Goal: Task Accomplishment & Management: Use online tool/utility

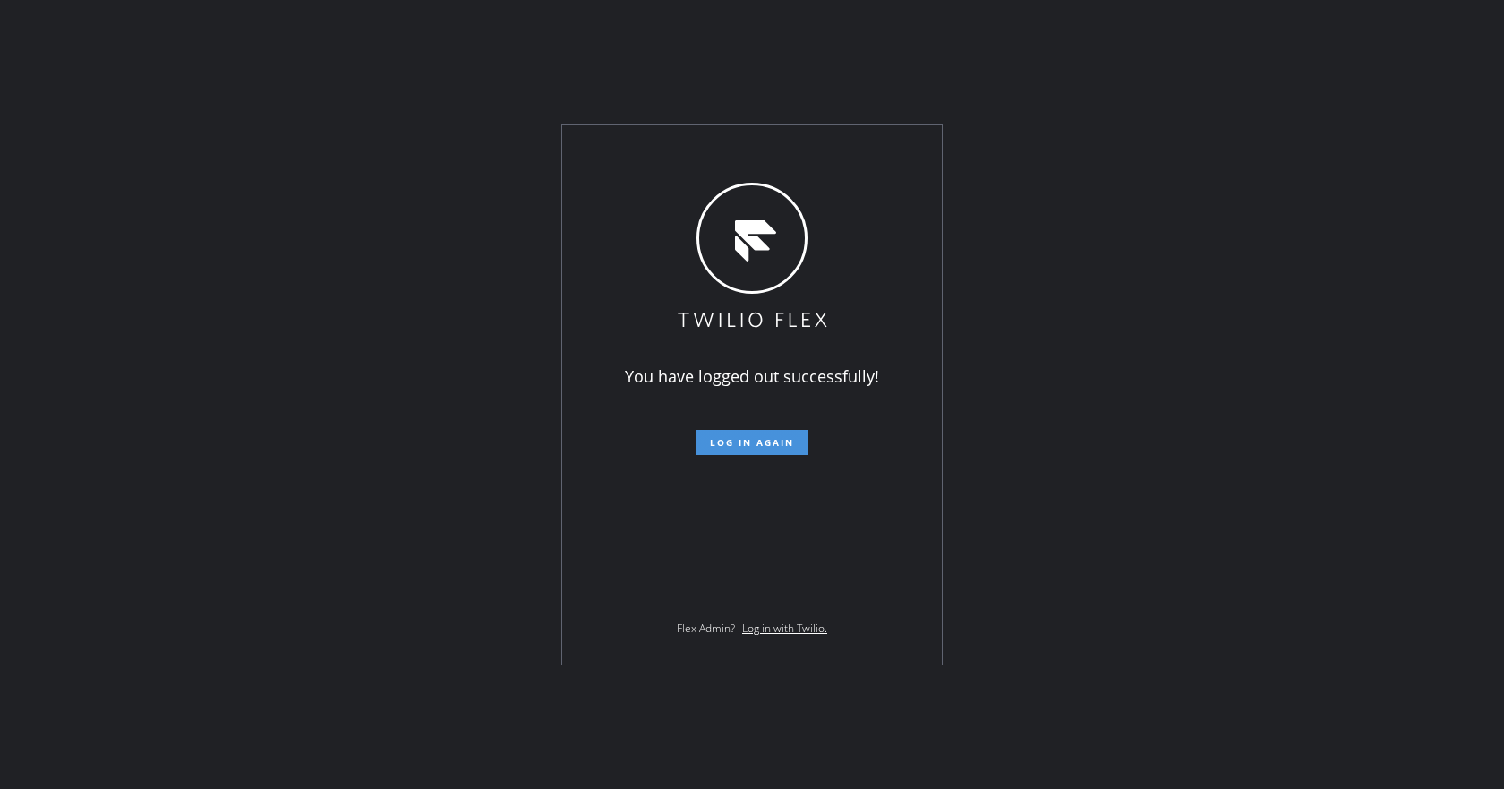
click at [762, 448] on span "Log in again" at bounding box center [752, 442] width 84 height 13
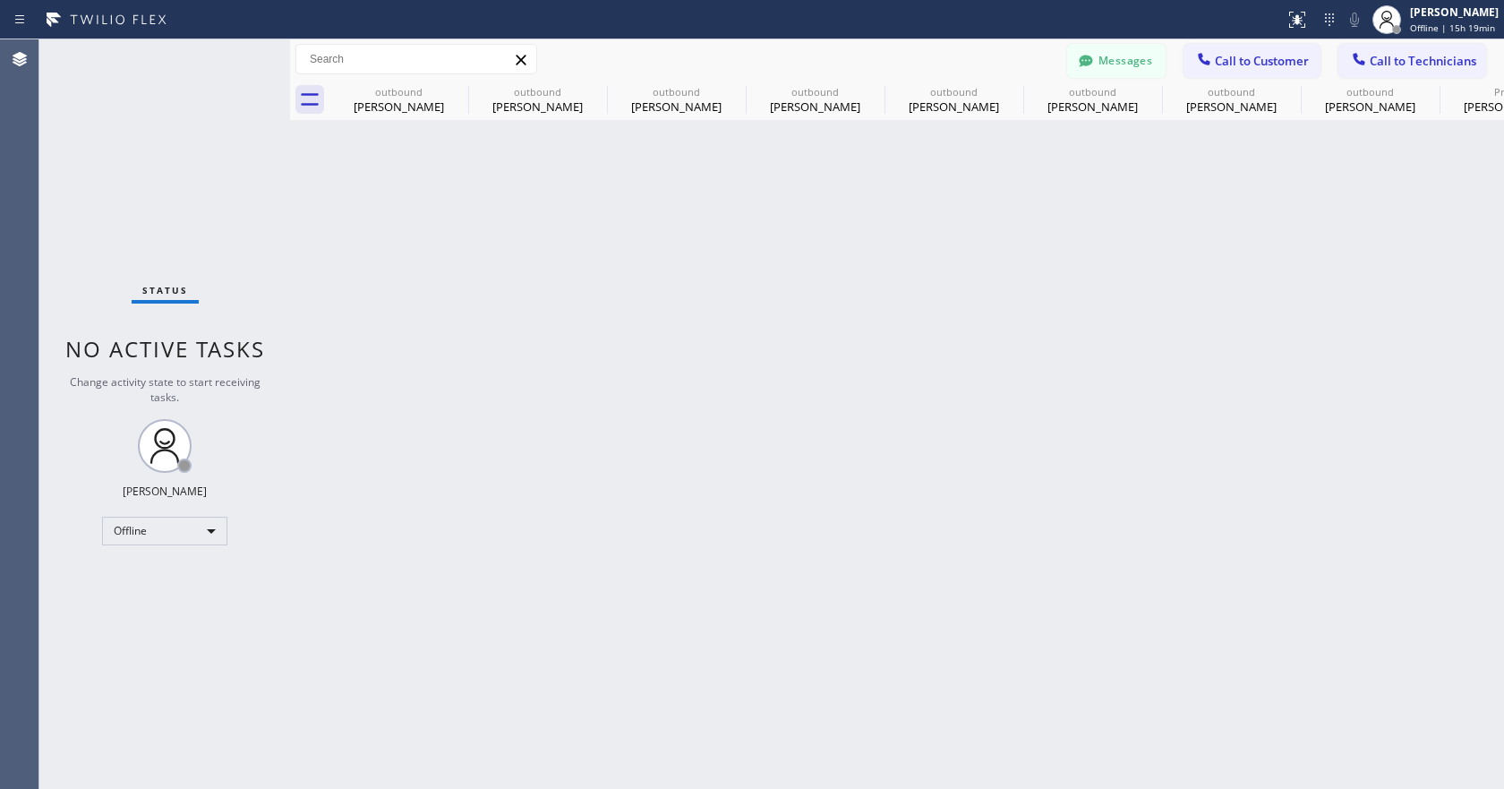
click at [1018, 489] on div "Back to Dashboard Change Sender ID Customers Technicians PP [PERSON_NAME] [DATE…" at bounding box center [897, 413] width 1214 height 749
drag, startPoint x: 1174, startPoint y: 284, endPoint x: 1386, endPoint y: 258, distance: 213.7
click at [1174, 284] on div "Back to Dashboard Change Sender ID Customers Technicians PP [PERSON_NAME] [DATE…" at bounding box center [897, 413] width 1214 height 749
click at [1405, 25] on div at bounding box center [1386, 19] width 39 height 39
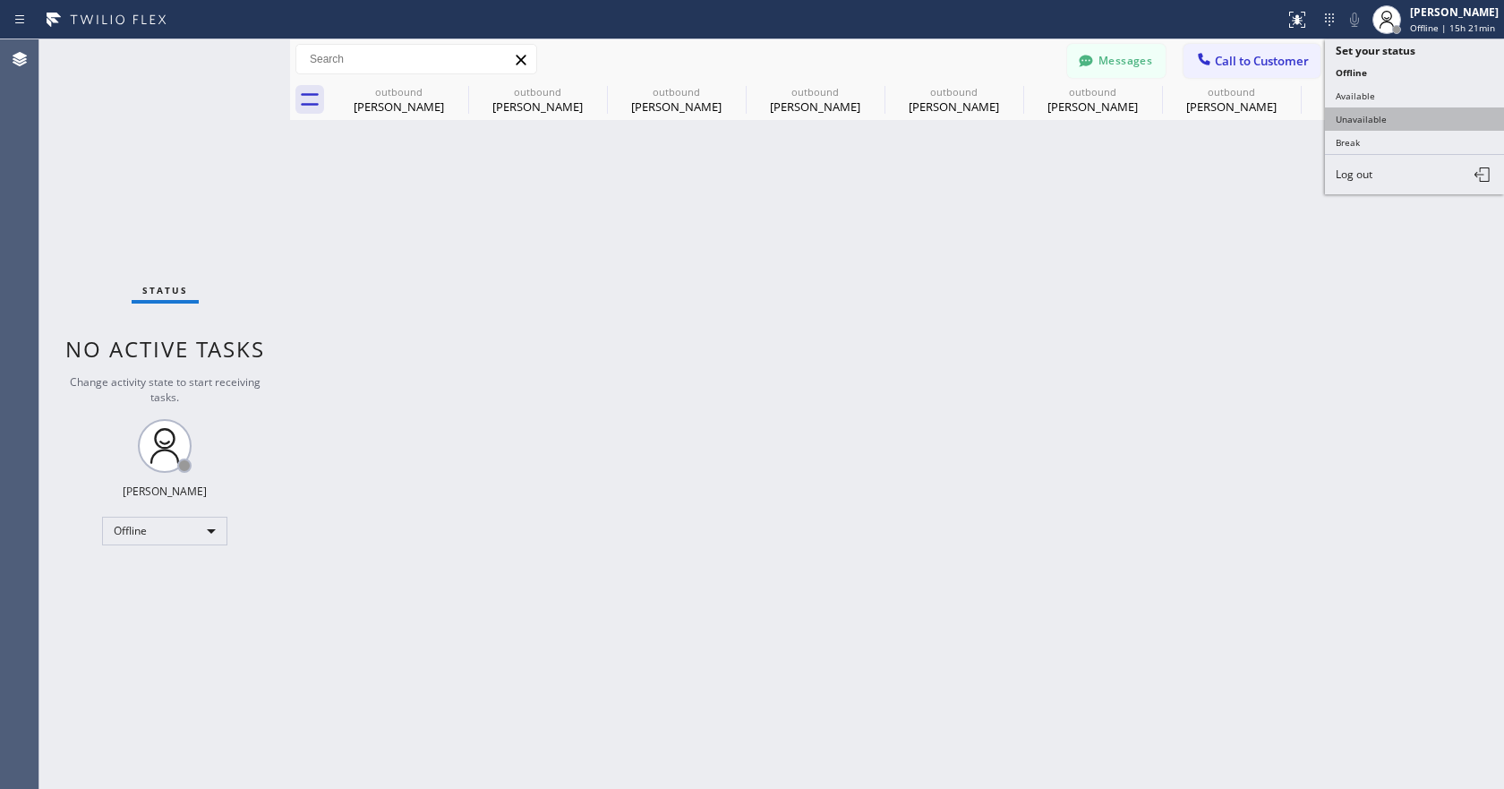
click at [1385, 115] on button "Unavailable" at bounding box center [1414, 118] width 179 height 23
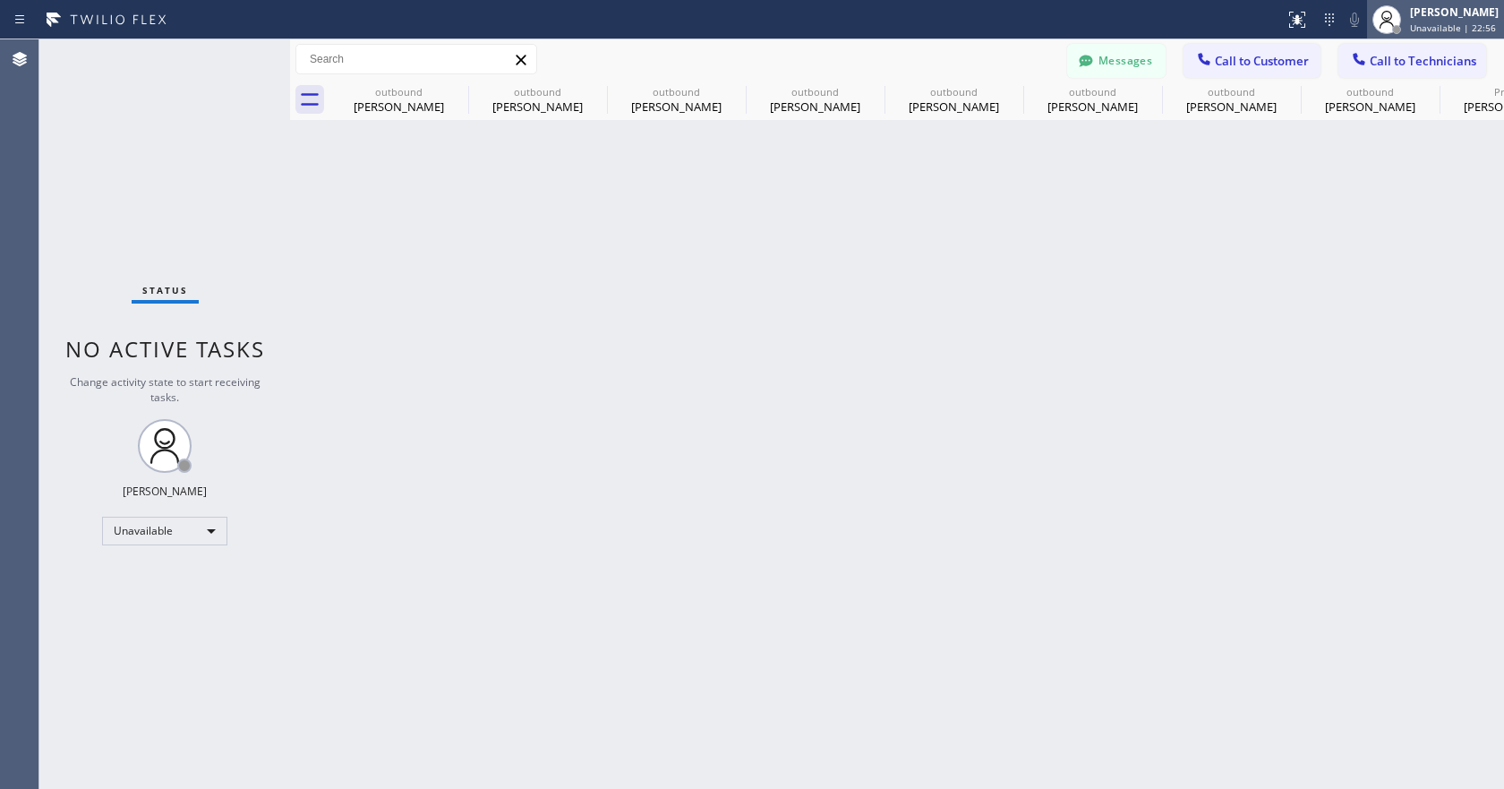
click at [1423, 13] on div "[PERSON_NAME]" at bounding box center [1454, 11] width 89 height 15
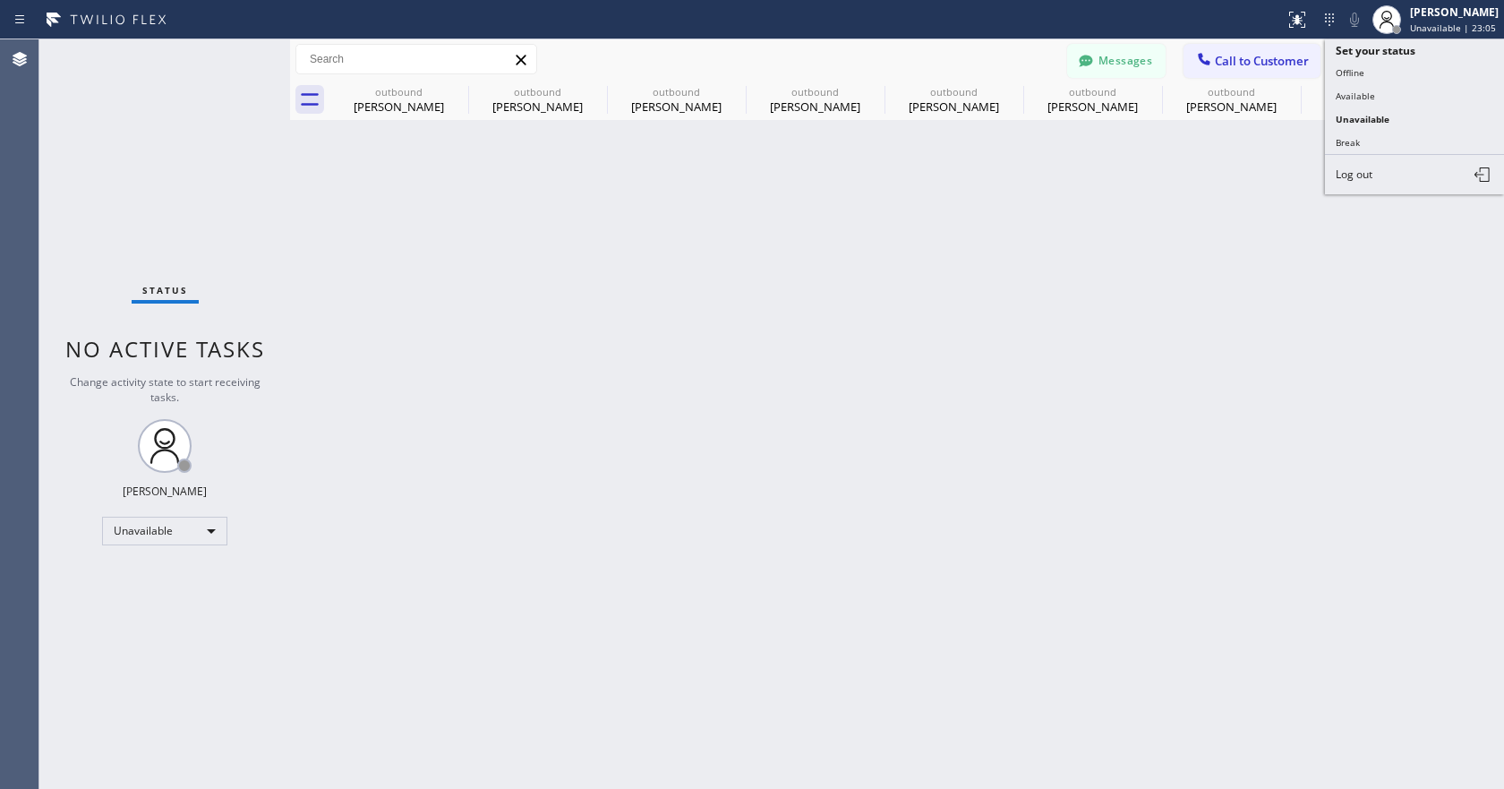
click at [663, 281] on div "Back to Dashboard Change Sender ID Customers Technicians PP [PERSON_NAME] [DATE…" at bounding box center [897, 413] width 1214 height 749
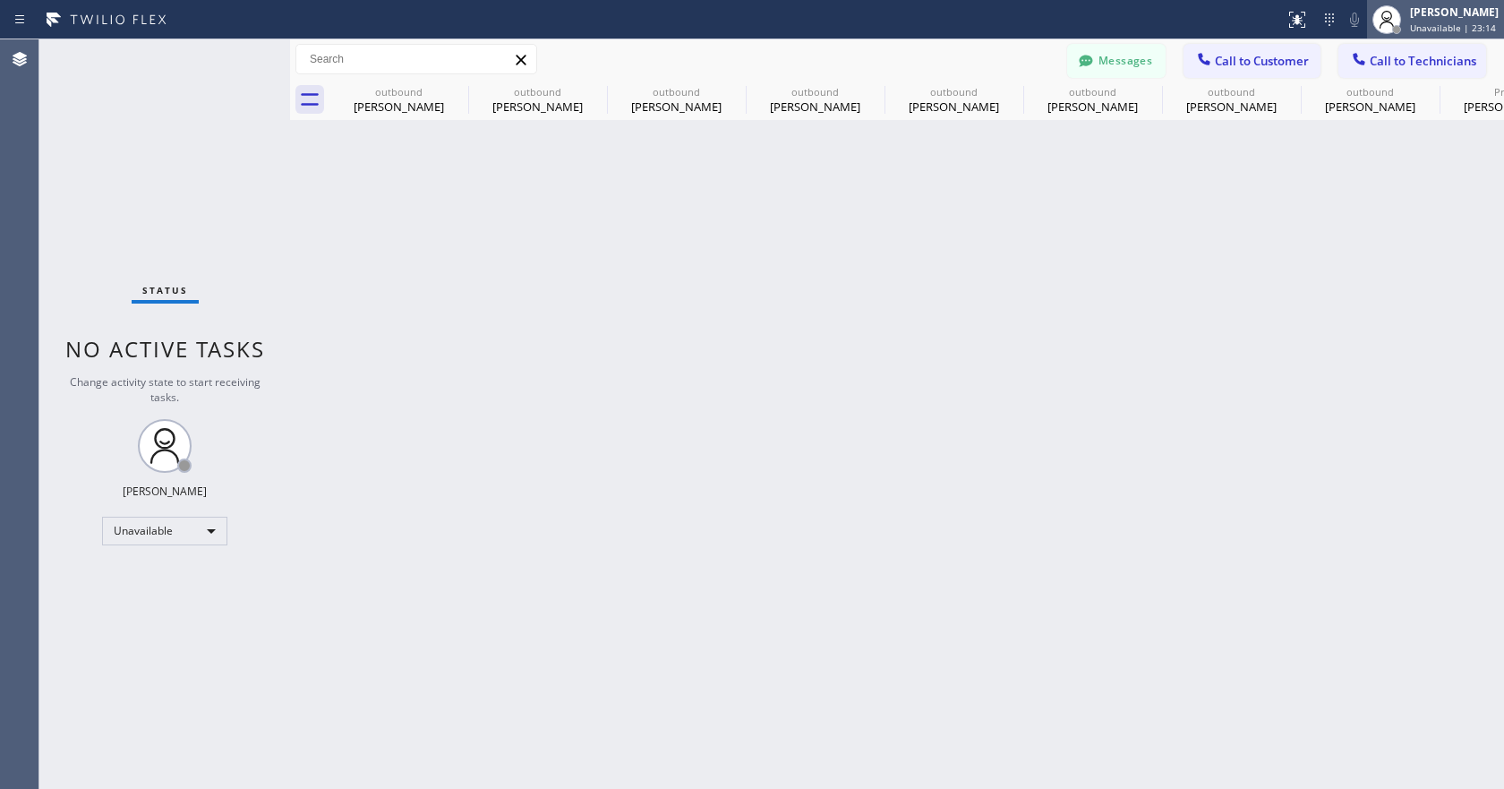
click at [1426, 13] on div "[PERSON_NAME]" at bounding box center [1454, 11] width 89 height 15
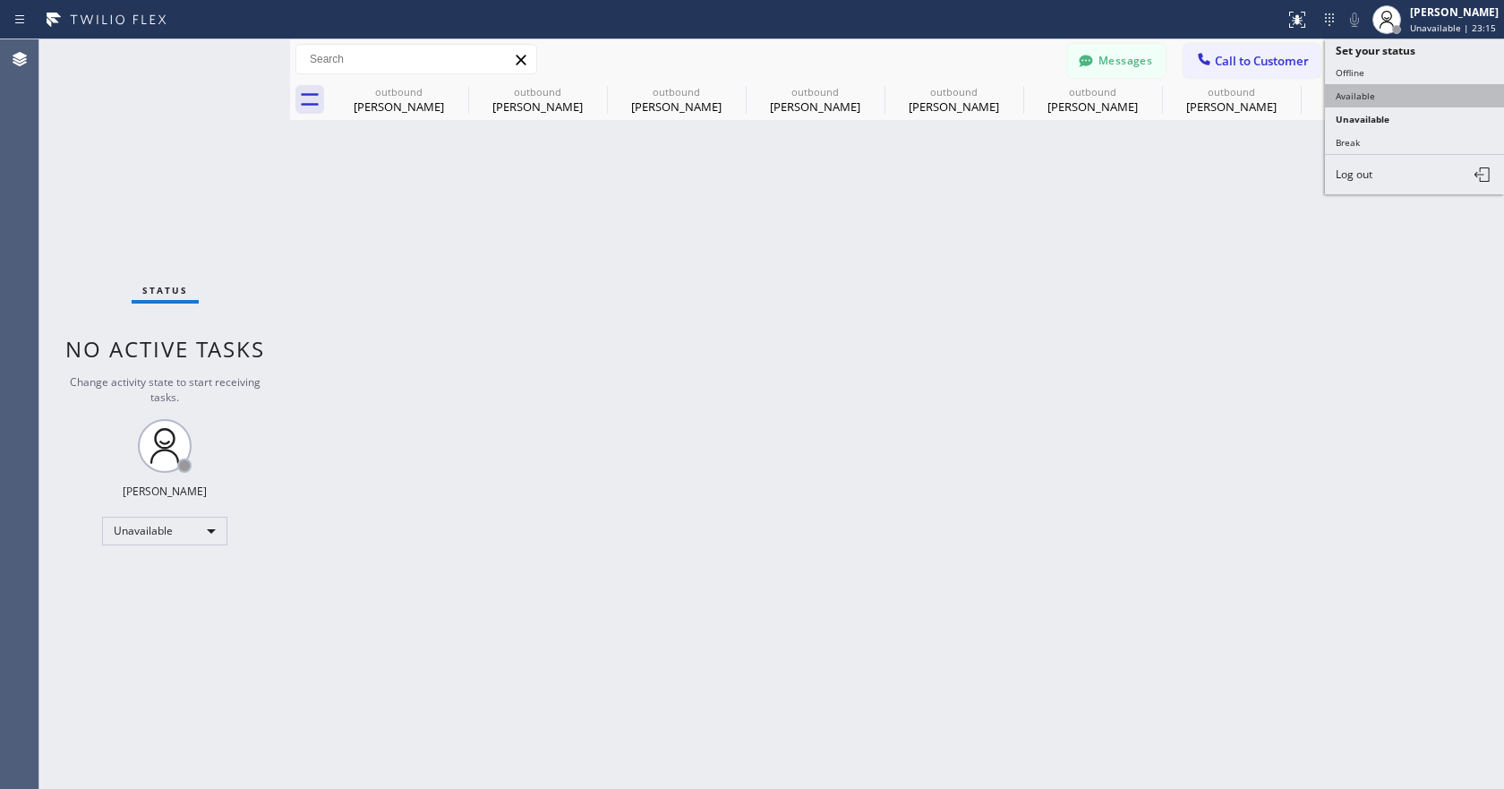
click at [1381, 94] on button "Available" at bounding box center [1414, 95] width 179 height 23
click at [1139, 274] on div "Back to Dashboard Change Sender ID Customers Technicians PP [PERSON_NAME] [DATE…" at bounding box center [897, 413] width 1214 height 749
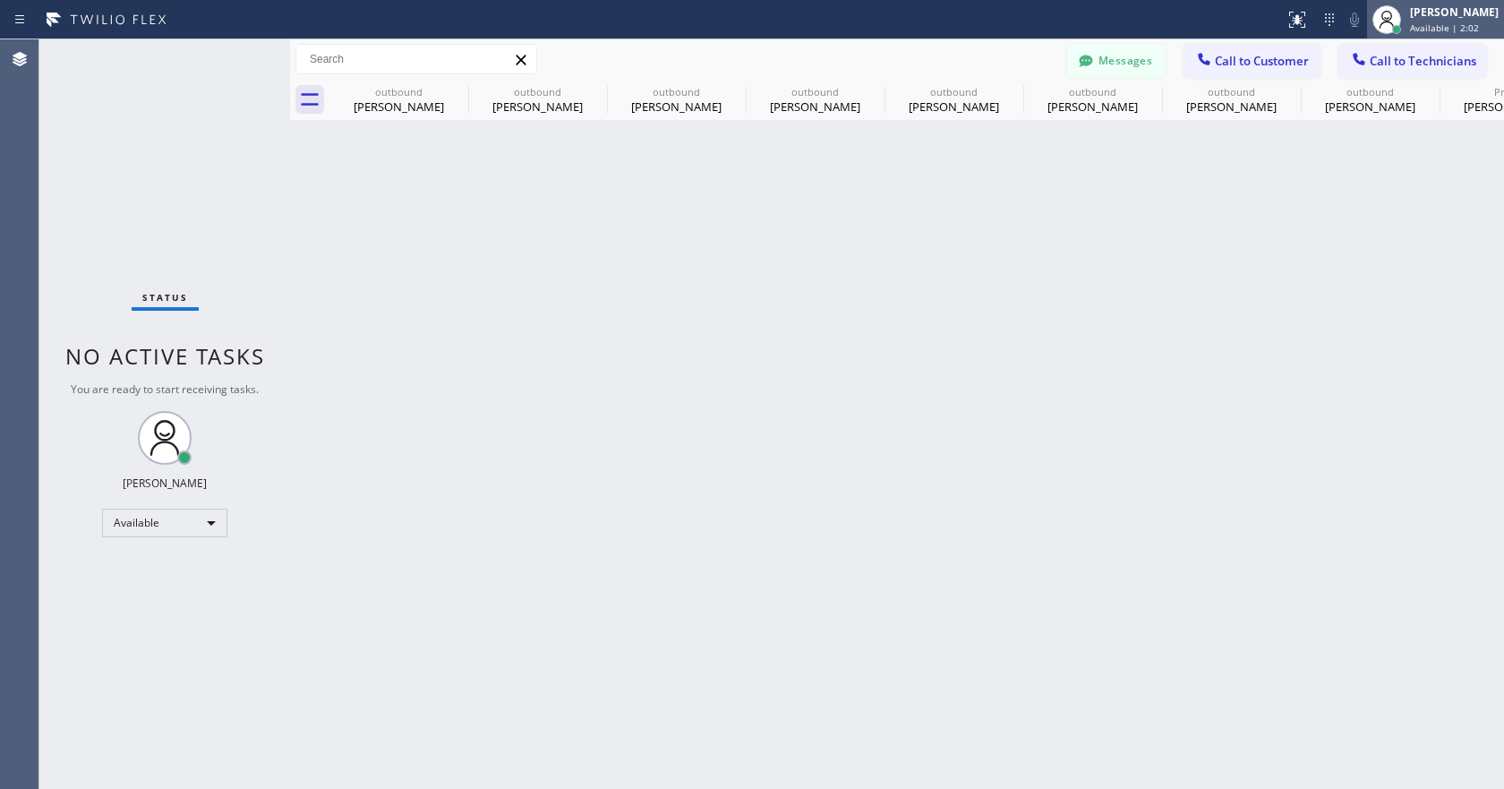
click at [1427, 11] on div "[PERSON_NAME]" at bounding box center [1454, 11] width 89 height 15
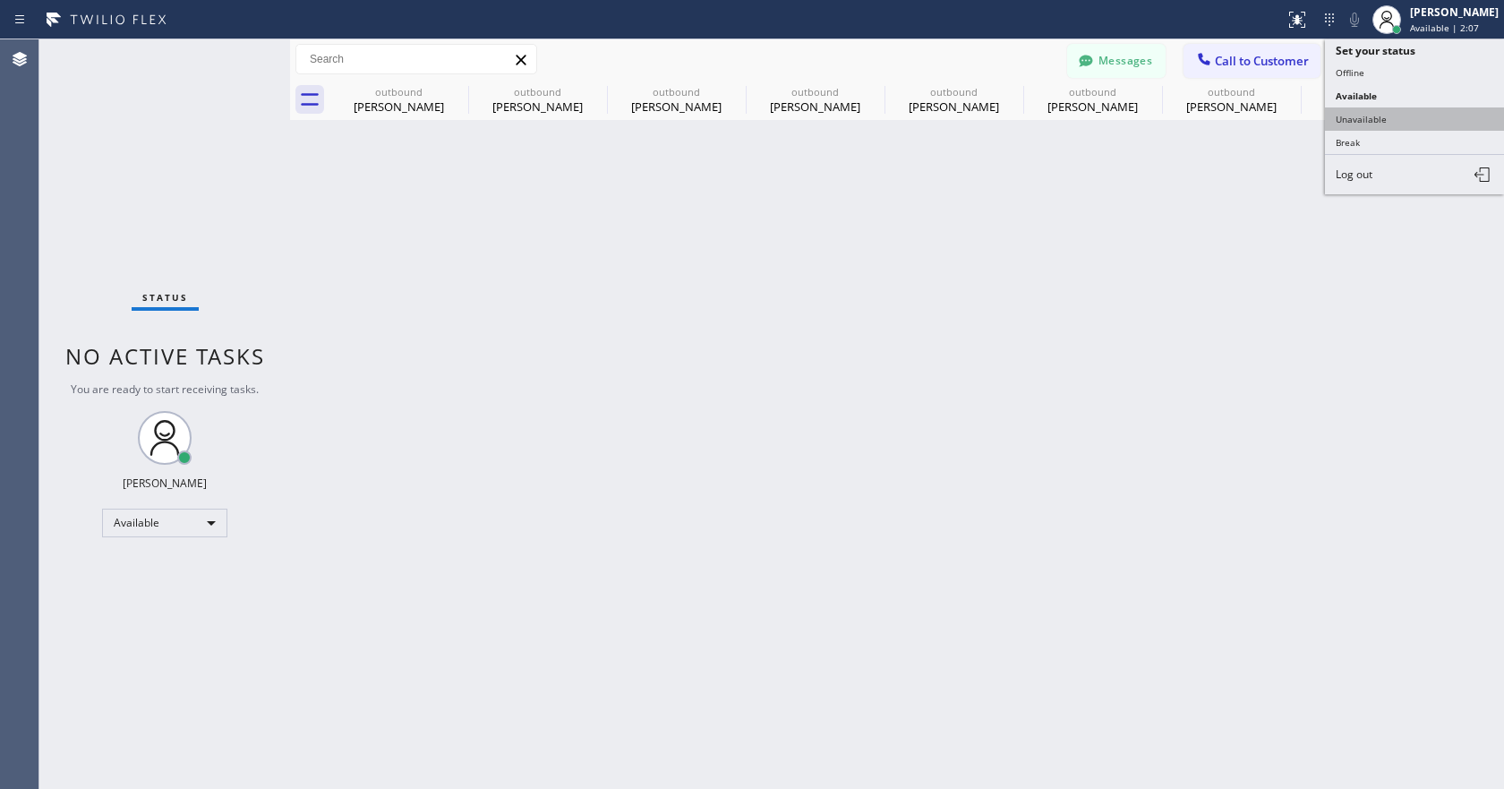
click at [1378, 120] on button "Unavailable" at bounding box center [1414, 118] width 179 height 23
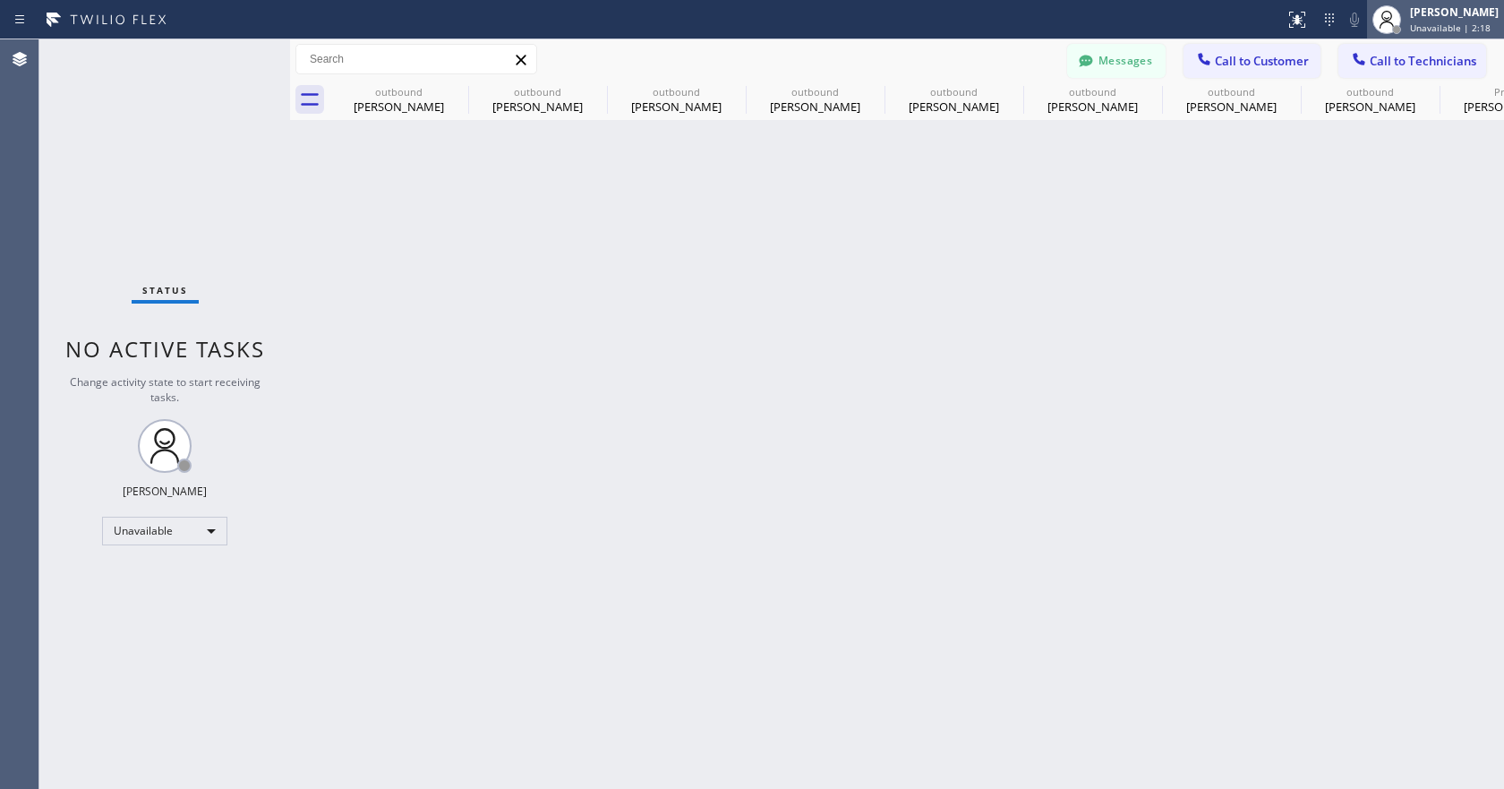
click at [1425, 28] on span "Unavailable | 2:18" at bounding box center [1450, 27] width 81 height 13
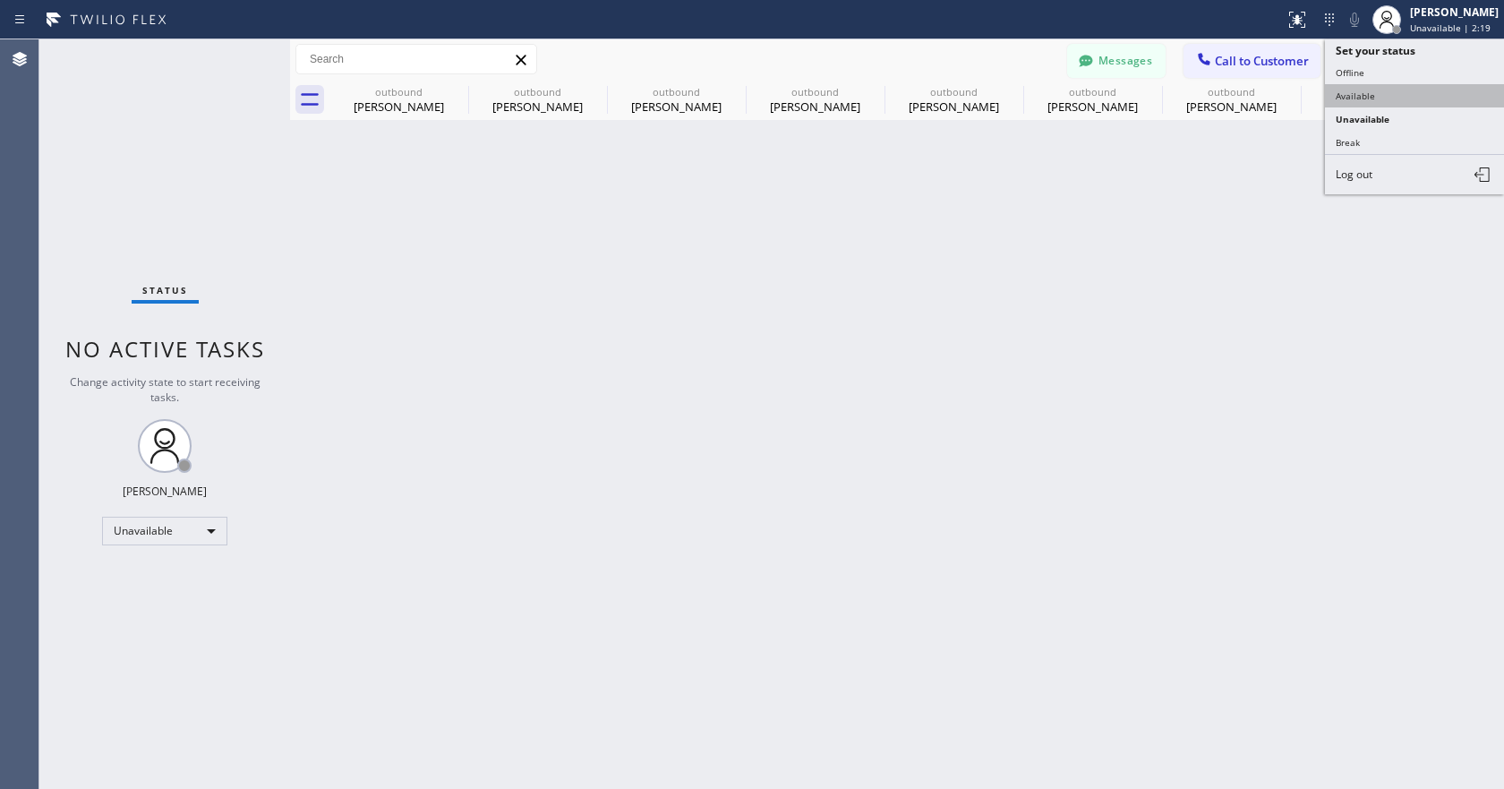
click at [1385, 85] on button "Available" at bounding box center [1414, 95] width 179 height 23
click at [1258, 317] on div "Back to Dashboard Change Sender ID Customers Technicians PP [PERSON_NAME] [DATE…" at bounding box center [897, 413] width 1214 height 749
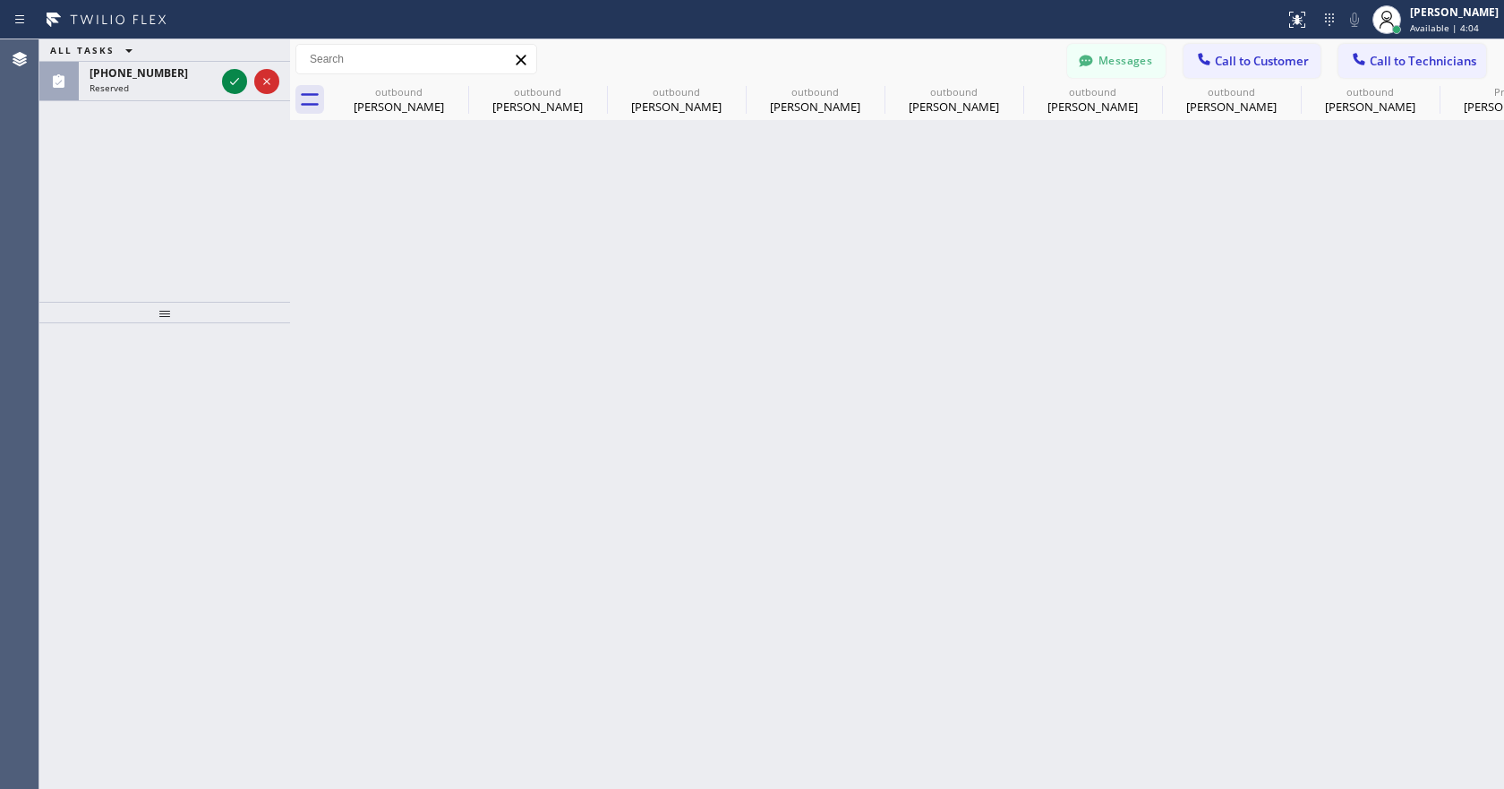
drag, startPoint x: 648, startPoint y: 334, endPoint x: 662, endPoint y: 318, distance: 21.6
click at [648, 334] on div "Back to Dashboard Change Sender ID Customers Technicians PP [PERSON_NAME] [DATE…" at bounding box center [897, 413] width 1214 height 749
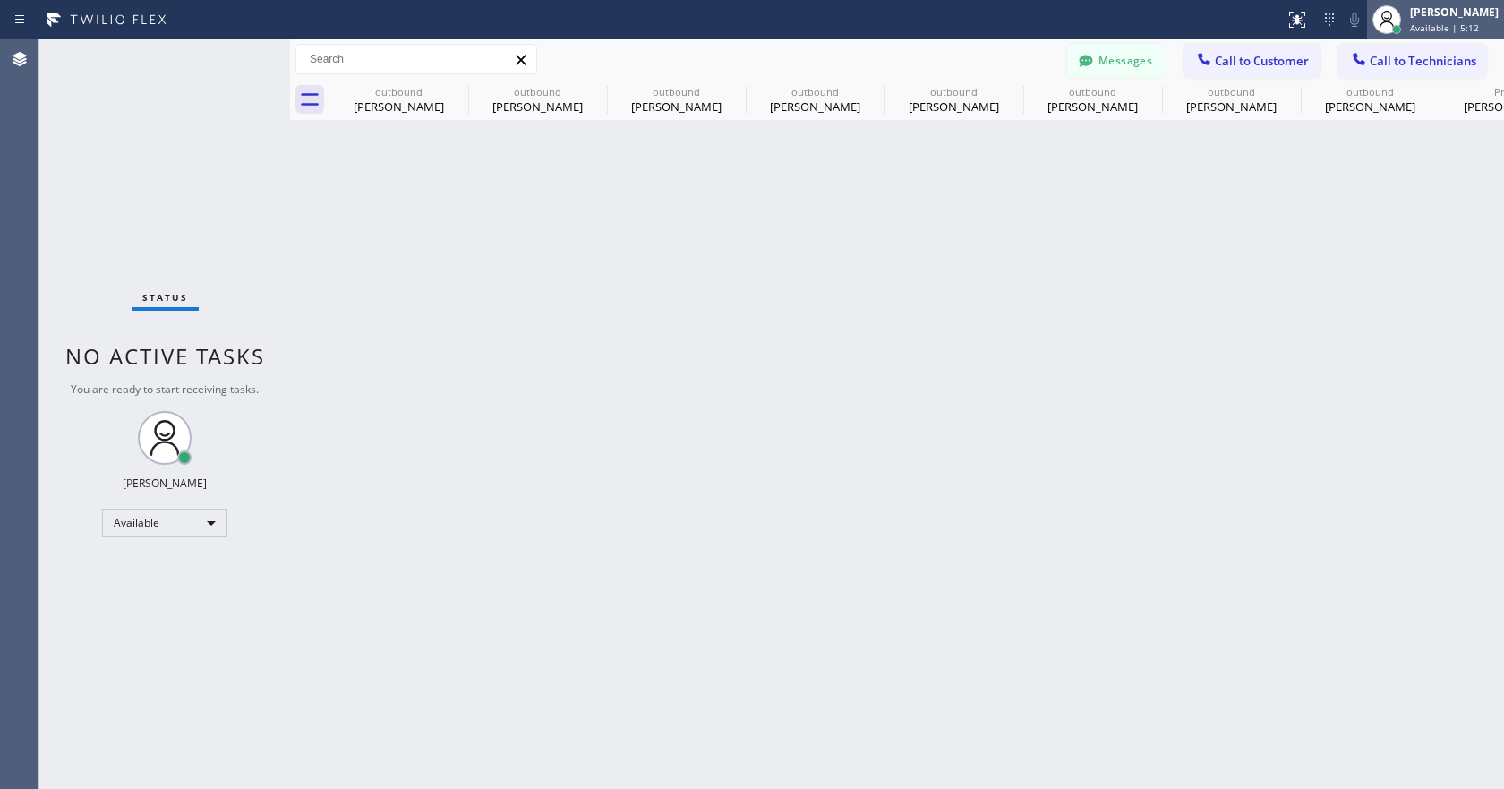
click at [1381, 17] on icon at bounding box center [1386, 19] width 21 height 21
click at [1335, 285] on div "Back to Dashboard Change Sender ID Customers Technicians PP [PERSON_NAME] [DATE…" at bounding box center [897, 413] width 1214 height 749
click at [456, 89] on icon at bounding box center [456, 91] width 21 height 21
click at [0, 0] on icon at bounding box center [0, 0] width 0 height 0
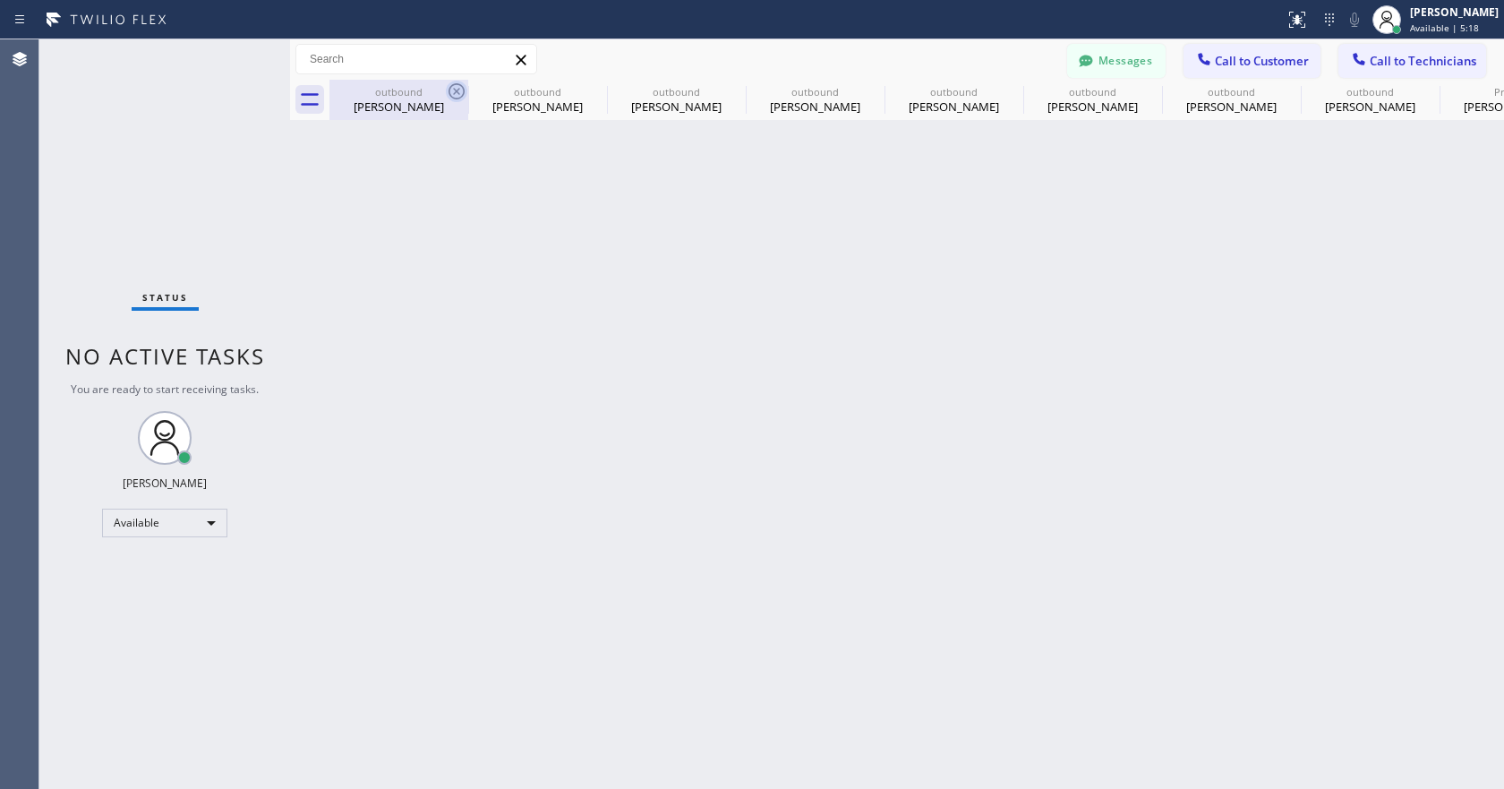
click at [0, 0] on icon at bounding box center [0, 0] width 0 height 0
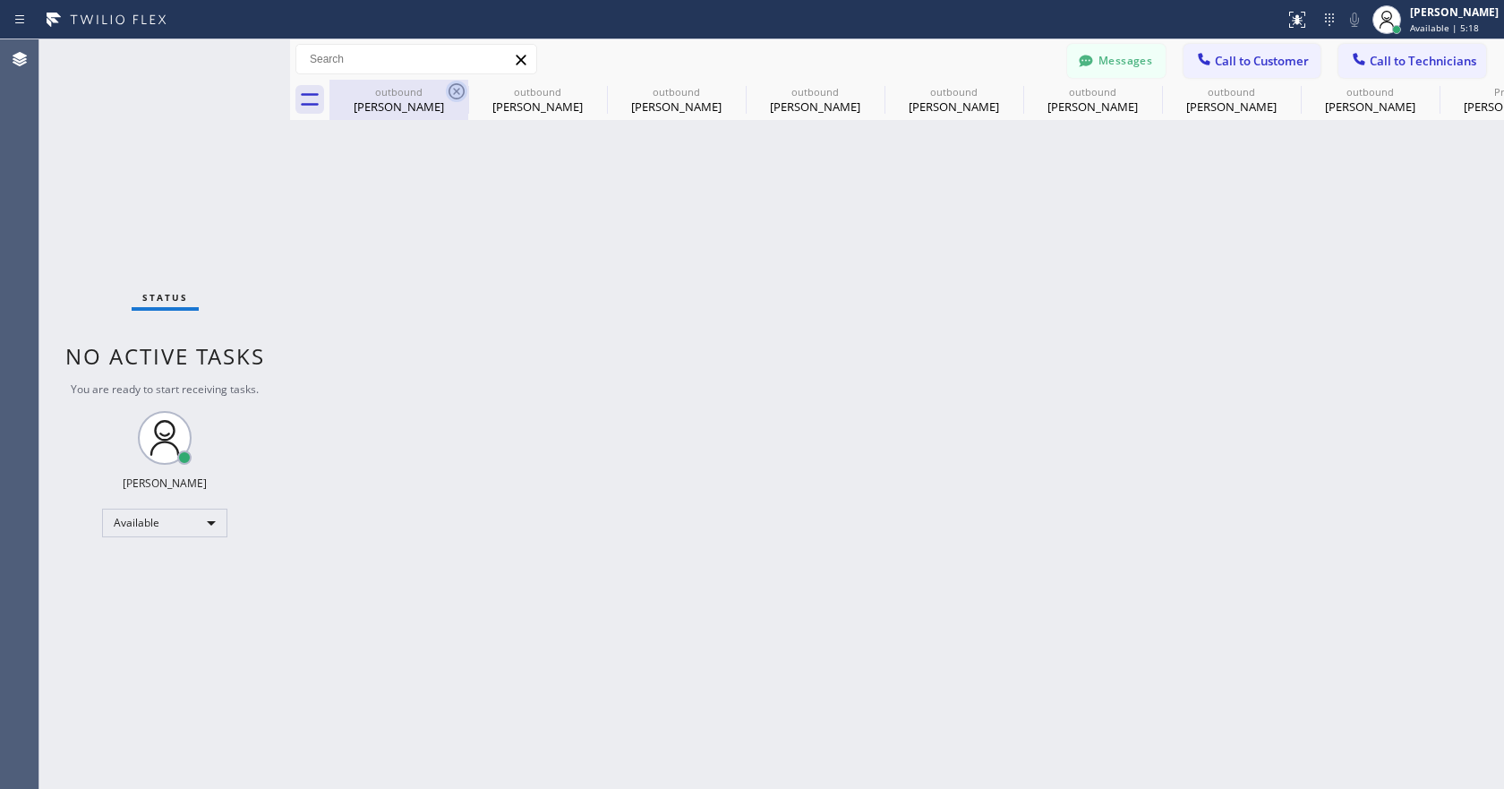
click at [0, 0] on icon at bounding box center [0, 0] width 0 height 0
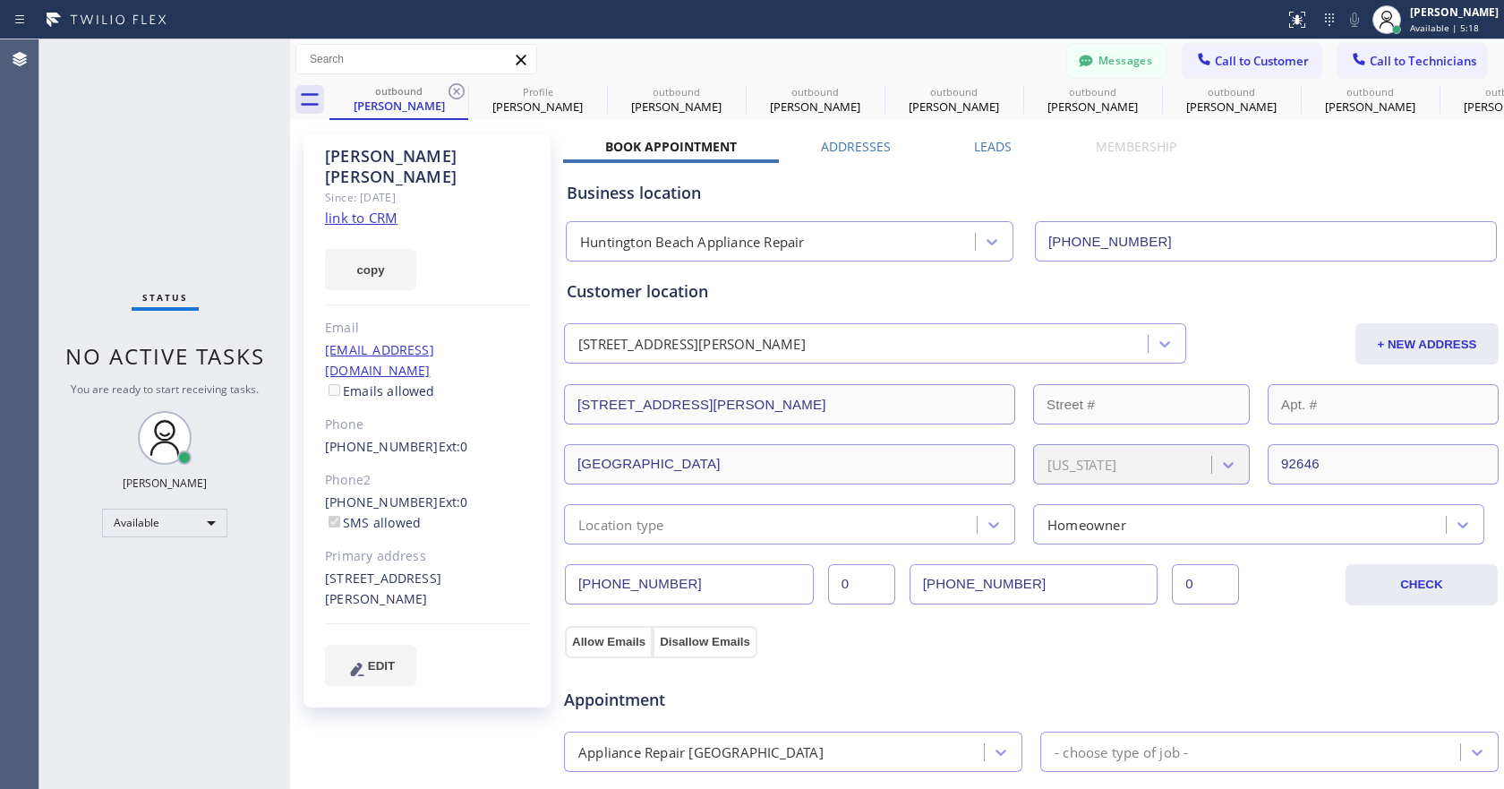
click at [456, 89] on icon at bounding box center [456, 91] width 21 height 21
click at [0, 0] on icon at bounding box center [0, 0] width 0 height 0
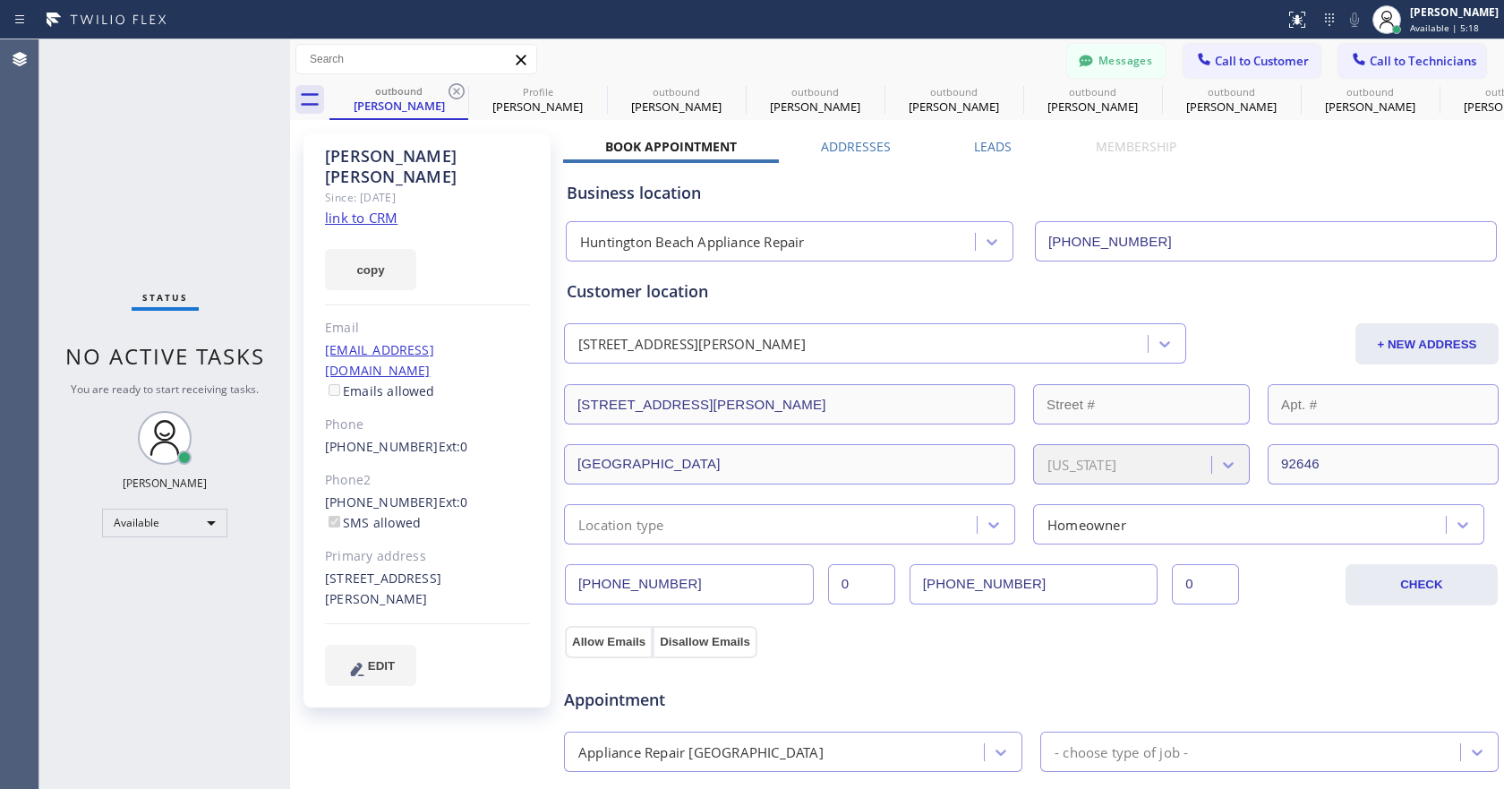
click at [0, 0] on icon at bounding box center [0, 0] width 0 height 0
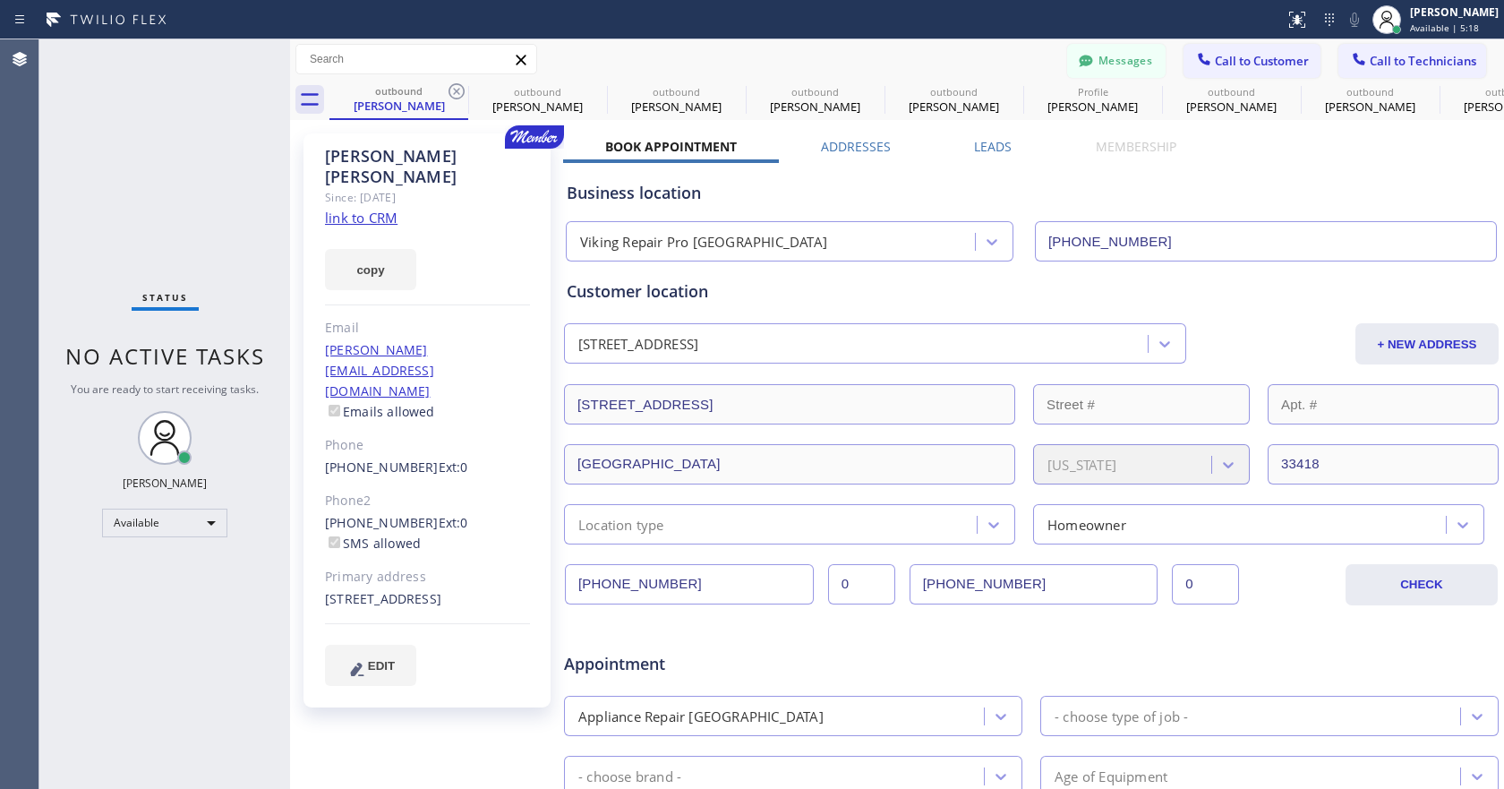
click at [456, 89] on icon at bounding box center [456, 91] width 21 height 21
click at [0, 0] on icon at bounding box center [0, 0] width 0 height 0
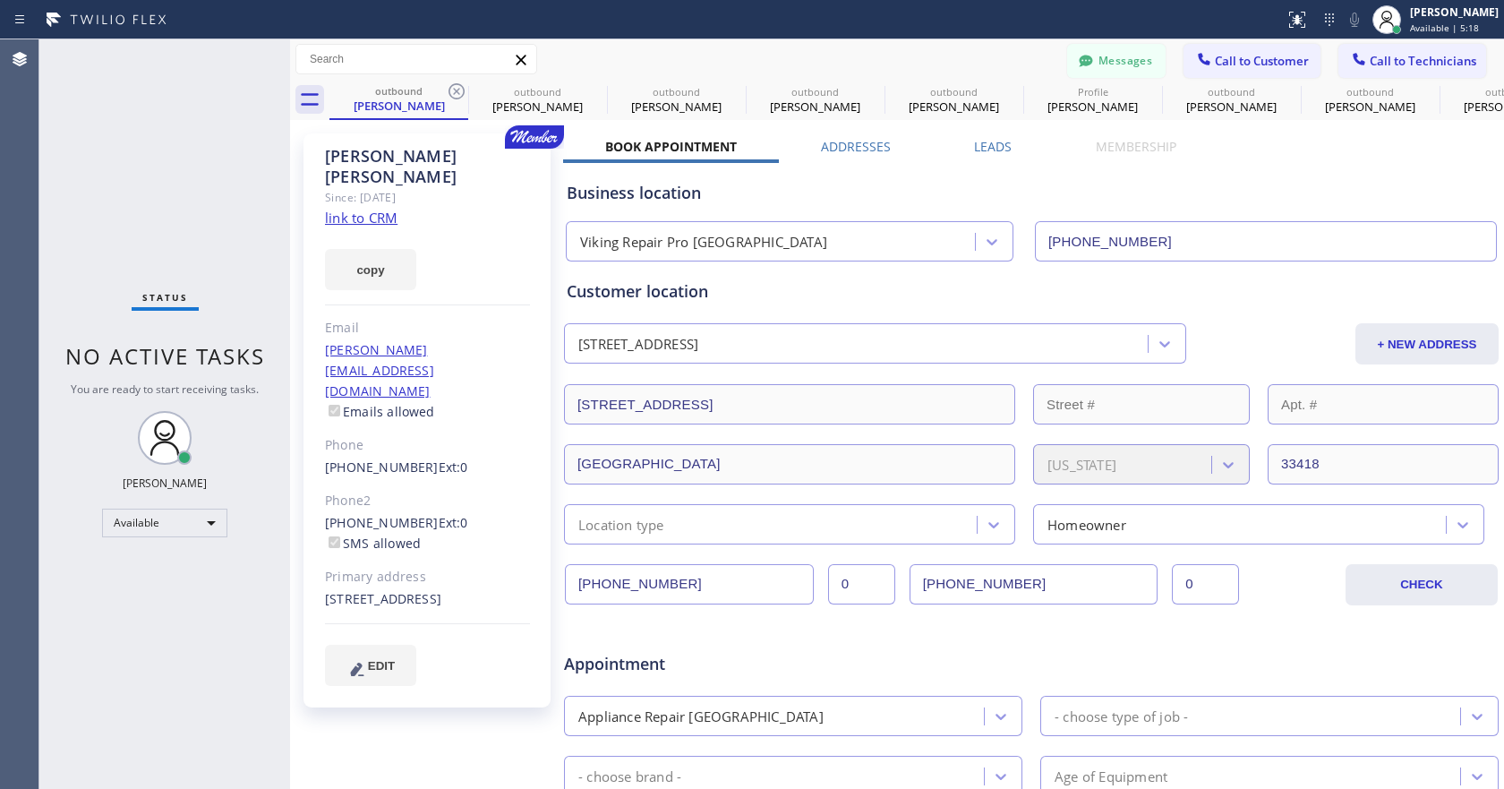
click at [0, 0] on icon at bounding box center [0, 0] width 0 height 0
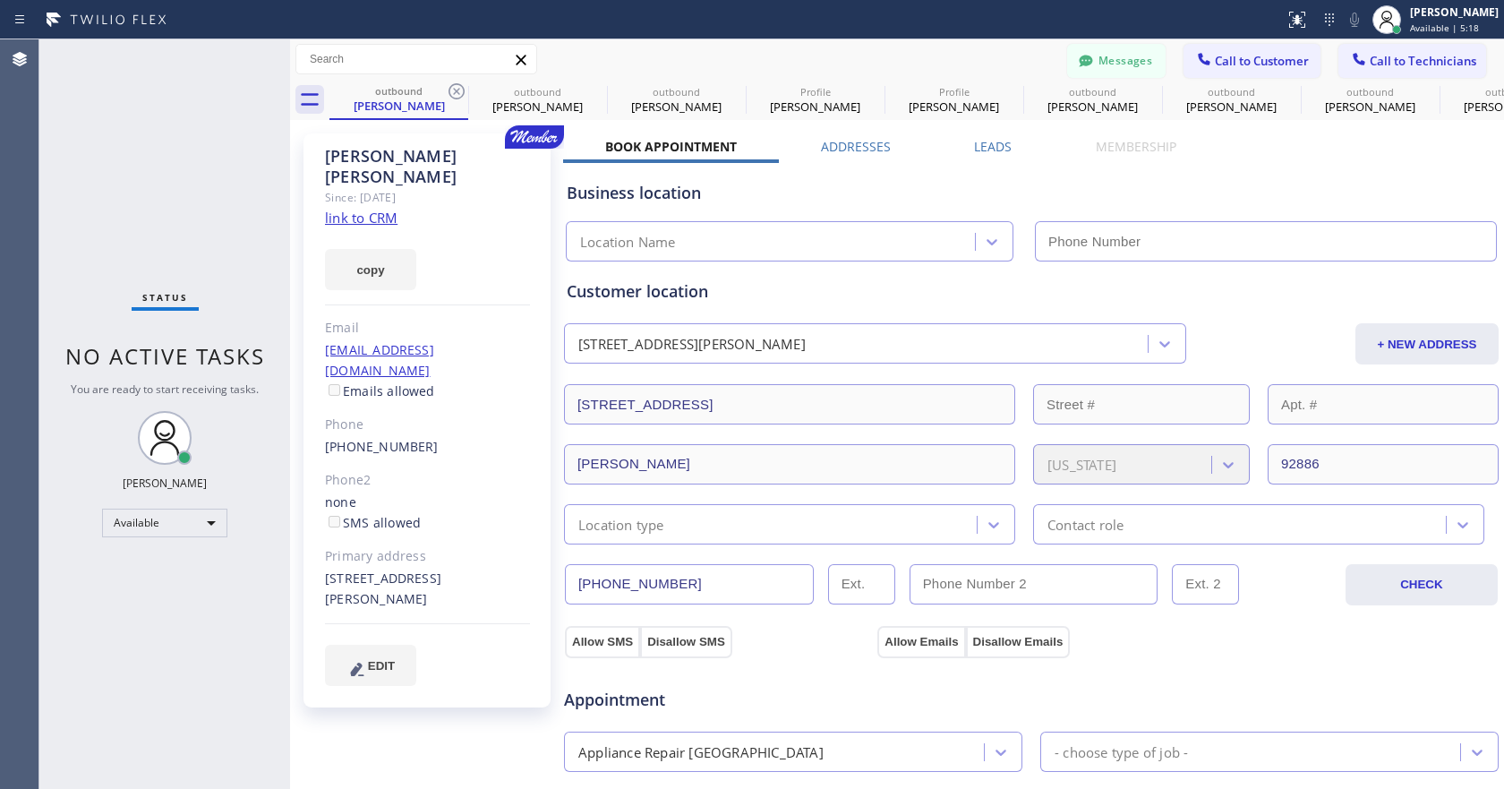
click at [456, 89] on icon at bounding box center [456, 91] width 21 height 21
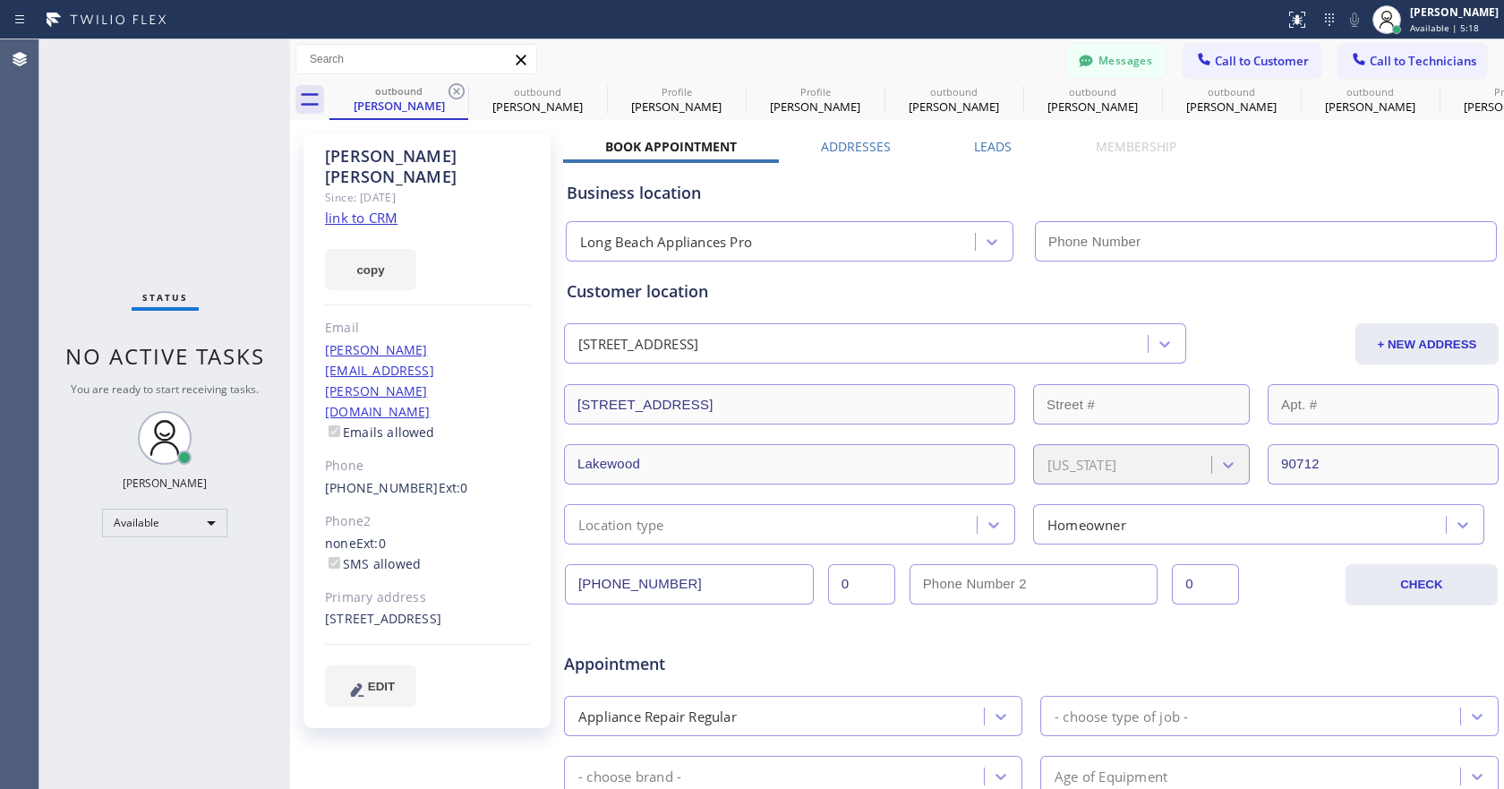
click at [456, 89] on icon at bounding box center [456, 91] width 21 height 21
click at [0, 0] on icon at bounding box center [0, 0] width 0 height 0
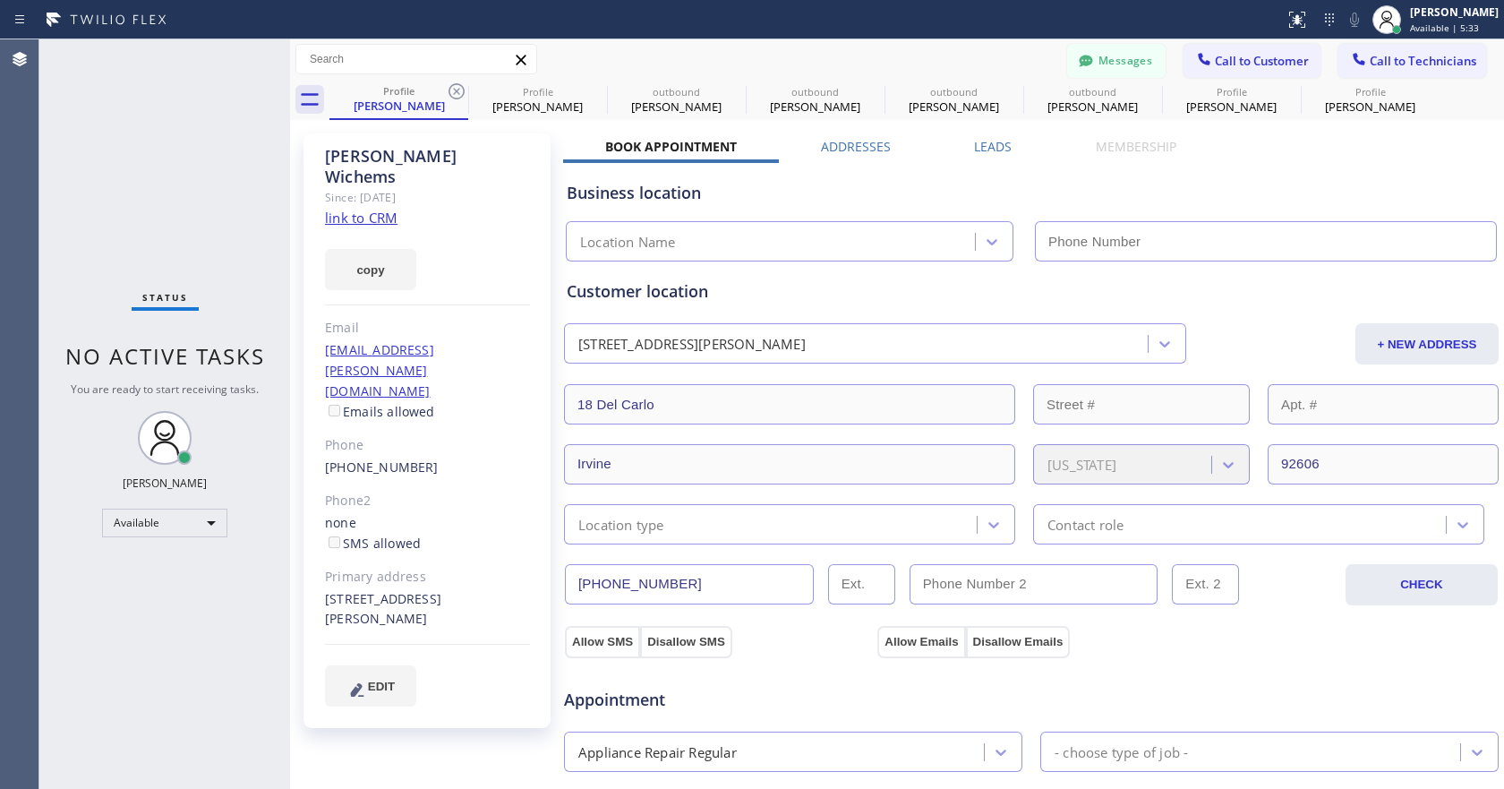
click at [456, 89] on icon at bounding box center [456, 91] width 21 height 21
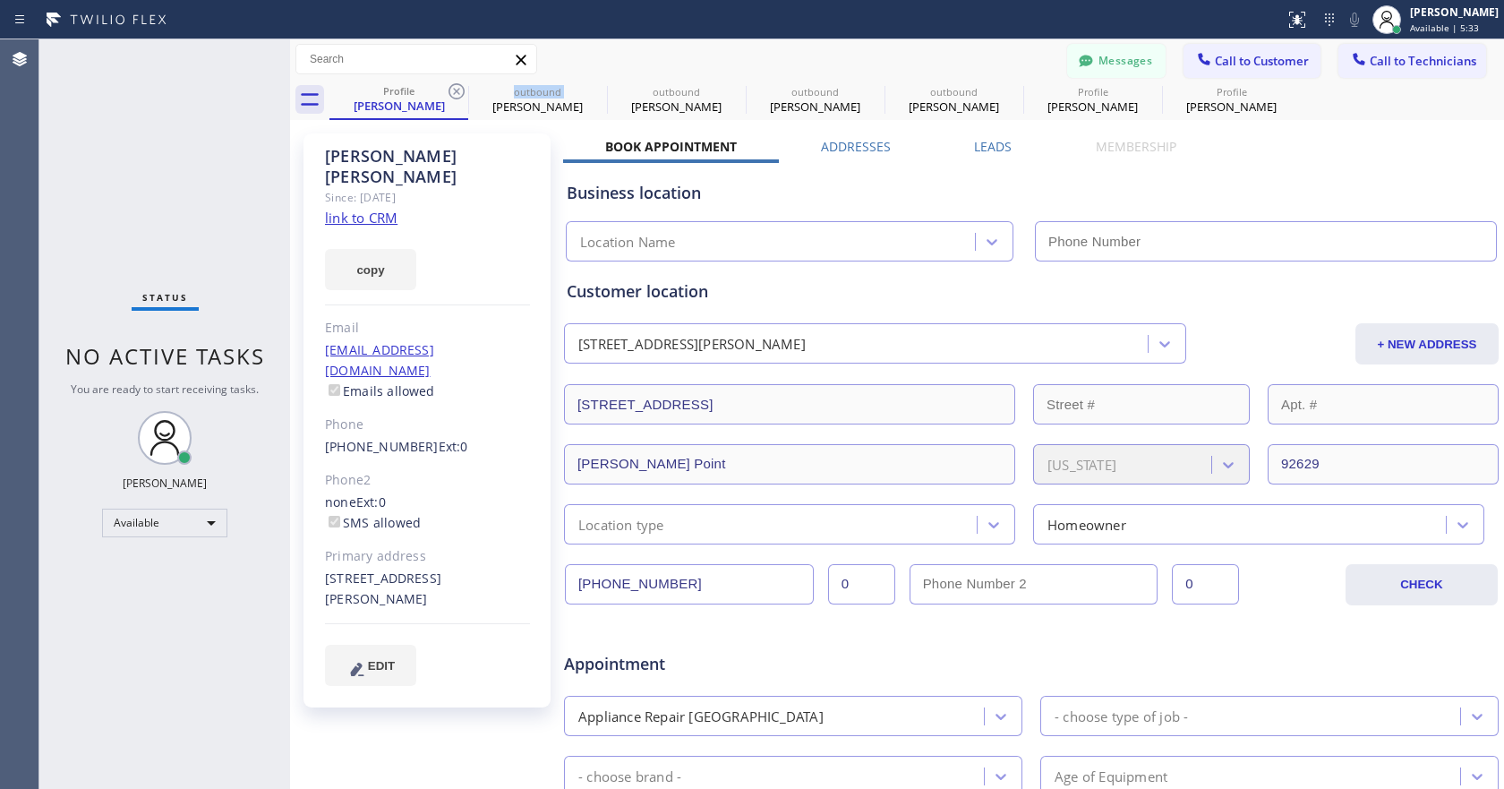
click at [456, 89] on icon at bounding box center [456, 91] width 21 height 21
type input "[PHONE_NUMBER]"
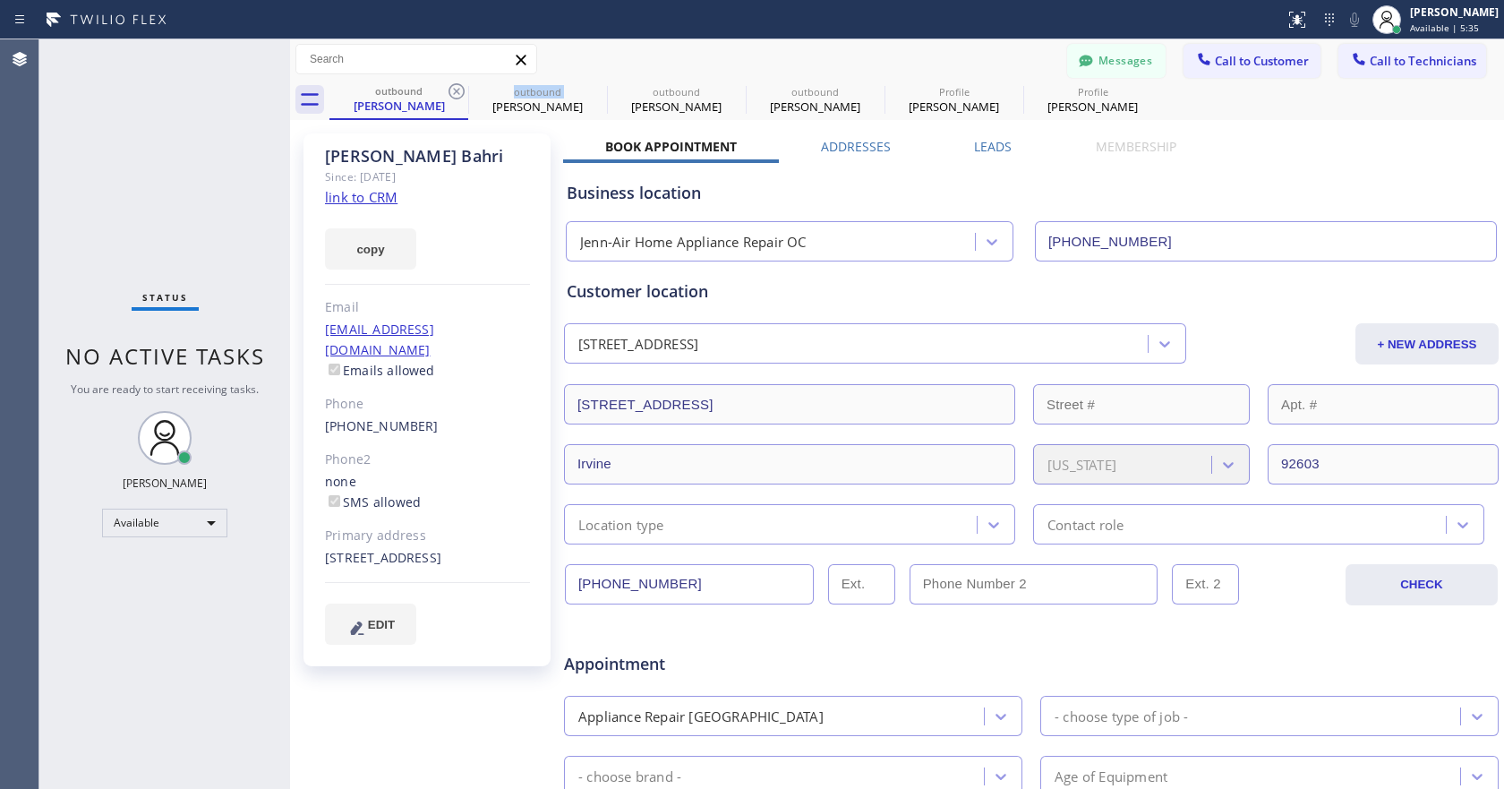
click at [456, 89] on icon at bounding box center [456, 91] width 21 height 21
type input "[PHONE_NUMBER]"
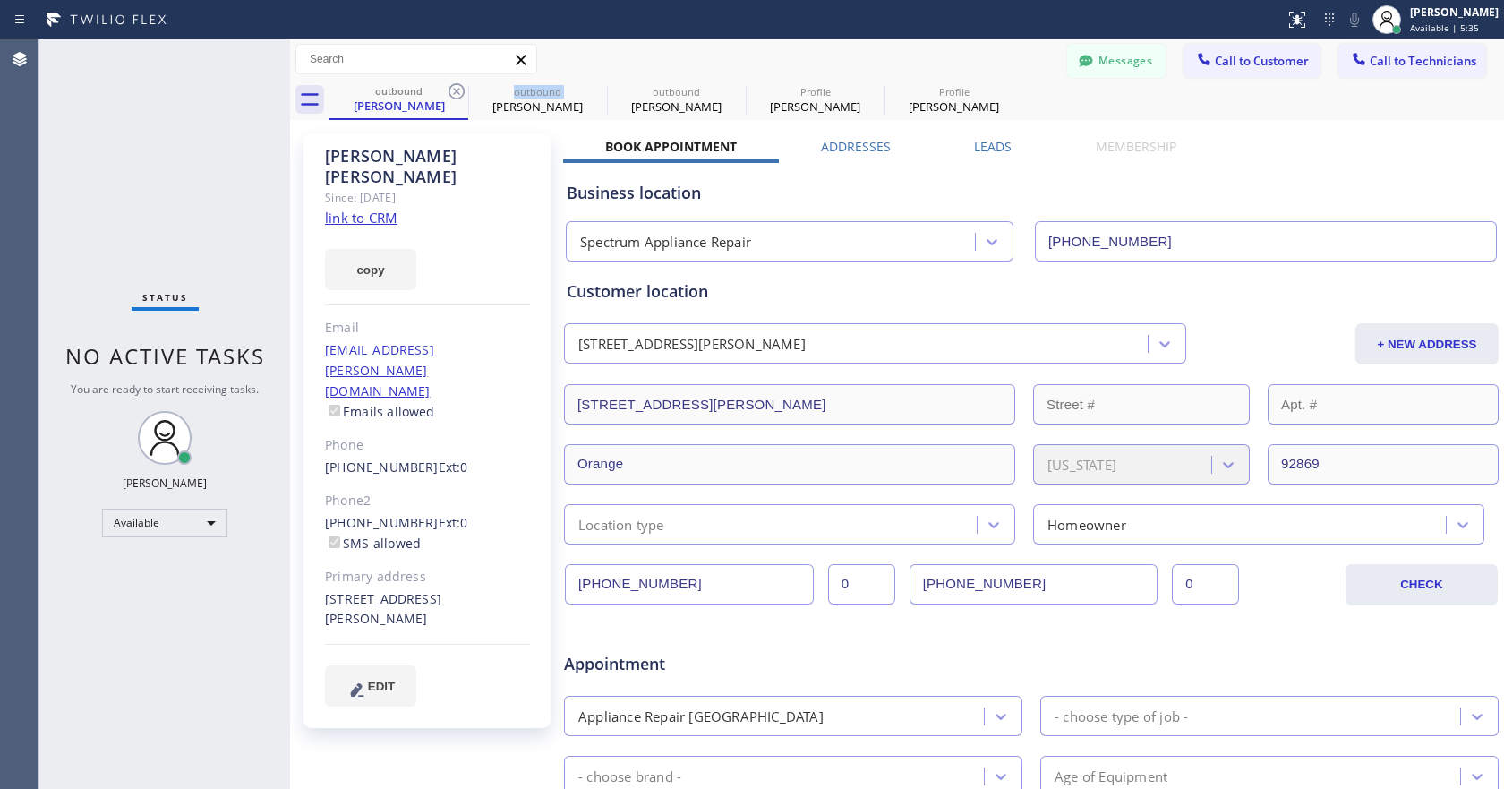
click at [456, 89] on icon at bounding box center [456, 91] width 21 height 21
type input "[PHONE_NUMBER]"
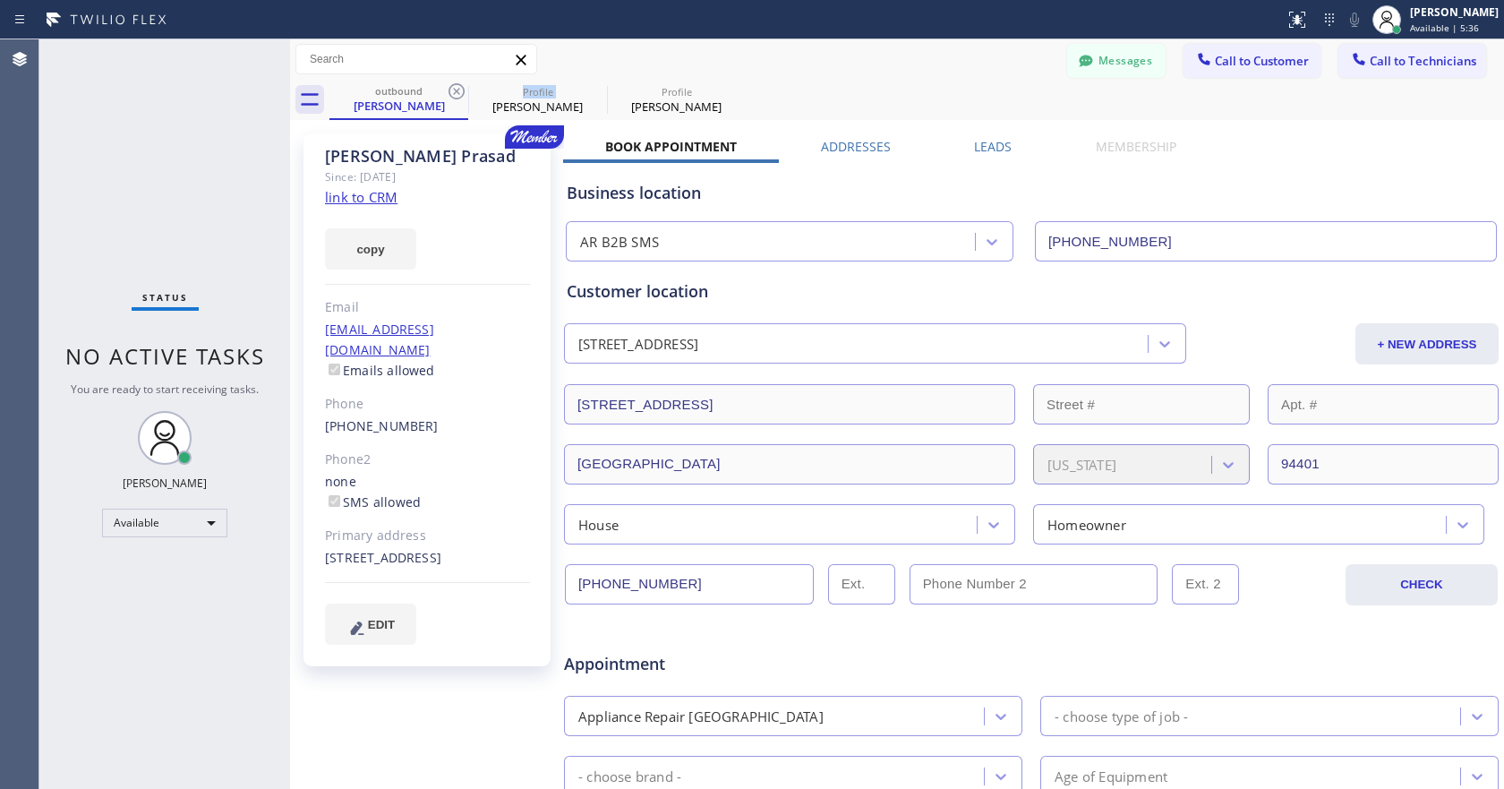
click at [456, 89] on icon at bounding box center [456, 91] width 21 height 21
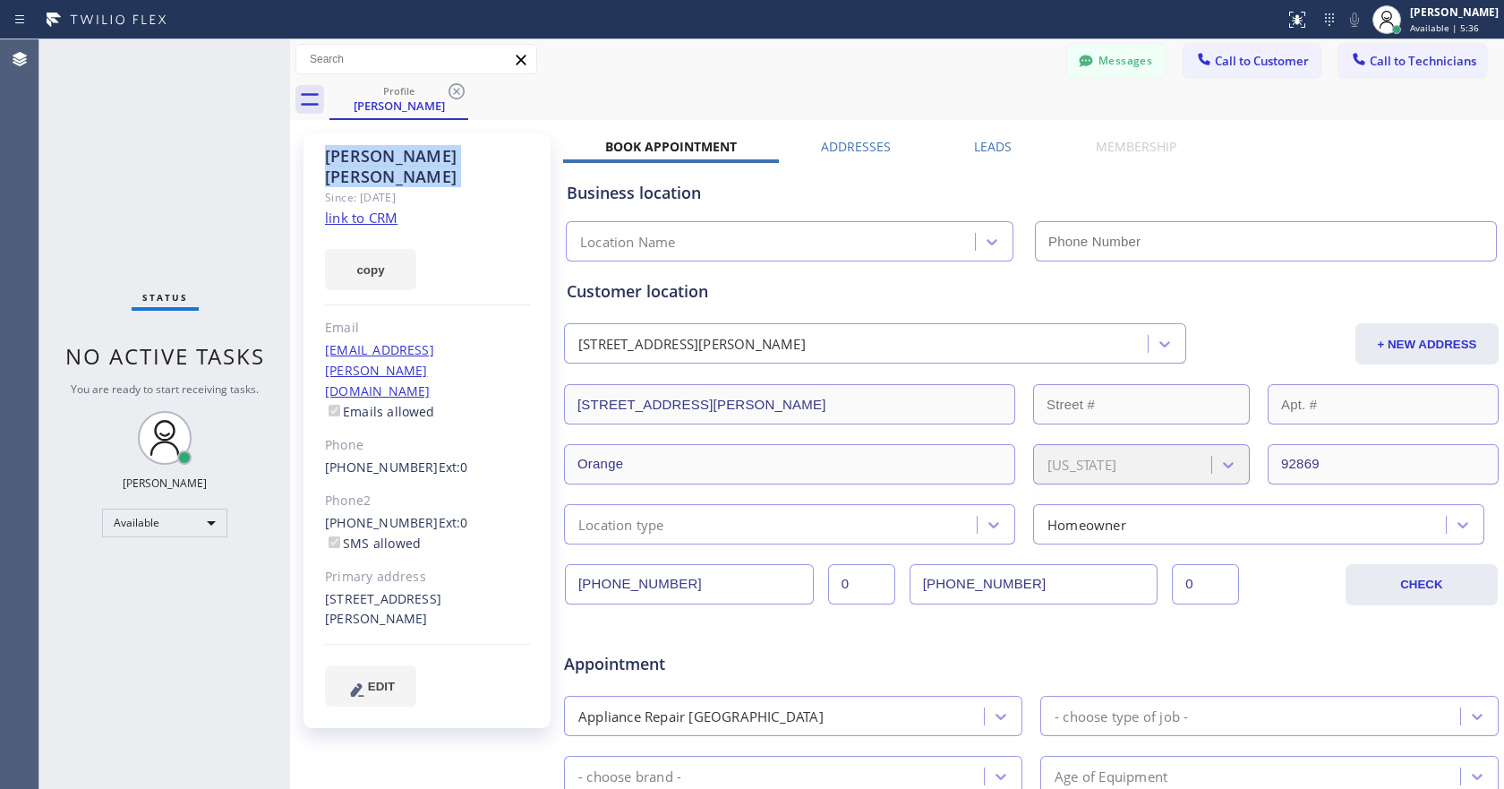
click at [456, 89] on icon at bounding box center [456, 91] width 21 height 21
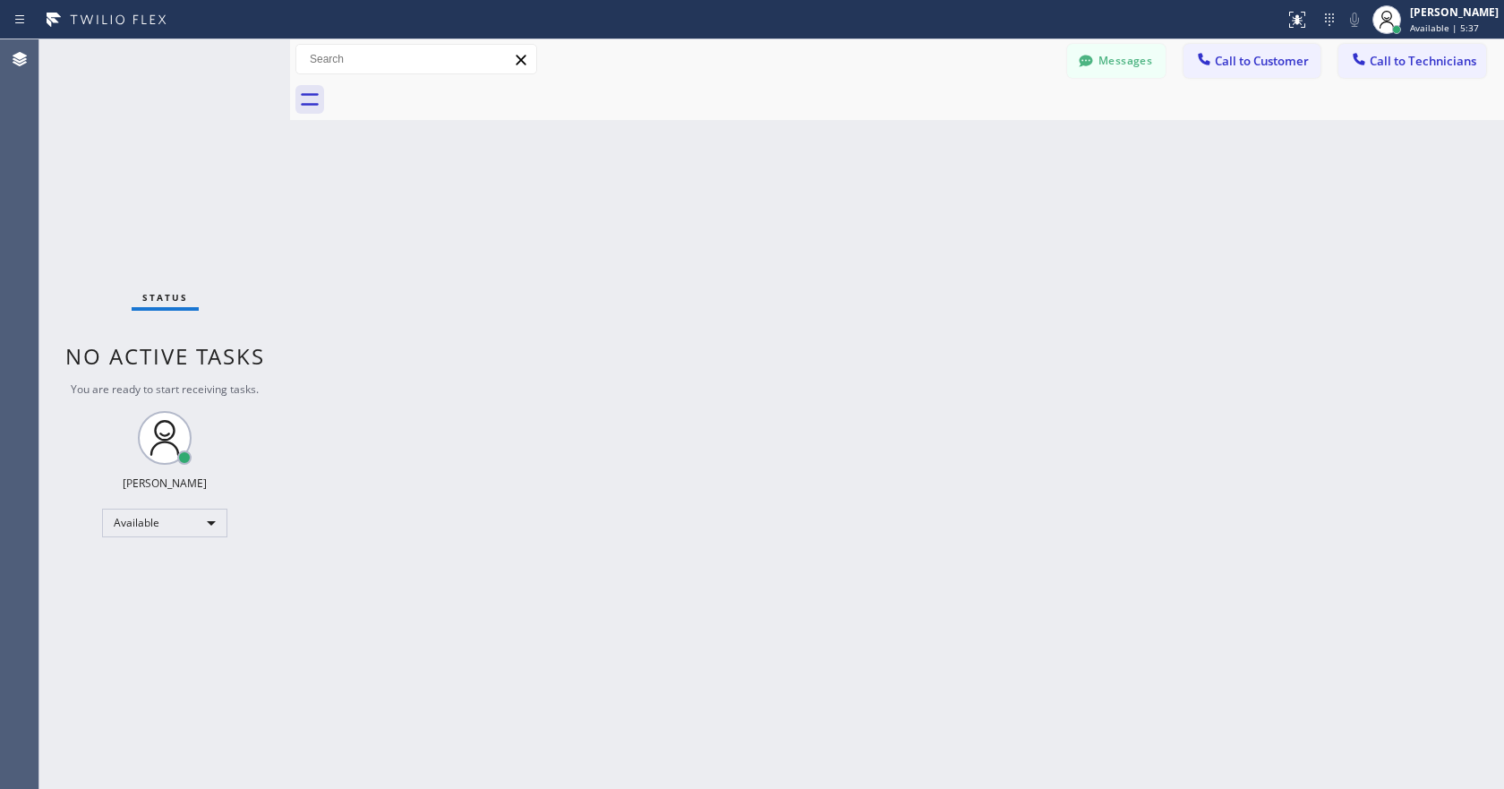
click at [1118, 344] on div "Back to Dashboard Change Sender ID Customers Technicians PP [PERSON_NAME] [DATE…" at bounding box center [897, 413] width 1214 height 749
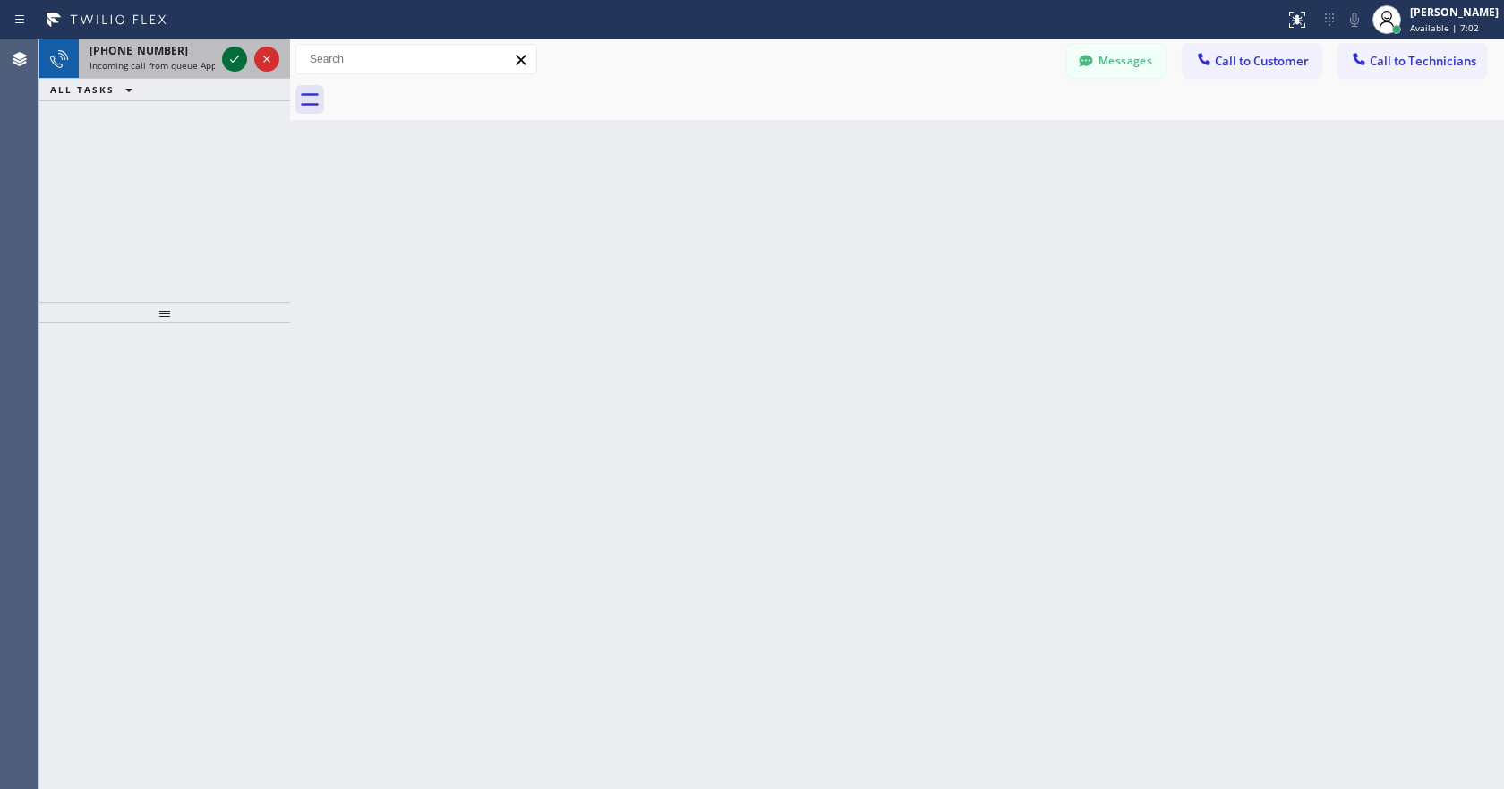
click at [232, 71] on button at bounding box center [234, 59] width 25 height 25
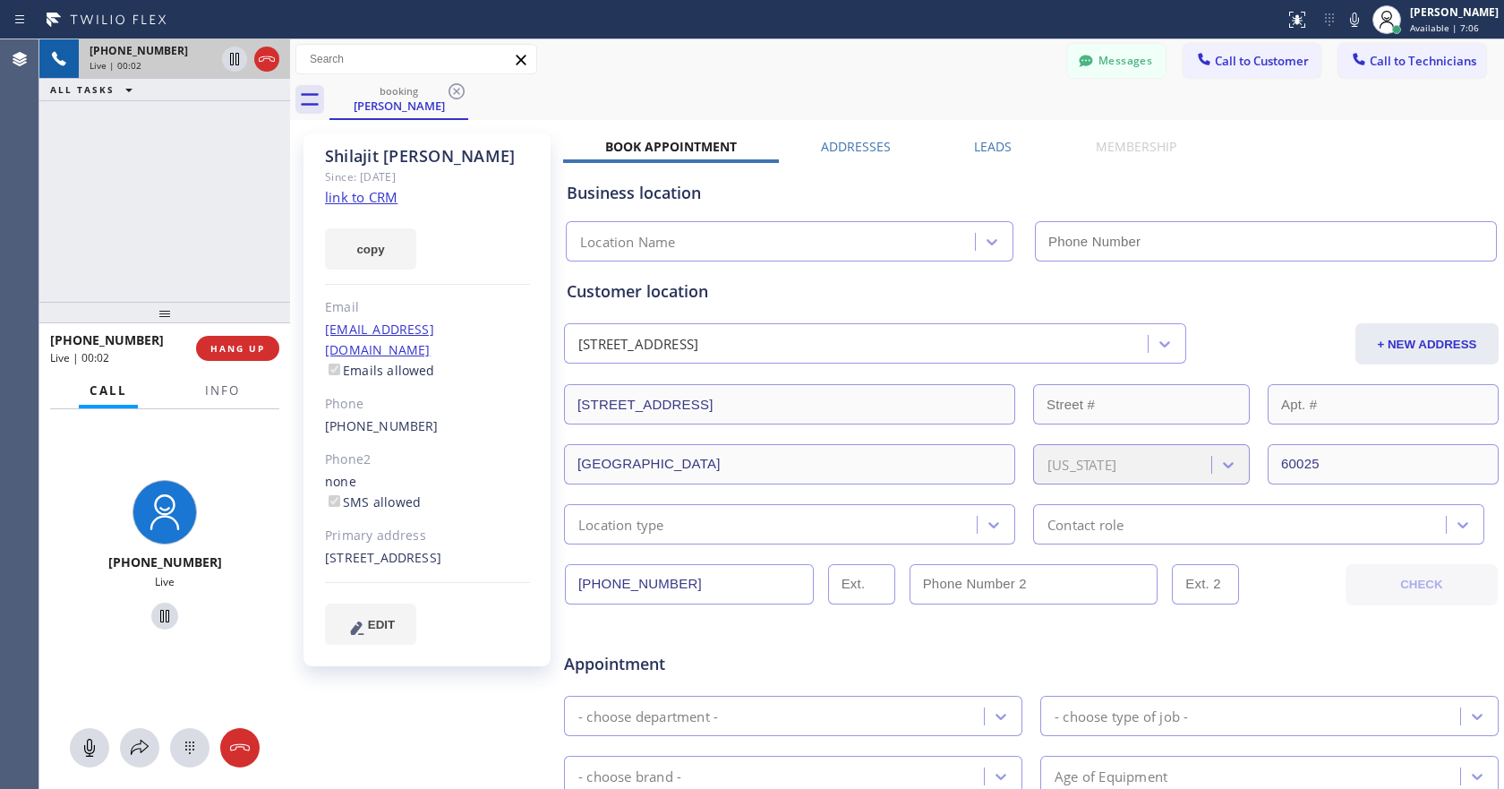
type input "[PHONE_NUMBER]"
click at [368, 200] on link "link to CRM" at bounding box center [361, 197] width 73 height 18
click at [165, 623] on icon at bounding box center [164, 615] width 21 height 21
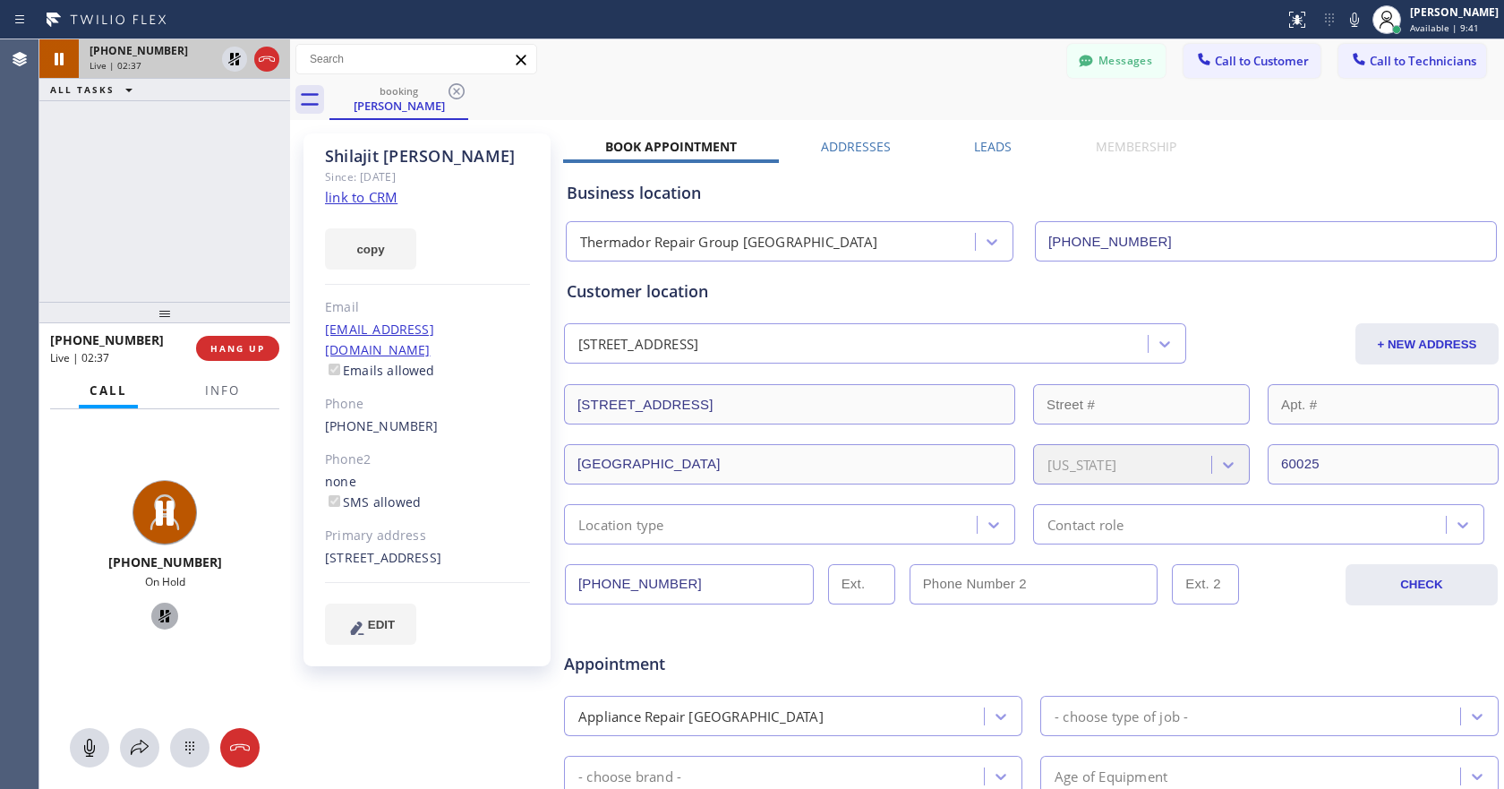
click at [159, 614] on icon at bounding box center [164, 615] width 21 height 21
click at [399, 725] on div "[PERSON_NAME] Since: [DATE] link to CRM copy Email [EMAIL_ADDRESS][DOMAIN_NAME]…" at bounding box center [428, 704] width 269 height 1160
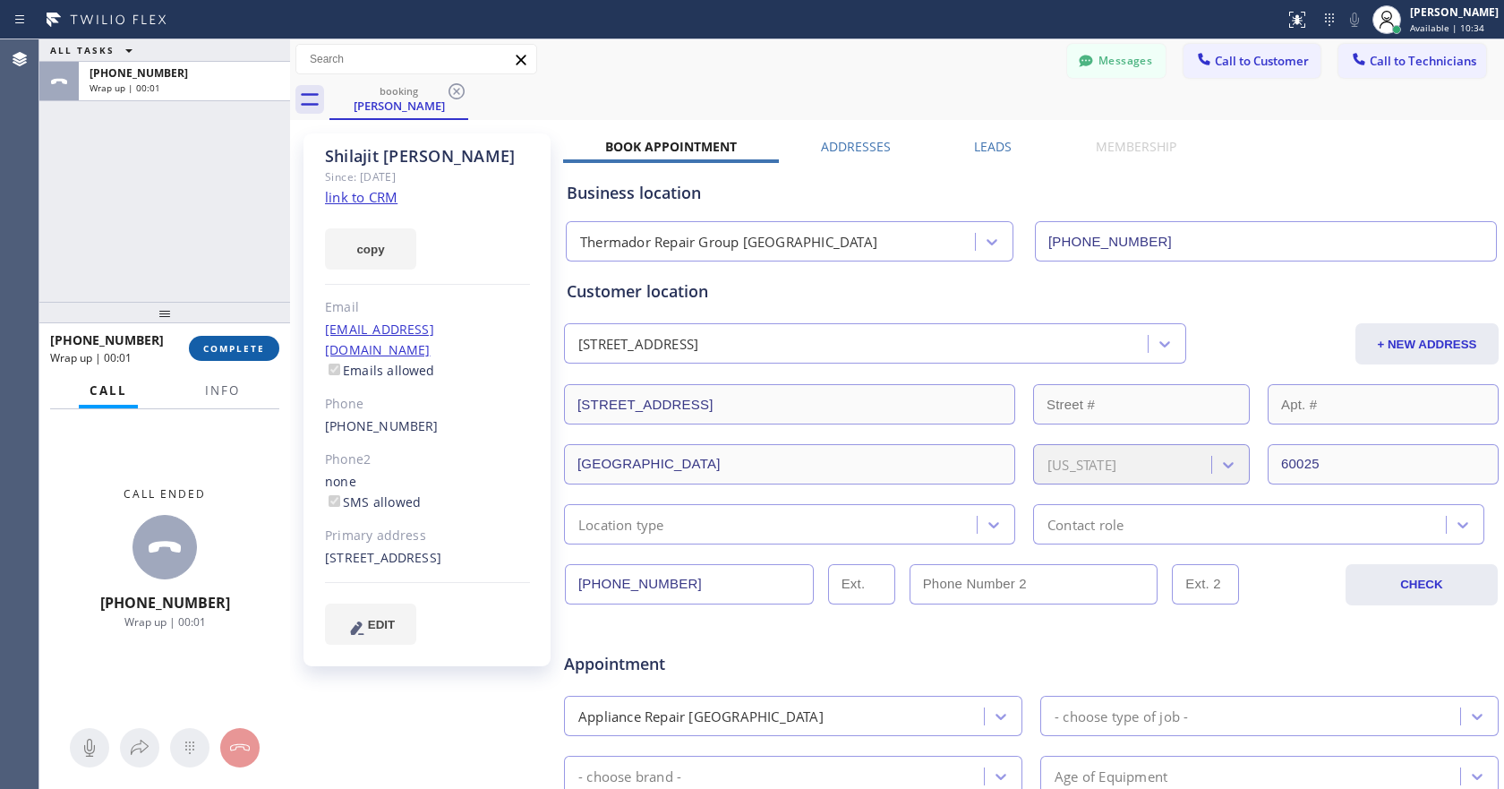
click at [248, 351] on span "COMPLETE" at bounding box center [234, 348] width 62 height 13
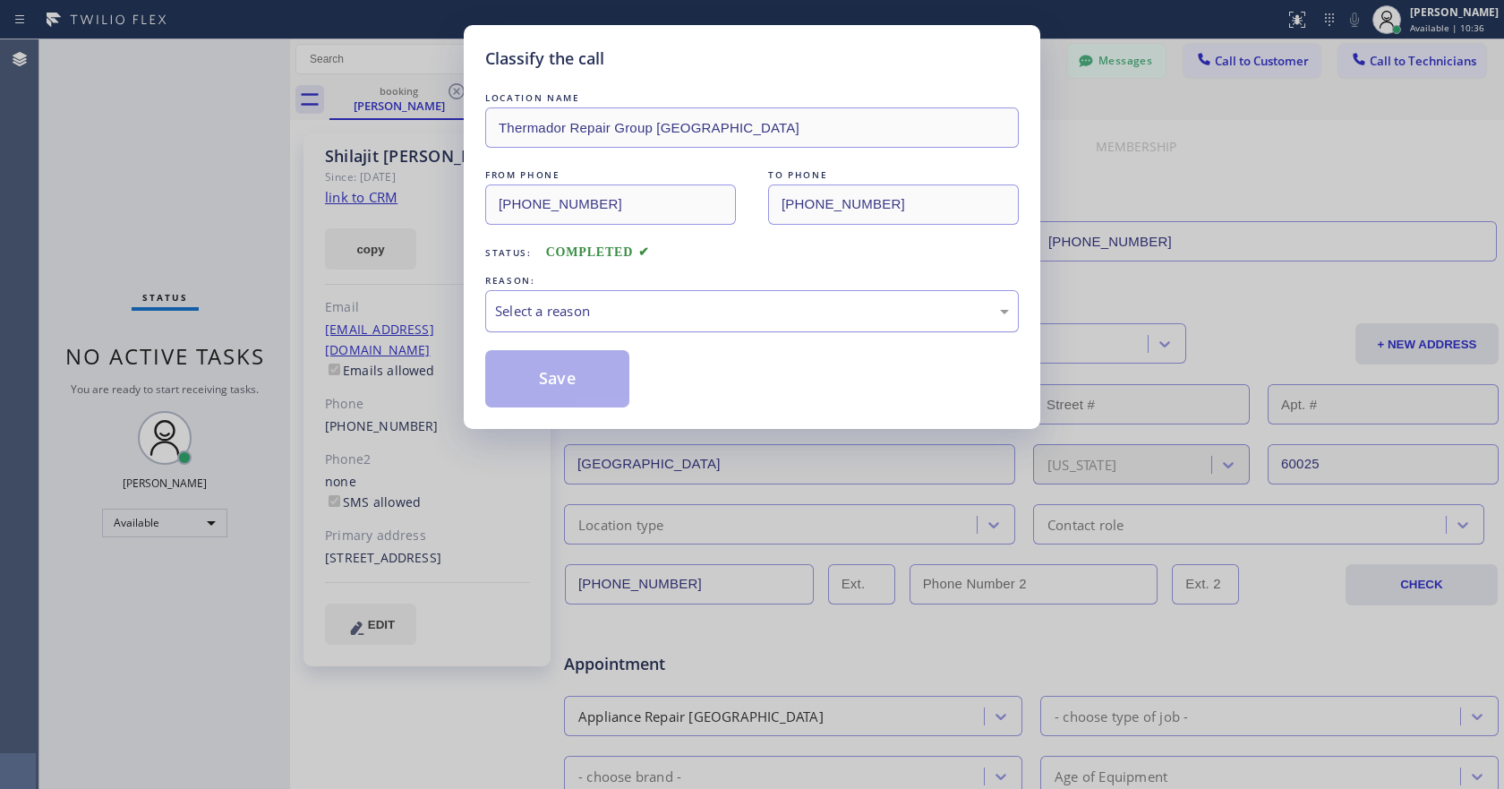
click at [692, 317] on div "Select a reason" at bounding box center [752, 311] width 514 height 21
click at [573, 378] on button "Save" at bounding box center [557, 378] width 144 height 57
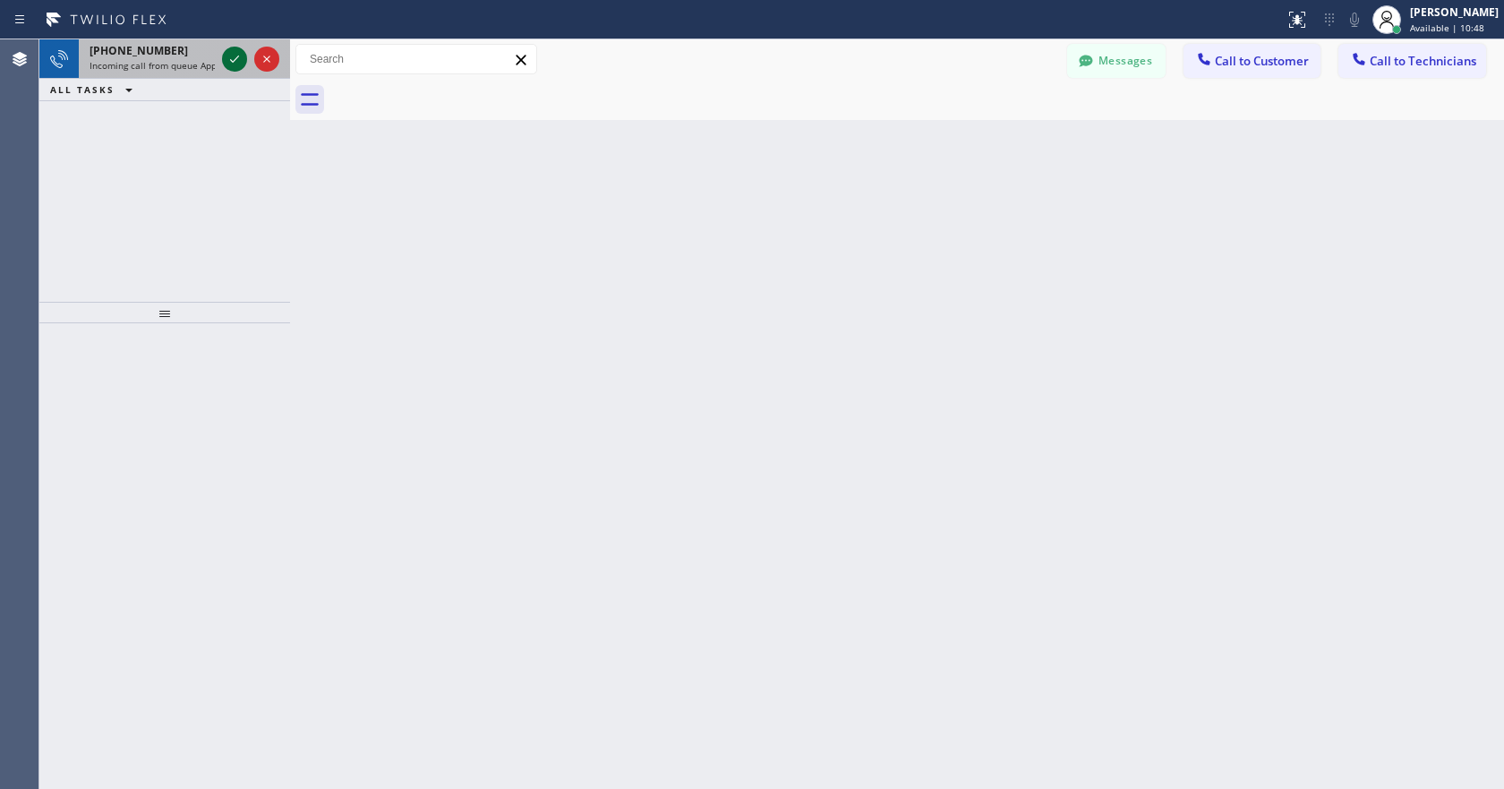
click at [235, 56] on icon at bounding box center [234, 58] width 21 height 21
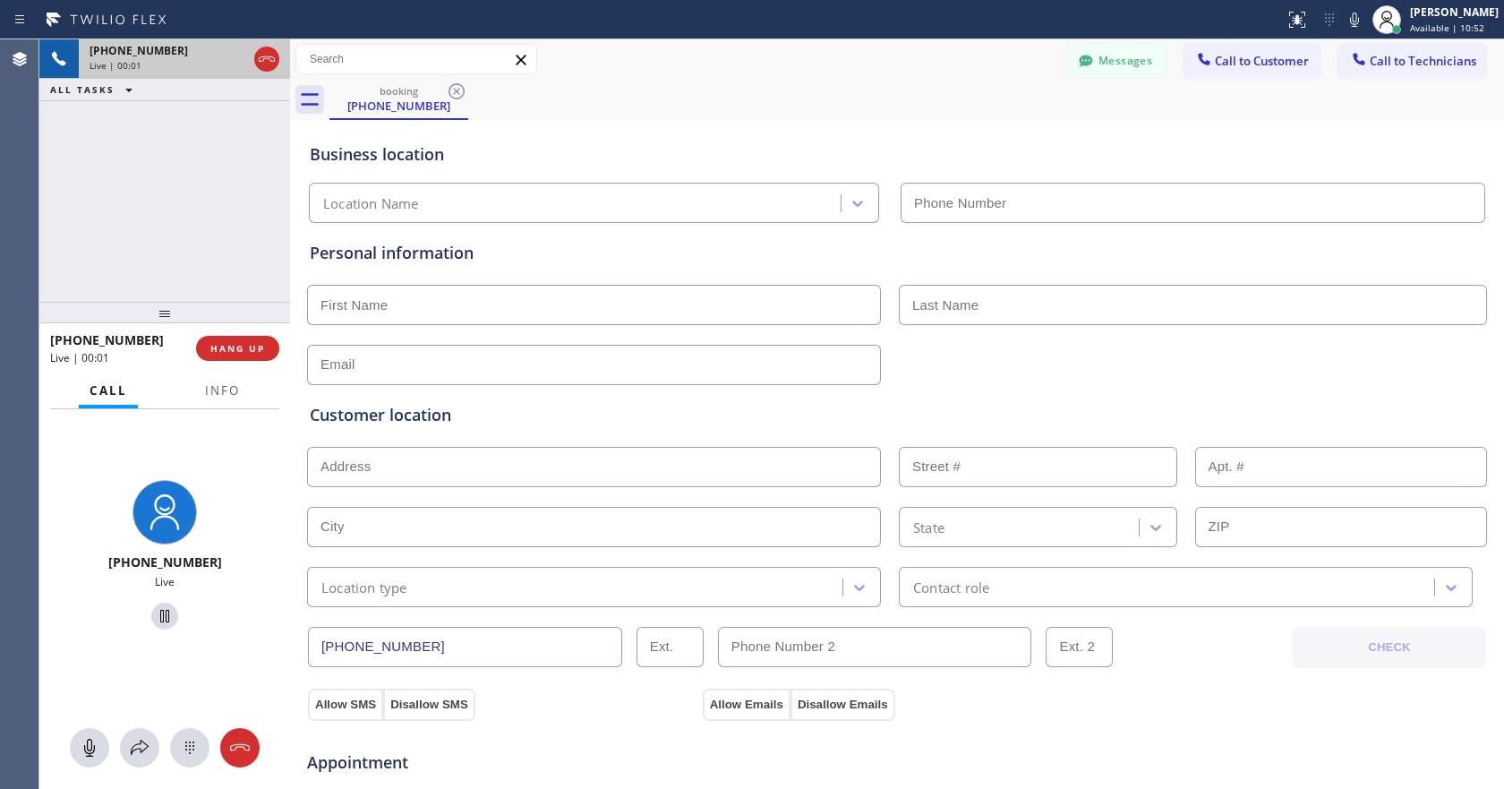
type input "[PHONE_NUMBER]"
click at [260, 348] on span "HANG UP" at bounding box center [237, 348] width 55 height 13
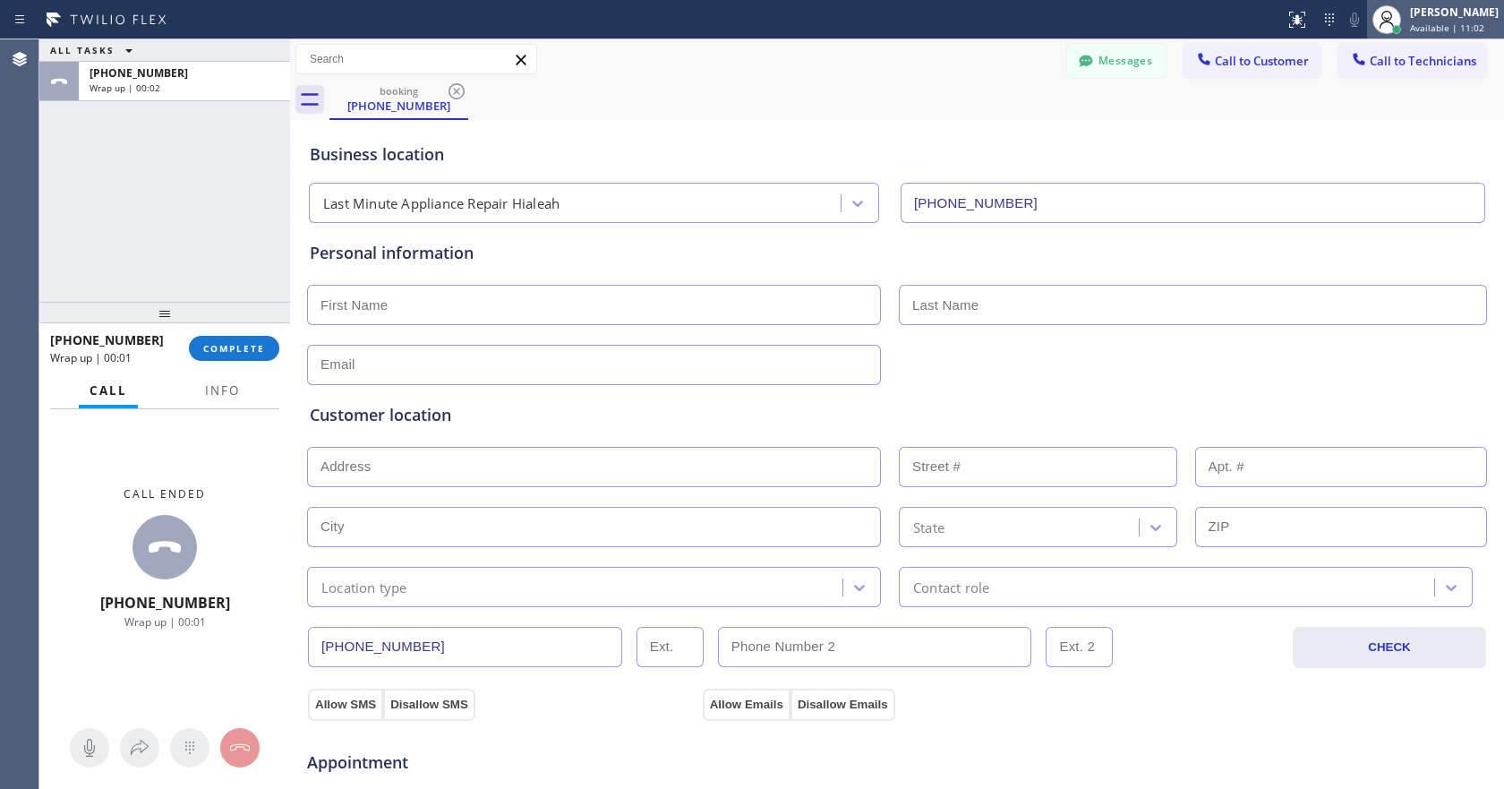
click at [1406, 27] on div at bounding box center [1386, 19] width 39 height 39
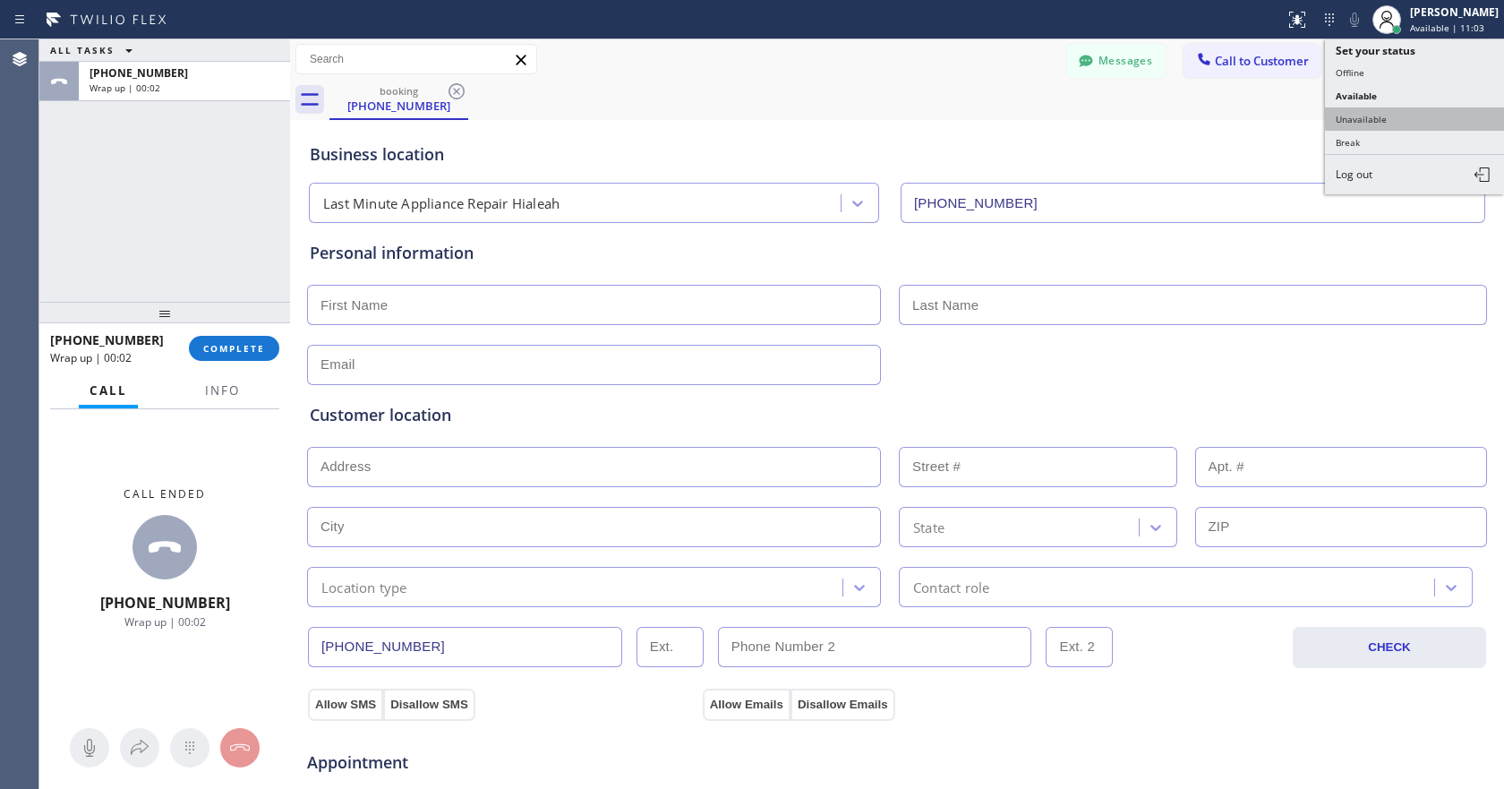
click at [1384, 124] on button "Unavailable" at bounding box center [1414, 118] width 179 height 23
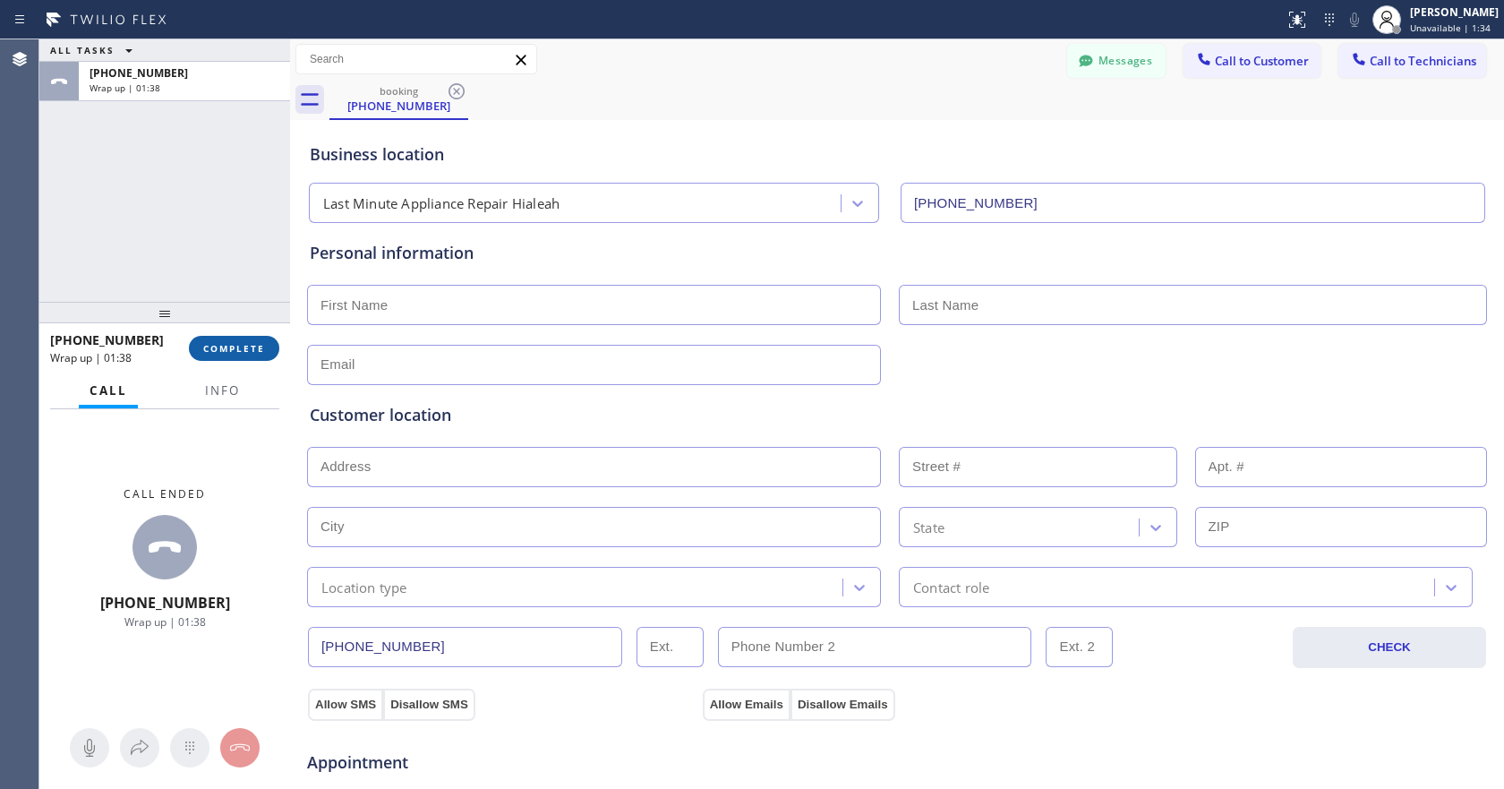
click at [263, 348] on span "COMPLETE" at bounding box center [234, 348] width 62 height 13
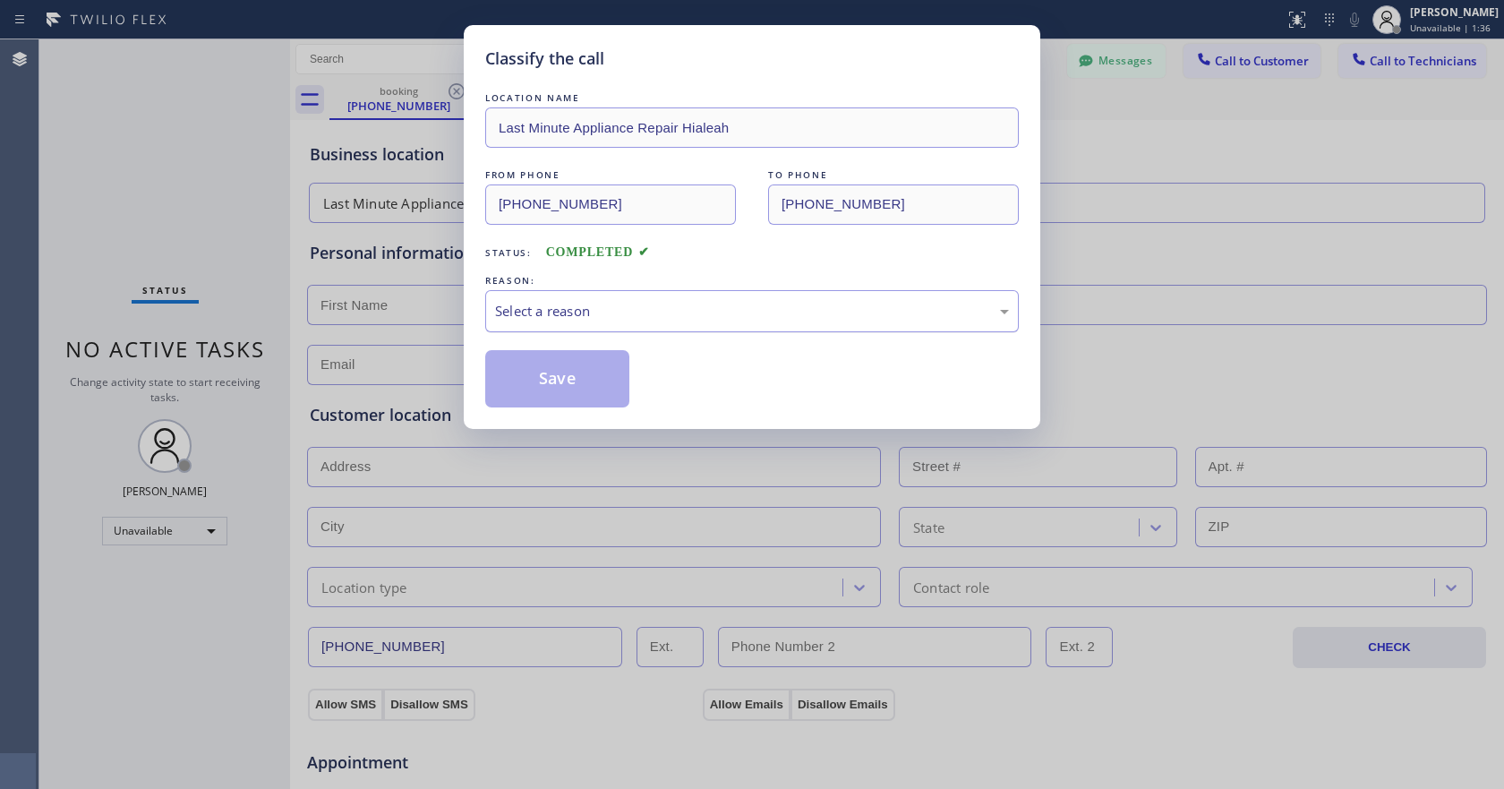
click at [589, 311] on div "Select a reason" at bounding box center [752, 311] width 514 height 21
click at [559, 380] on button "Save" at bounding box center [557, 378] width 144 height 57
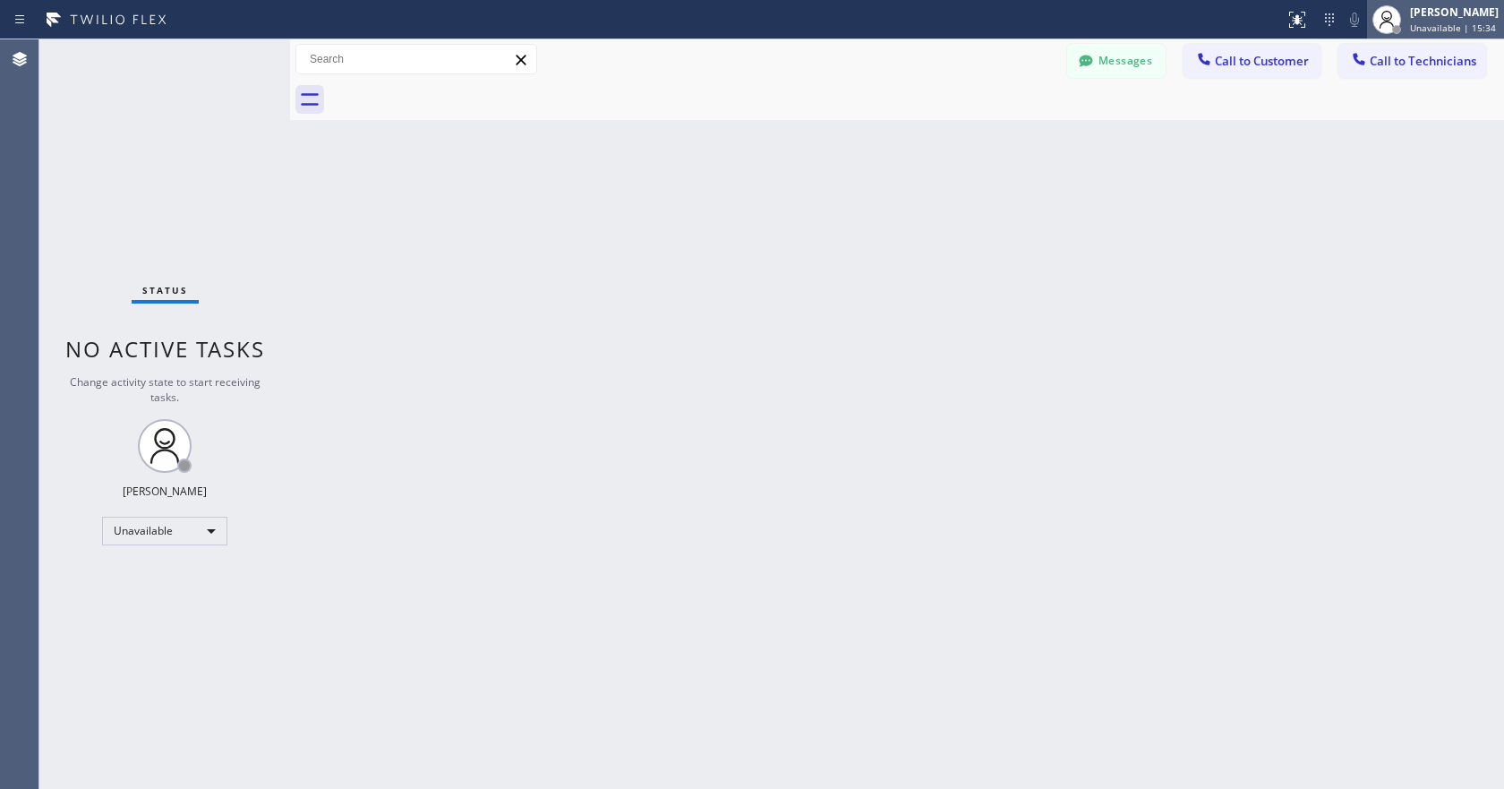
click at [1459, 24] on span "Unavailable | 15:34" at bounding box center [1453, 27] width 86 height 13
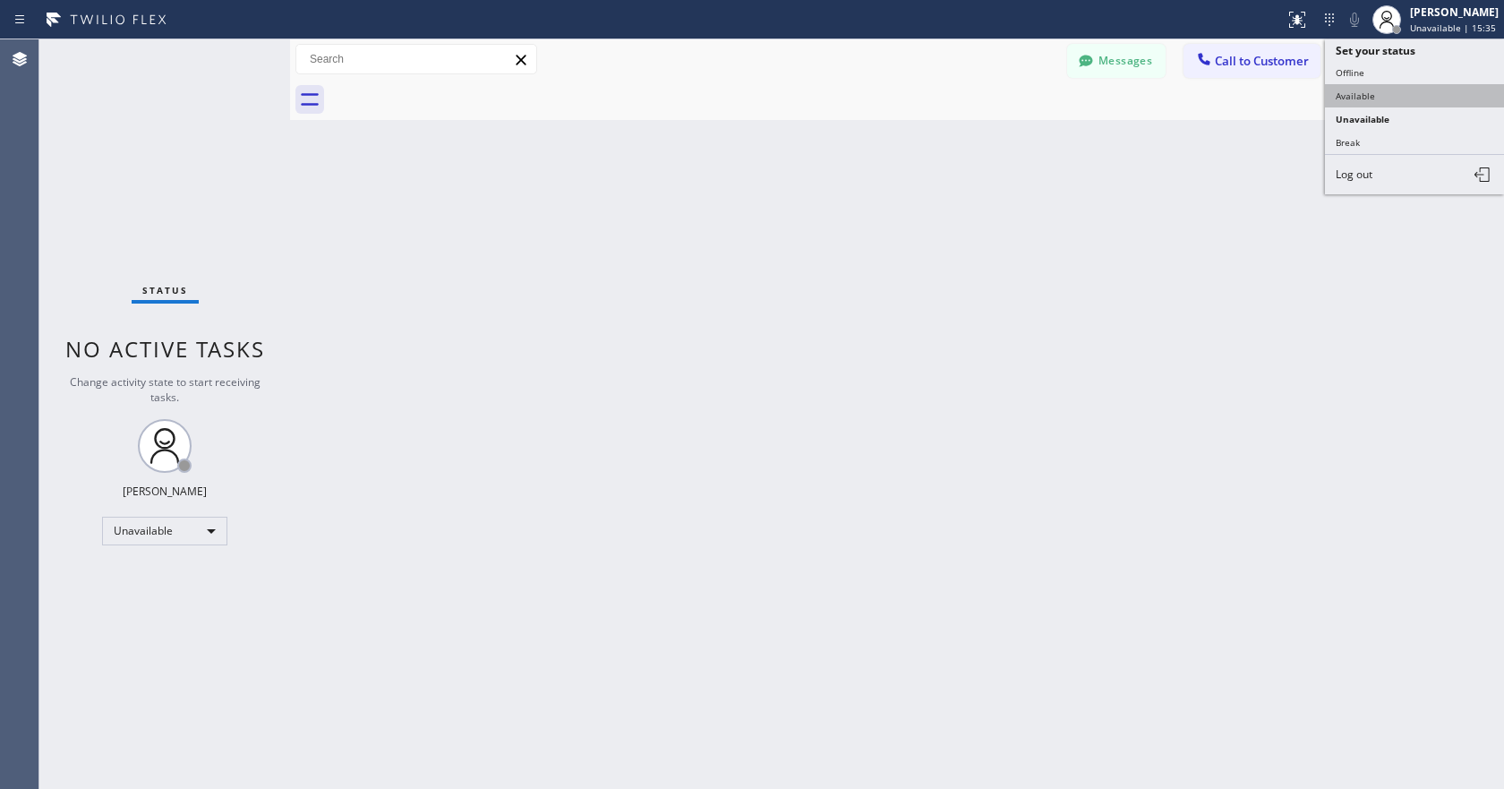
click at [1376, 90] on button "Available" at bounding box center [1414, 95] width 179 height 23
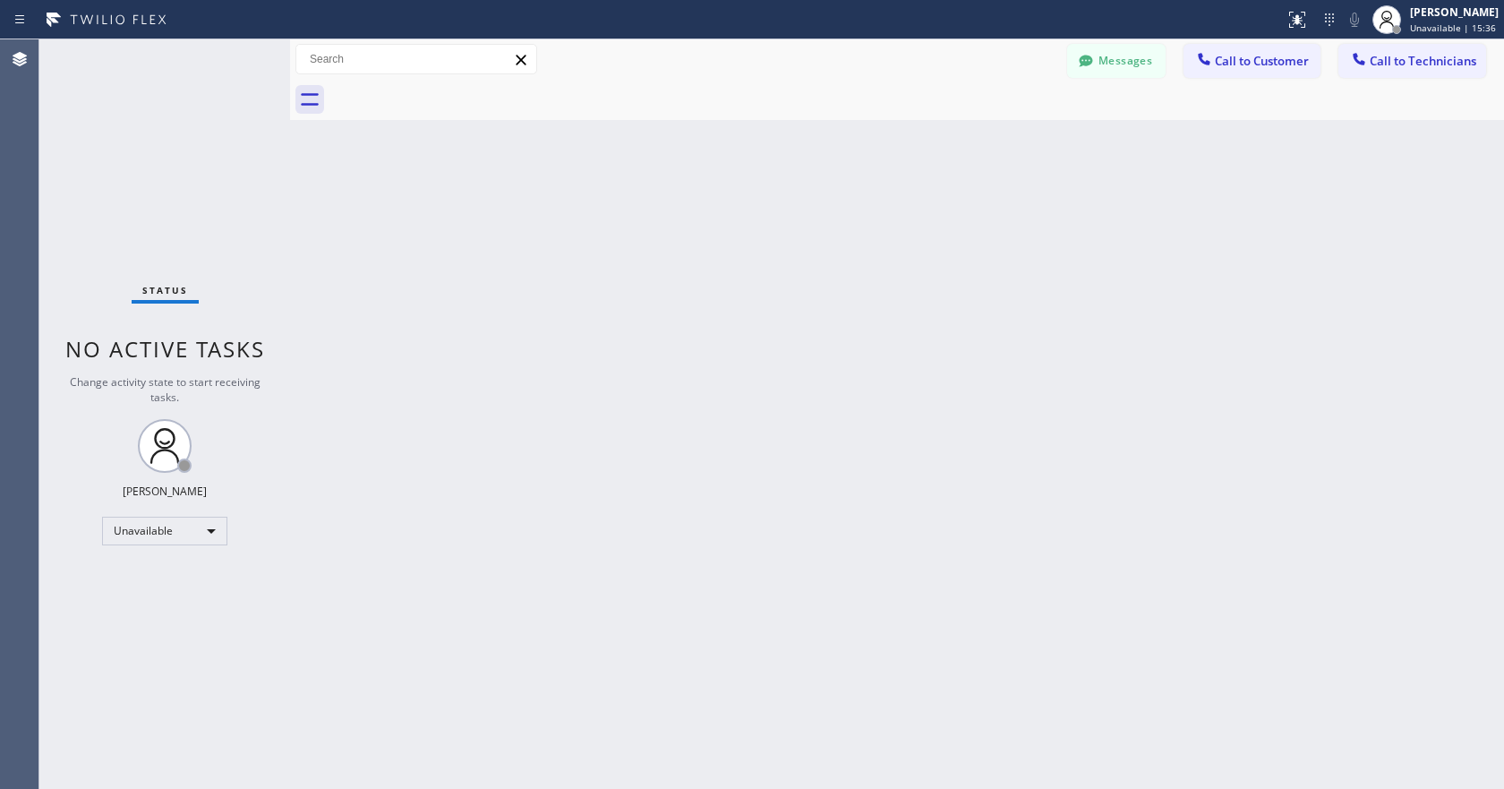
click at [1118, 235] on div "Back to Dashboard Change Sender ID Customers Technicians PP [PERSON_NAME] [DATE…" at bounding box center [897, 413] width 1214 height 749
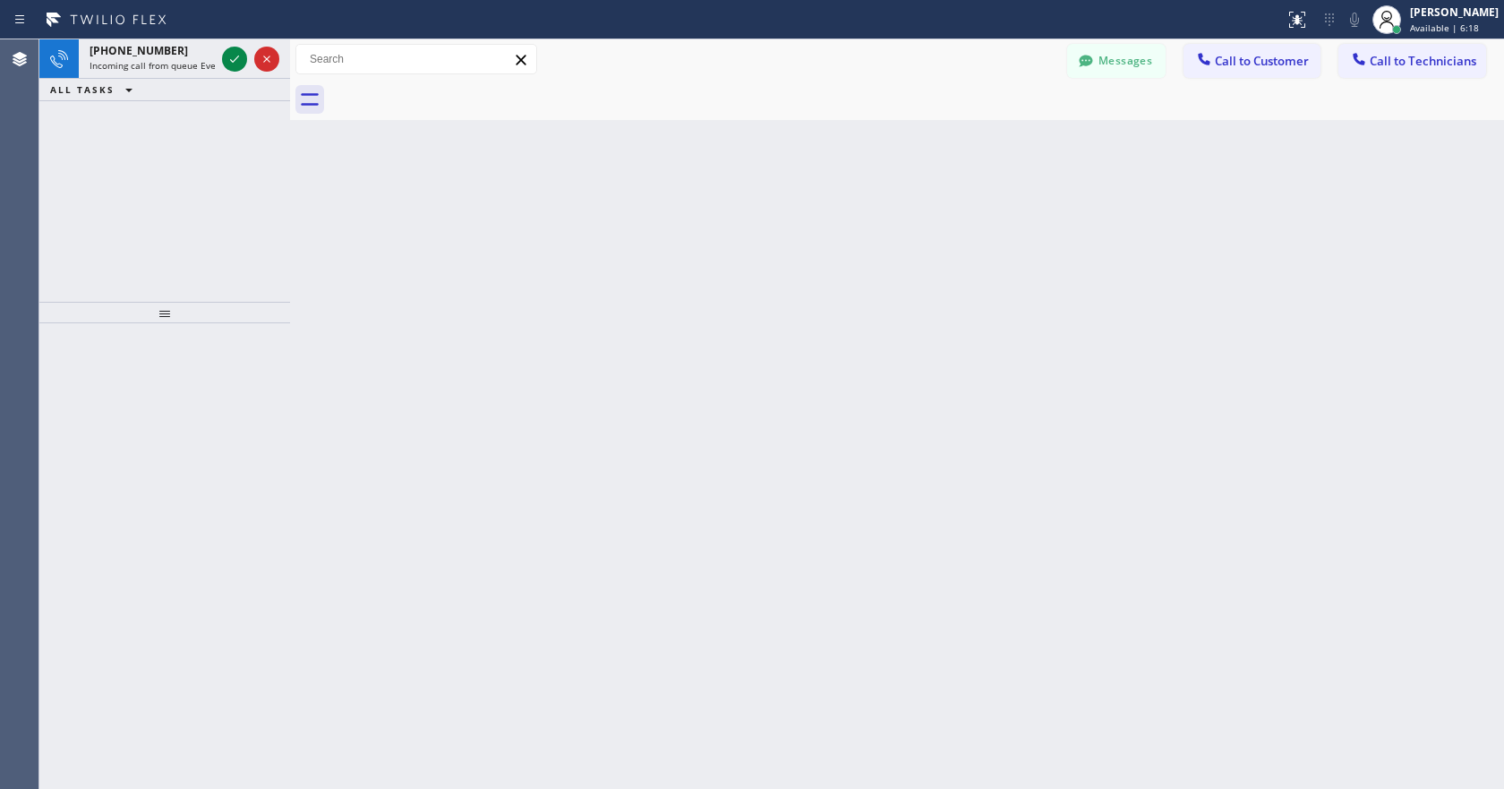
drag, startPoint x: 235, startPoint y: 62, endPoint x: 456, endPoint y: 209, distance: 265.9
click at [235, 62] on icon at bounding box center [234, 58] width 21 height 21
click at [236, 56] on icon at bounding box center [234, 58] width 21 height 21
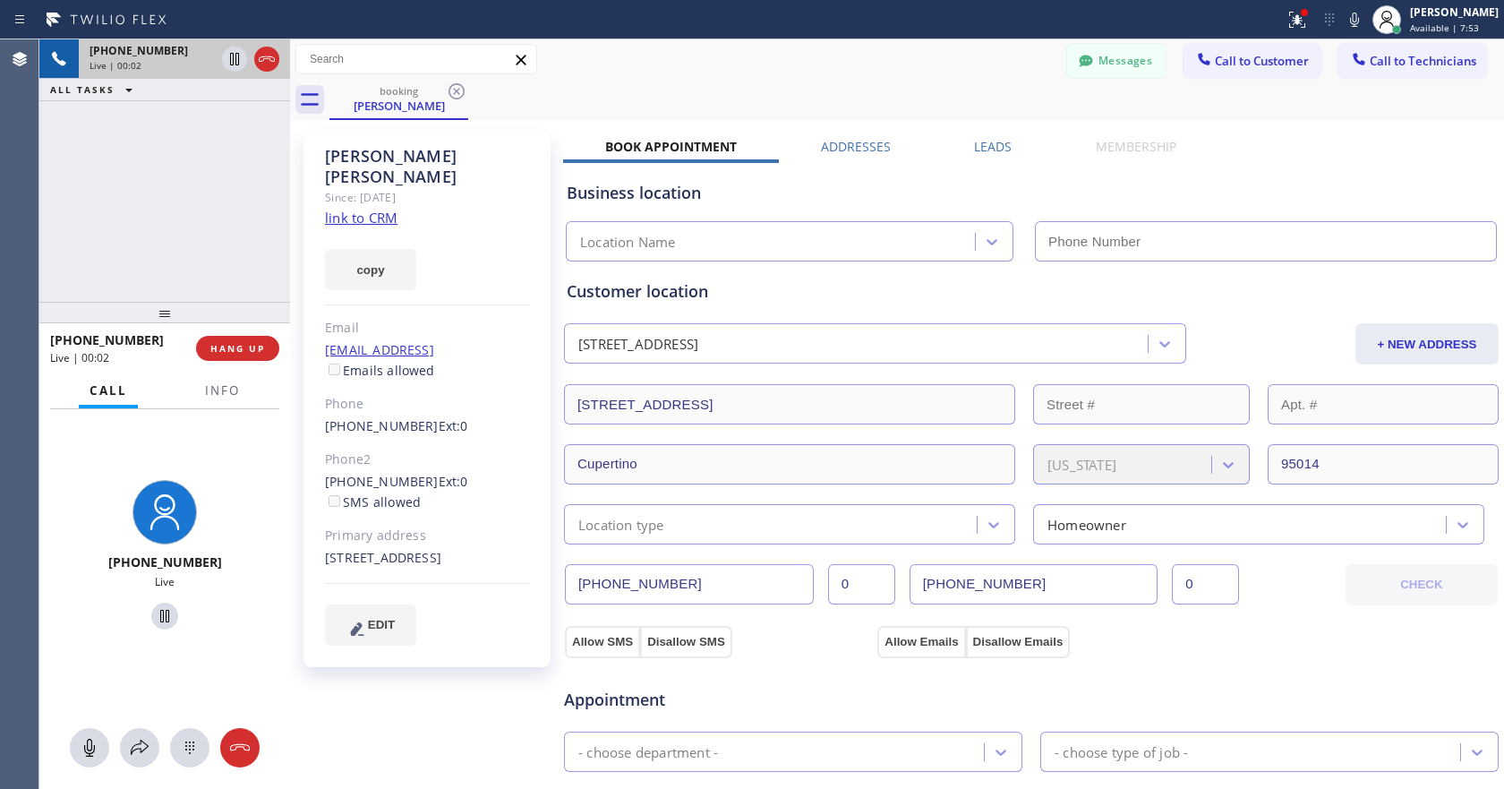
type input "[PHONE_NUMBER]"
click at [365, 209] on link "link to CRM" at bounding box center [361, 218] width 73 height 18
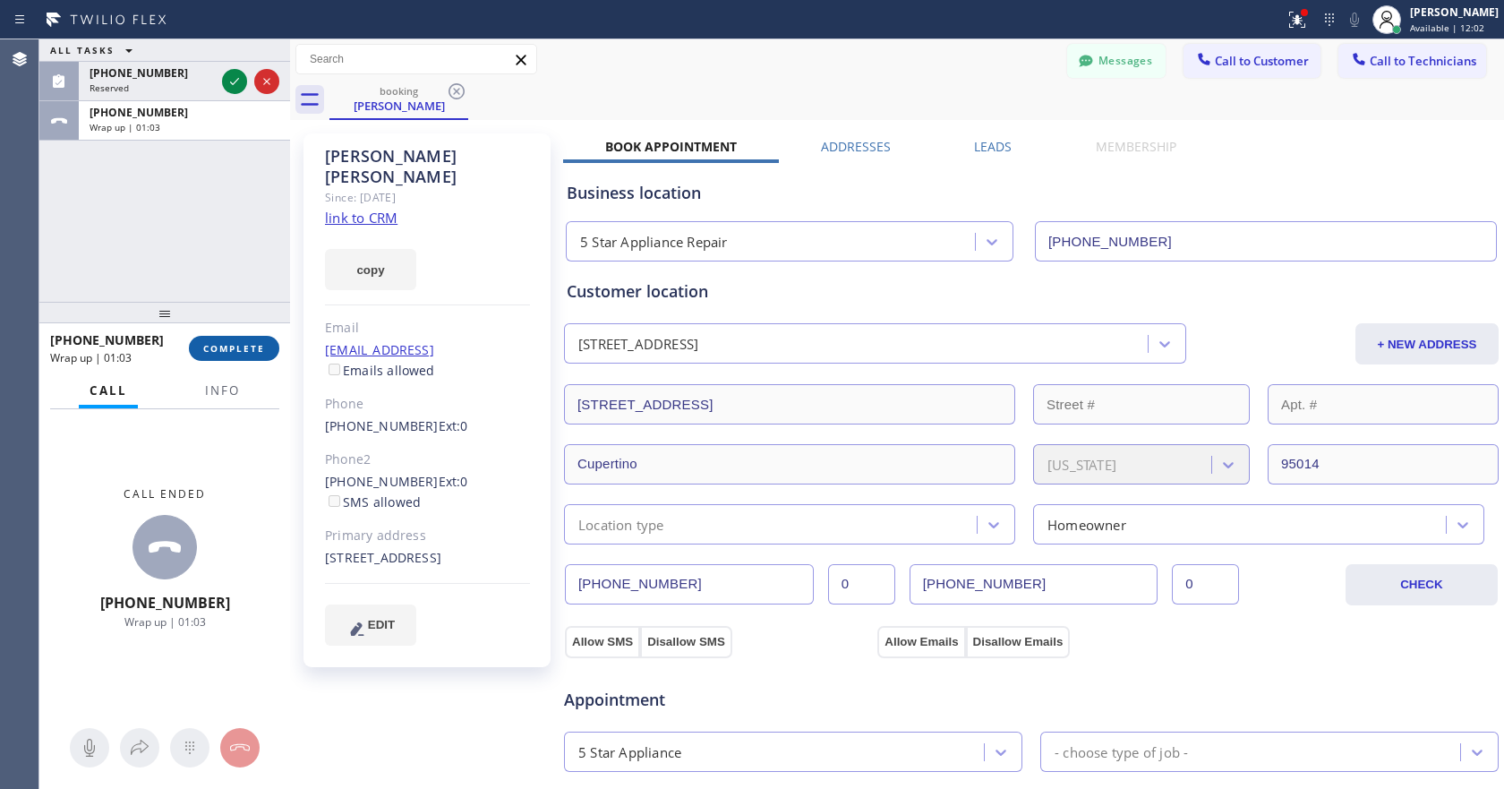
click at [223, 349] on span "COMPLETE" at bounding box center [234, 348] width 62 height 13
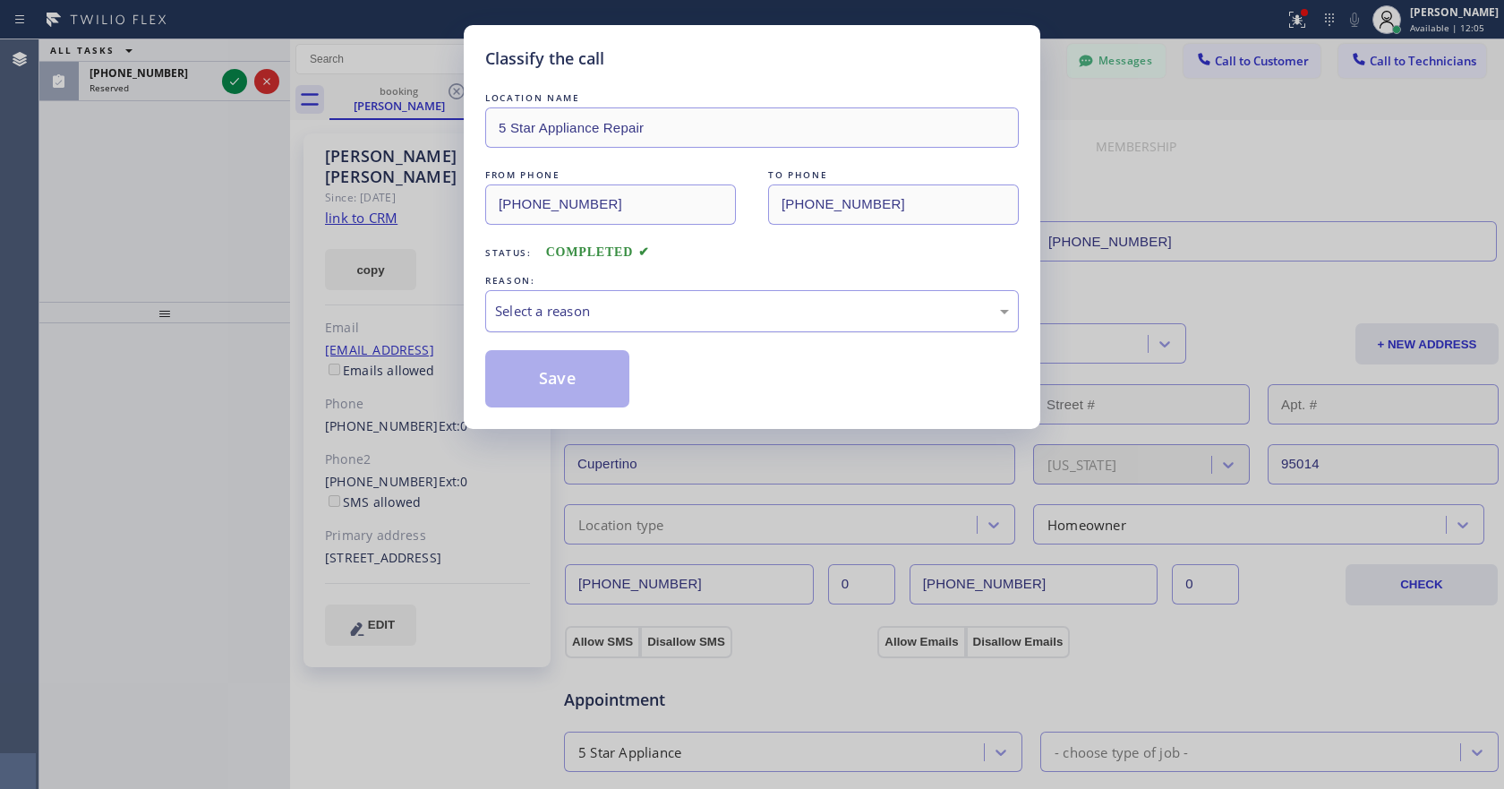
click at [660, 299] on div "Select a reason" at bounding box center [751, 311] width 533 height 42
click at [546, 380] on button "Save" at bounding box center [557, 378] width 144 height 57
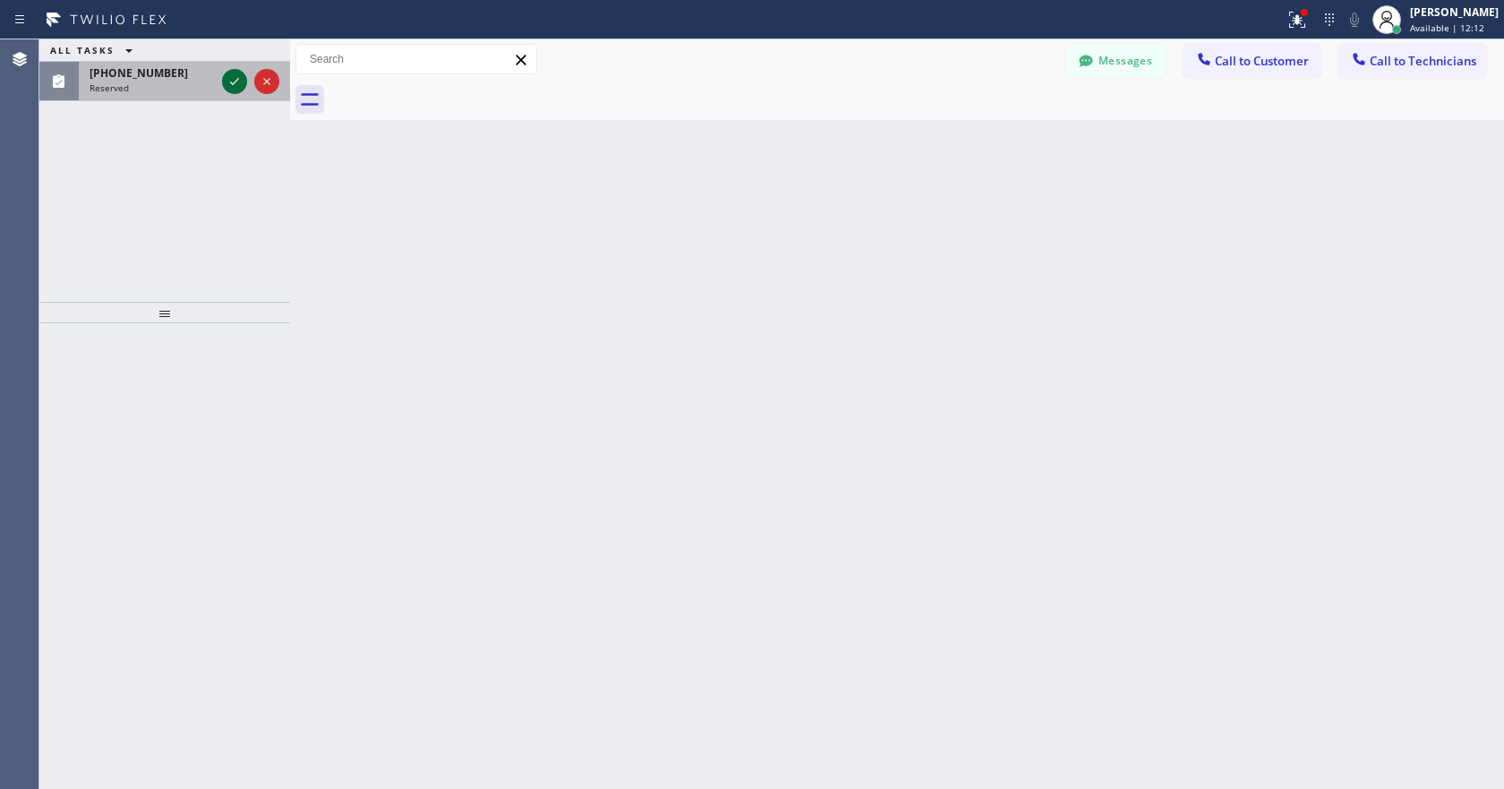
click at [232, 81] on icon at bounding box center [234, 81] width 21 height 21
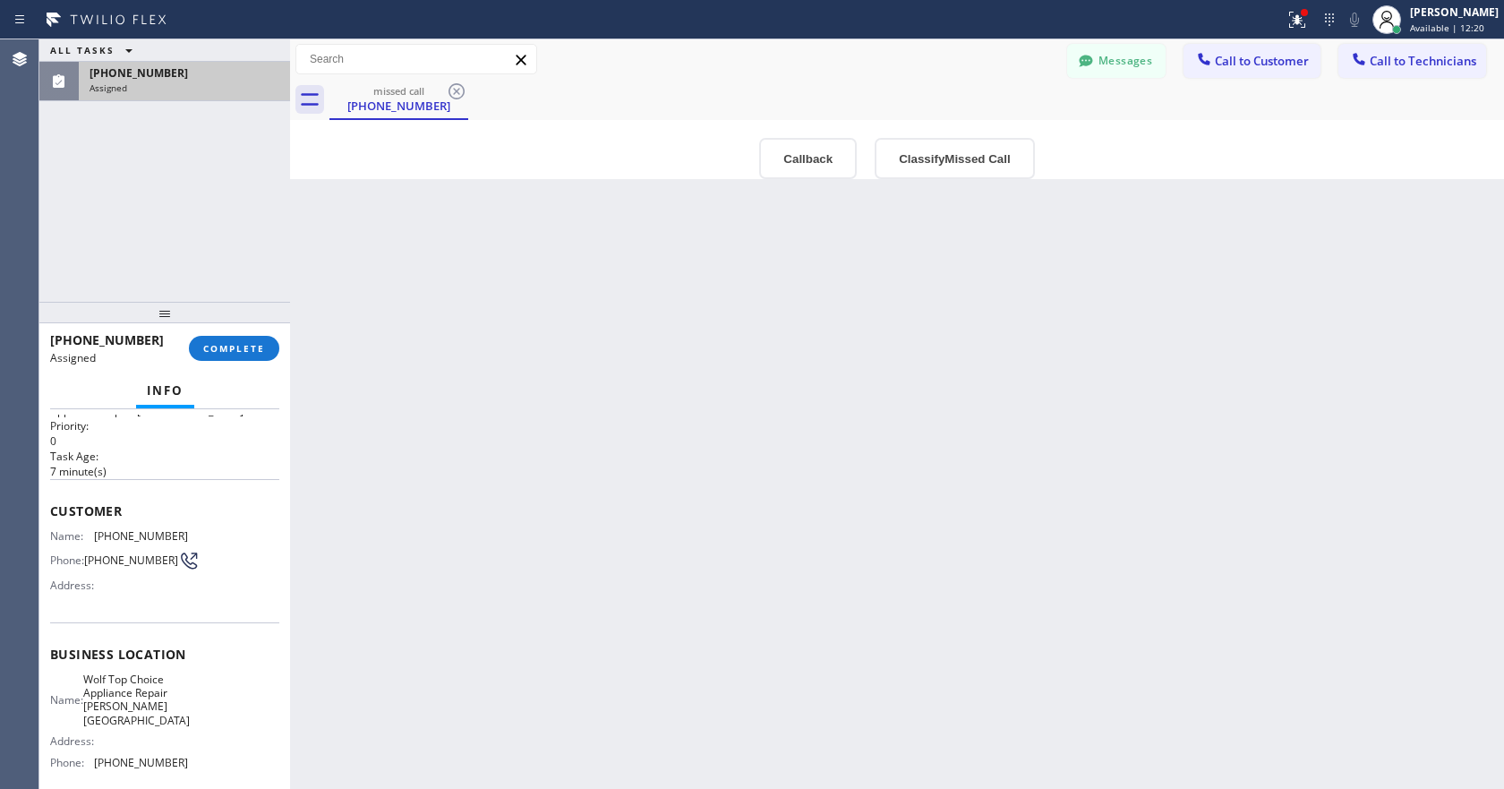
scroll to position [185, 0]
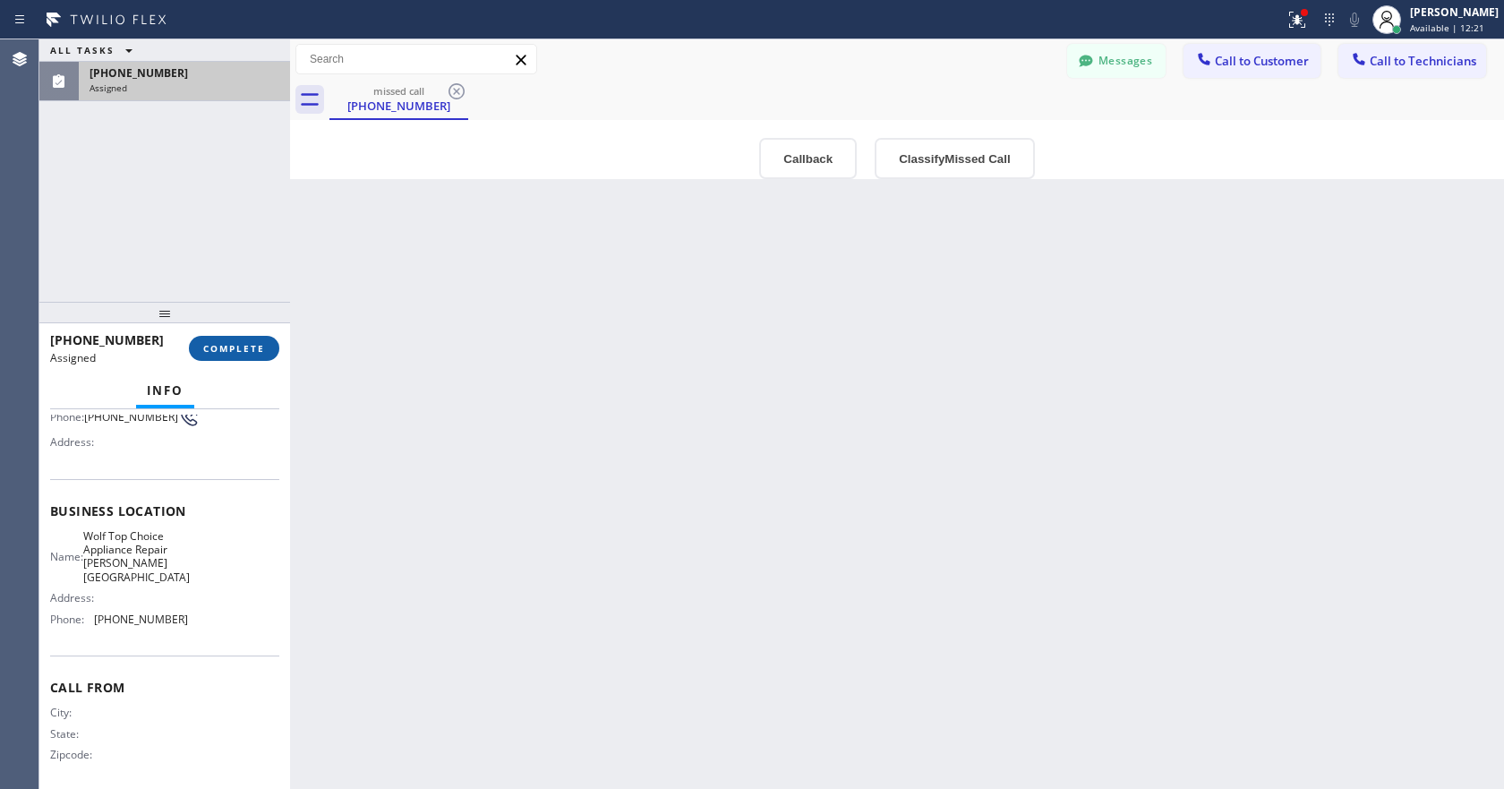
click at [227, 347] on span "COMPLETE" at bounding box center [234, 348] width 62 height 13
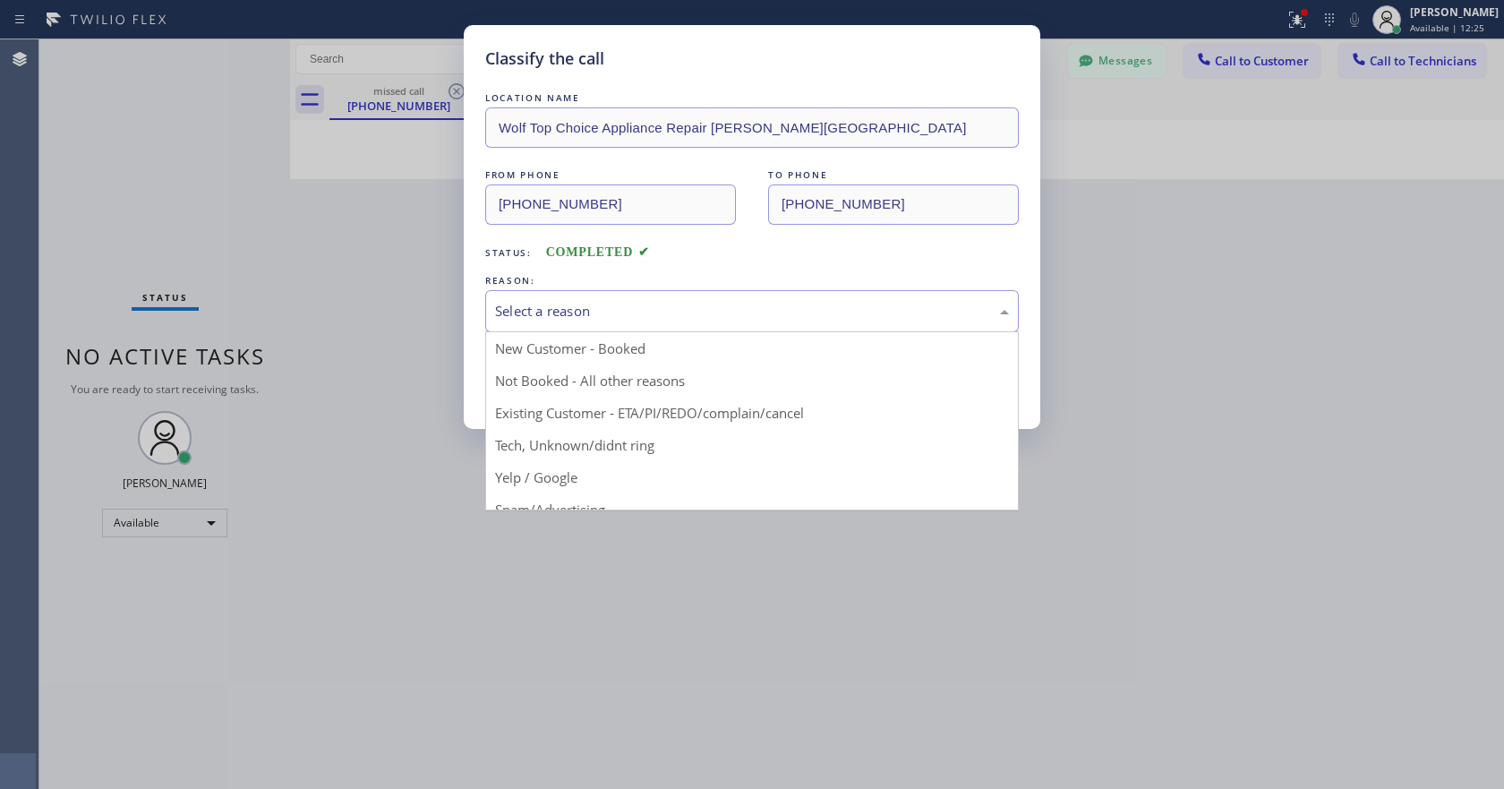
click at [631, 312] on div "Select a reason" at bounding box center [752, 311] width 514 height 21
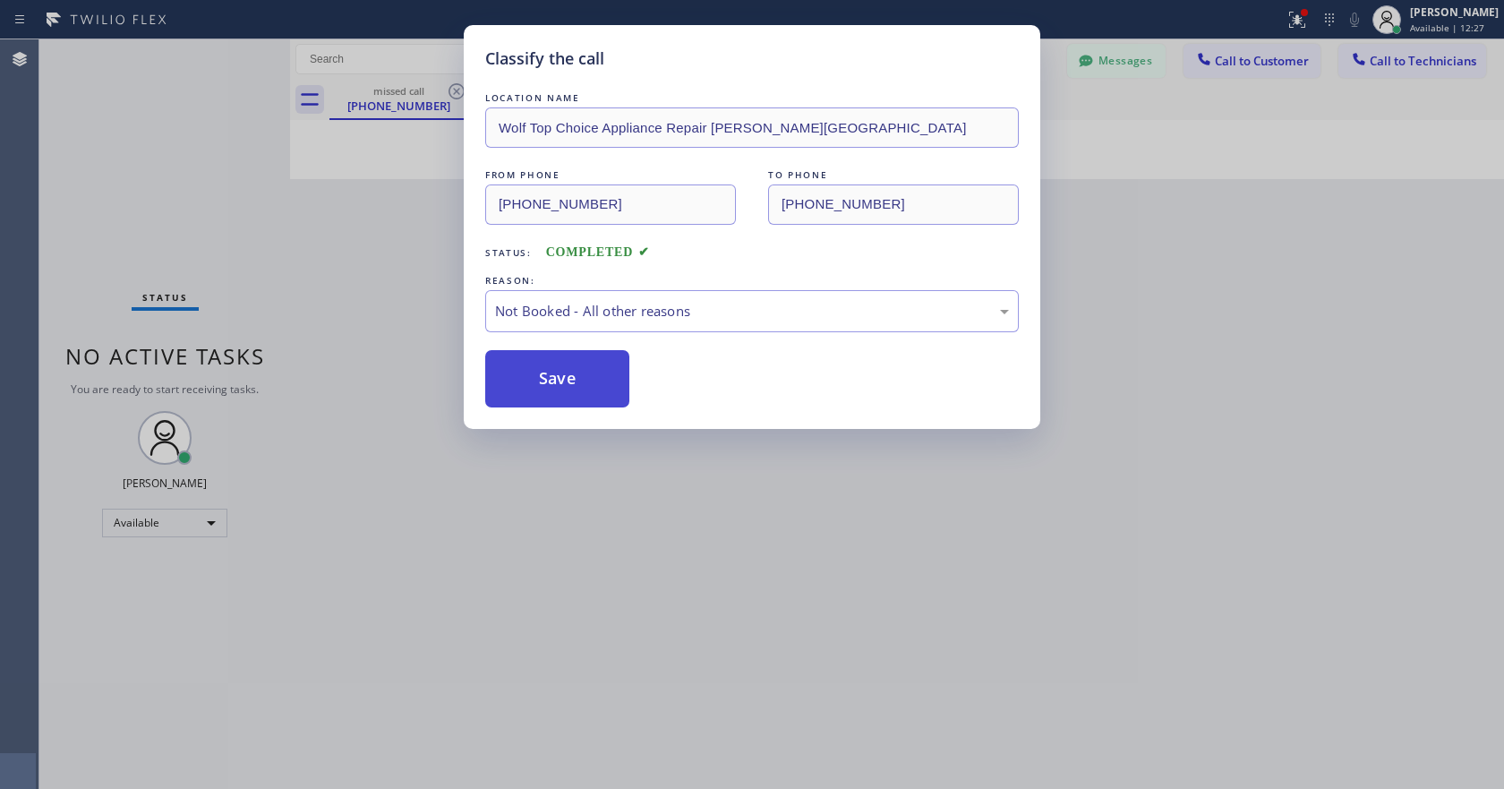
click at [586, 385] on button "Save" at bounding box center [557, 378] width 144 height 57
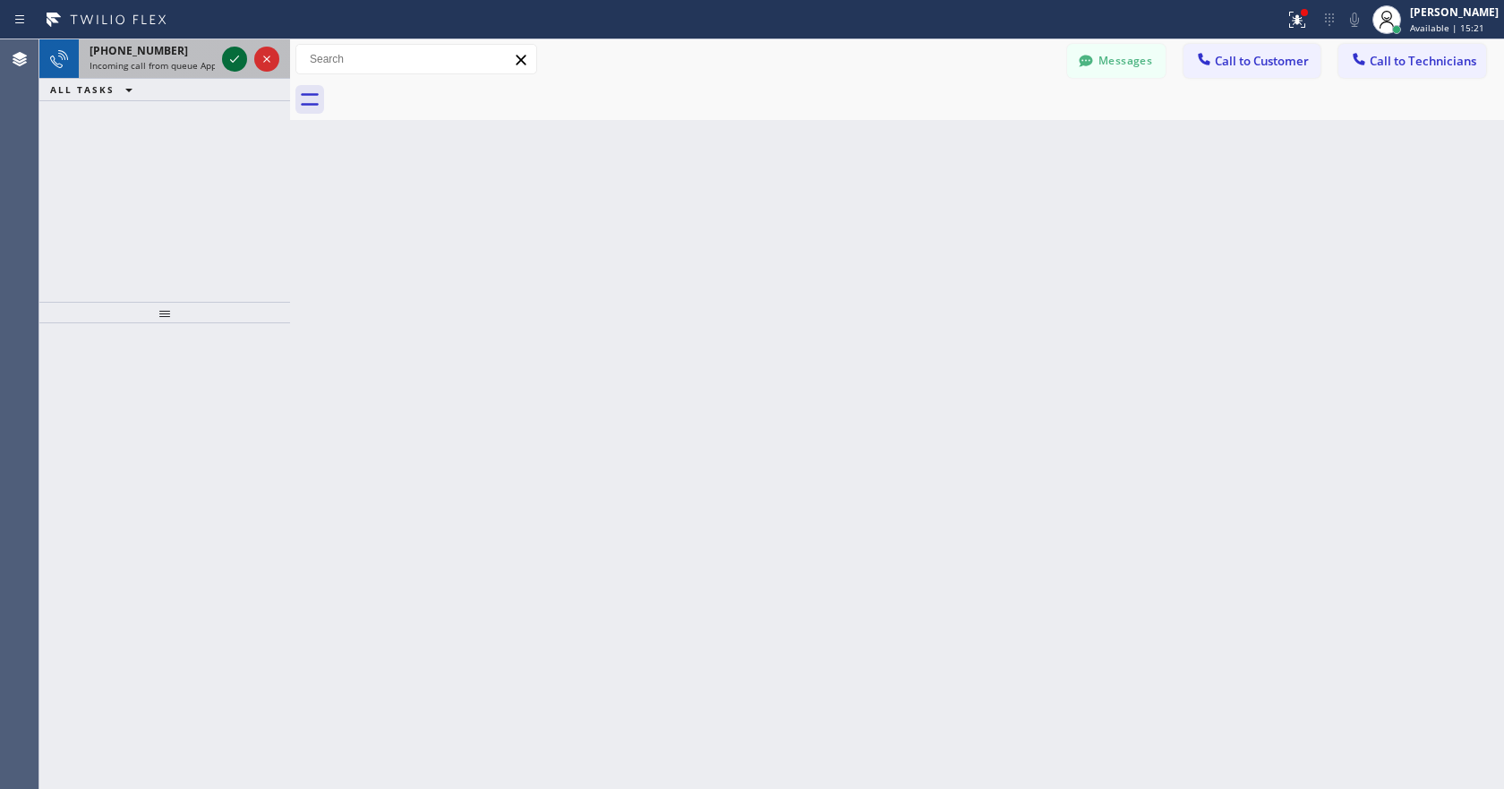
click at [233, 63] on icon at bounding box center [234, 58] width 21 height 21
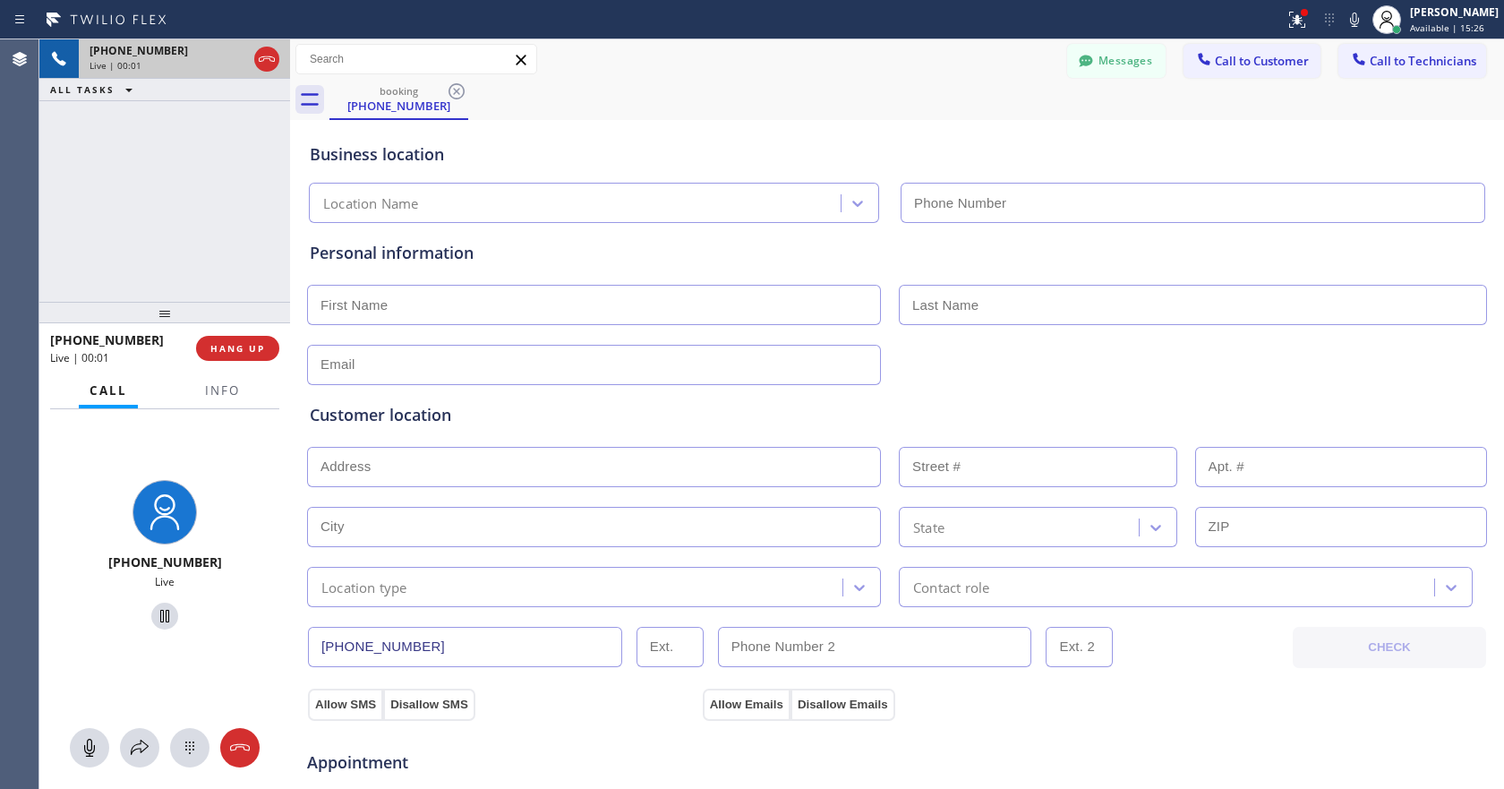
type input "[PHONE_NUMBER]"
click at [687, 312] on input "text" at bounding box center [594, 305] width 574 height 40
type input "[PERSON_NAME]"
click at [357, 458] on input "text" at bounding box center [594, 467] width 574 height 40
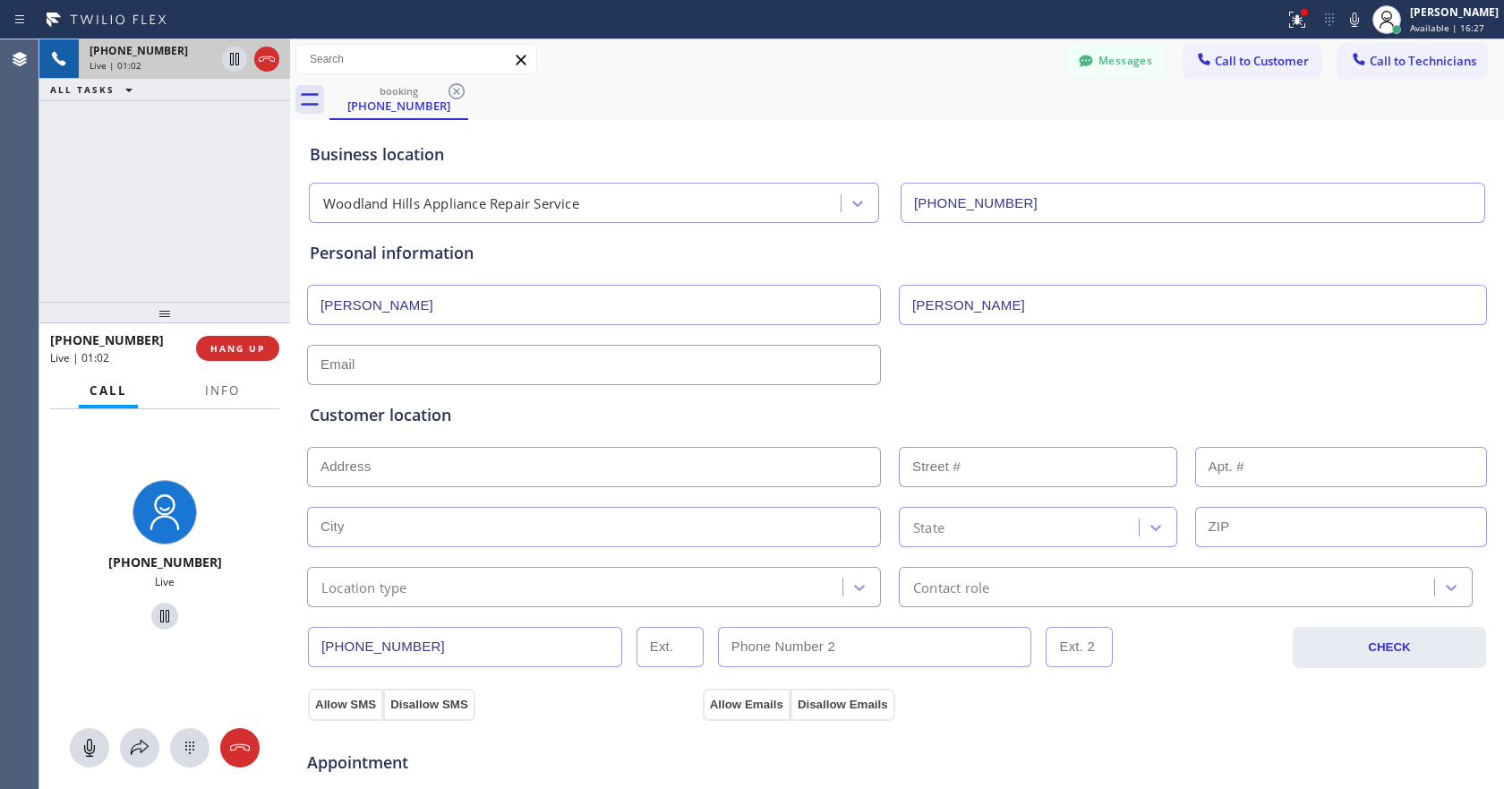
click at [1235, 529] on input "text" at bounding box center [1341, 527] width 293 height 40
type input "91301"
click at [392, 358] on input "text" at bounding box center [594, 365] width 574 height 40
click at [509, 359] on input "text" at bounding box center [594, 365] width 574 height 40
paste input "[EMAIL_ADDRESS][DOMAIN_NAME]"
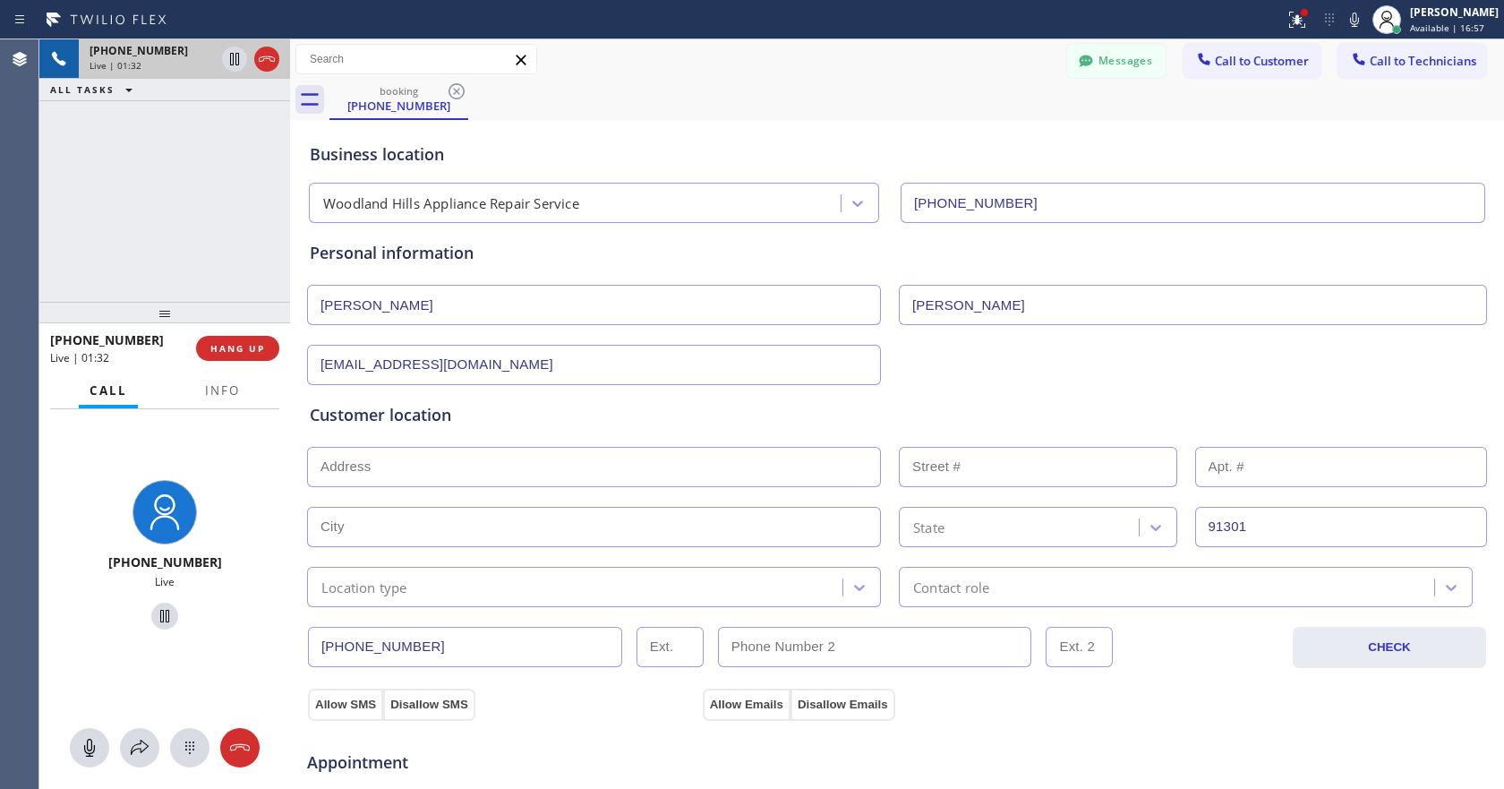
type input "[EMAIL_ADDRESS][DOMAIN_NAME]"
click at [448, 465] on input "text" at bounding box center [594, 467] width 574 height 40
click at [425, 462] on input "text" at bounding box center [594, 467] width 574 height 40
paste input "[STREET_ADDRESS]"
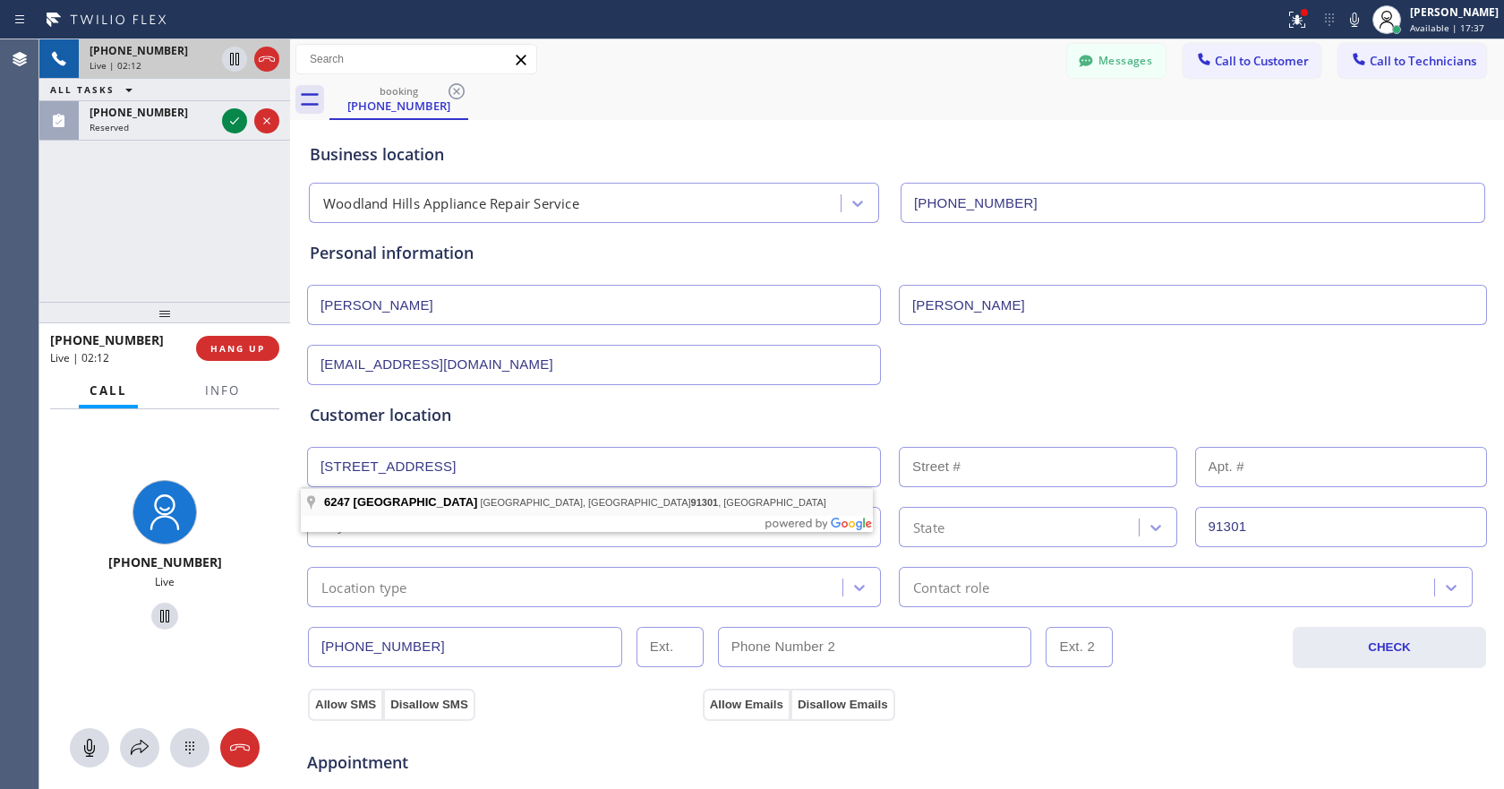
type input "[STREET_ADDRESS]"
type input "6247"
type input "[GEOGRAPHIC_DATA]"
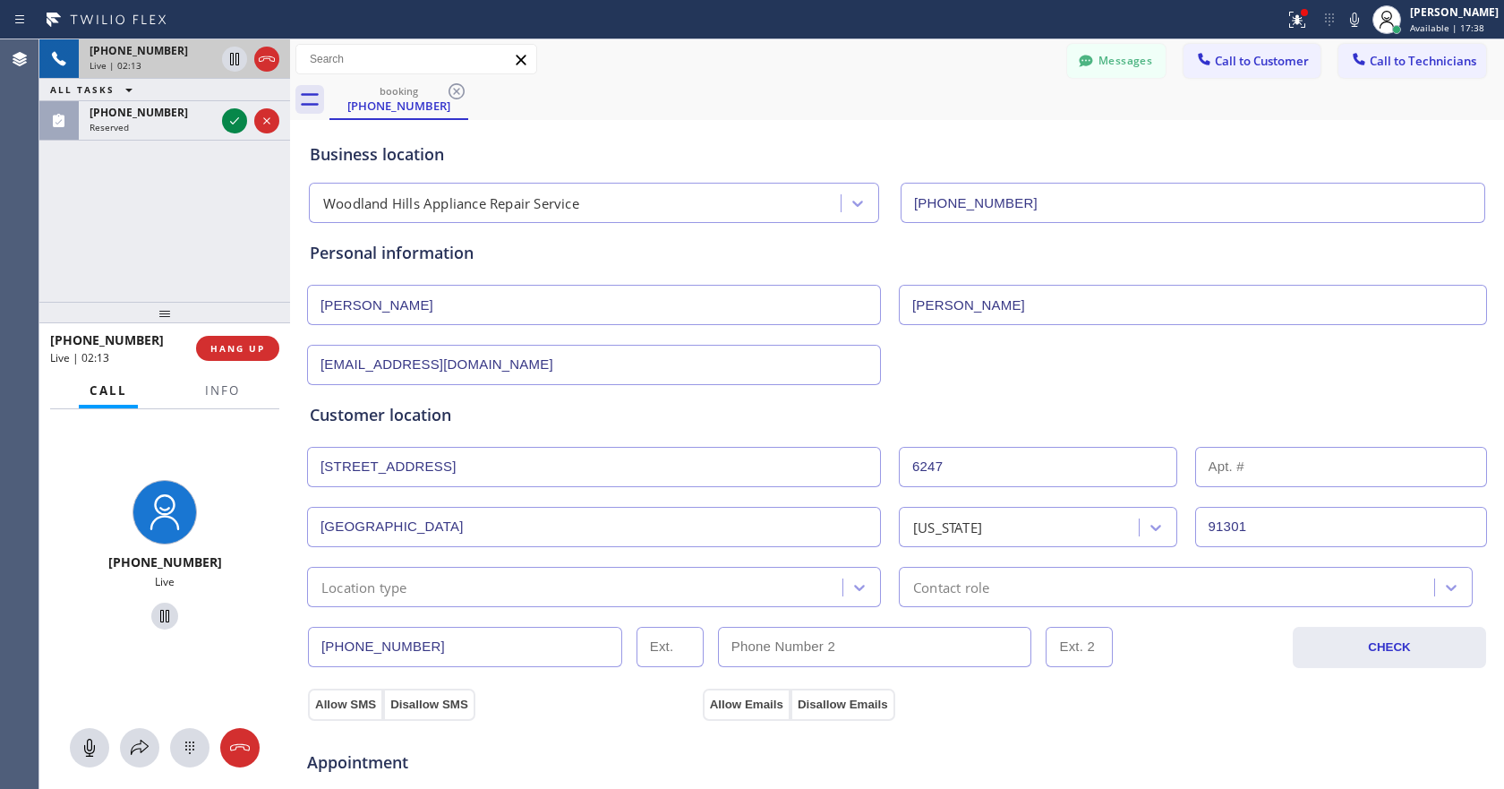
click at [1209, 729] on div "Appointment" at bounding box center [896, 752] width 1183 height 46
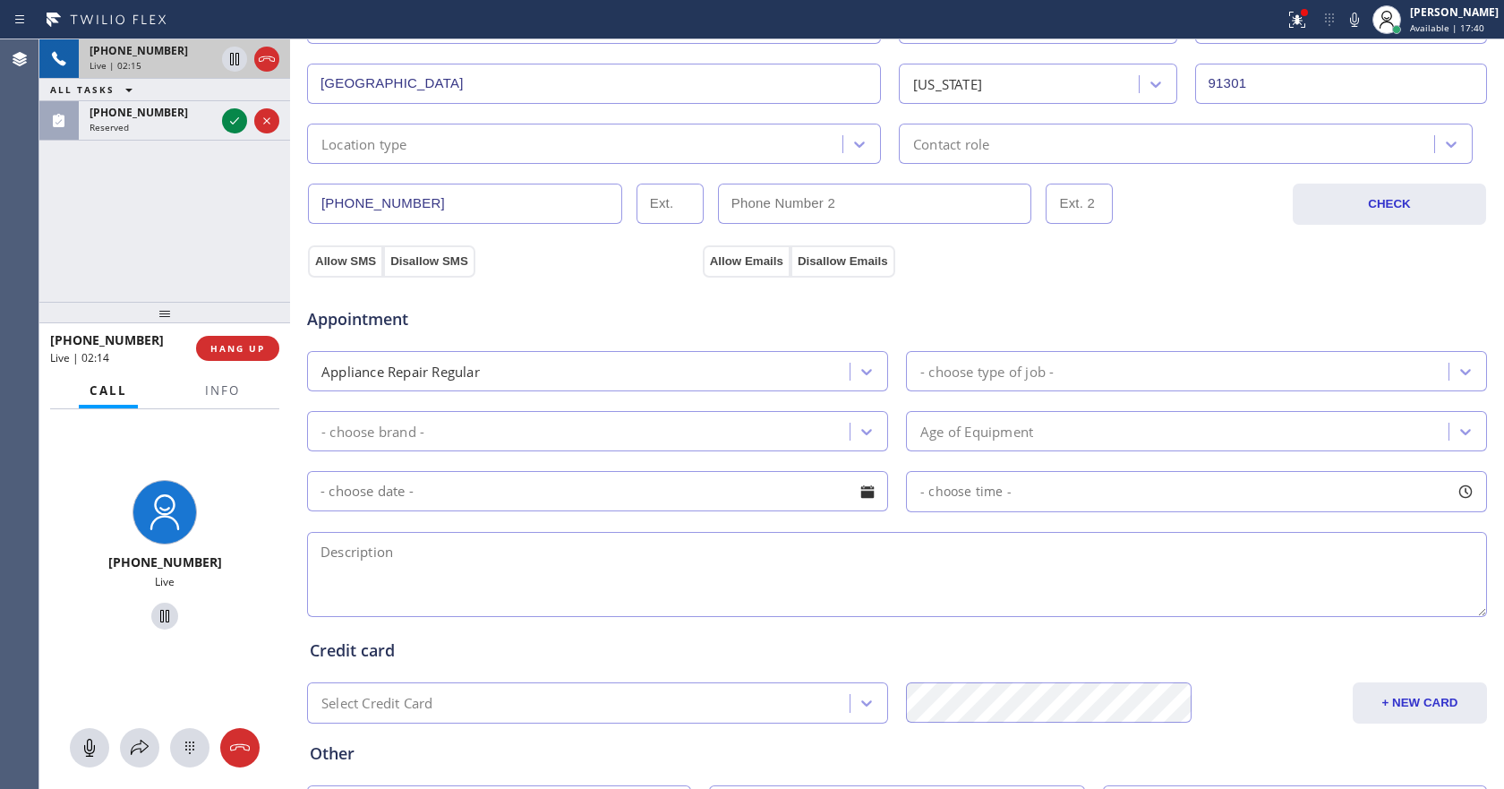
scroll to position [448, 0]
click at [1116, 357] on div "- choose type of job -" at bounding box center [1179, 366] width 537 height 31
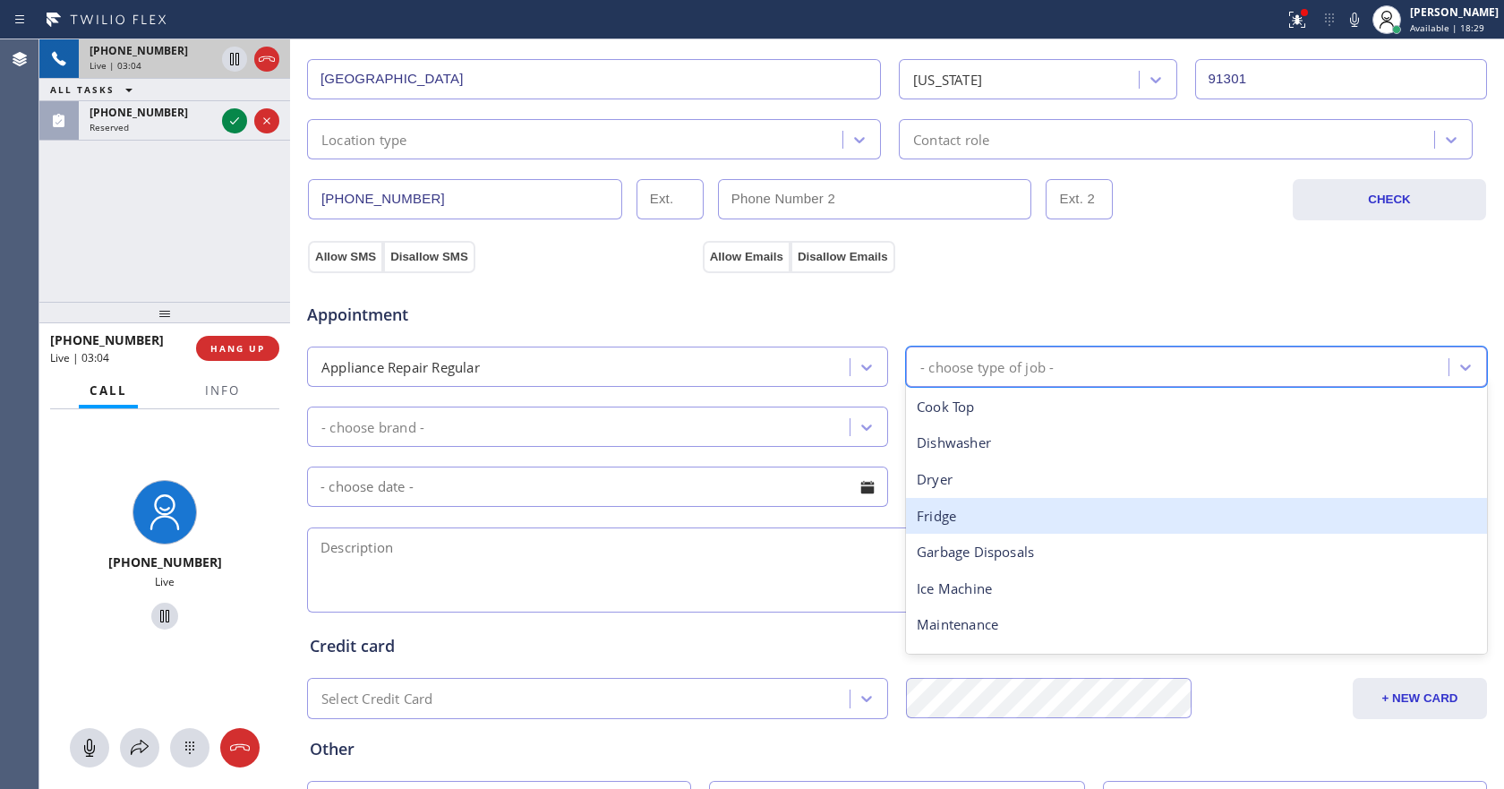
click at [1011, 507] on div "Fridge" at bounding box center [1196, 516] width 581 height 37
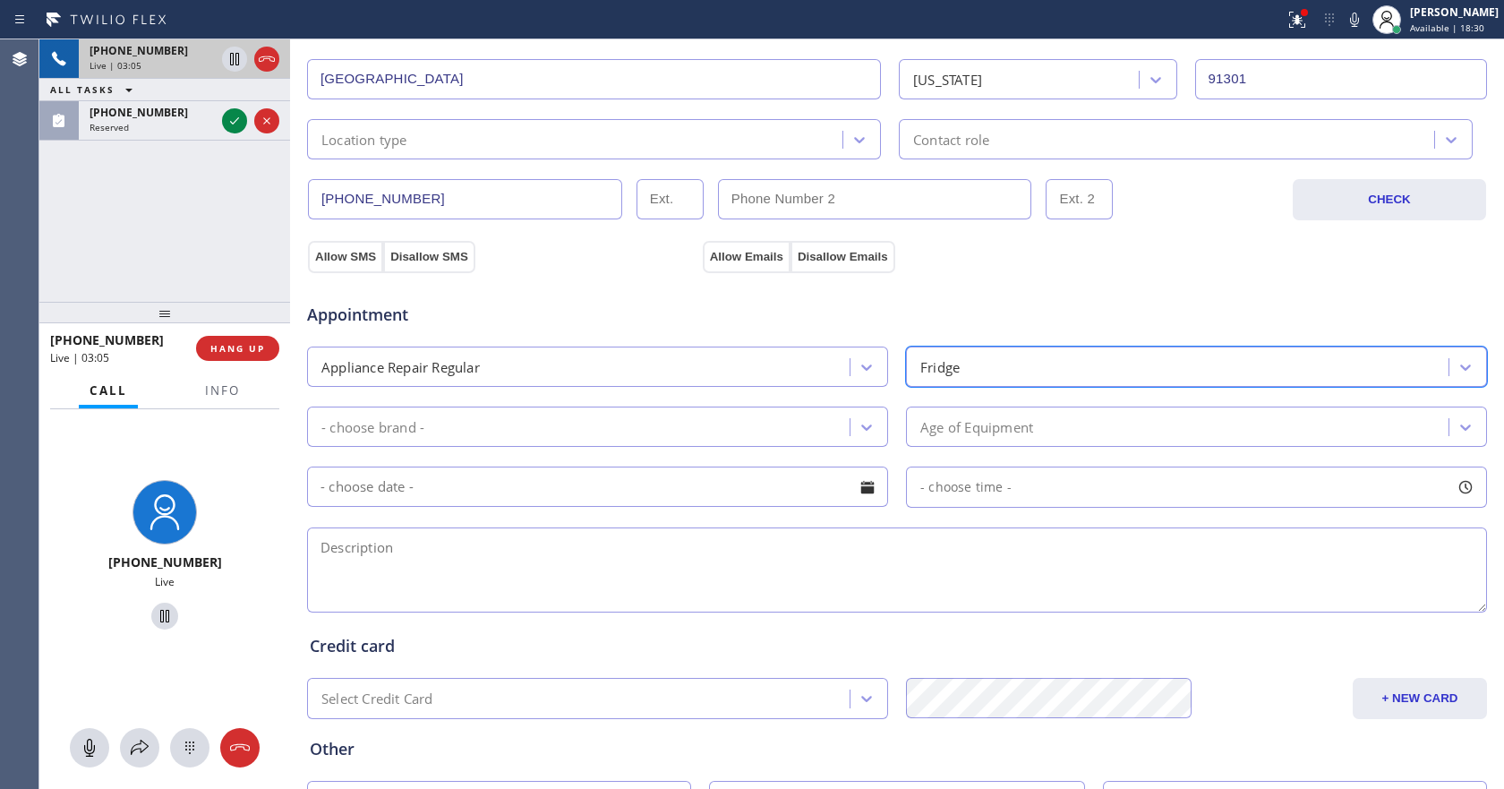
click at [817, 432] on div "- choose brand -" at bounding box center [580, 426] width 537 height 31
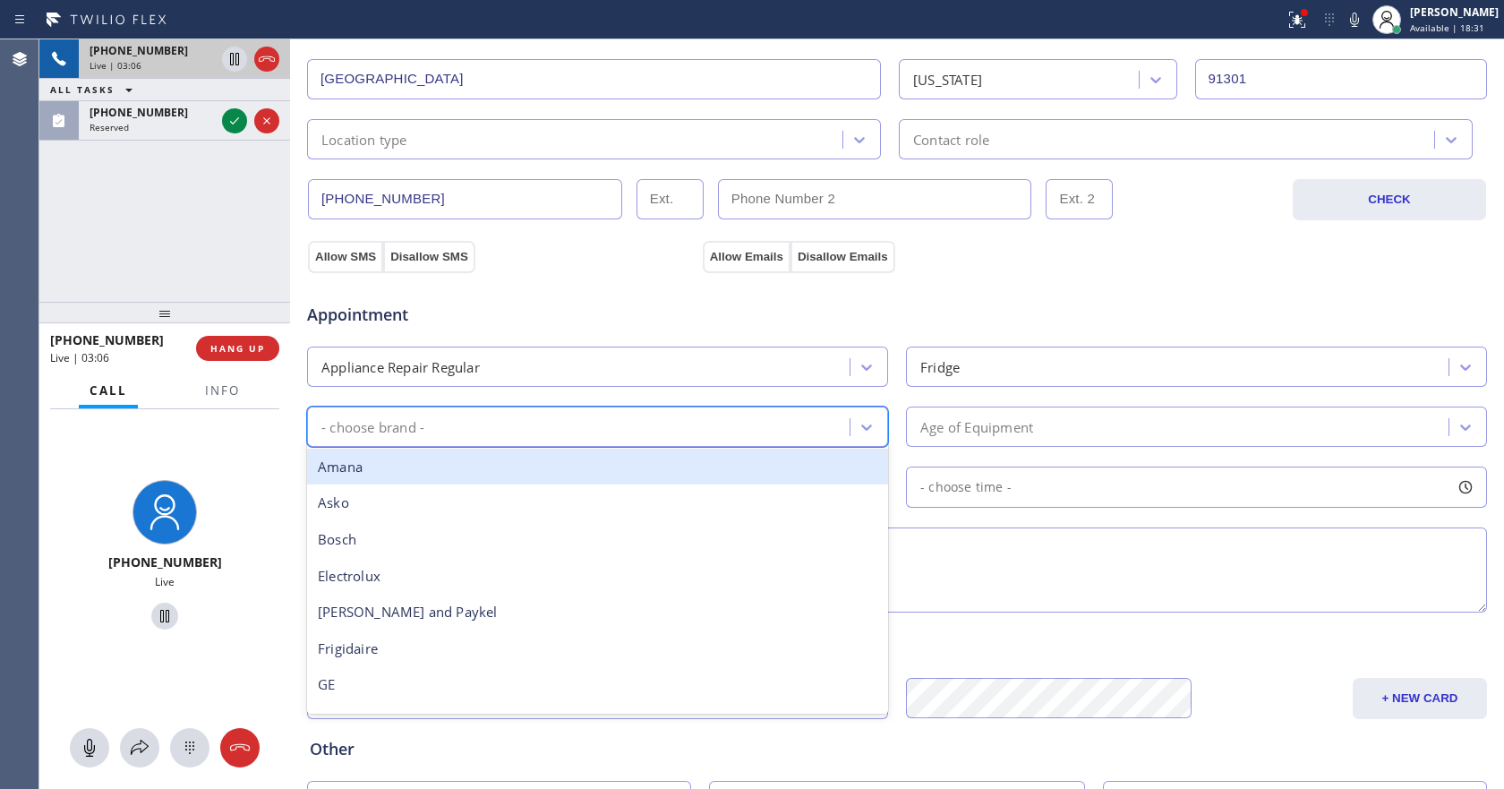
type input "d"
type input "fri"
click at [447, 467] on div "Frigidaire" at bounding box center [597, 466] width 581 height 37
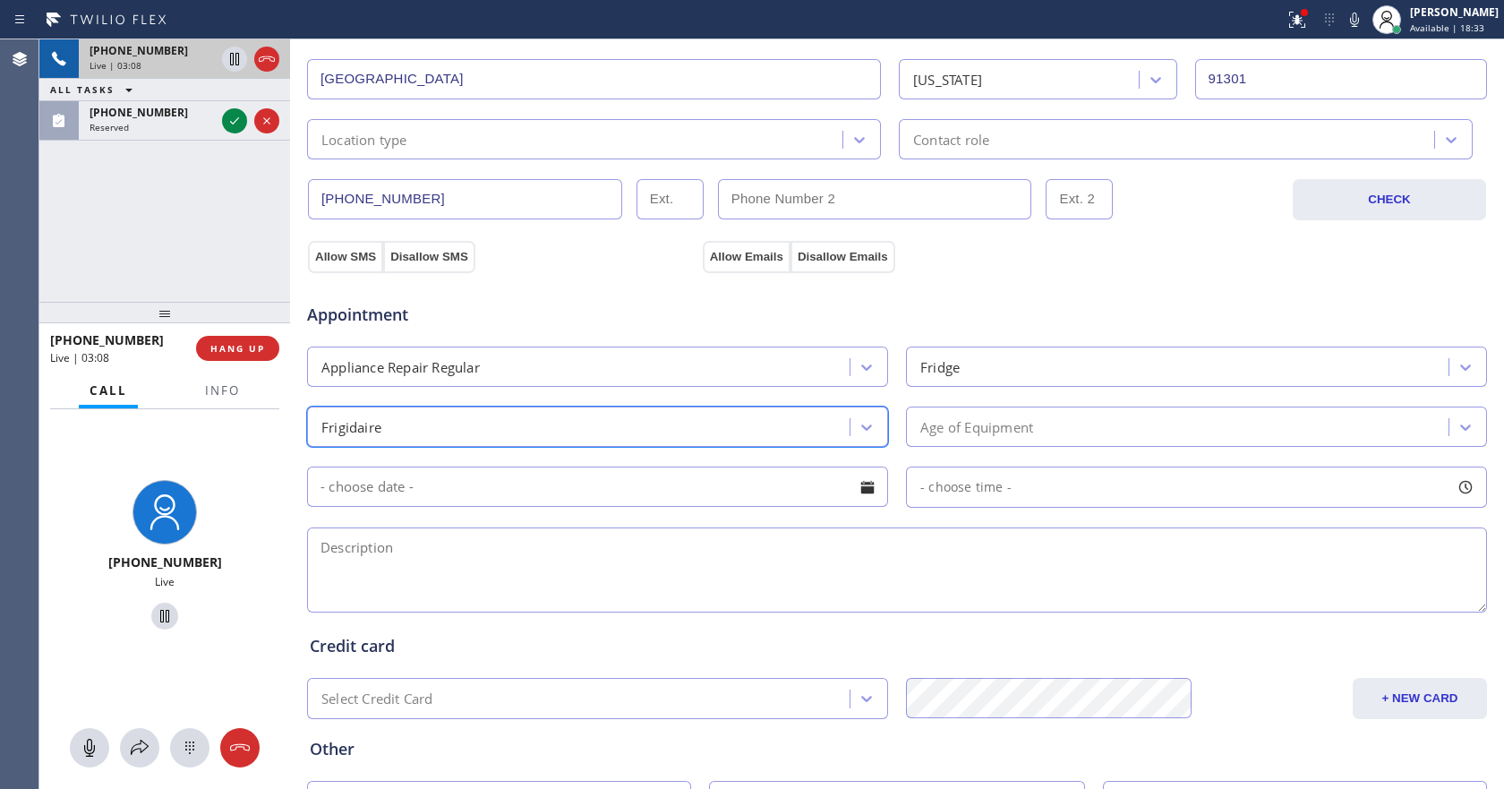
click at [1105, 434] on div "Age of Equipment" at bounding box center [1179, 426] width 537 height 31
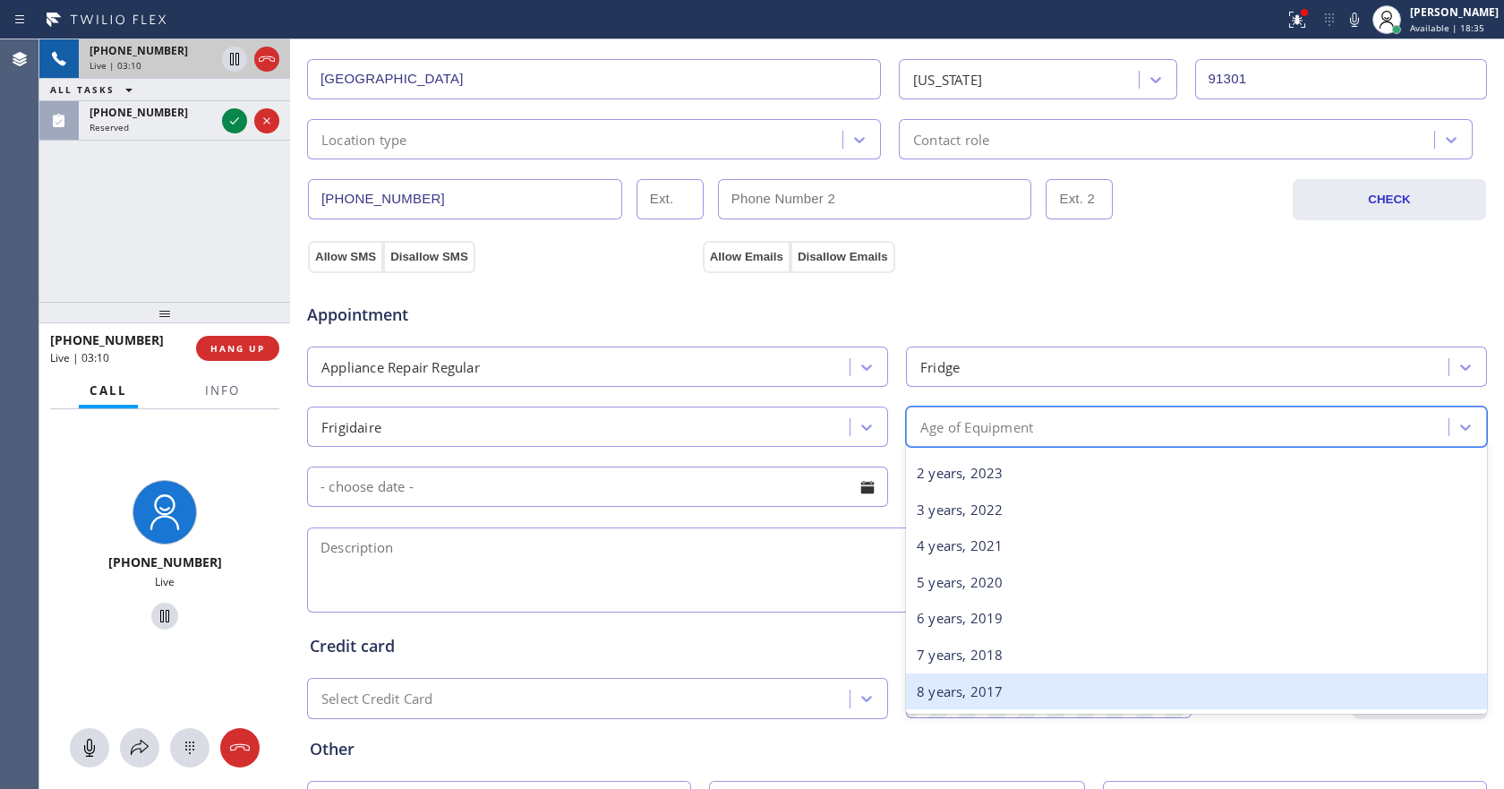
scroll to position [358, 0]
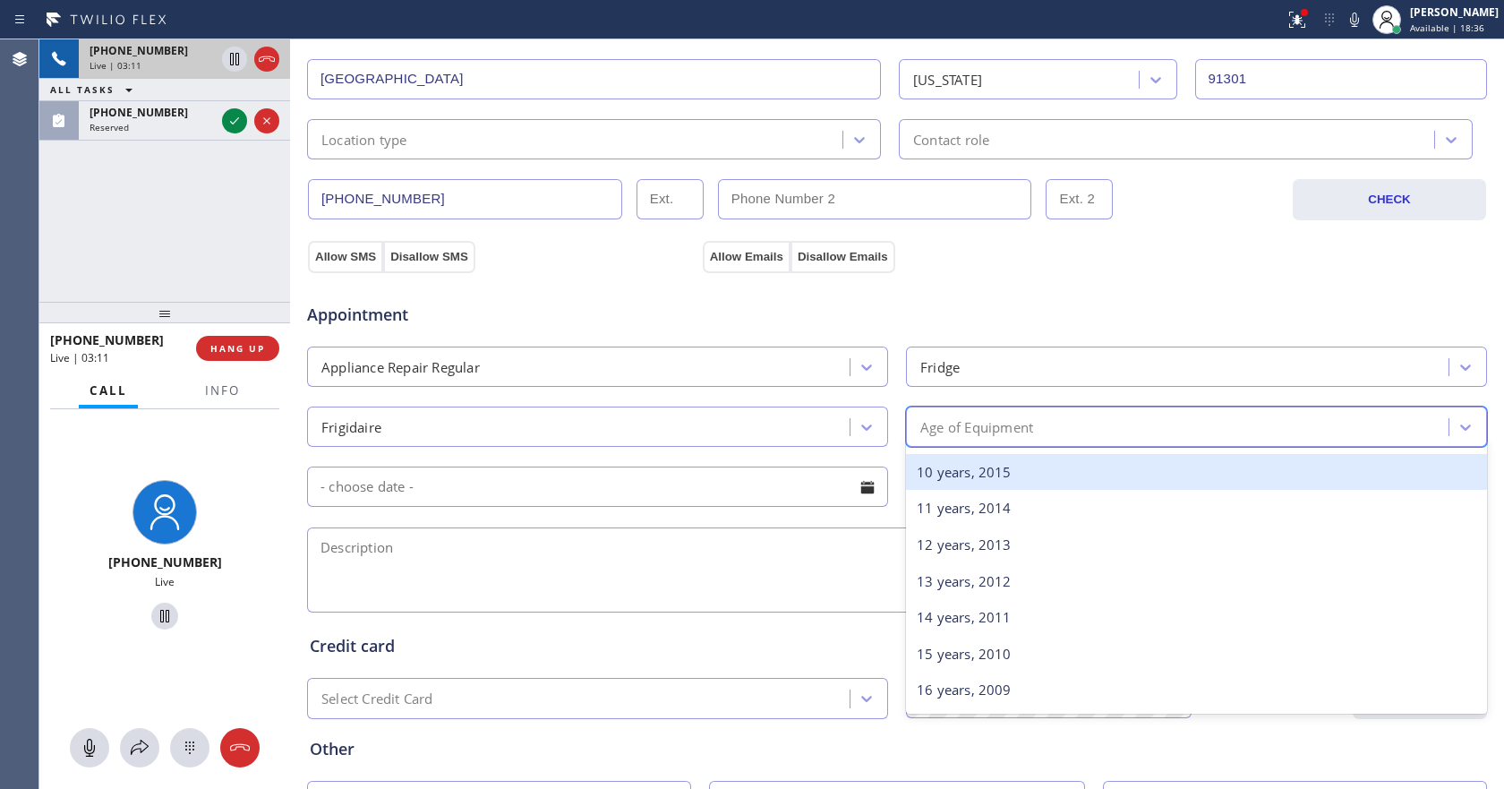
click at [997, 473] on div "10 years, 2015" at bounding box center [1196, 472] width 581 height 37
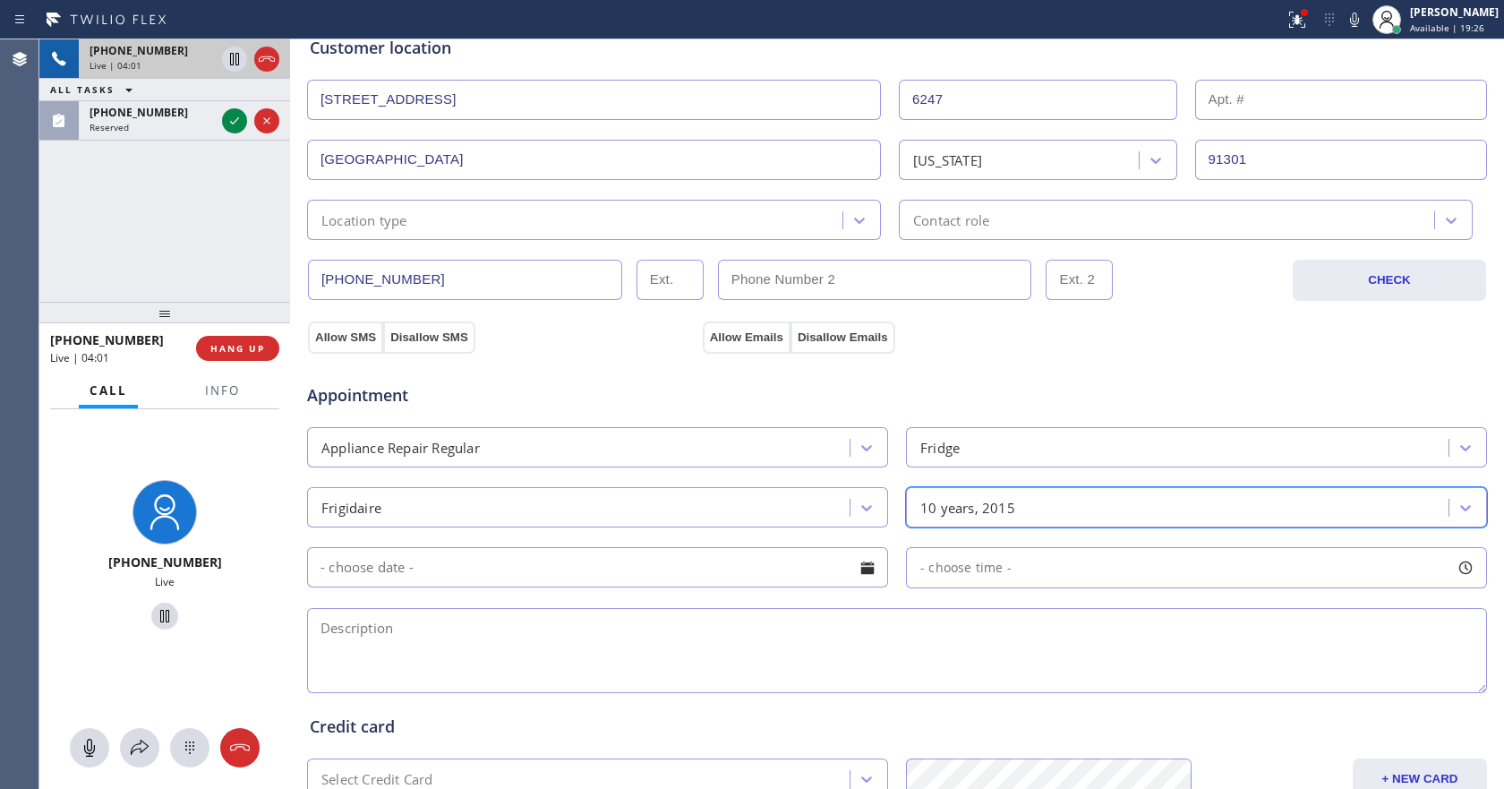
scroll to position [448, 0]
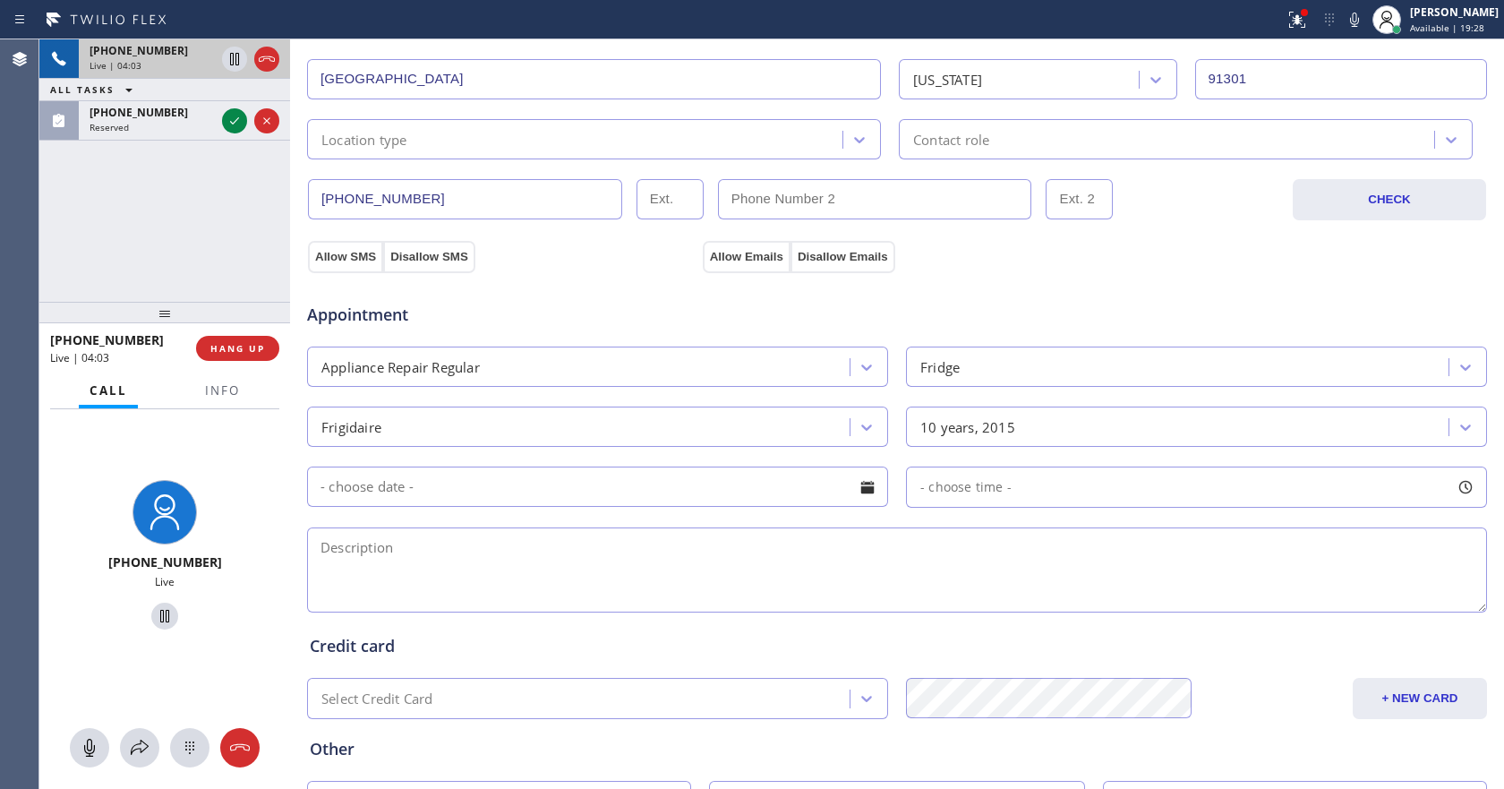
click at [781, 489] on input "text" at bounding box center [597, 486] width 581 height 40
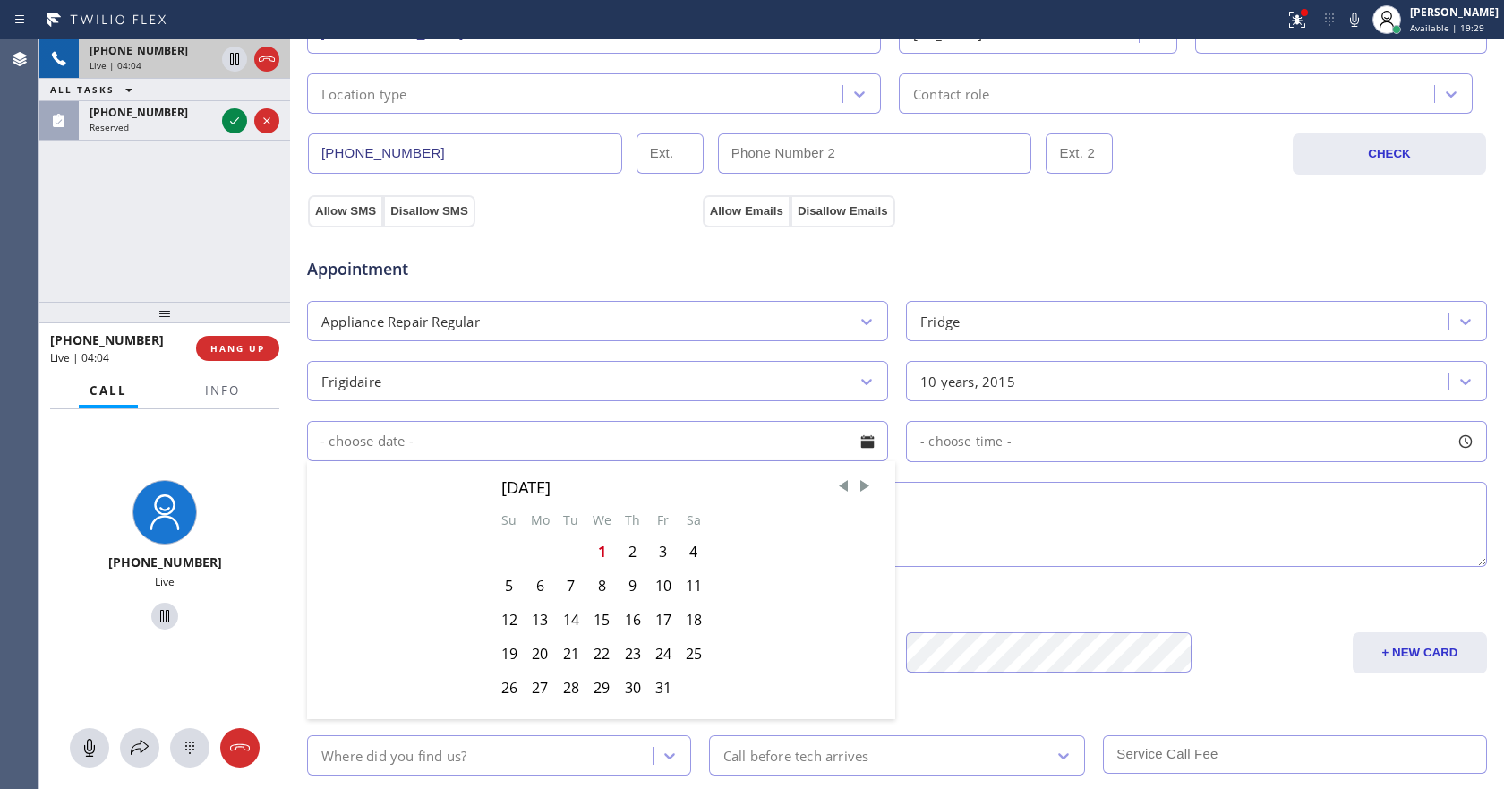
scroll to position [599, 0]
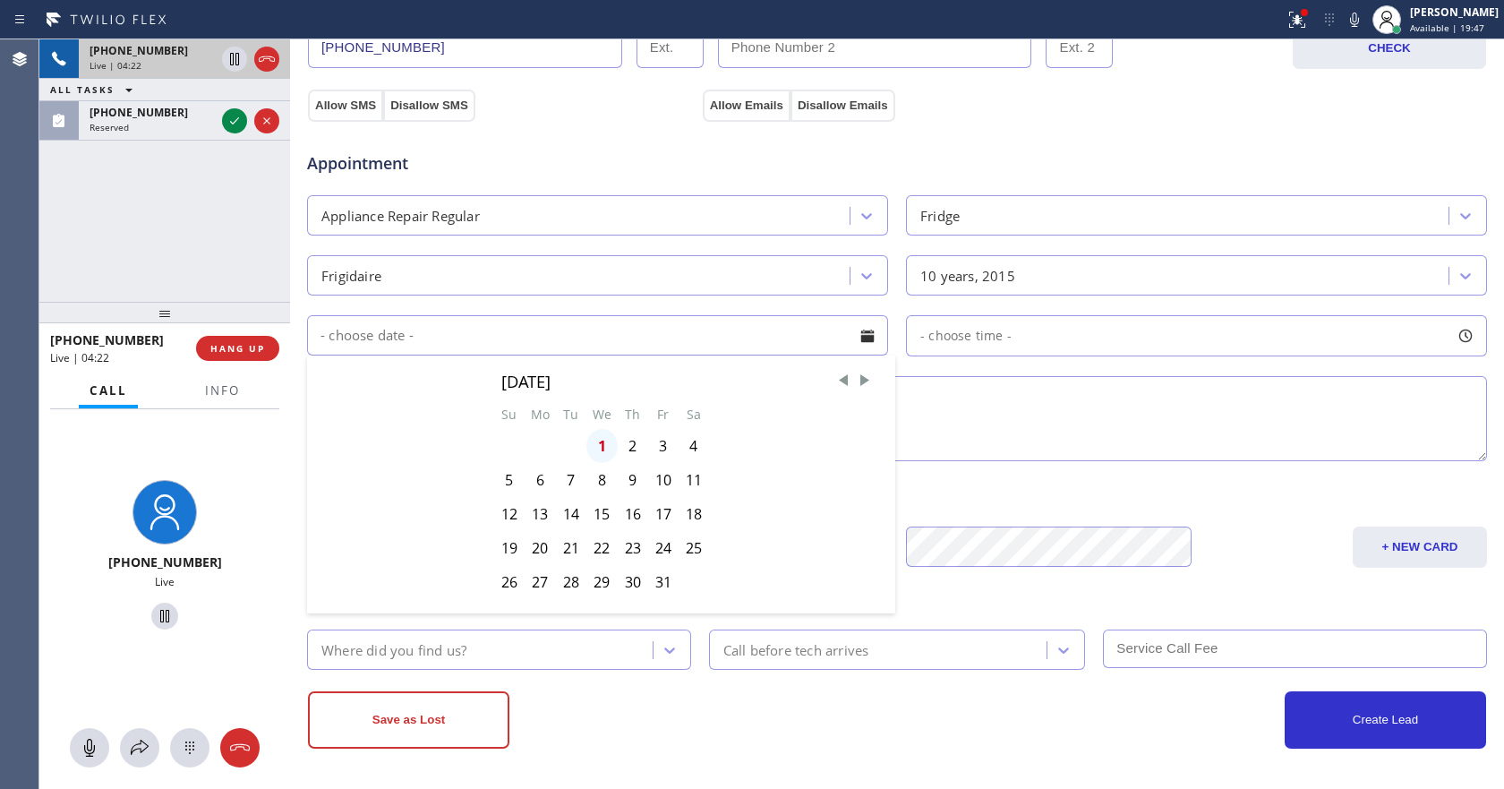
click at [594, 450] on div "1" at bounding box center [601, 446] width 31 height 34
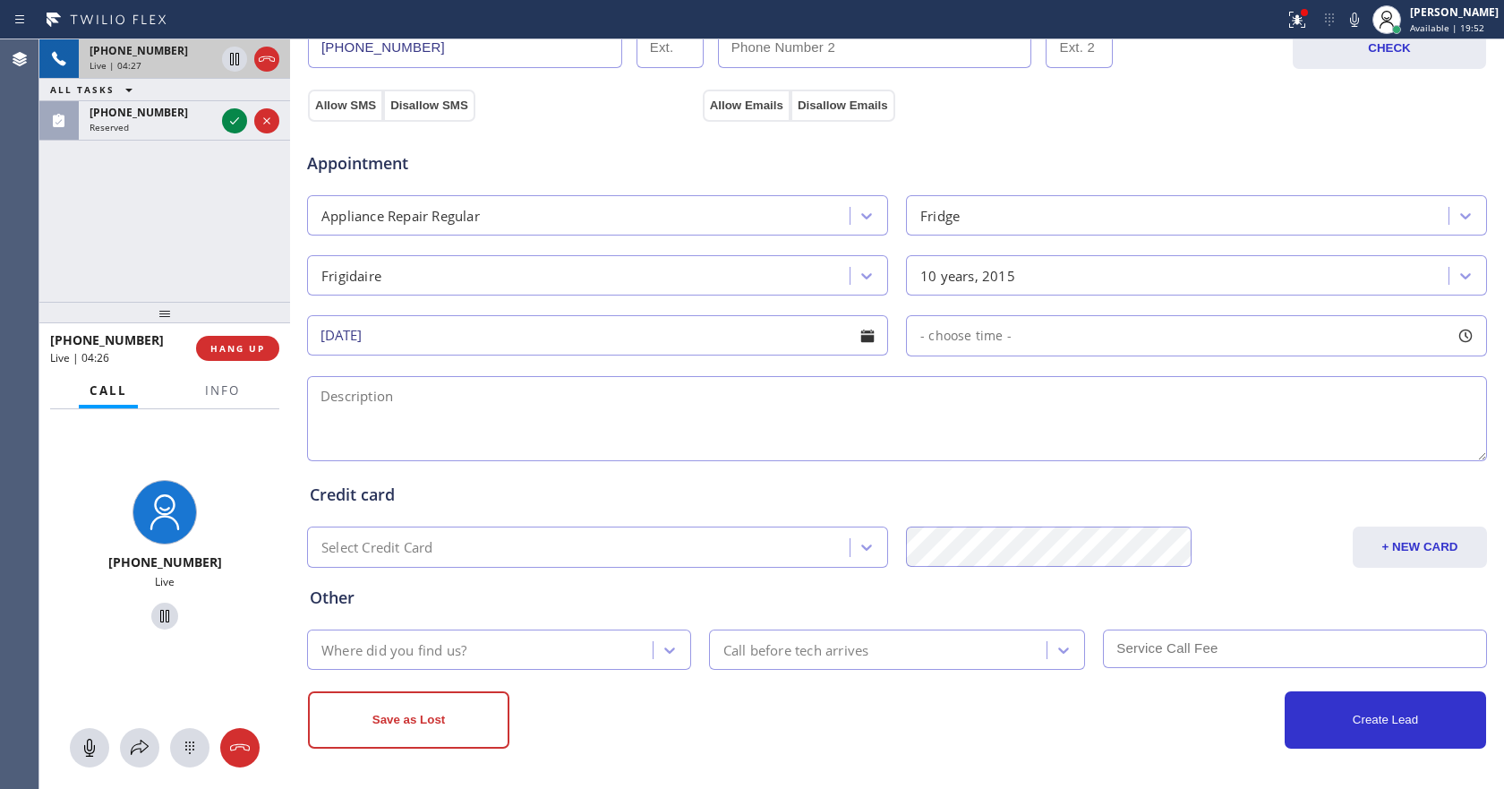
click at [852, 345] on div at bounding box center [867, 335] width 30 height 30
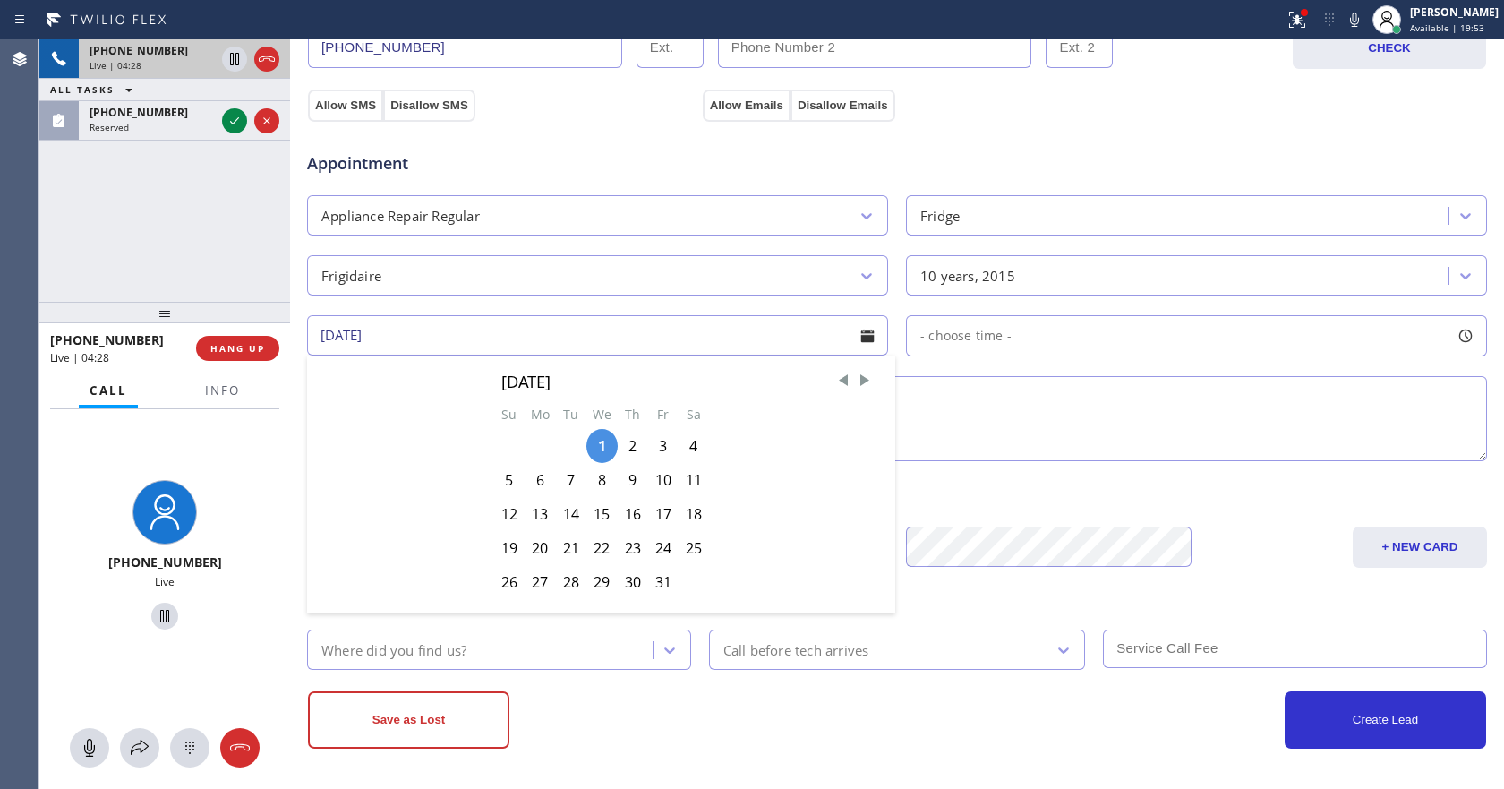
click at [573, 444] on div at bounding box center [571, 446] width 30 height 34
click at [840, 379] on span "Previous Month" at bounding box center [843, 380] width 18 height 18
click at [568, 577] on div "30" at bounding box center [571, 582] width 30 height 34
type input "[DATE]"
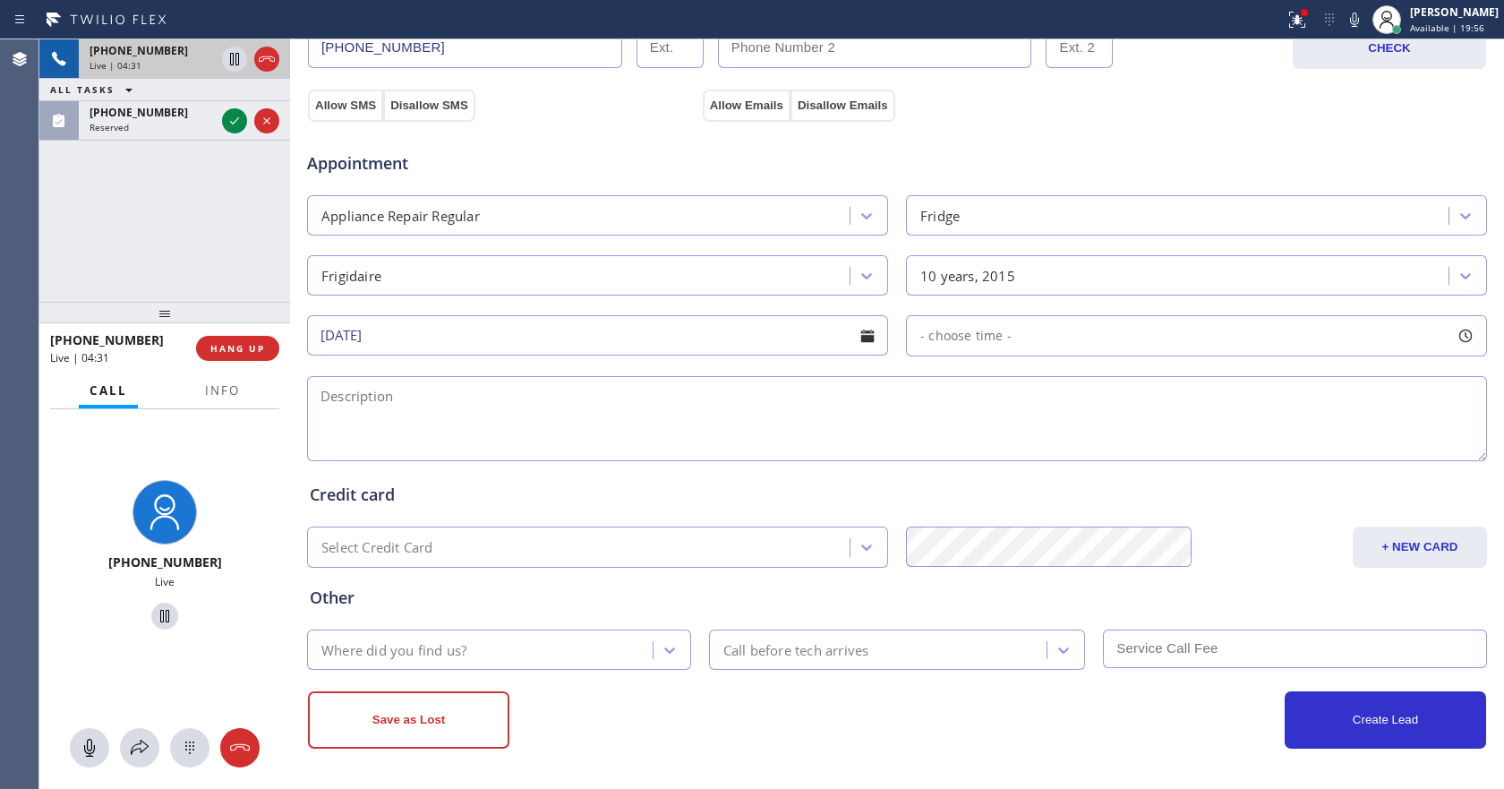
click at [1100, 331] on div "- choose time -" at bounding box center [1196, 335] width 581 height 41
drag, startPoint x: 917, startPoint y: 445, endPoint x: 1185, endPoint y: 457, distance: 268.8
click at [1191, 457] on div at bounding box center [1201, 445] width 21 height 38
drag, startPoint x: 910, startPoint y: 446, endPoint x: 1097, endPoint y: 453, distance: 187.2
click at [1097, 453] on div at bounding box center [1094, 445] width 21 height 38
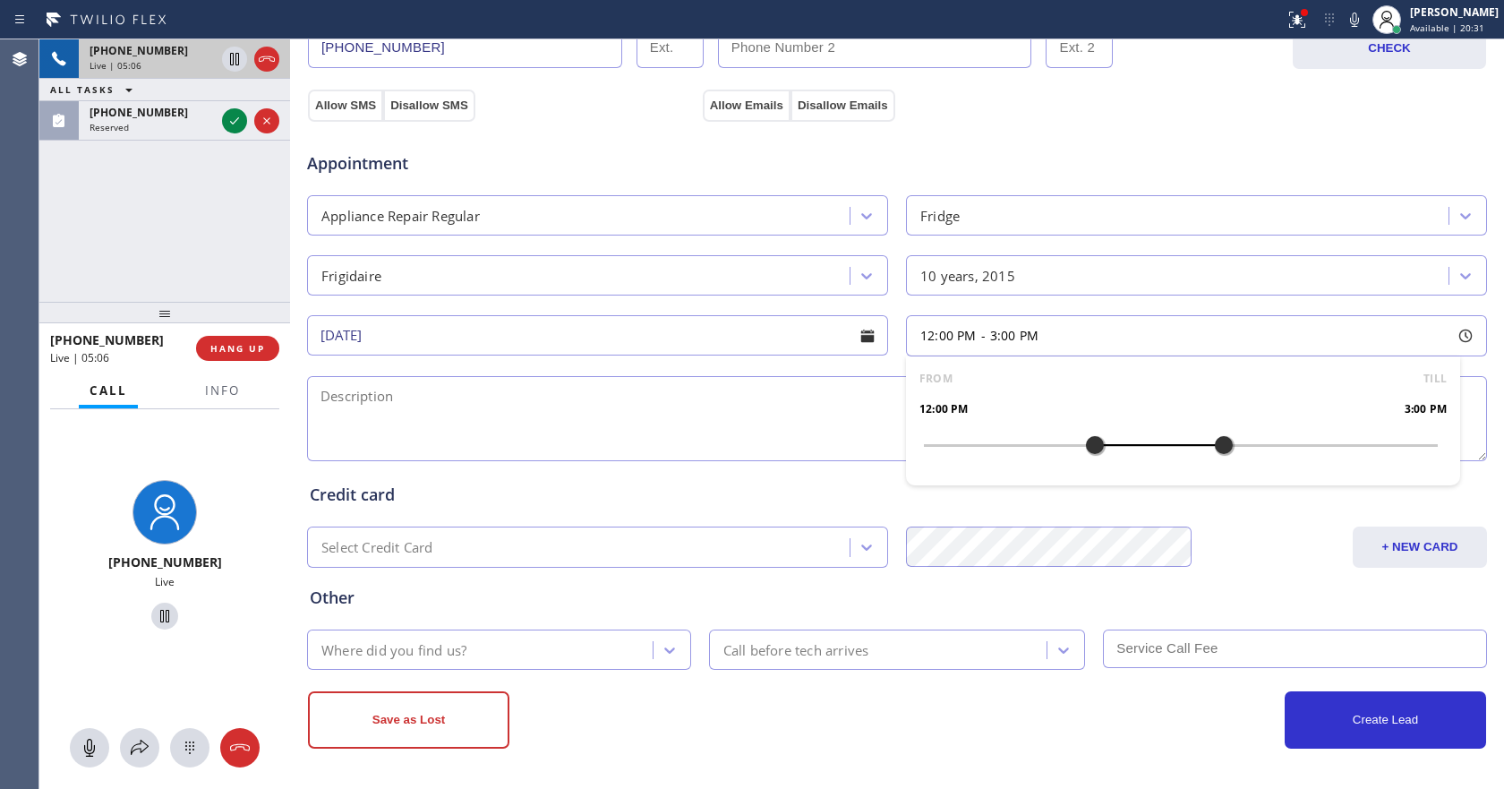
drag, startPoint x: 1199, startPoint y: 447, endPoint x: 1224, endPoint y: 447, distance: 24.2
click at [1224, 447] on div at bounding box center [1223, 445] width 21 height 38
click at [627, 434] on textarea at bounding box center [897, 418] width 1180 height 85
type textarea "leaking in the freezer part"
click at [671, 648] on icon at bounding box center [670, 650] width 18 height 18
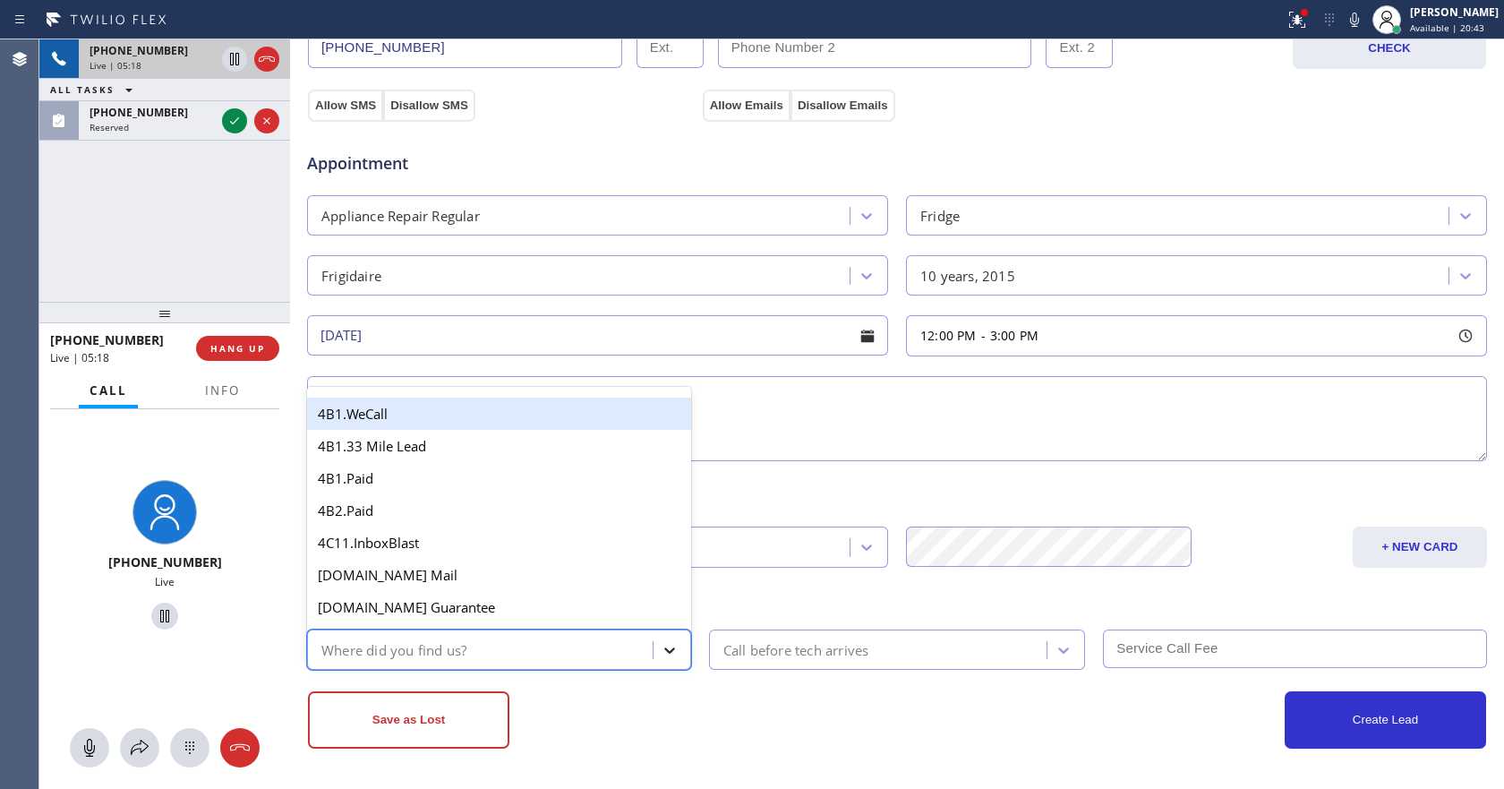
click at [671, 648] on icon at bounding box center [670, 650] width 18 height 18
click at [668, 648] on icon at bounding box center [670, 650] width 18 height 18
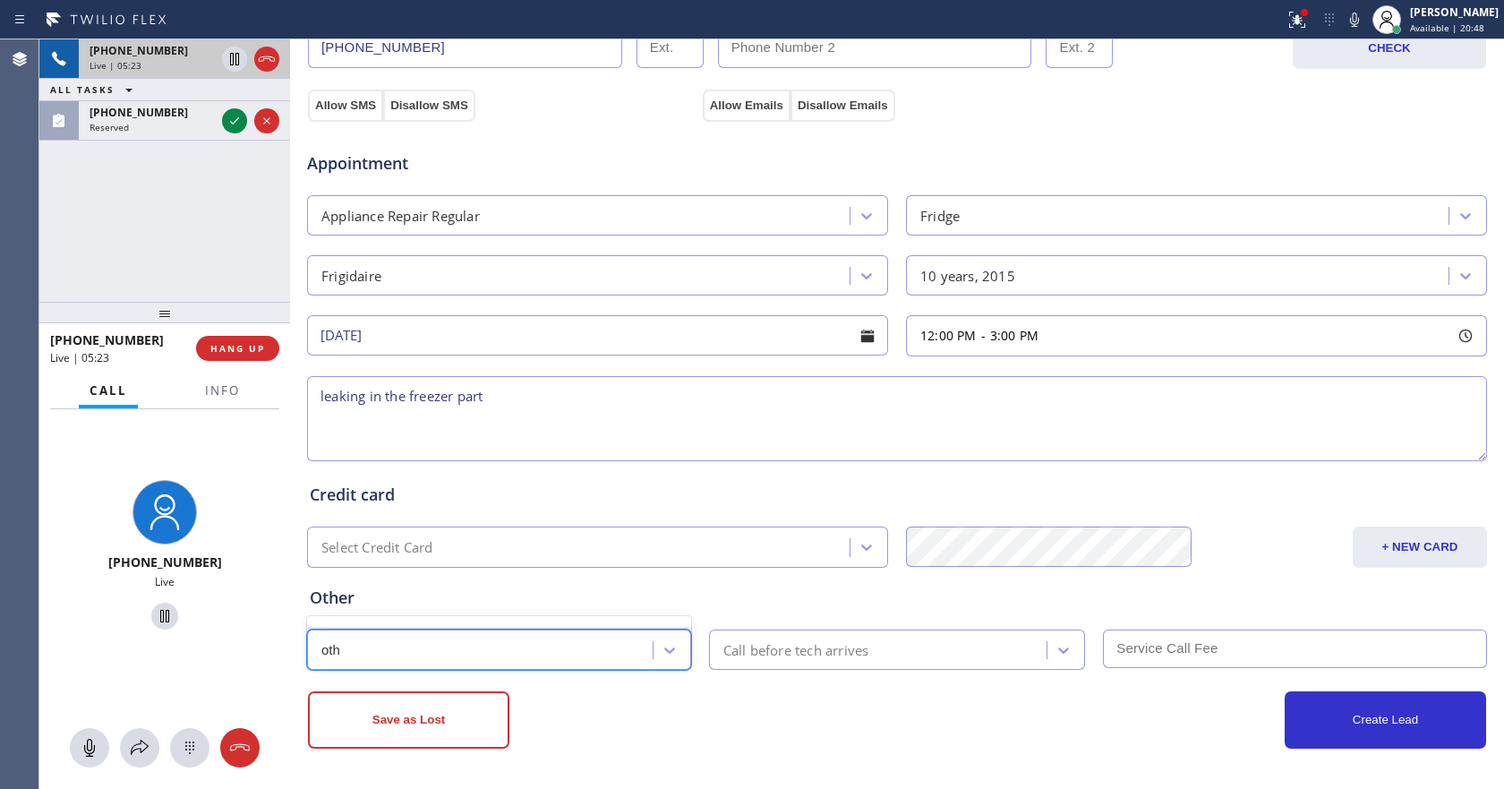
scroll to position [0, 0]
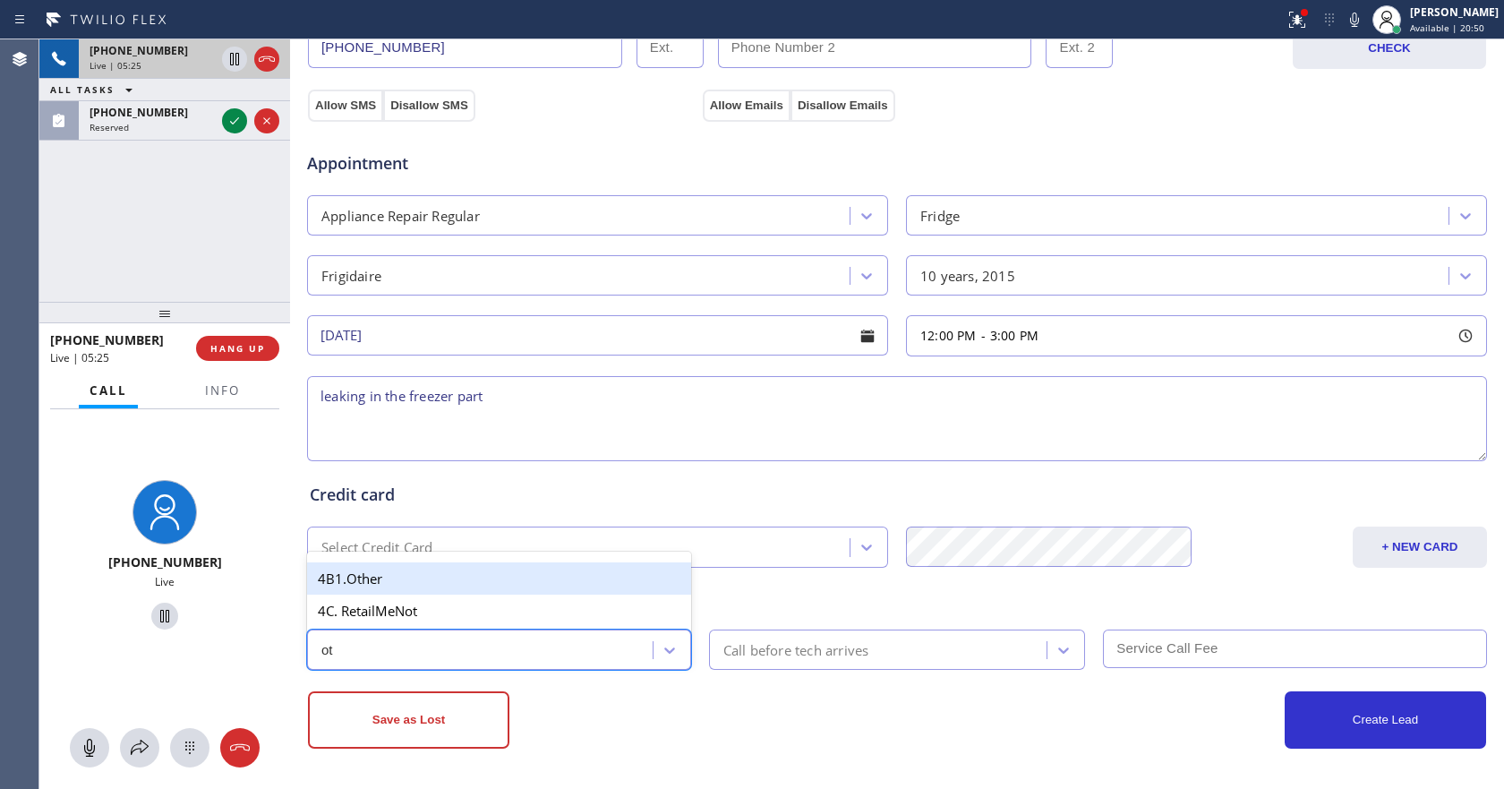
type input "o"
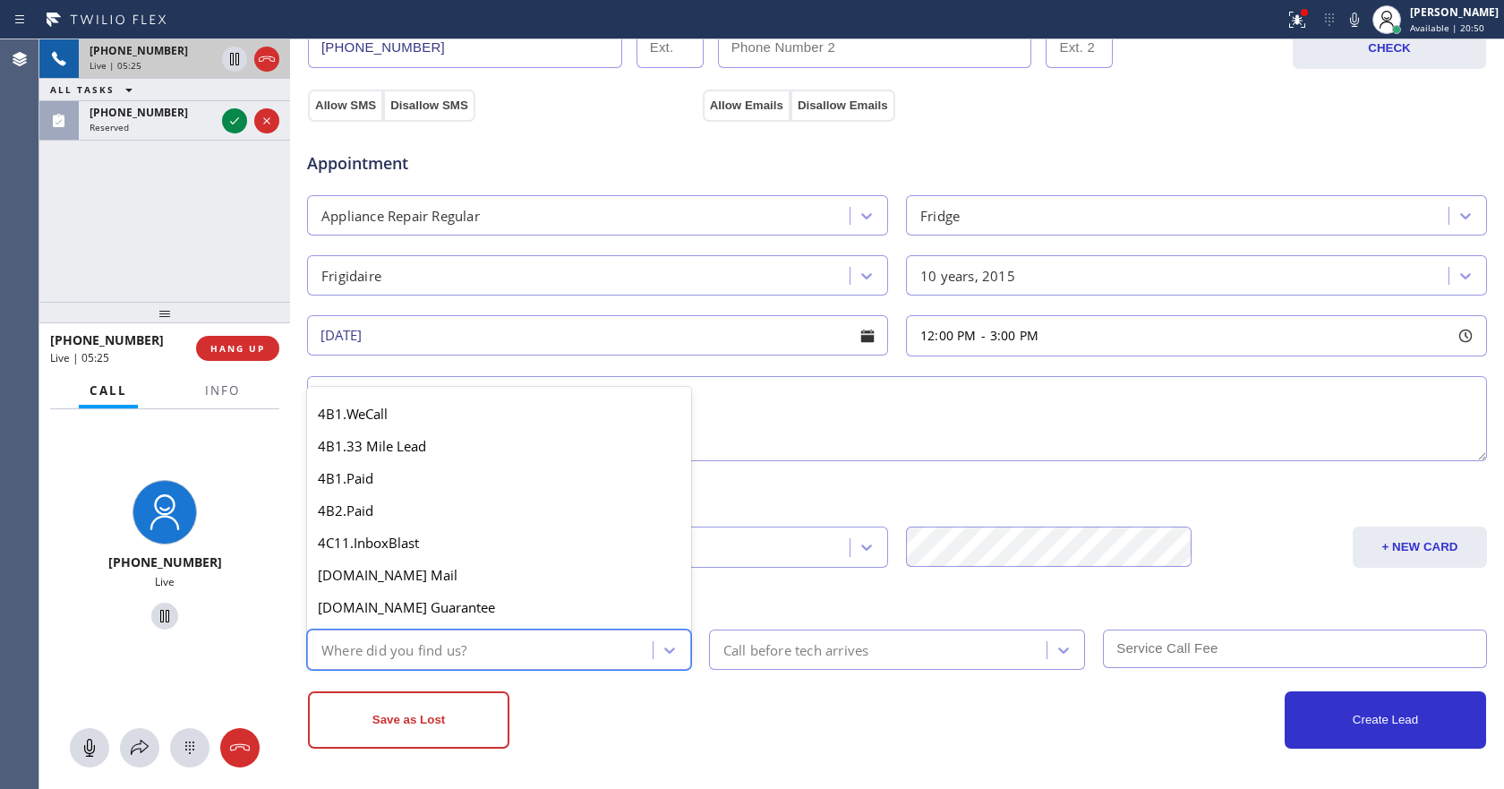
click at [773, 699] on div "Save as Lost" at bounding box center [602, 719] width 589 height 57
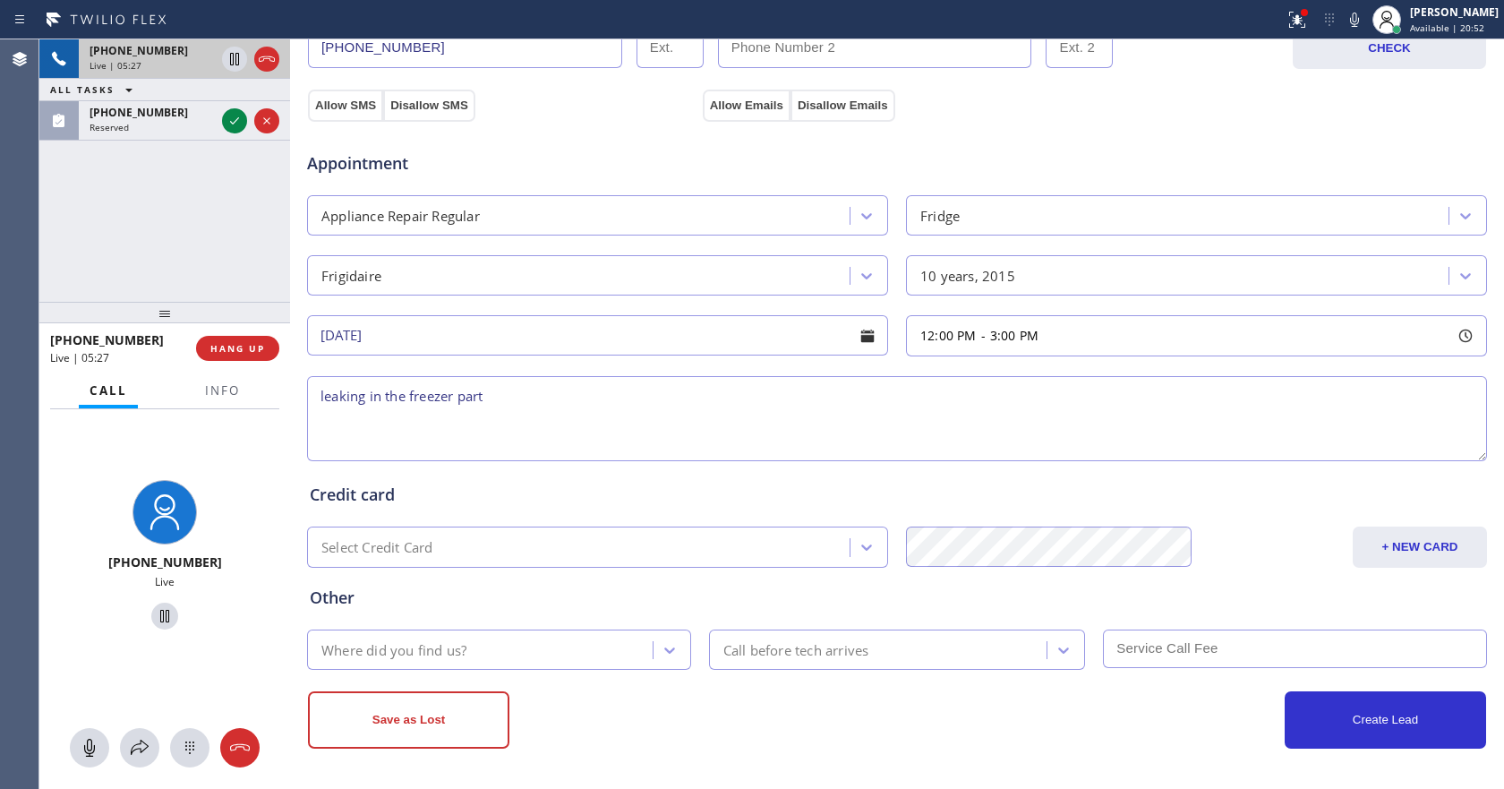
click at [1195, 649] on input "text" at bounding box center [1295, 648] width 384 height 38
type input "69"
click at [1107, 732] on div "Create Lead" at bounding box center [1191, 719] width 589 height 57
click at [1031, 654] on div "Call before tech arrives" at bounding box center [880, 649] width 333 height 31
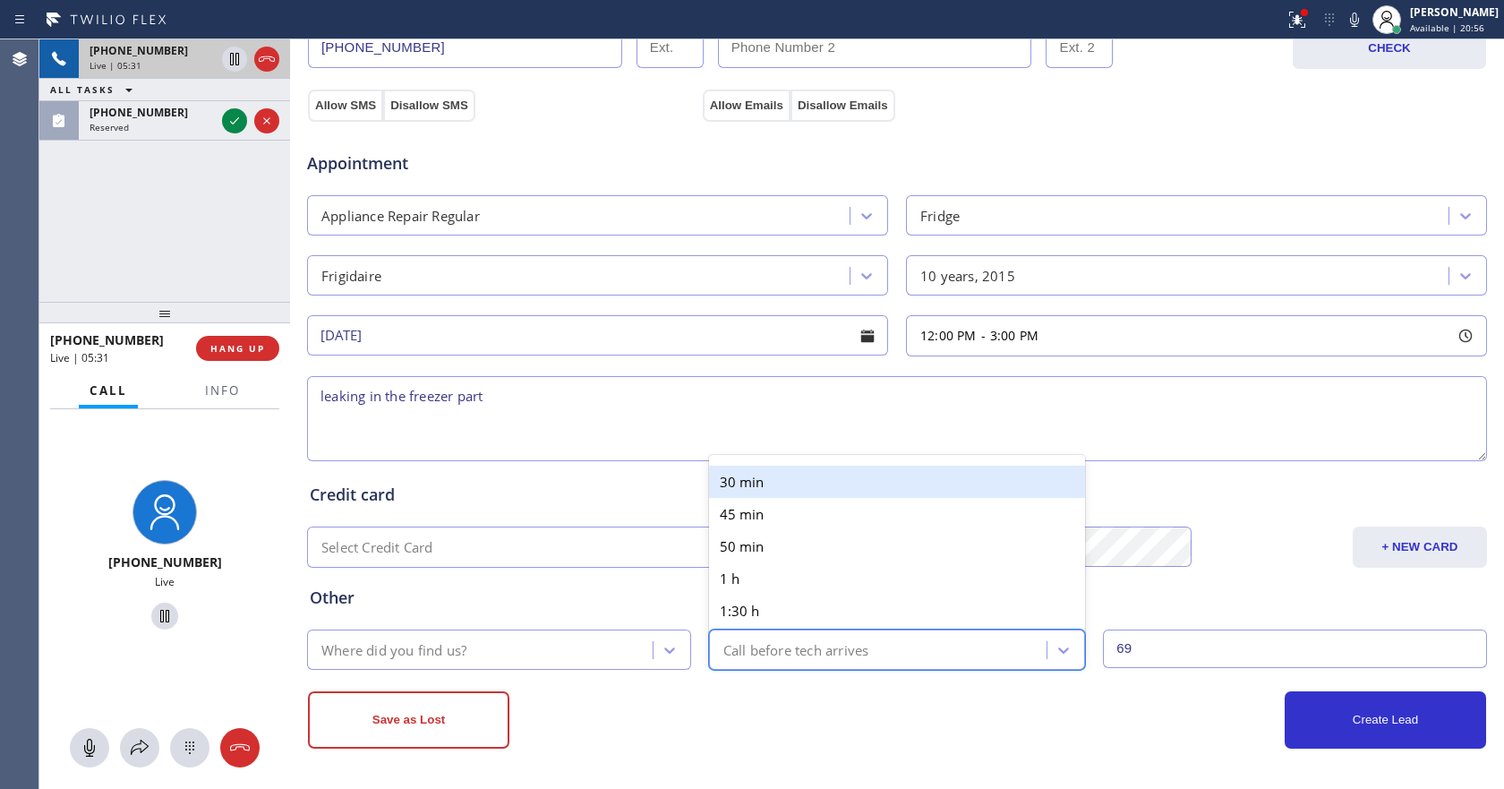
click at [823, 482] on div "30 min" at bounding box center [897, 481] width 377 height 32
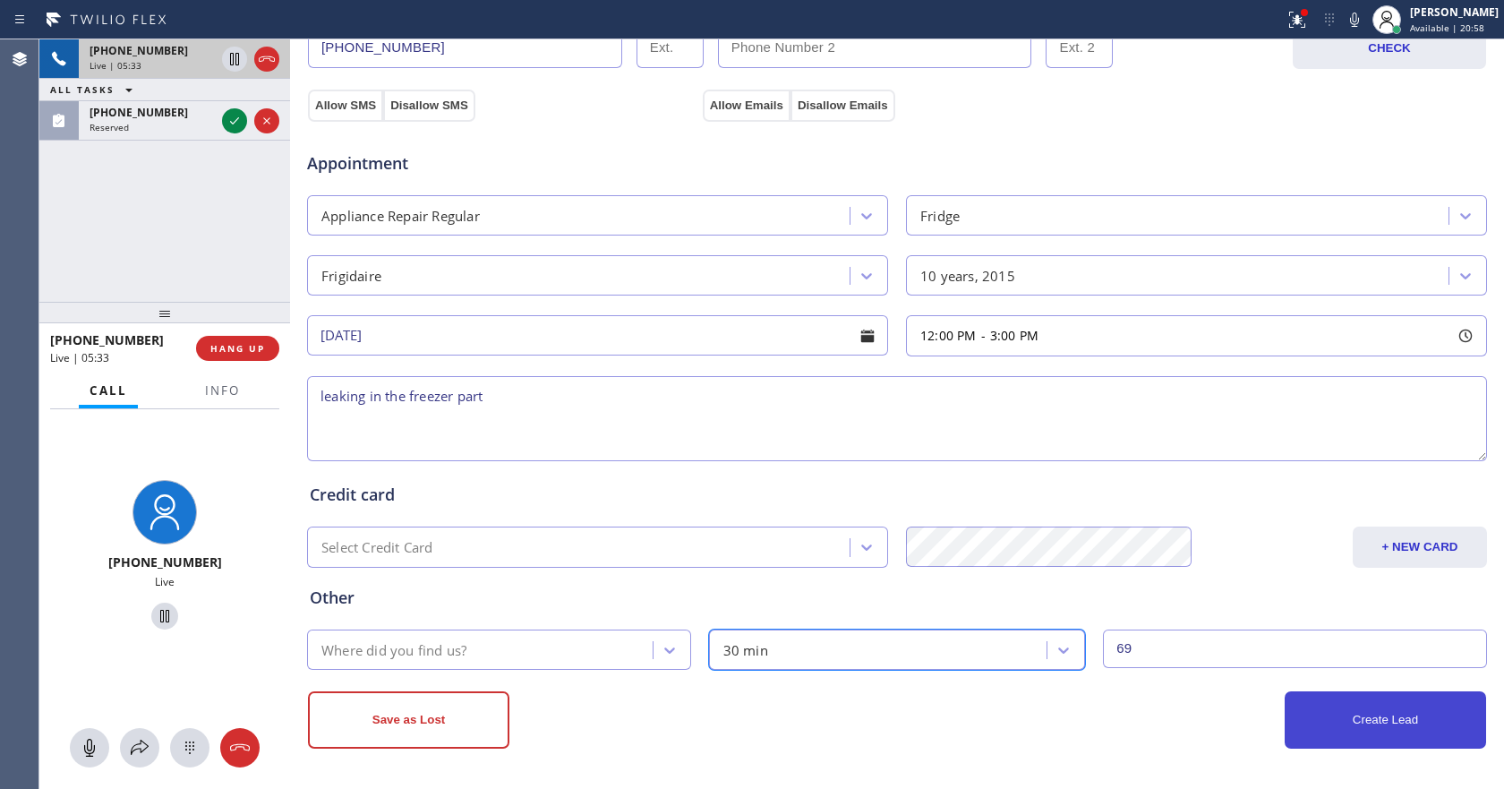
click at [1379, 719] on button "Create Lead" at bounding box center [1384, 719] width 201 height 57
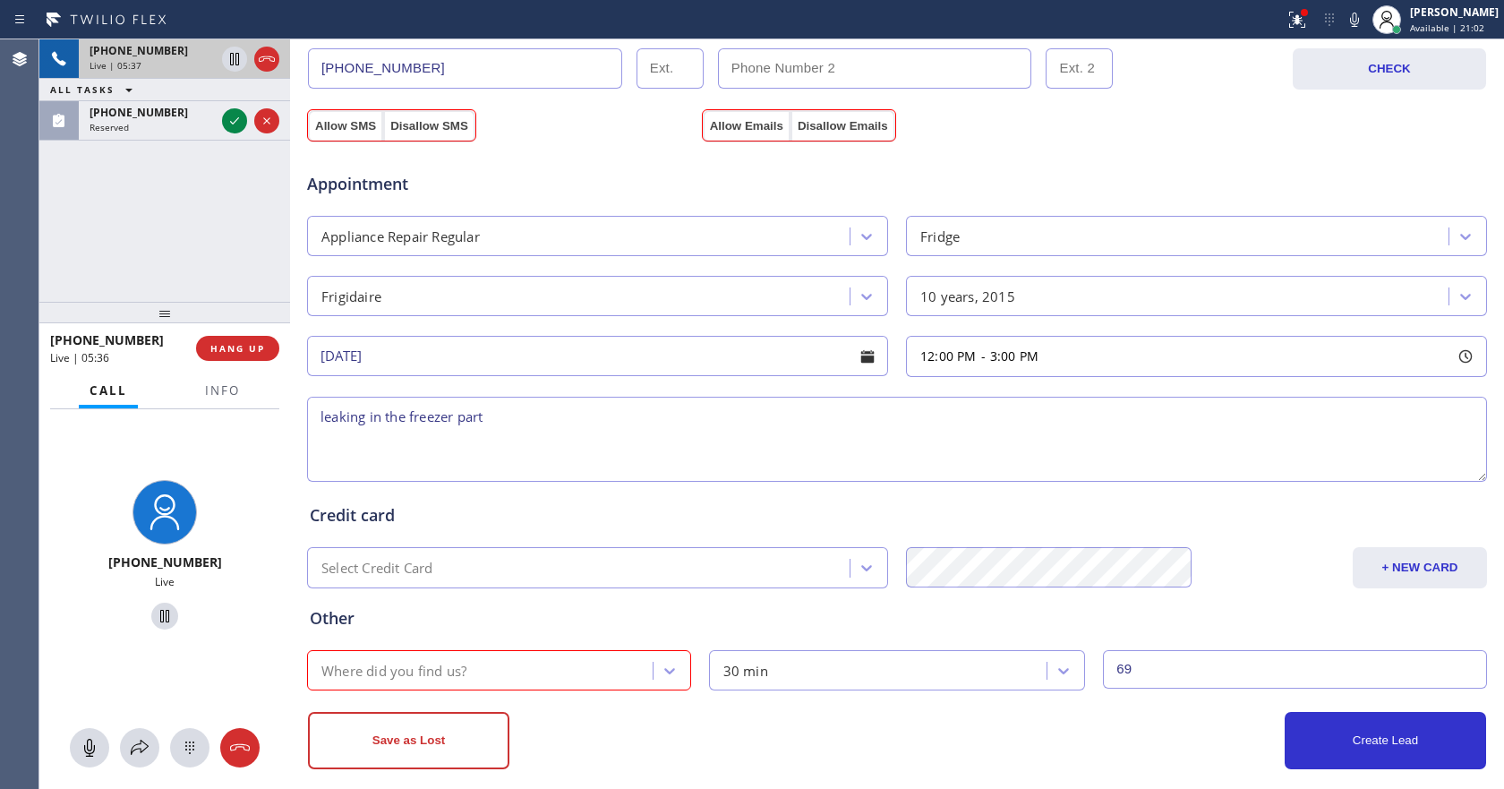
scroll to position [660, 0]
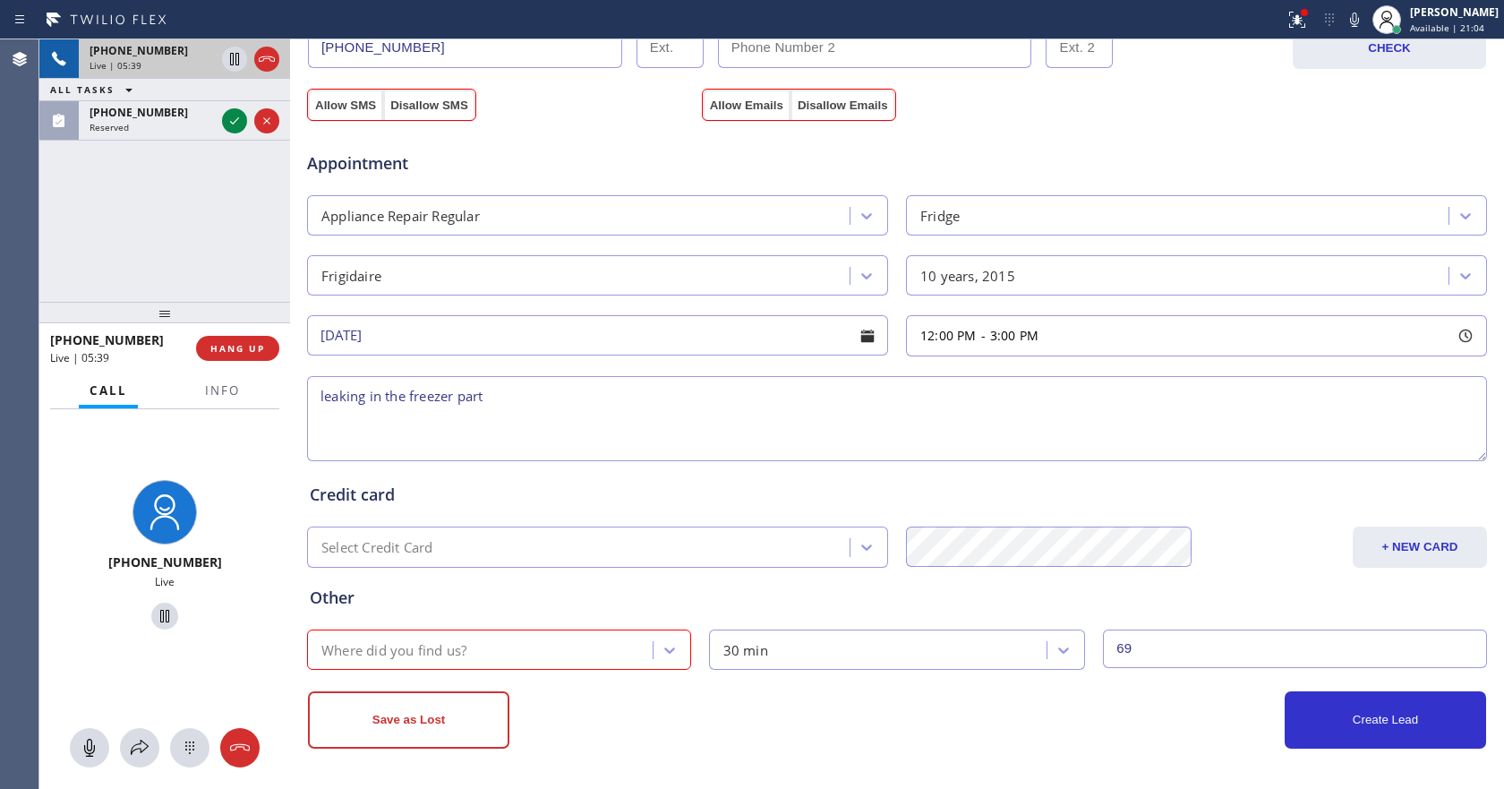
click at [621, 652] on div "Where did you find us?" at bounding box center [482, 649] width 340 height 31
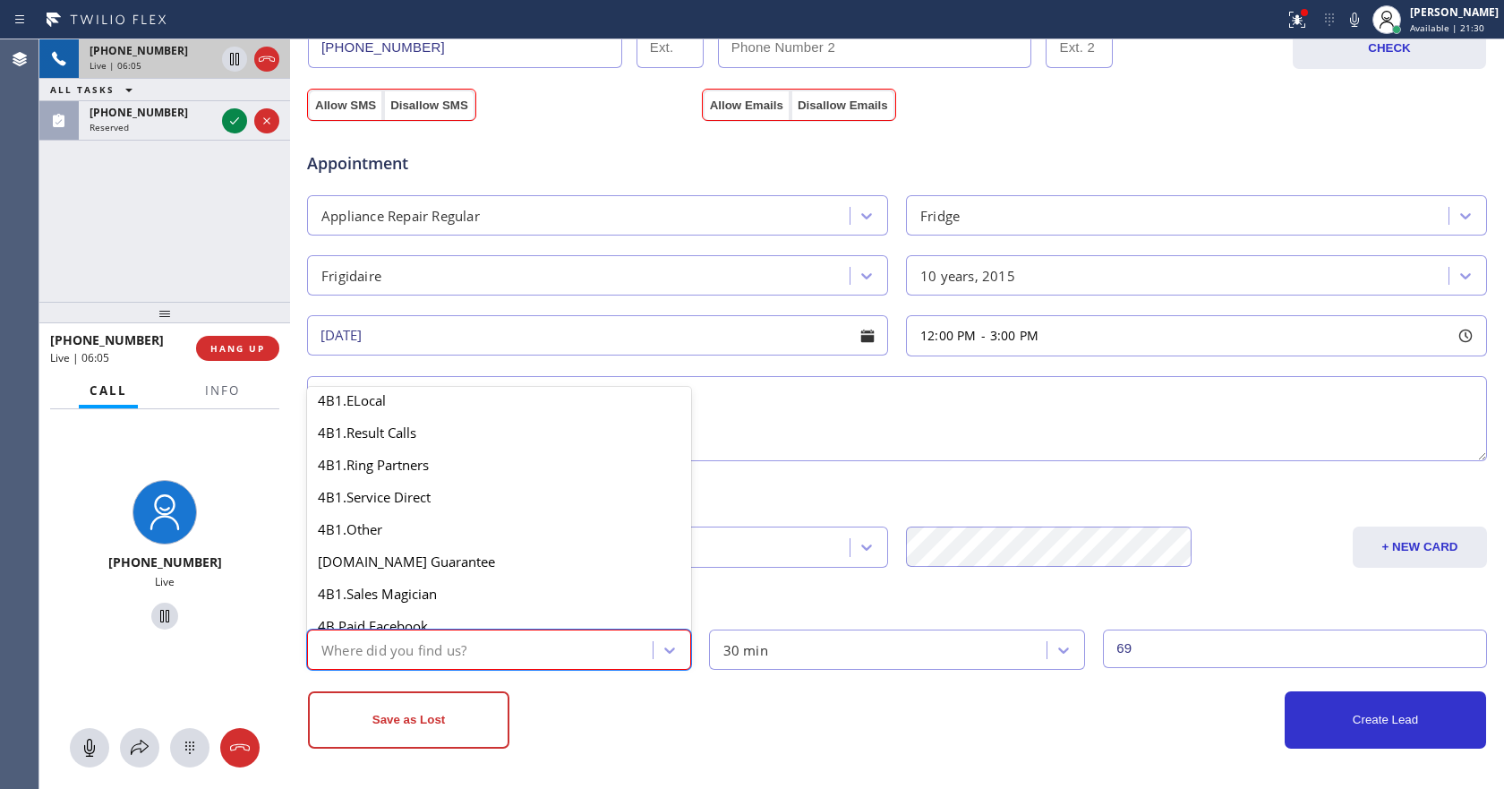
scroll to position [295, 0]
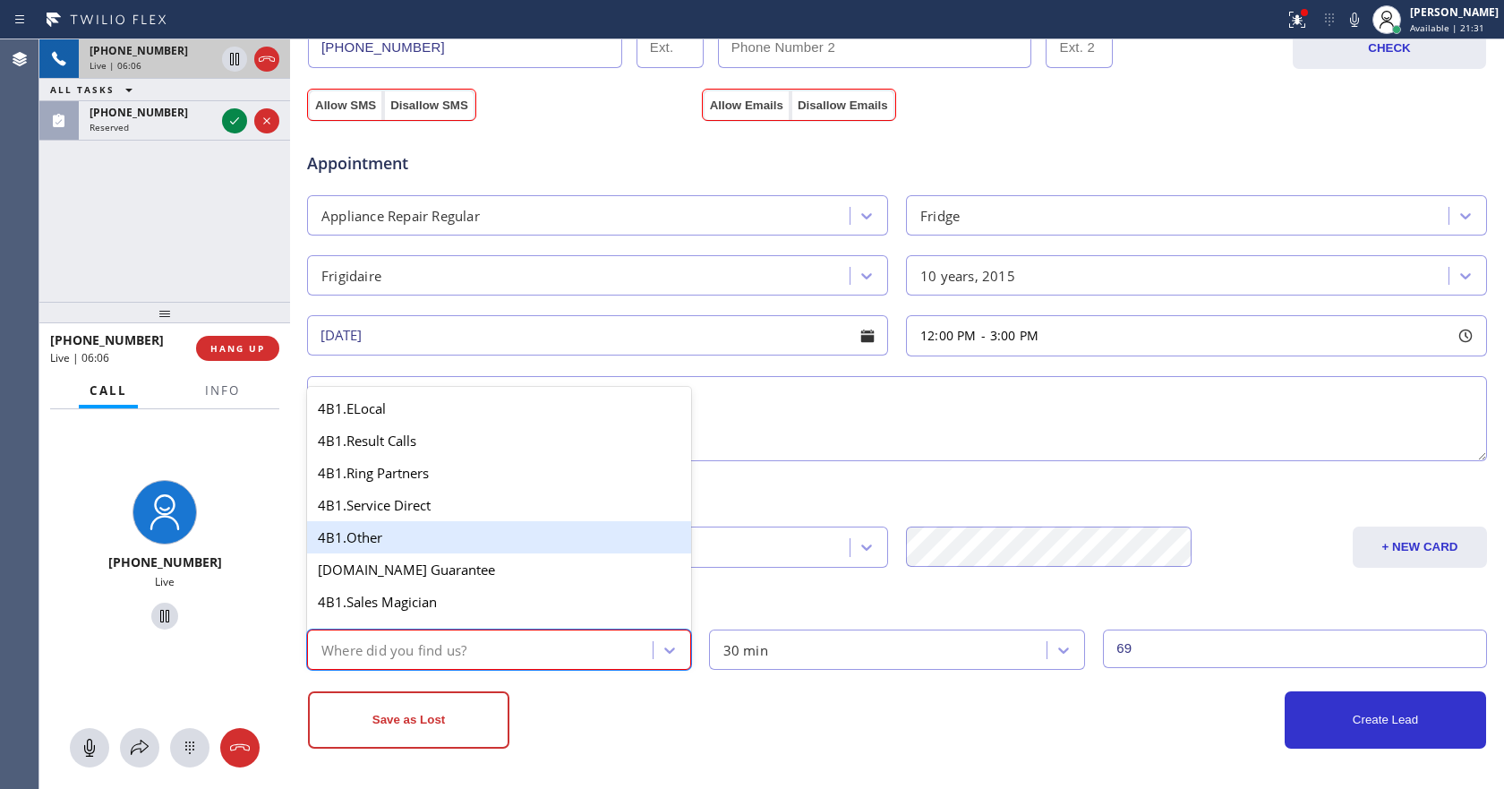
drag, startPoint x: 504, startPoint y: 531, endPoint x: 766, endPoint y: 653, distance: 289.5
click at [503, 532] on div "4B1.Other" at bounding box center [499, 537] width 384 height 32
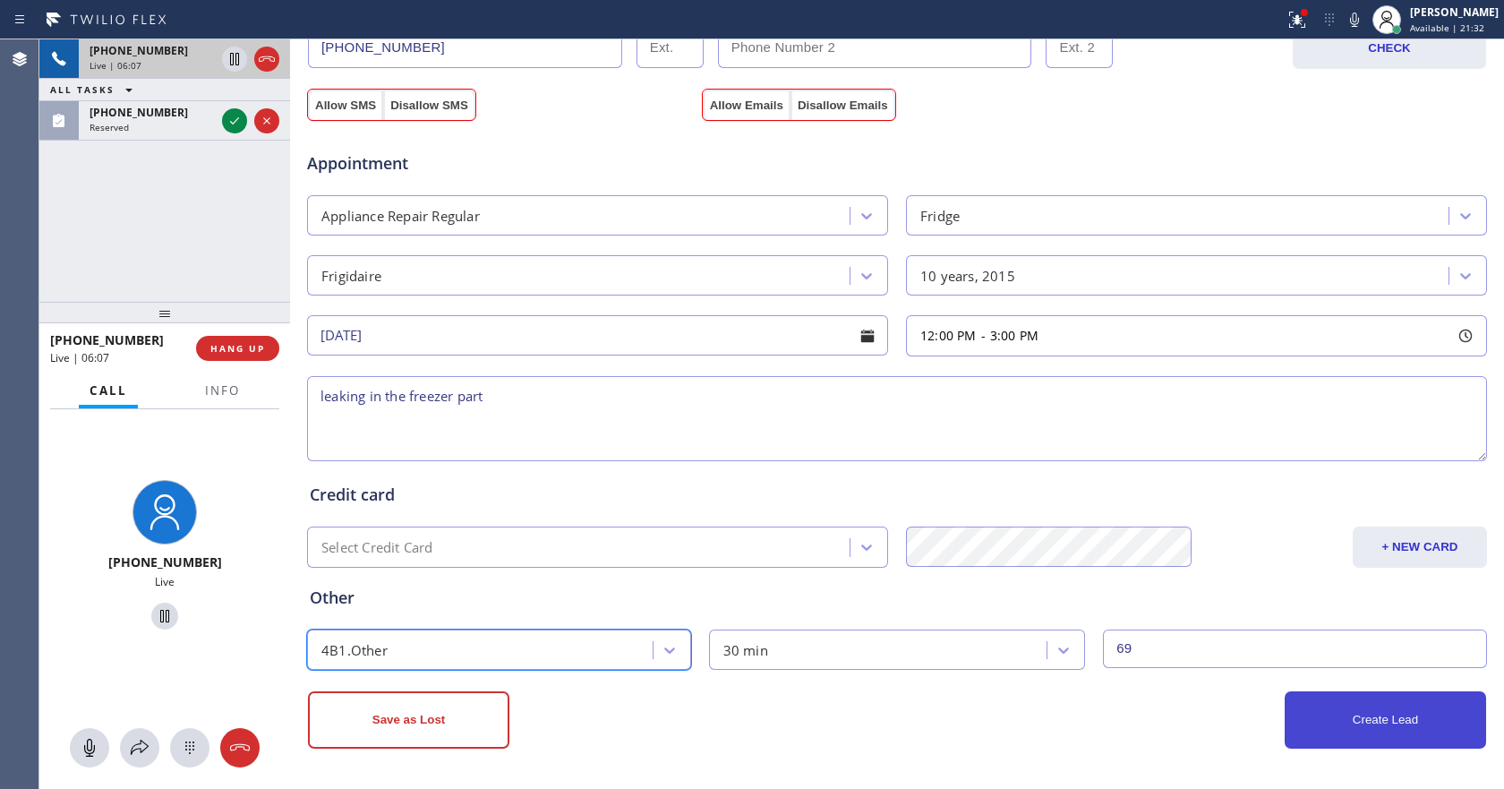
click at [1348, 708] on button "Create Lead" at bounding box center [1384, 719] width 201 height 57
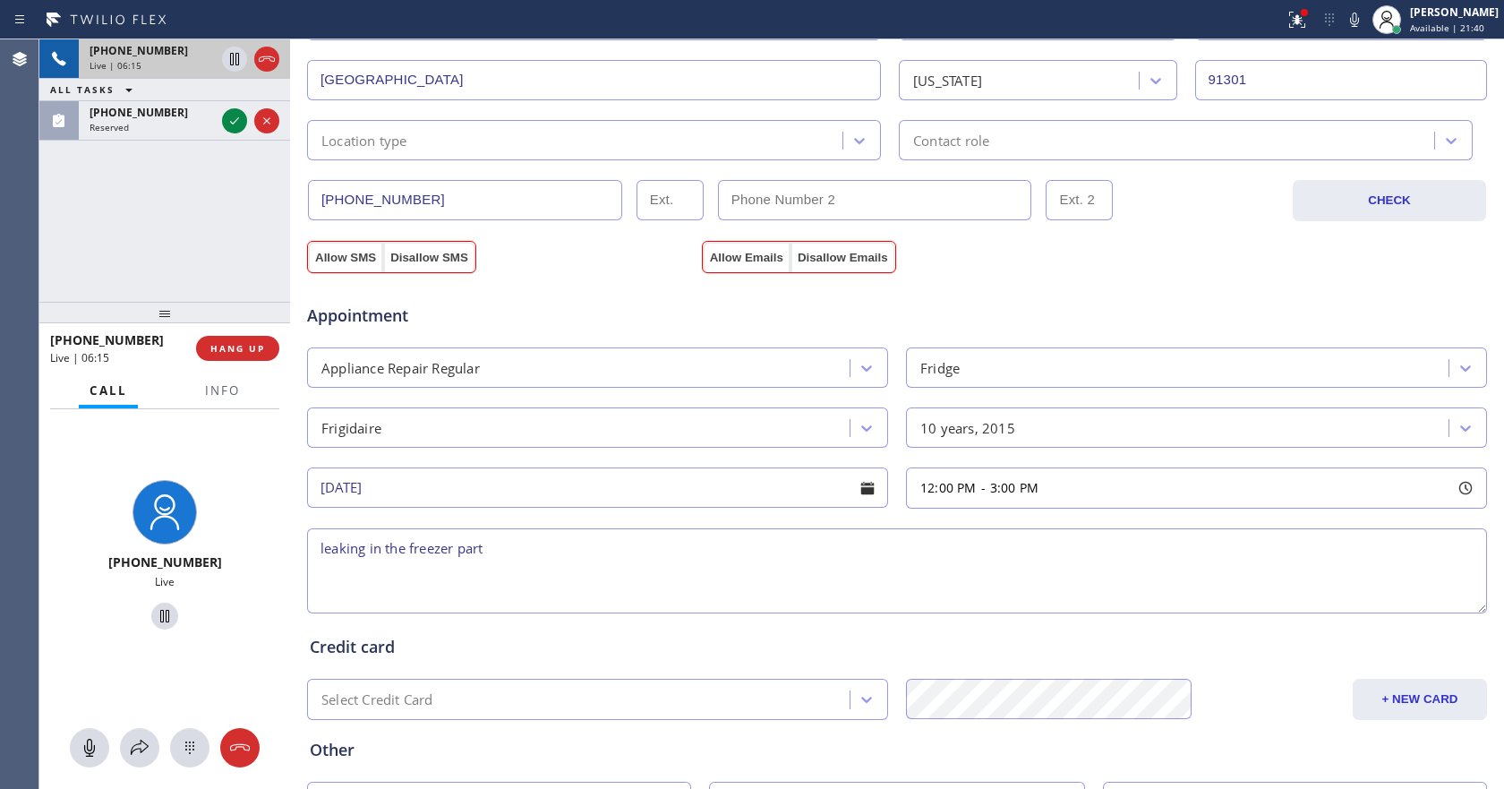
scroll to position [391, 0]
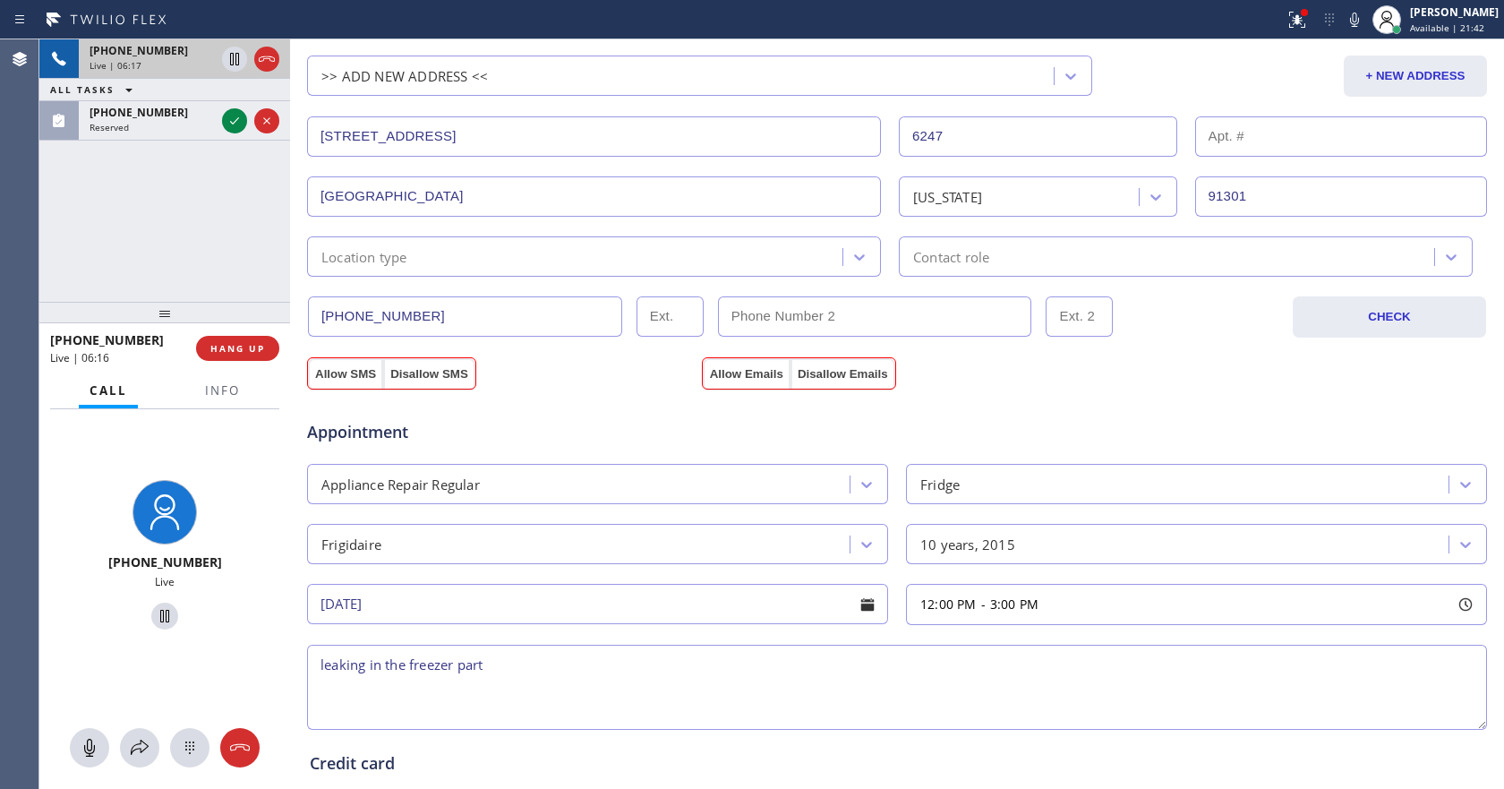
drag, startPoint x: 340, startPoint y: 374, endPoint x: 620, endPoint y: 383, distance: 280.3
click at [338, 375] on button "Allow SMS" at bounding box center [345, 374] width 75 height 32
click at [341, 376] on button "Allow SMS" at bounding box center [345, 374] width 75 height 32
click at [748, 372] on button "Allow Emails" at bounding box center [747, 374] width 88 height 32
click at [1384, 325] on button "CHECK" at bounding box center [1388, 316] width 193 height 41
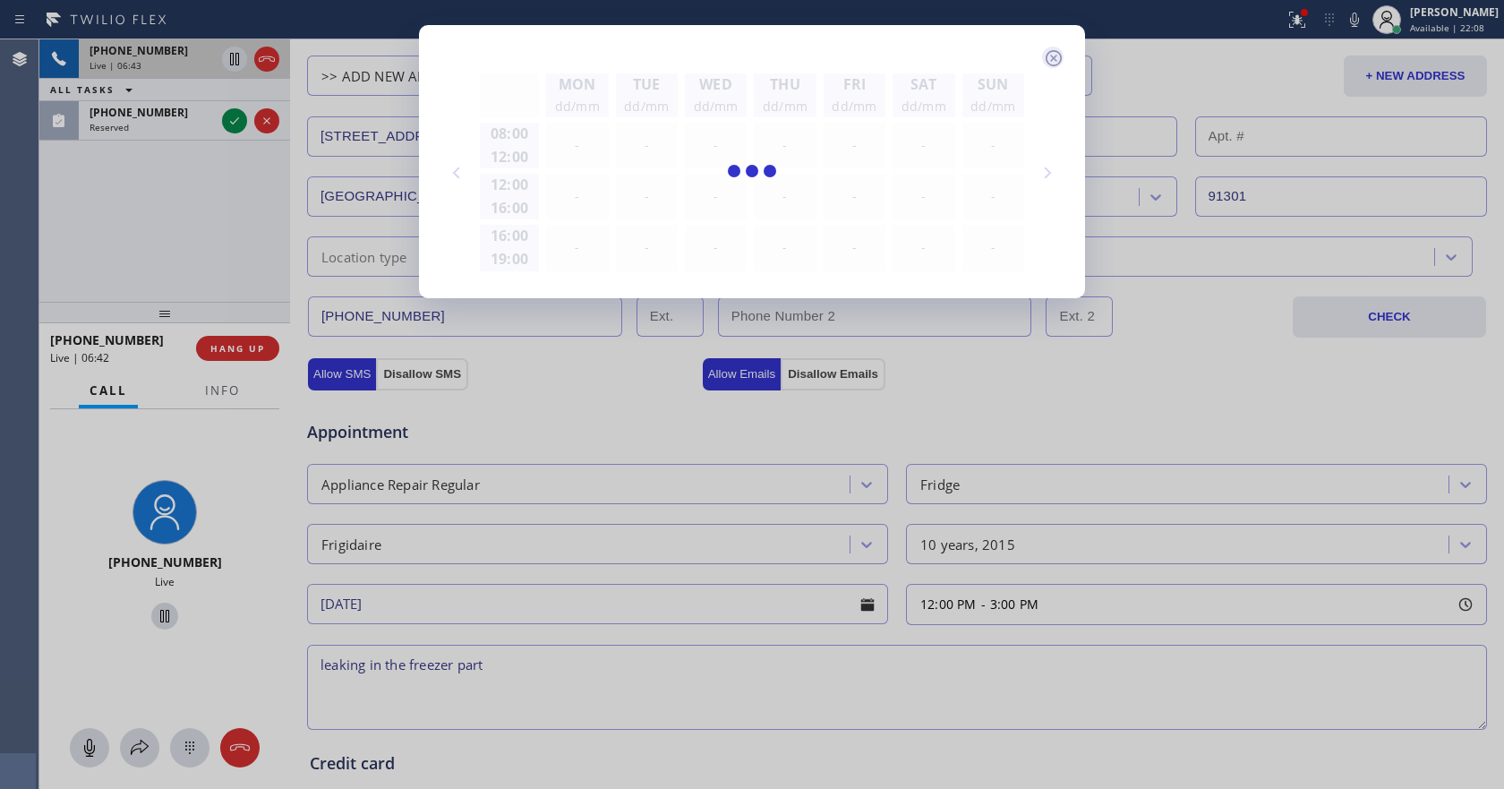
click at [1055, 60] on icon at bounding box center [1053, 58] width 16 height 16
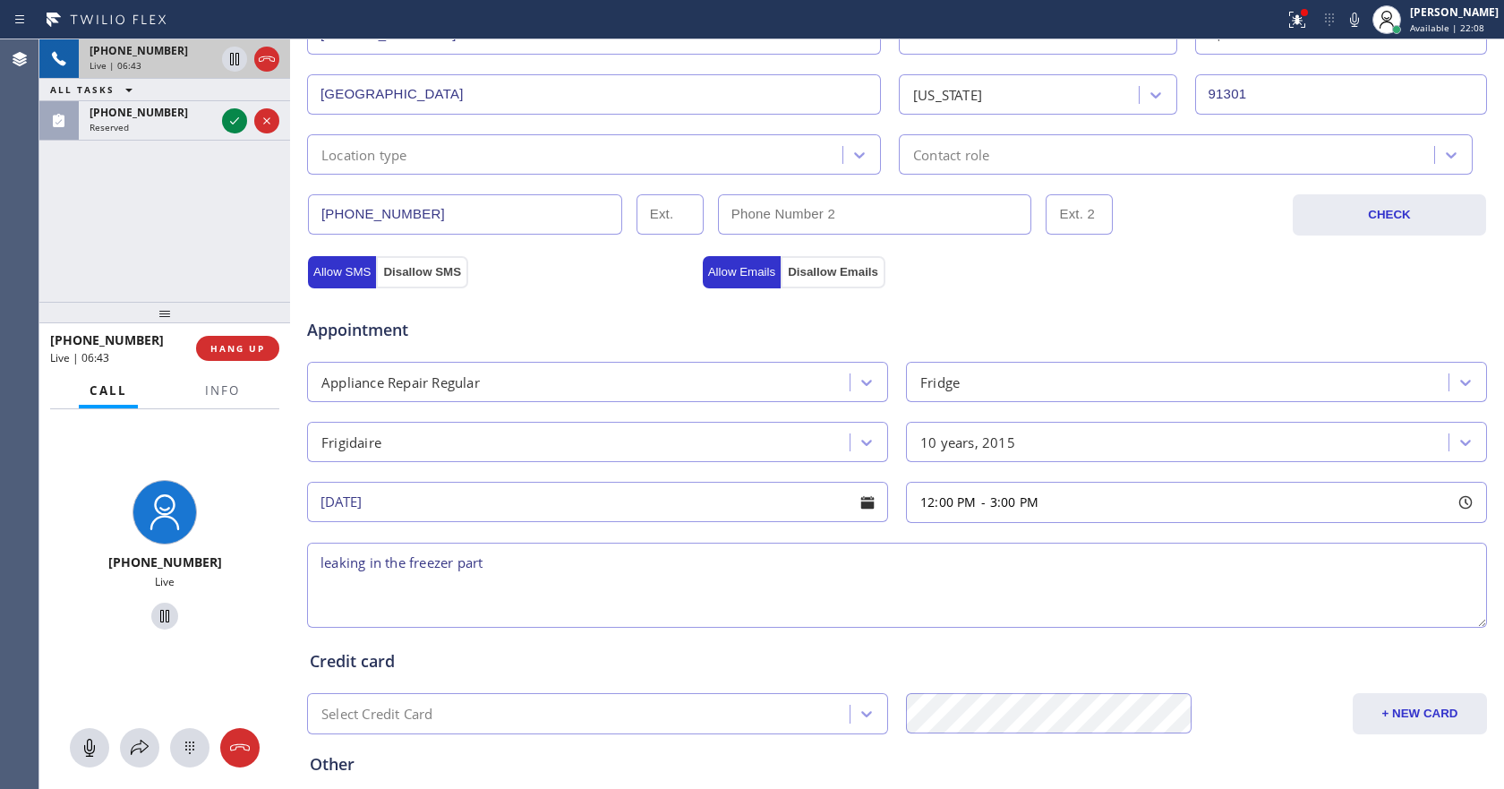
scroll to position [660, 0]
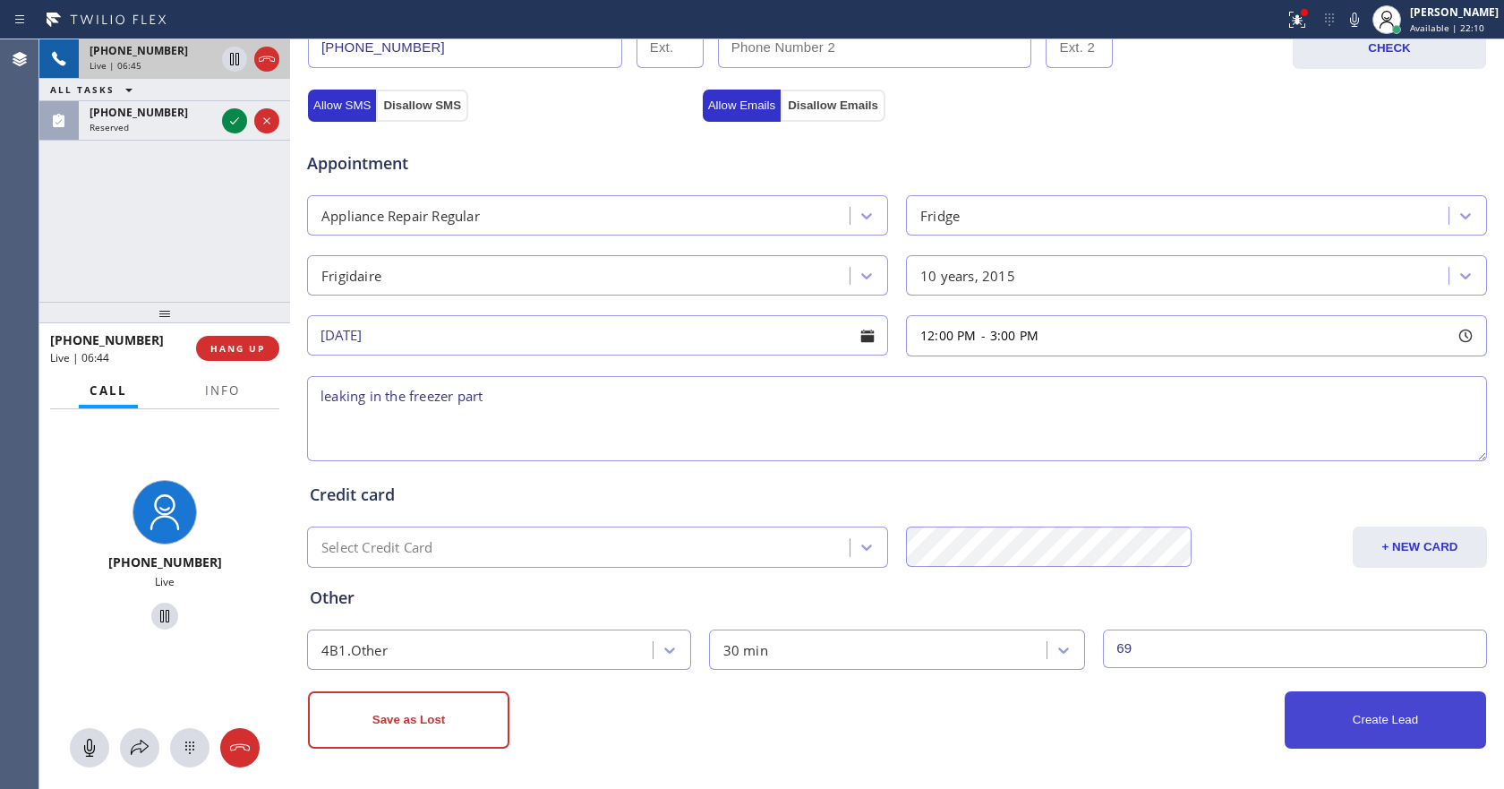
click at [1390, 731] on button "Create Lead" at bounding box center [1384, 719] width 201 height 57
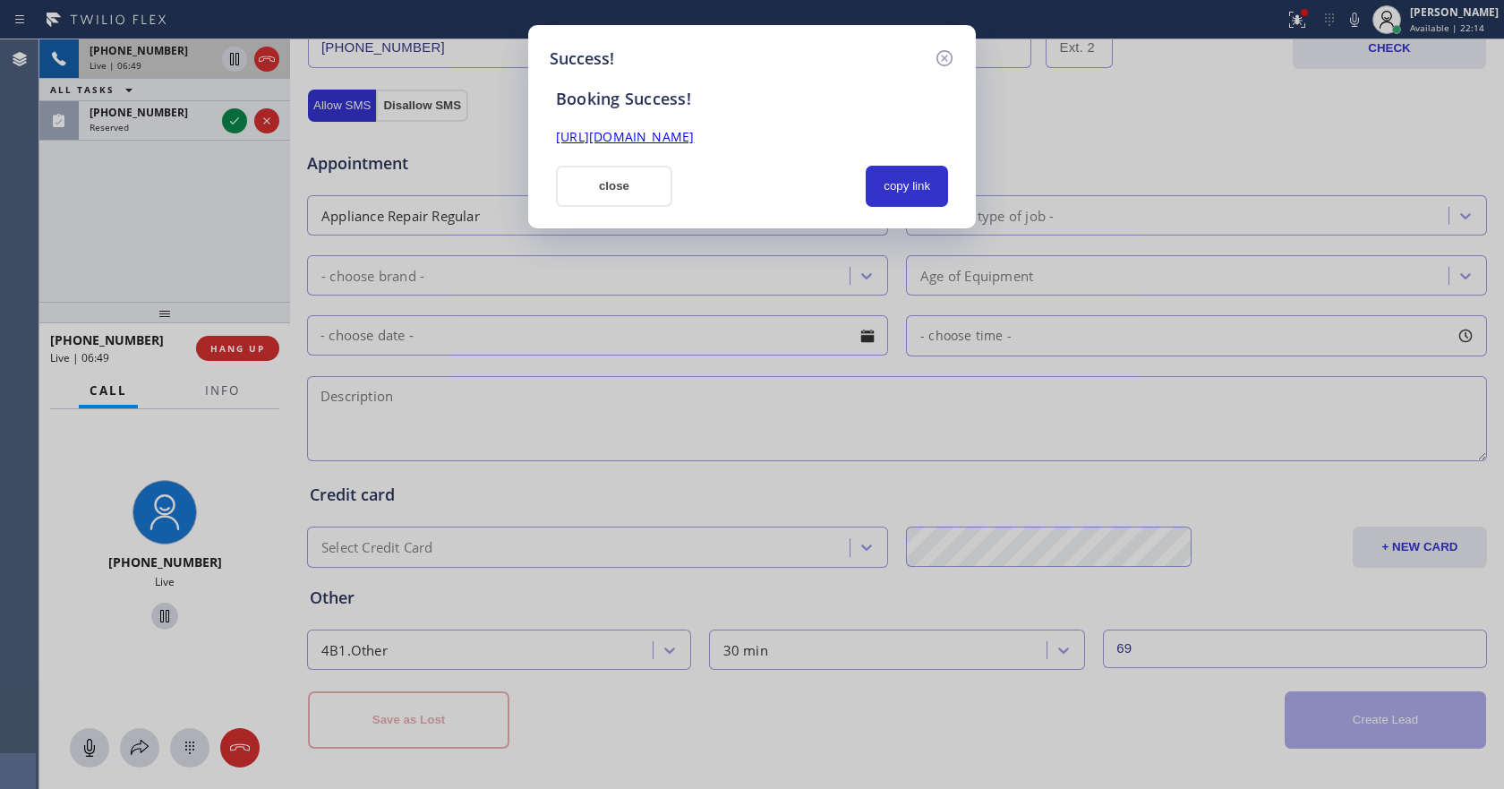
click at [694, 135] on link "[URL][DOMAIN_NAME]" at bounding box center [625, 136] width 138 height 17
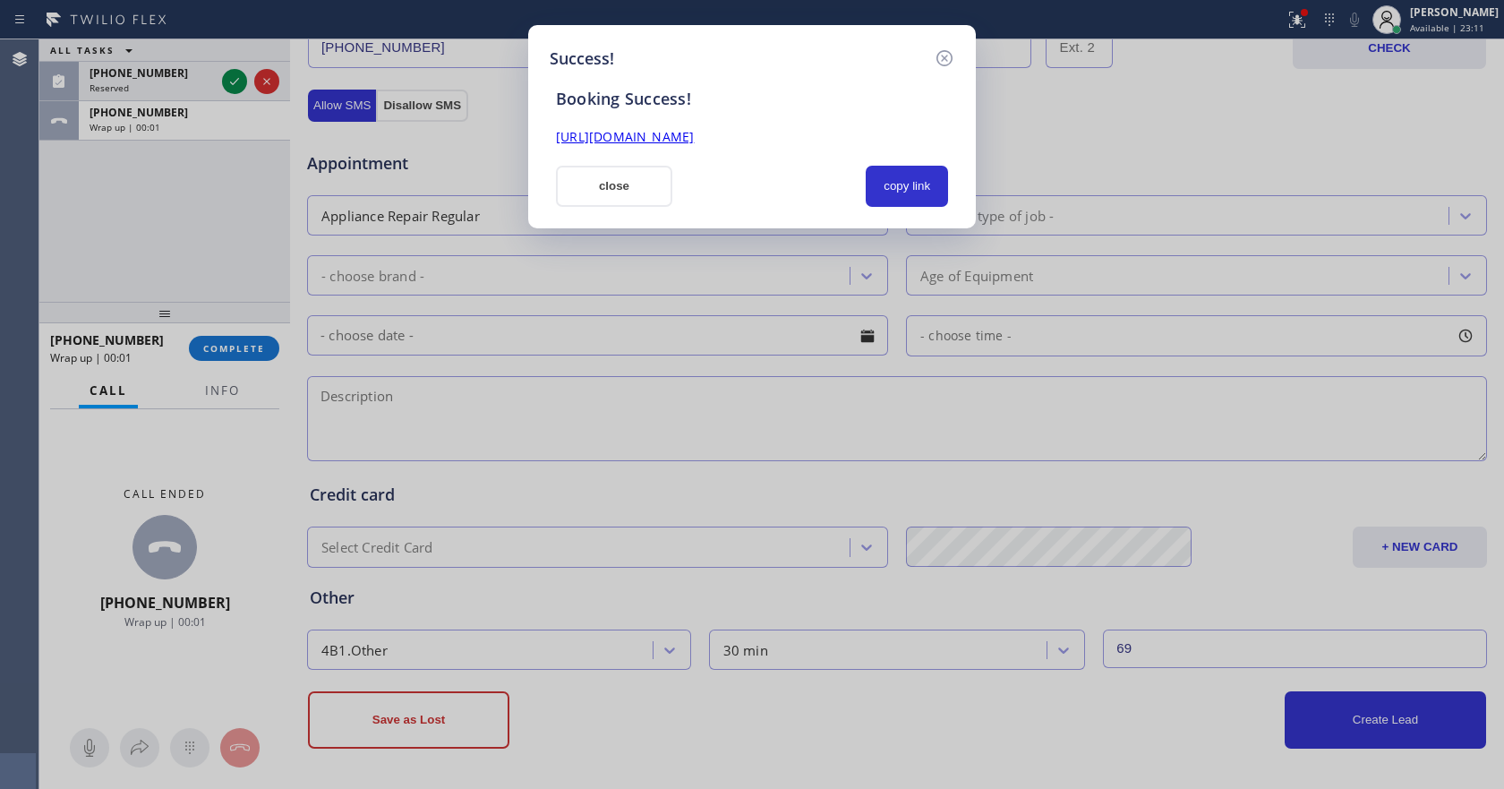
click at [632, 184] on button "close" at bounding box center [614, 186] width 116 height 41
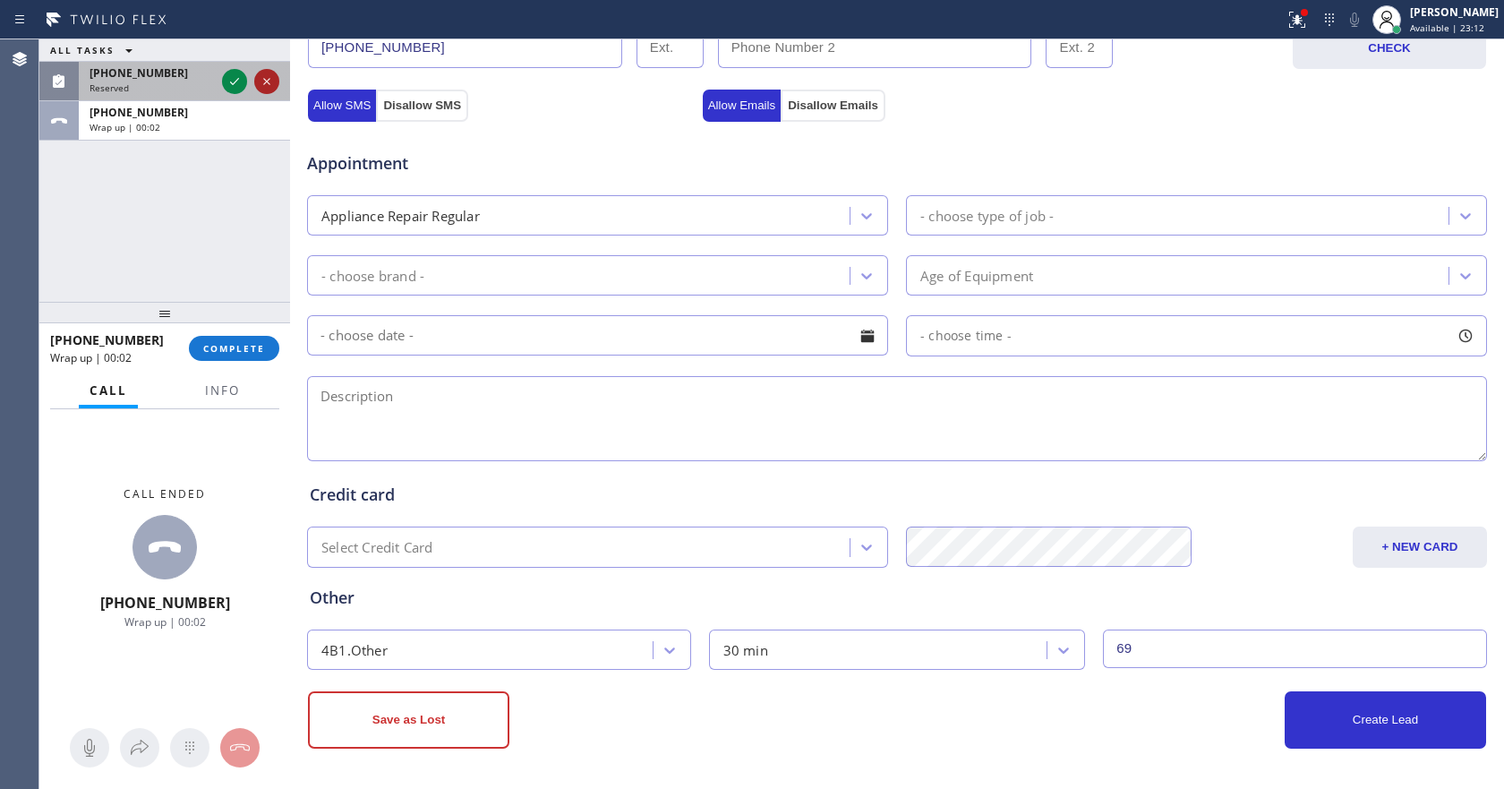
click at [266, 84] on icon at bounding box center [266, 81] width 21 height 21
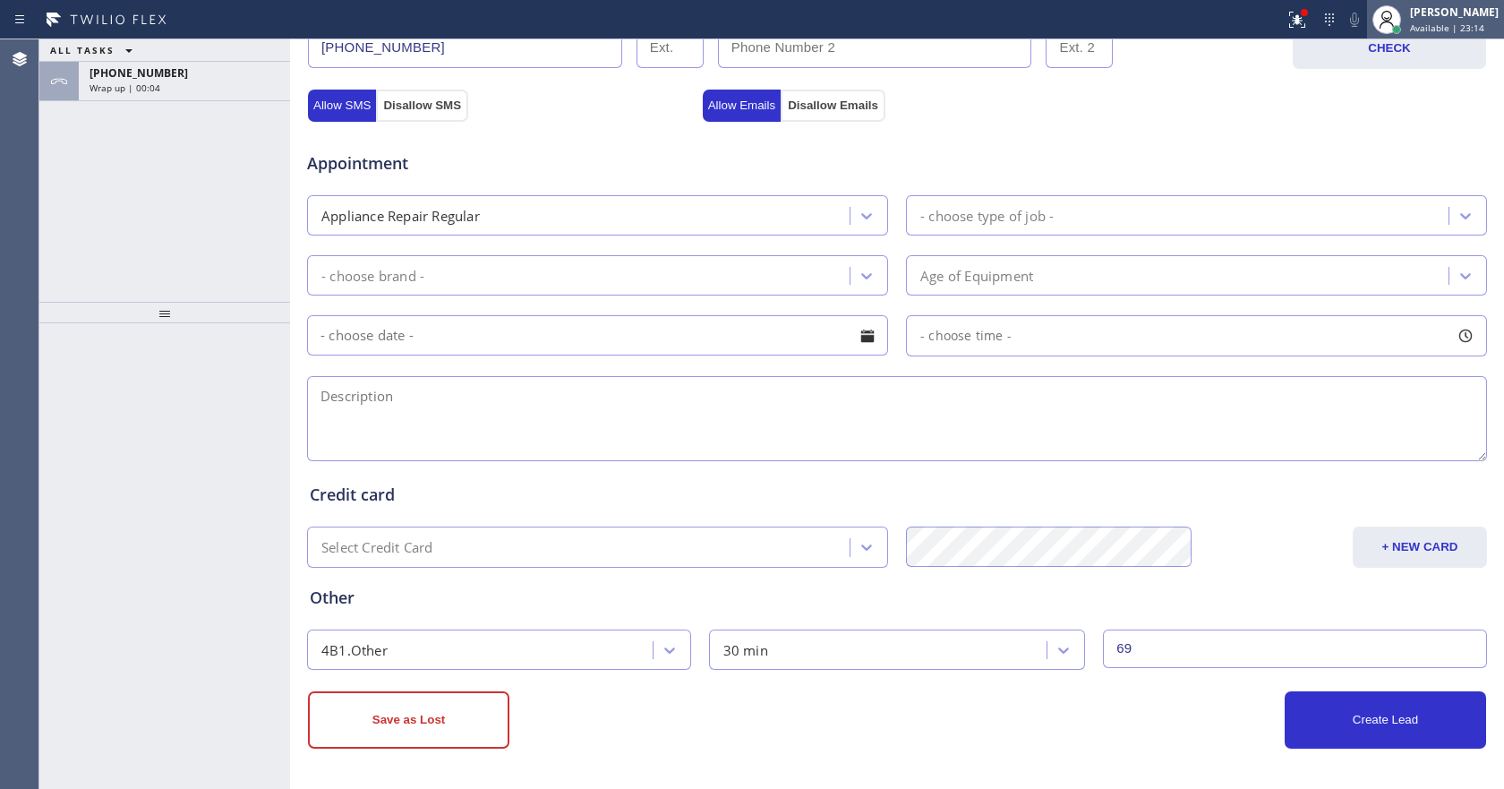
click at [1435, 16] on div "[PERSON_NAME]" at bounding box center [1454, 11] width 89 height 15
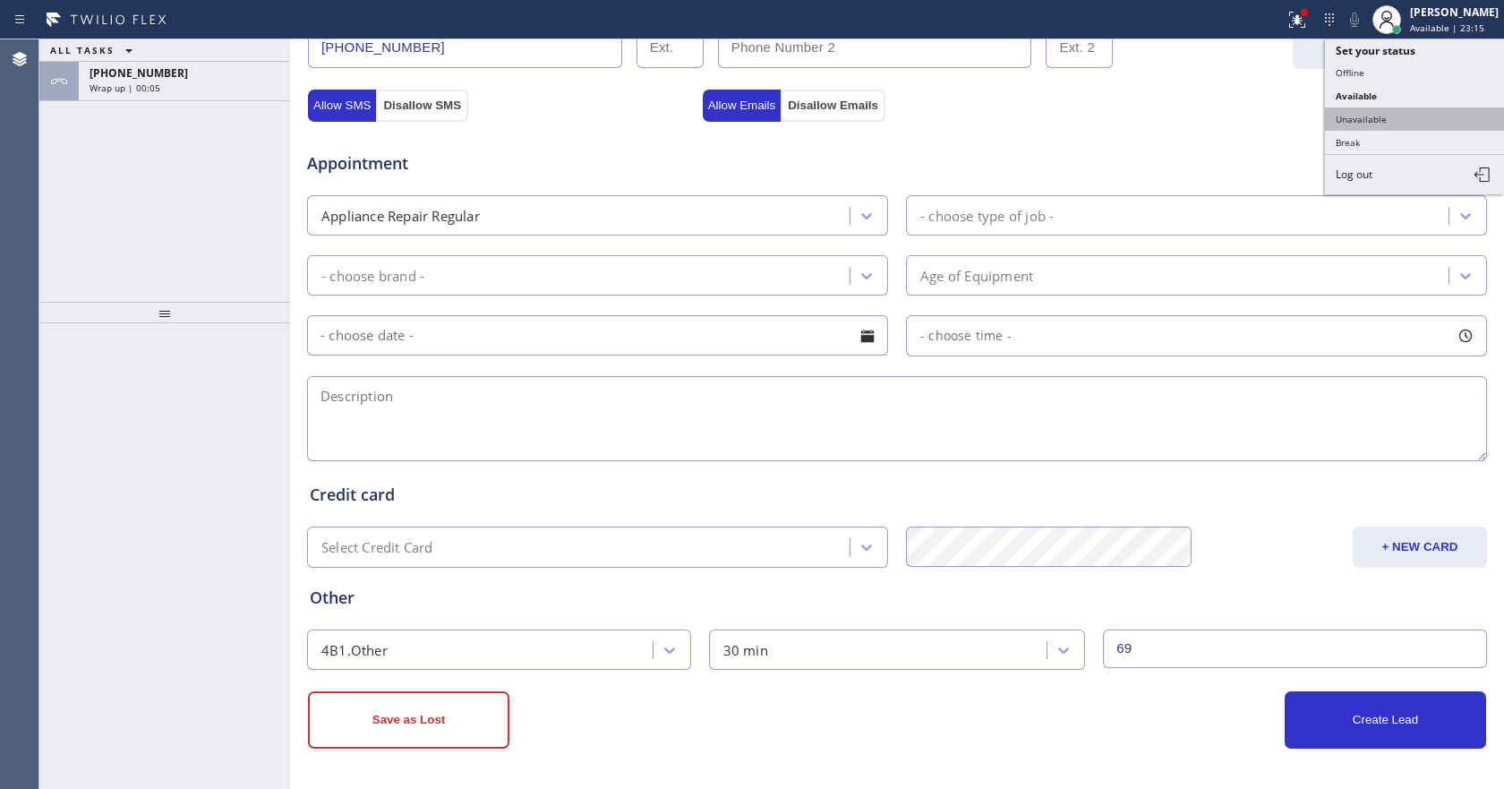
click at [1367, 115] on button "Unavailable" at bounding box center [1414, 118] width 179 height 23
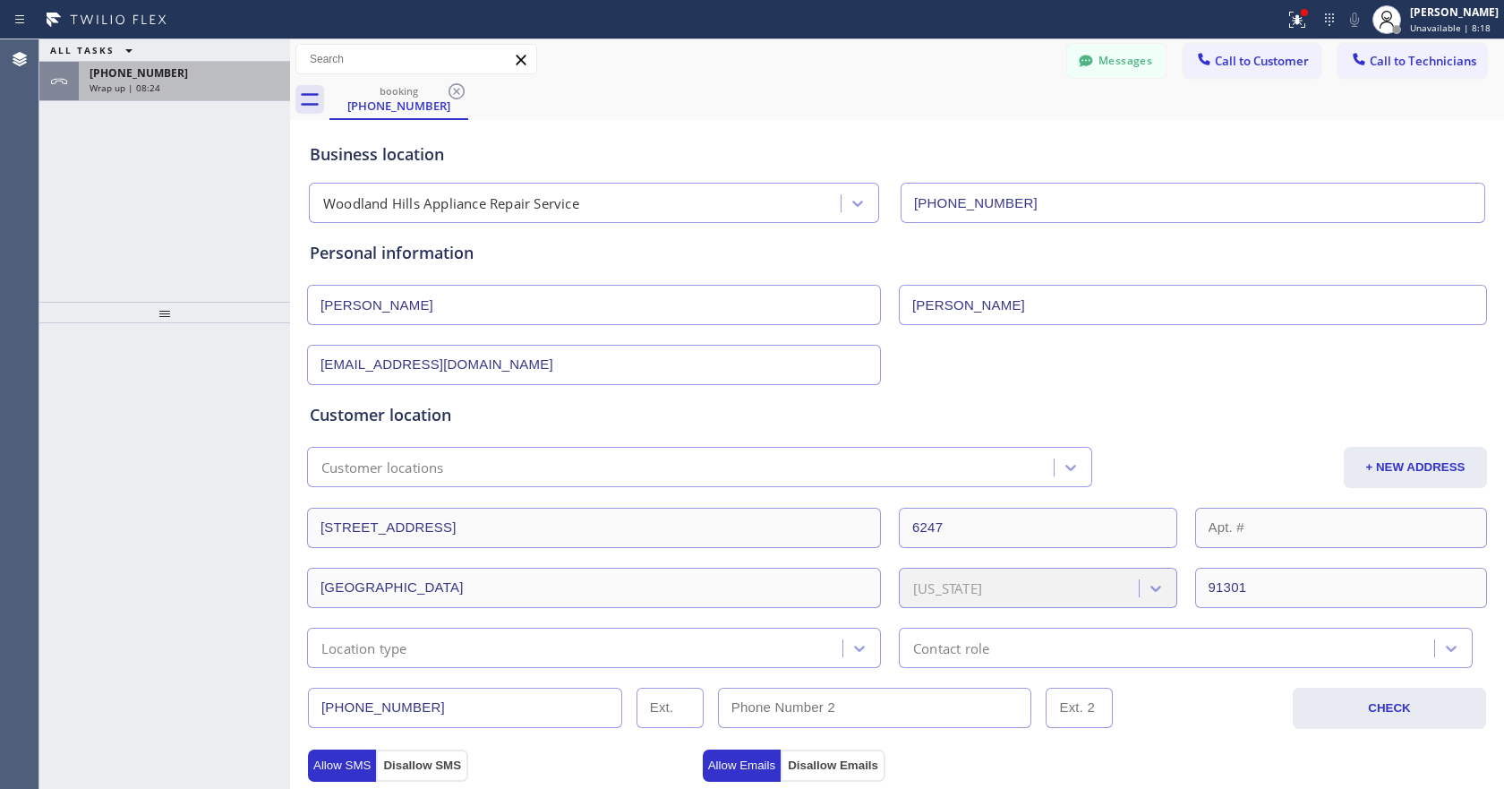
click at [179, 90] on div "Wrap up | 08:24" at bounding box center [185, 87] width 190 height 13
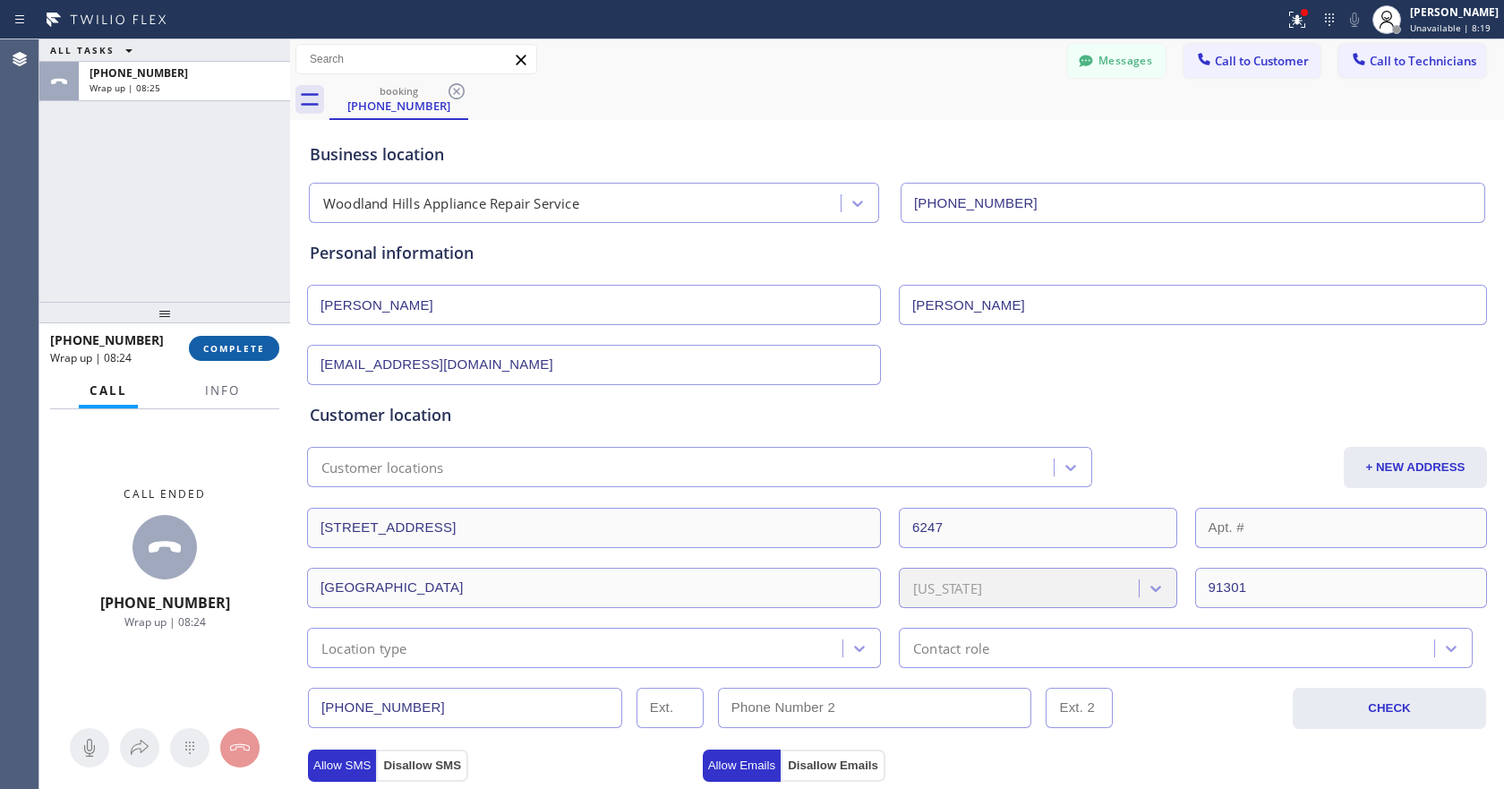
click at [224, 353] on span "COMPLETE" at bounding box center [234, 348] width 62 height 13
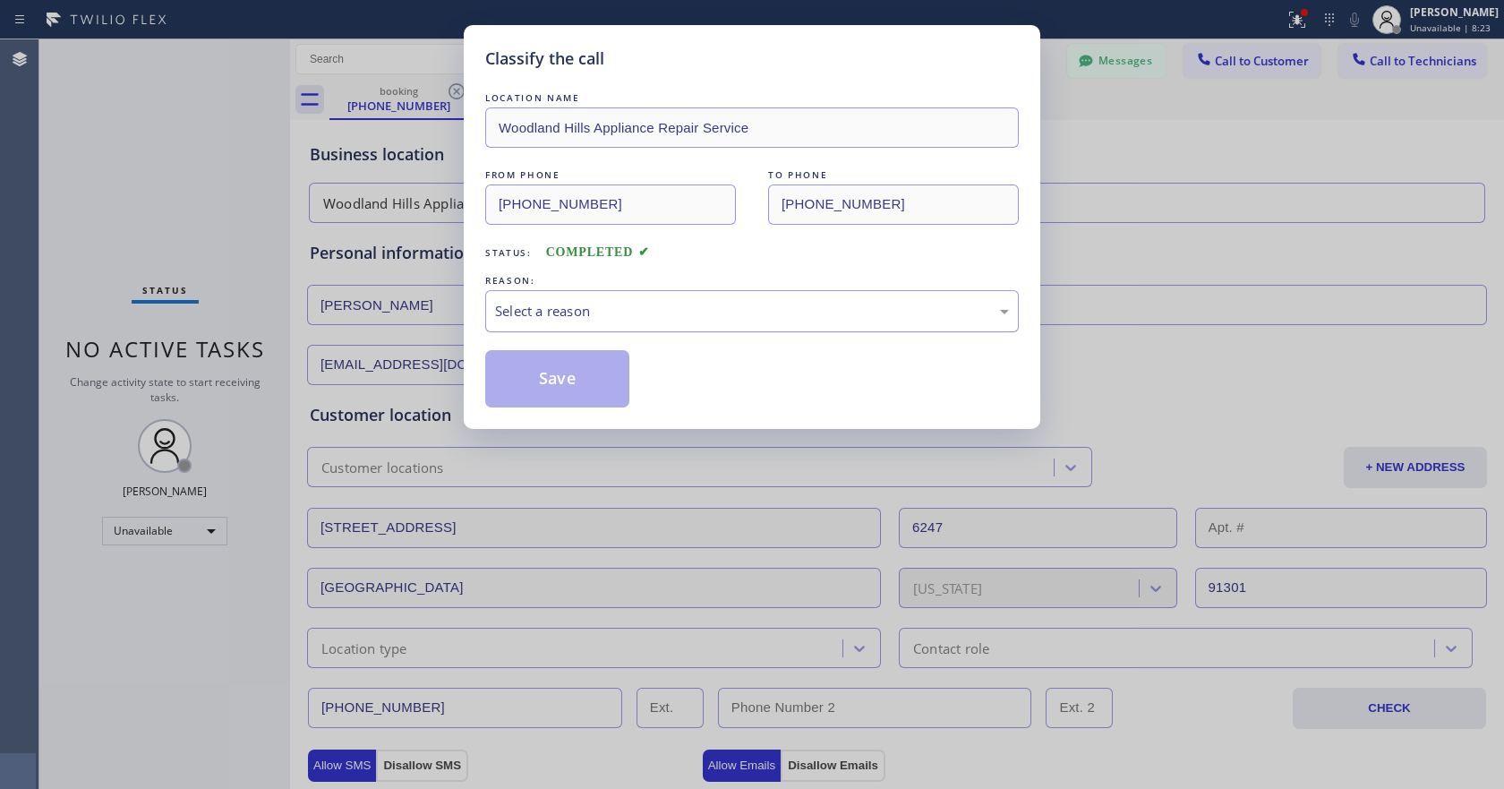
click at [723, 320] on div "Select a reason" at bounding box center [752, 311] width 514 height 21
click at [559, 390] on button "Save" at bounding box center [557, 378] width 144 height 57
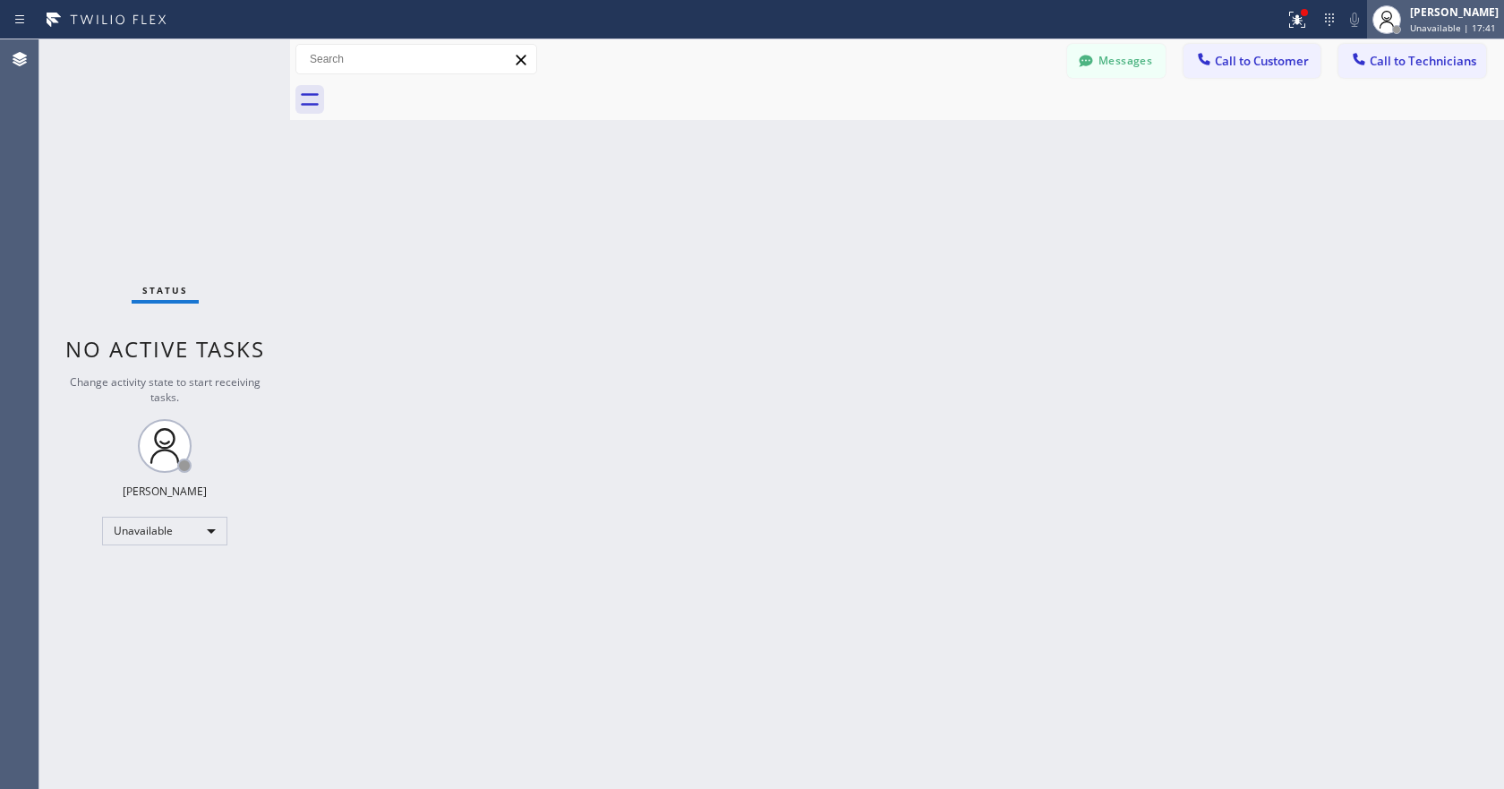
click at [1412, 19] on div "[PERSON_NAME] Unavailable | 17:41" at bounding box center [1455, 19] width 98 height 31
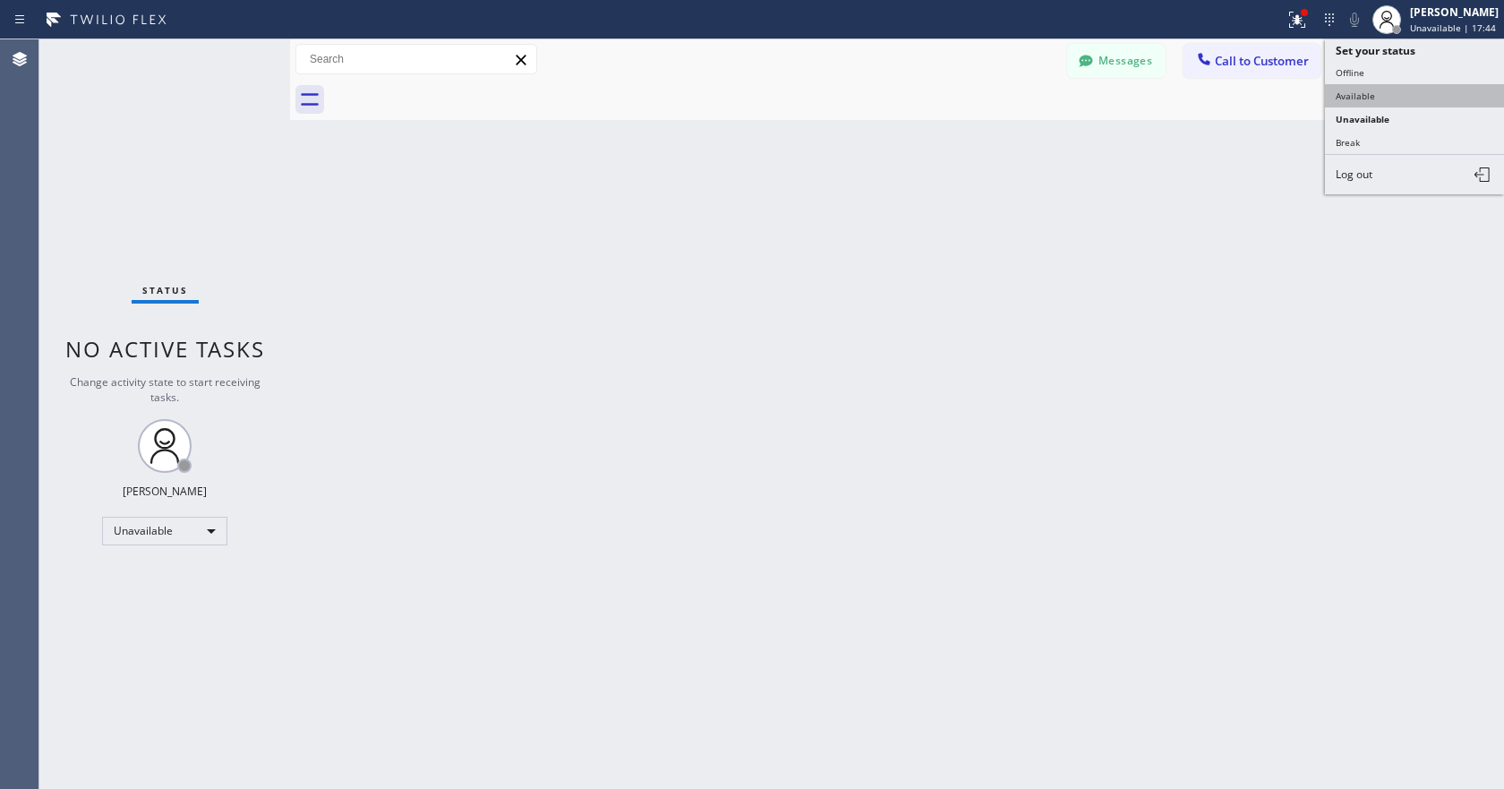
click at [1358, 90] on button "Available" at bounding box center [1414, 95] width 179 height 23
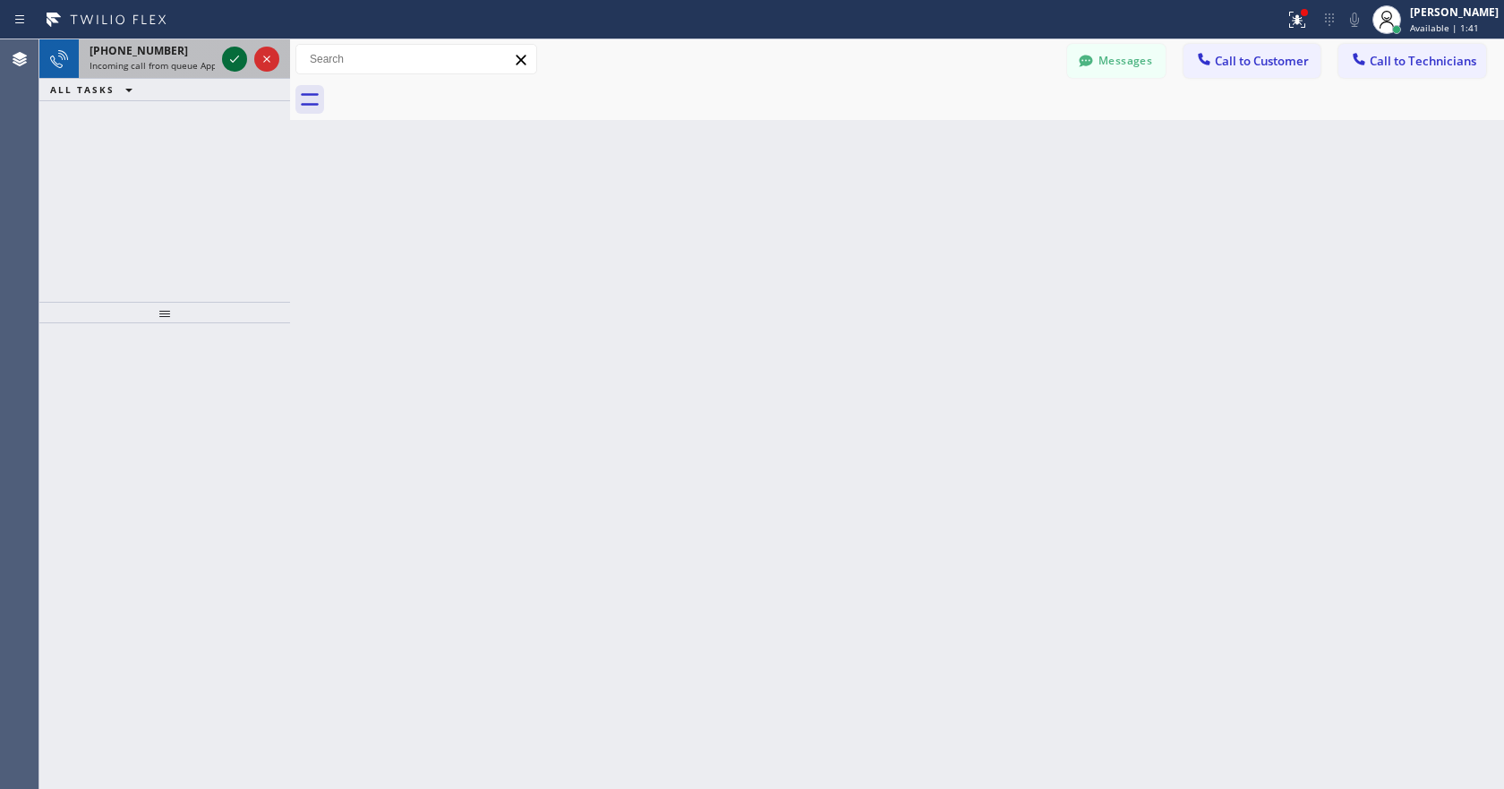
click at [228, 52] on icon at bounding box center [234, 58] width 21 height 21
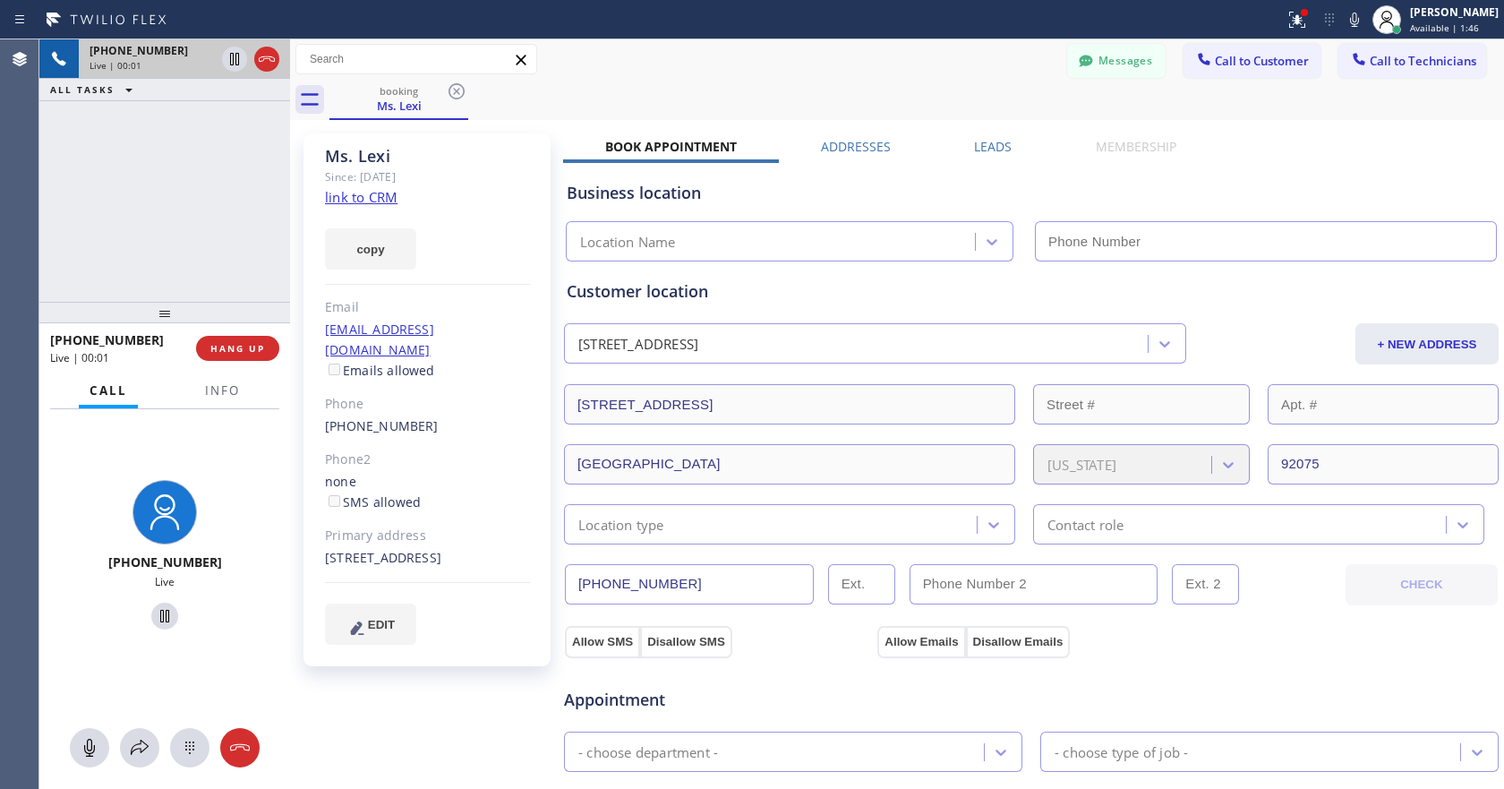
type input "[PHONE_NUMBER]"
click at [392, 190] on link "link to CRM" at bounding box center [361, 197] width 73 height 18
click at [154, 619] on icon at bounding box center [164, 615] width 21 height 21
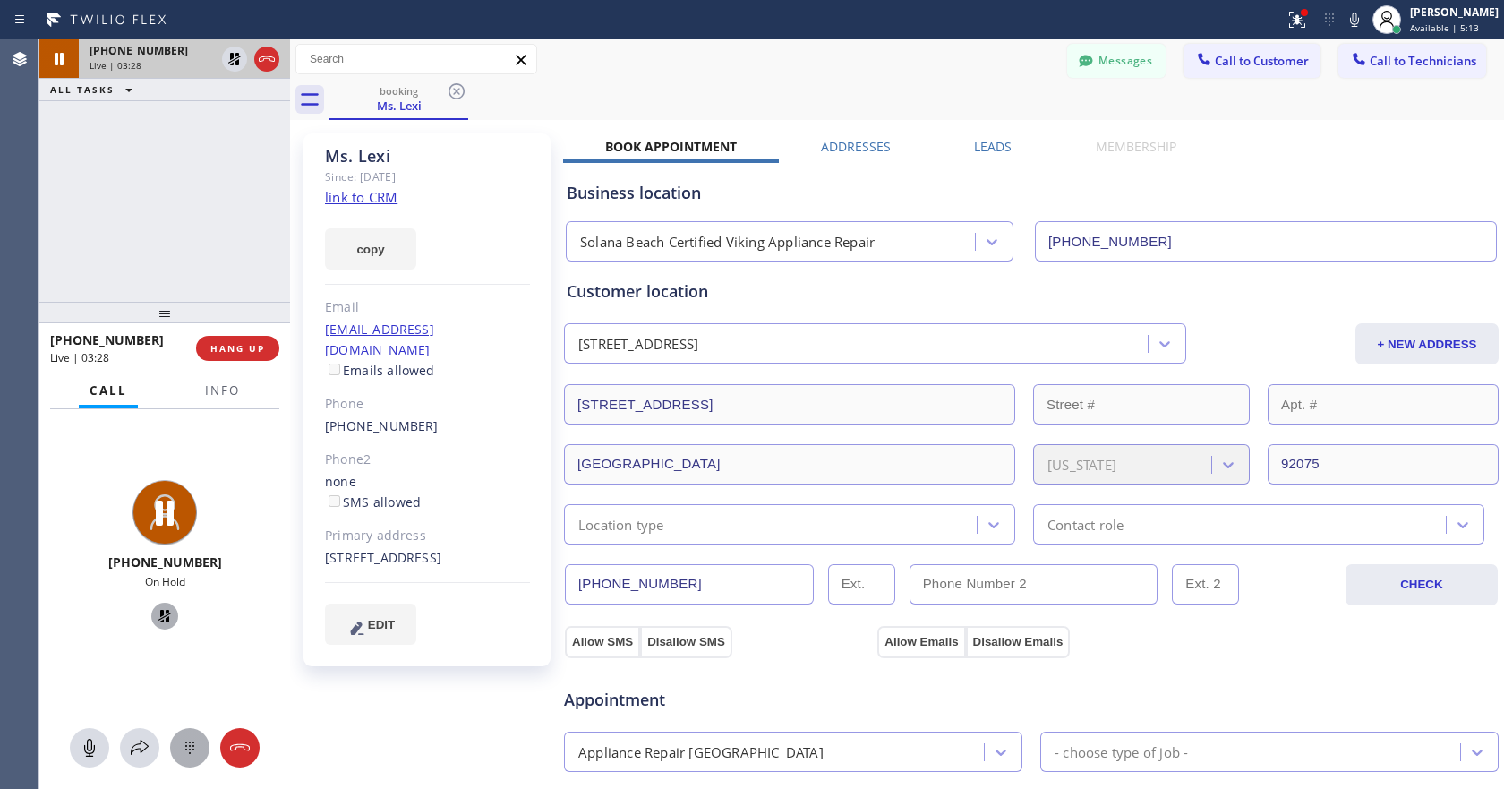
click at [186, 756] on icon at bounding box center [189, 747] width 21 height 21
click at [145, 420] on div "1 — 2 ABC 3 DEF 4 GHI 5 JKL 6 MNO 7 PQRS 8 TUV 9 WXYZ * 0 + #" at bounding box center [165, 557] width 226 height 297
click at [185, 750] on icon at bounding box center [189, 747] width 21 height 21
click at [139, 739] on icon at bounding box center [139, 747] width 21 height 21
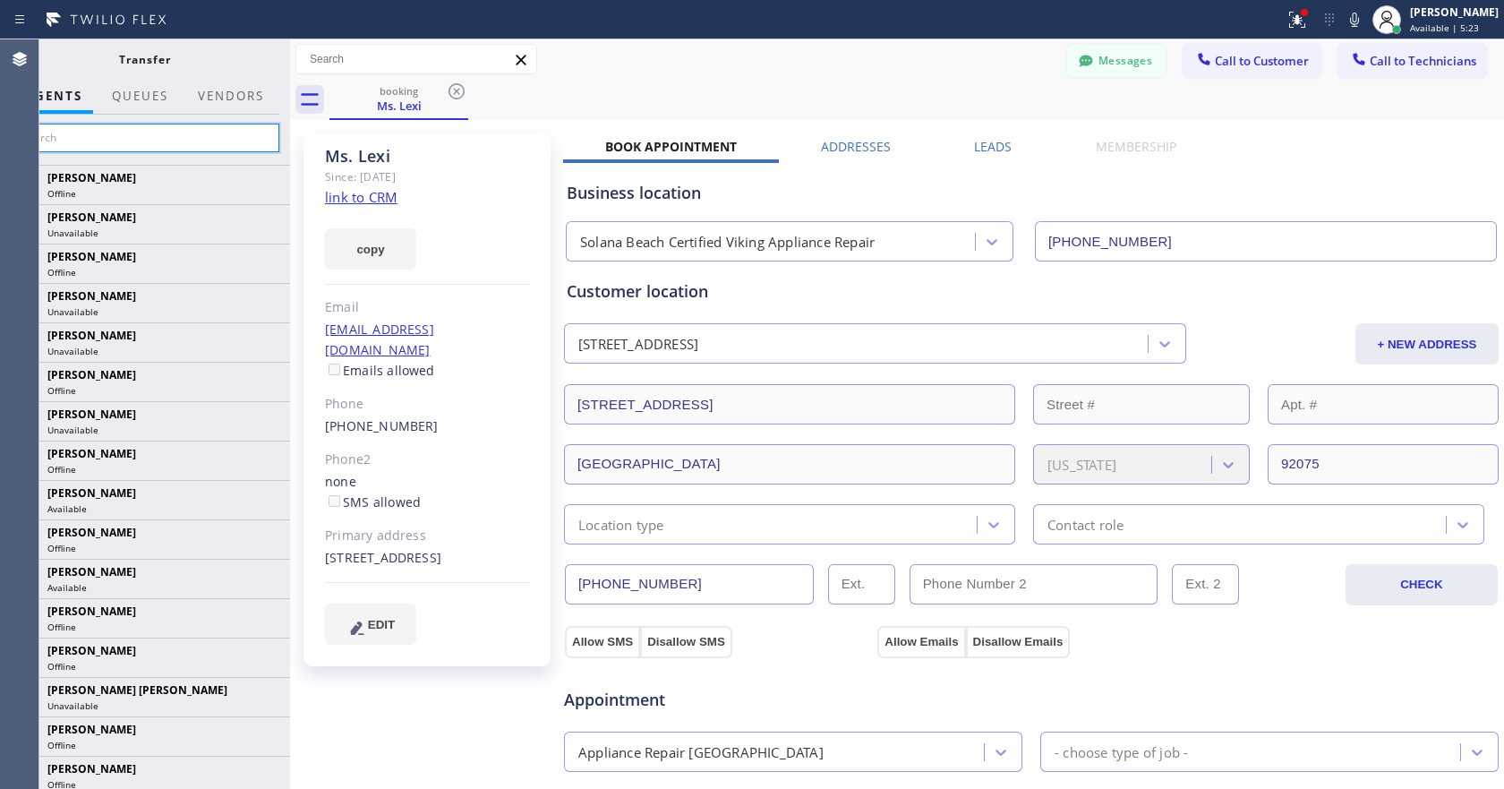
click at [94, 134] on input "text" at bounding box center [144, 138] width 269 height 29
paste input "[PHONE_NUMBER]"
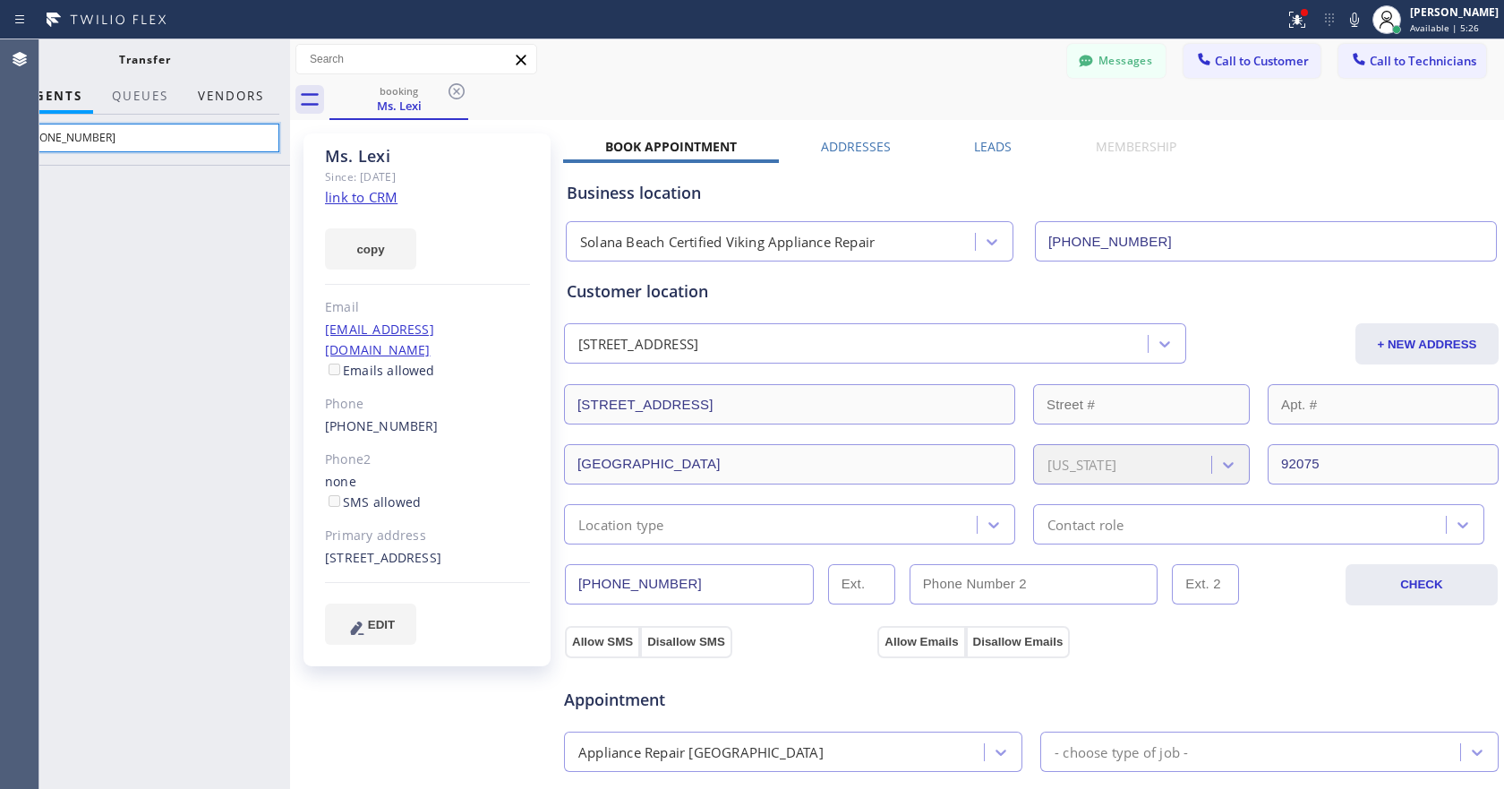
type input "[PHONE_NUMBER]"
click at [241, 90] on button "Vendors" at bounding box center [231, 96] width 88 height 35
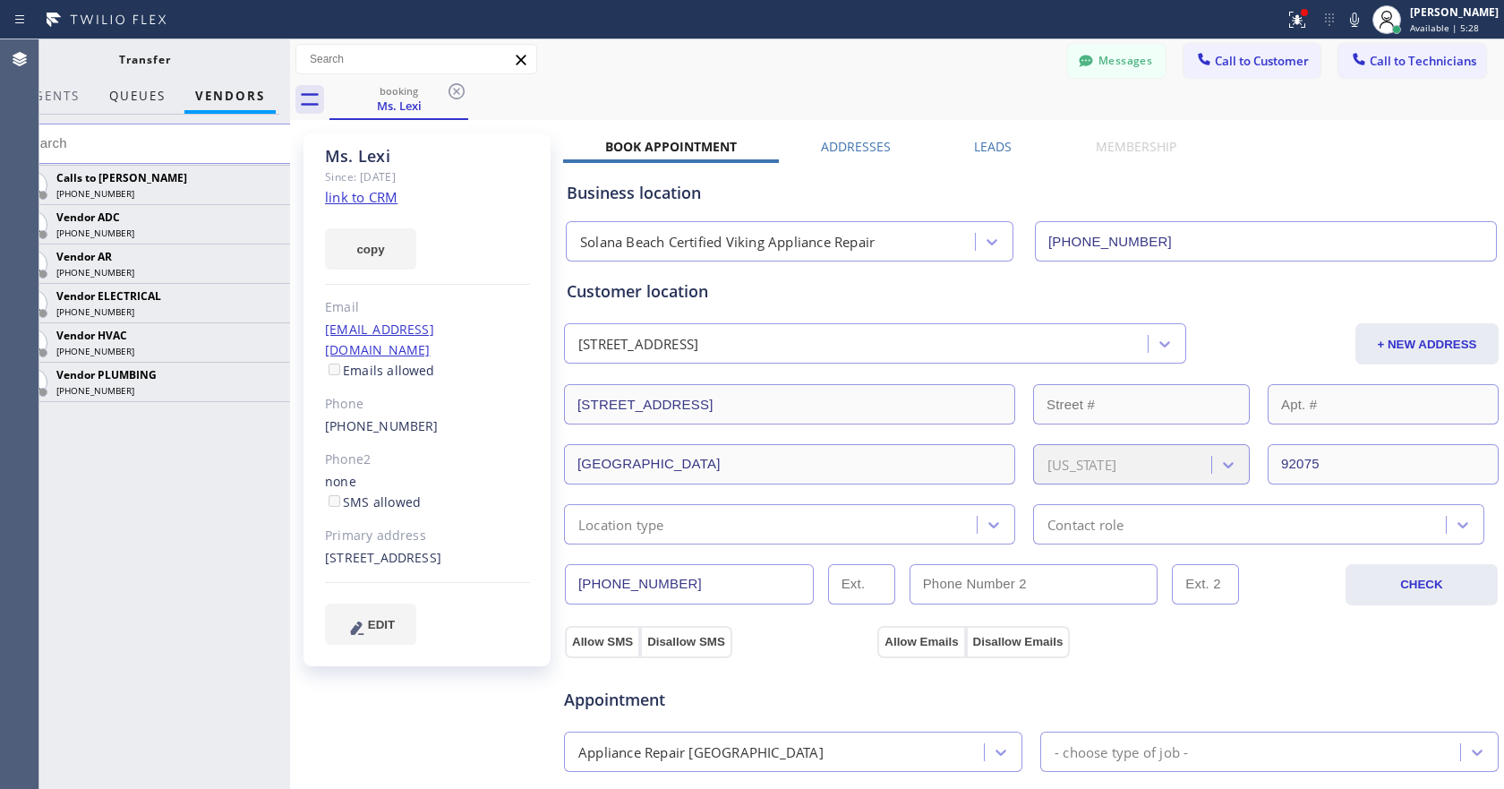
click at [131, 98] on span "QUEUES" at bounding box center [137, 96] width 56 height 16
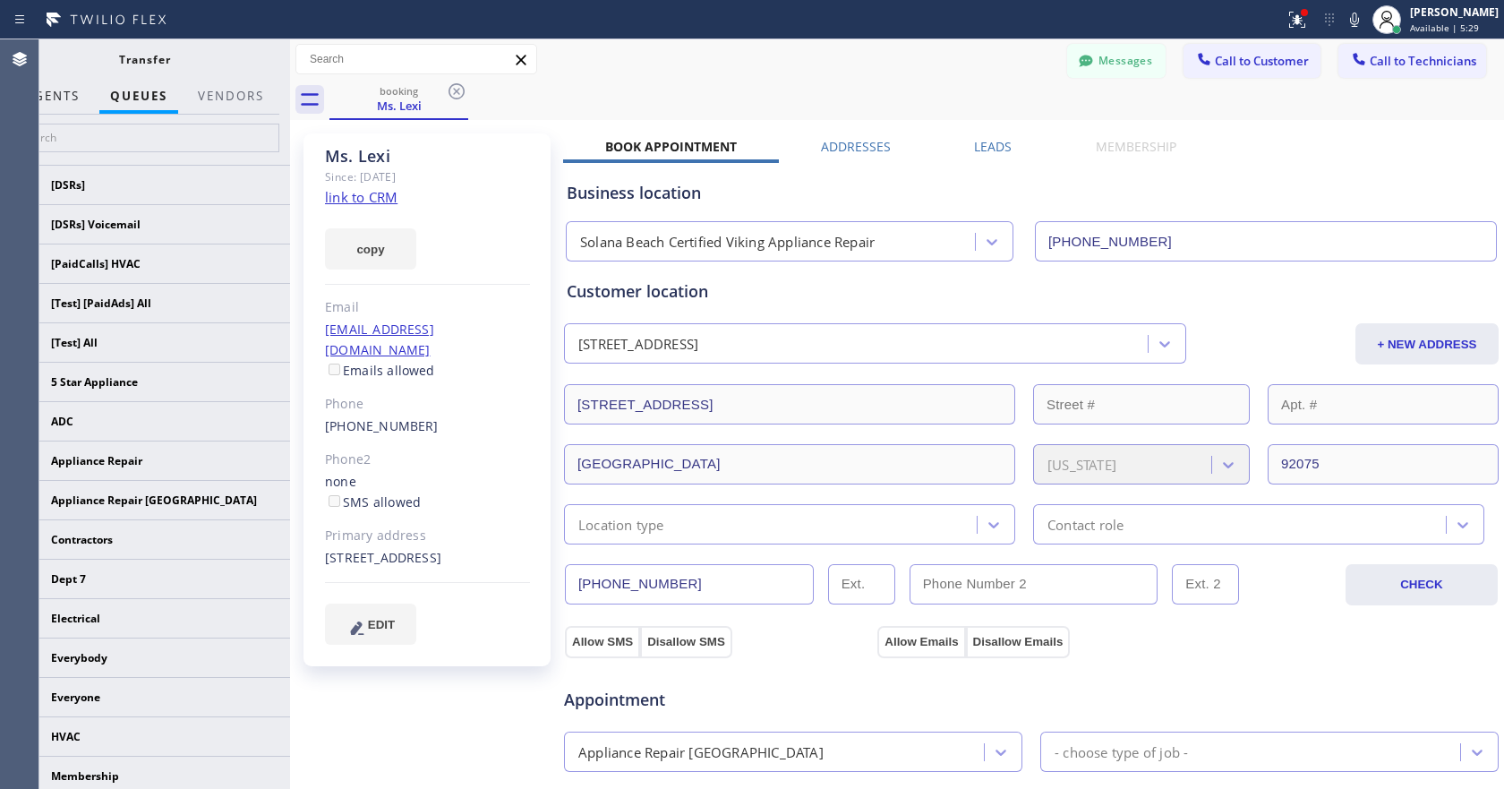
click at [55, 92] on span "AGENTS" at bounding box center [52, 96] width 55 height 16
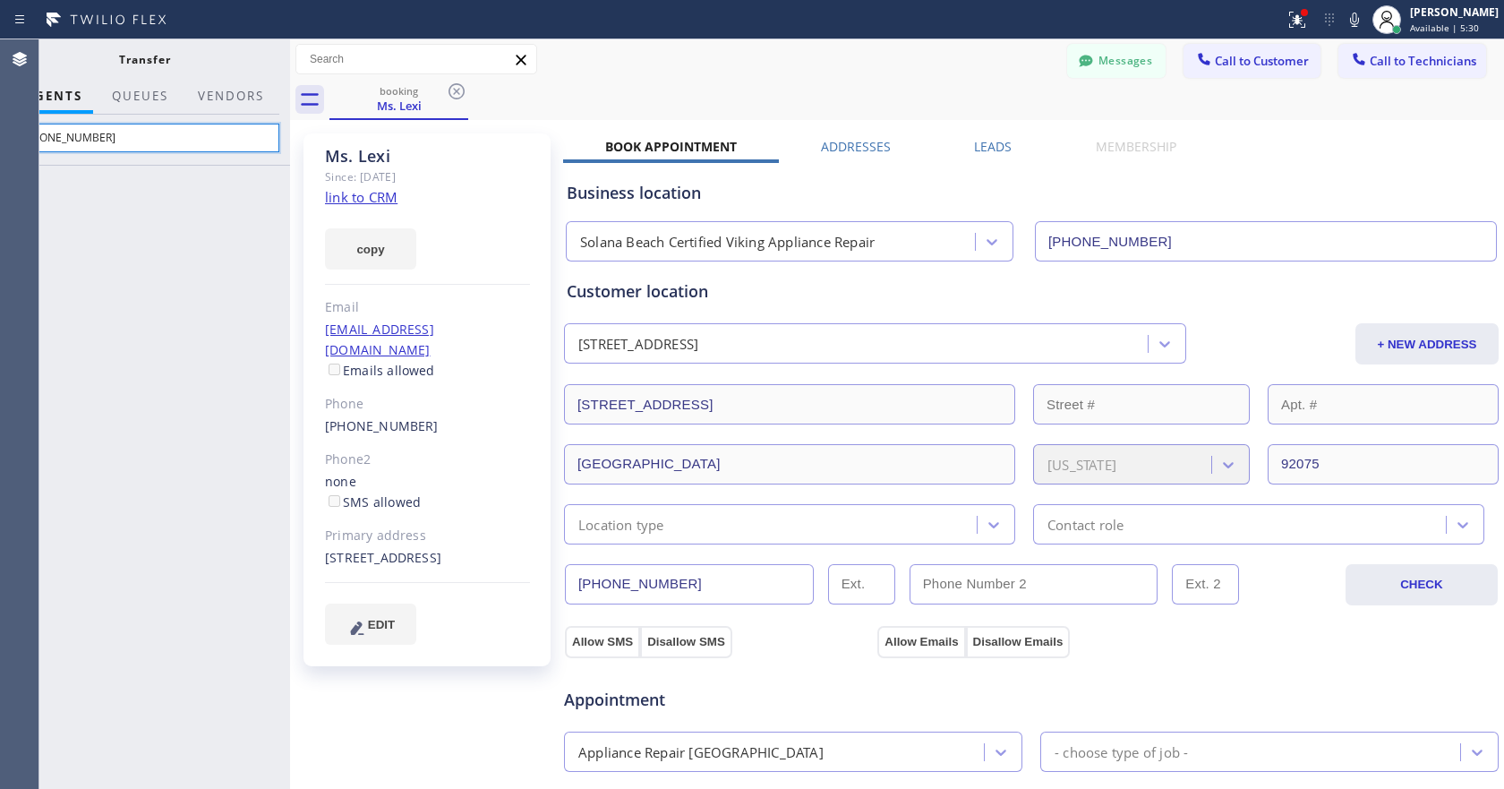
click at [115, 138] on input "[PHONE_NUMBER]" at bounding box center [144, 138] width 269 height 29
click at [21, 52] on icon at bounding box center [19, 58] width 21 height 21
click at [25, 21] on icon at bounding box center [19, 19] width 21 height 21
click at [523, 54] on icon at bounding box center [520, 59] width 21 height 21
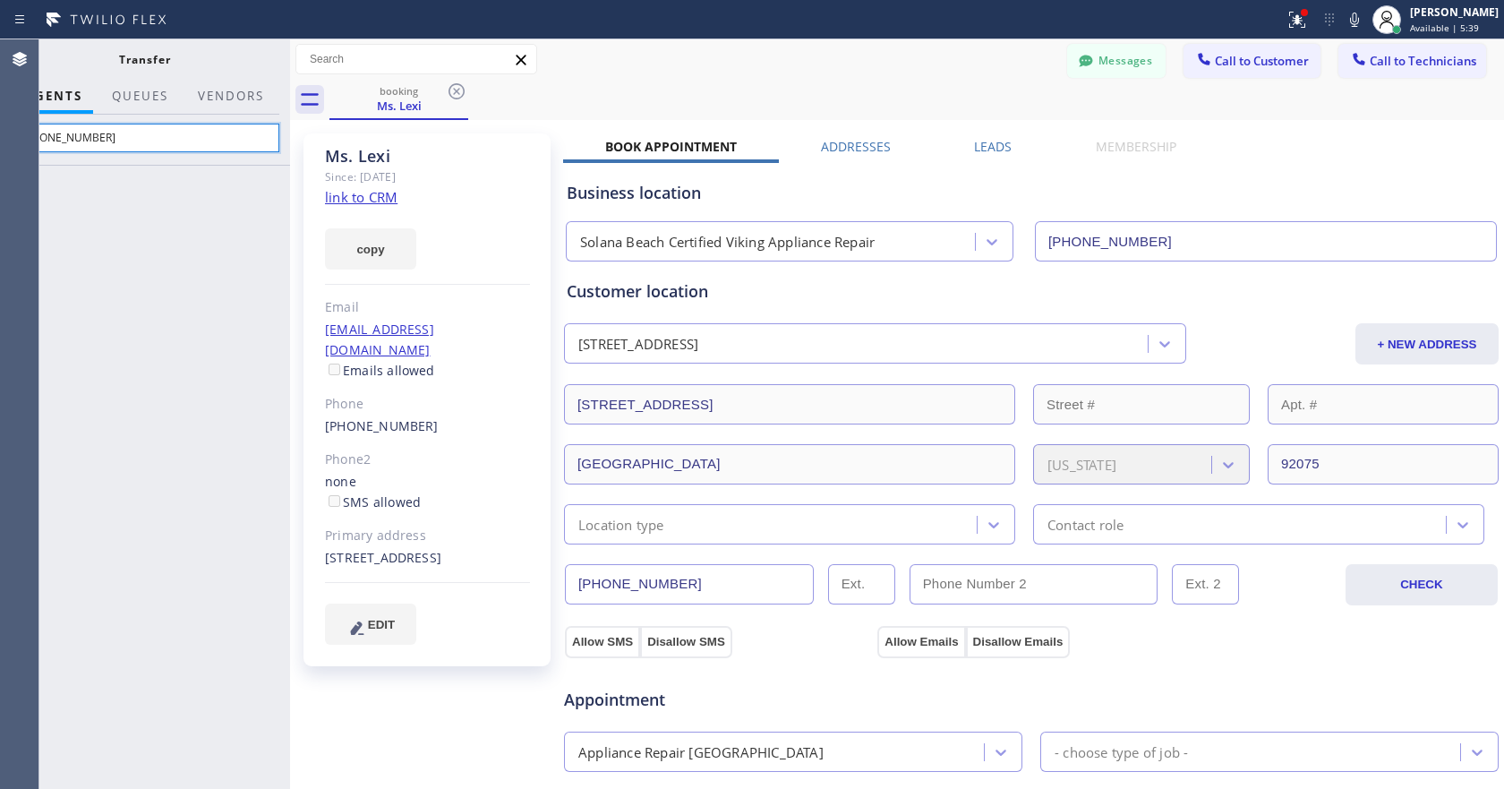
click at [138, 133] on input "[PHONE_NUMBER]" at bounding box center [144, 138] width 269 height 29
click at [183, 307] on div at bounding box center [144, 477] width 291 height 624
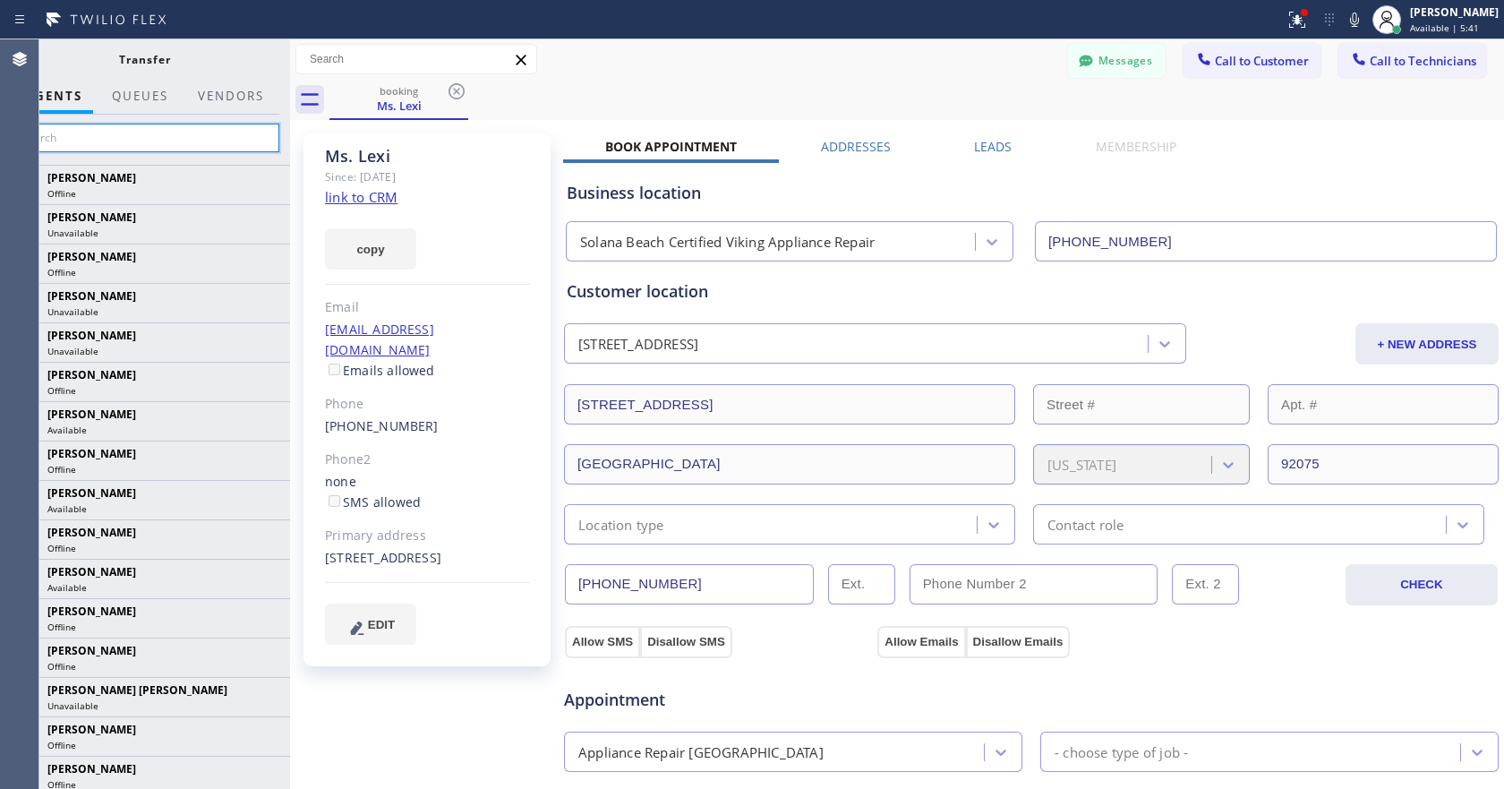
click at [133, 139] on input "text" at bounding box center [144, 138] width 269 height 29
click at [141, 82] on button "QUEUES" at bounding box center [140, 96] width 78 height 35
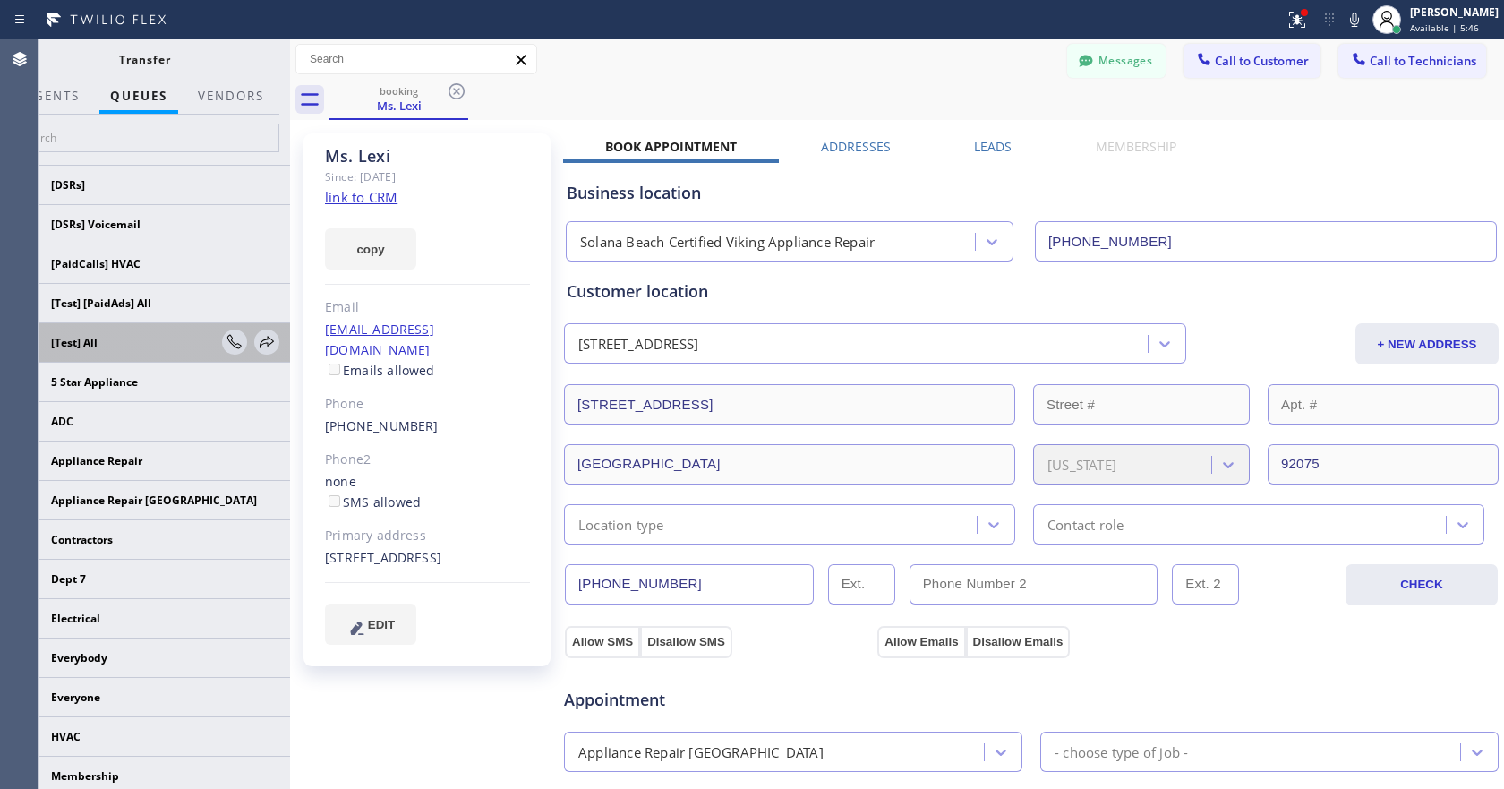
scroll to position [362, 0]
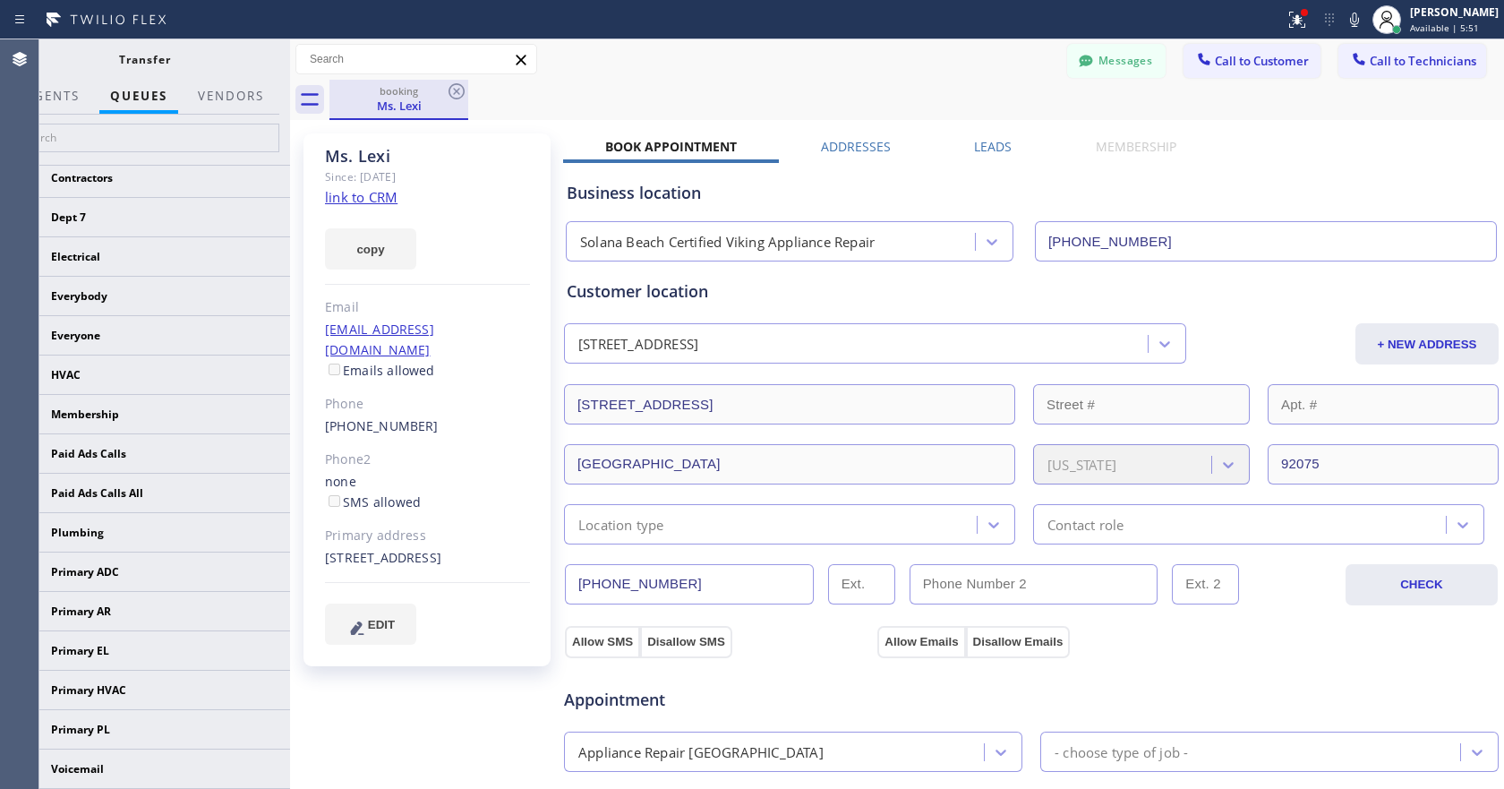
click at [403, 114] on div "booking Ms. Lexi" at bounding box center [398, 99] width 135 height 38
click at [61, 111] on div at bounding box center [52, 112] width 76 height 4
click at [59, 103] on button "AGENTS" at bounding box center [52, 96] width 76 height 35
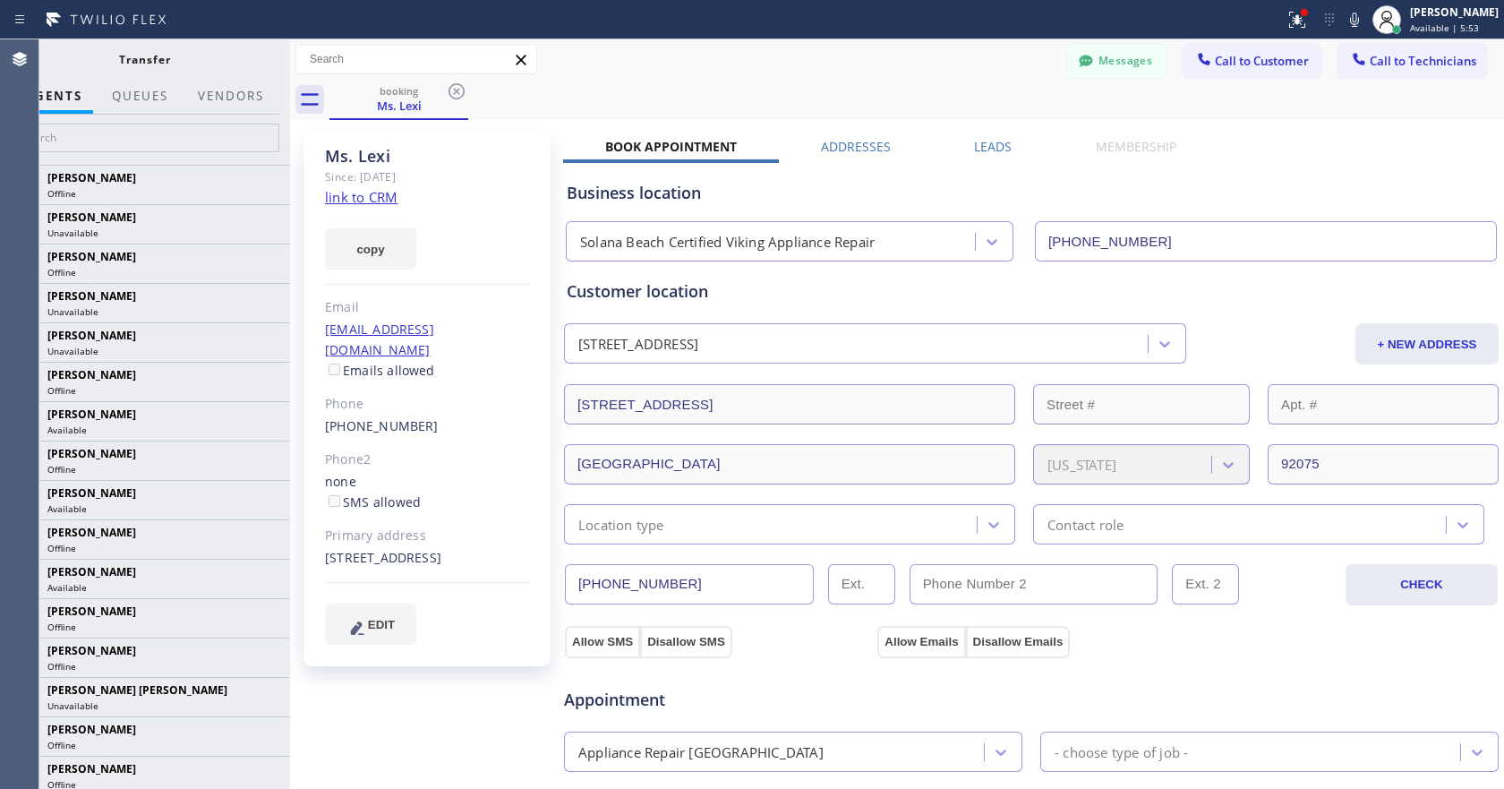
click at [63, 90] on span "AGENTS" at bounding box center [53, 96] width 57 height 16
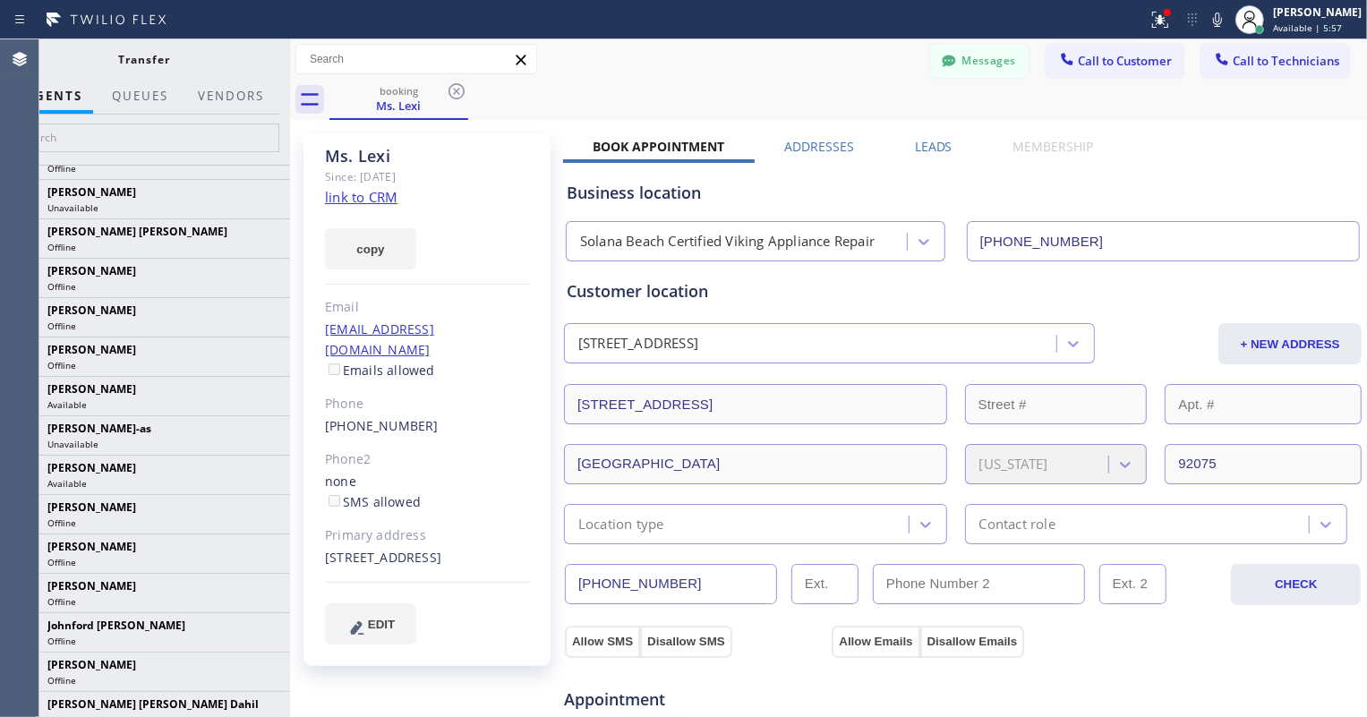
scroll to position [164, 0]
click at [70, 65] on div "Transfer" at bounding box center [144, 59] width 219 height 15
drag, startPoint x: 94, startPoint y: 61, endPoint x: 51, endPoint y: 46, distance: 45.6
click at [90, 60] on div "Transfer" at bounding box center [144, 59] width 219 height 15
click at [0, 18] on div "Status report Issue detected This issue could affect your workflow. Please cont…" at bounding box center [683, 19] width 1367 height 39
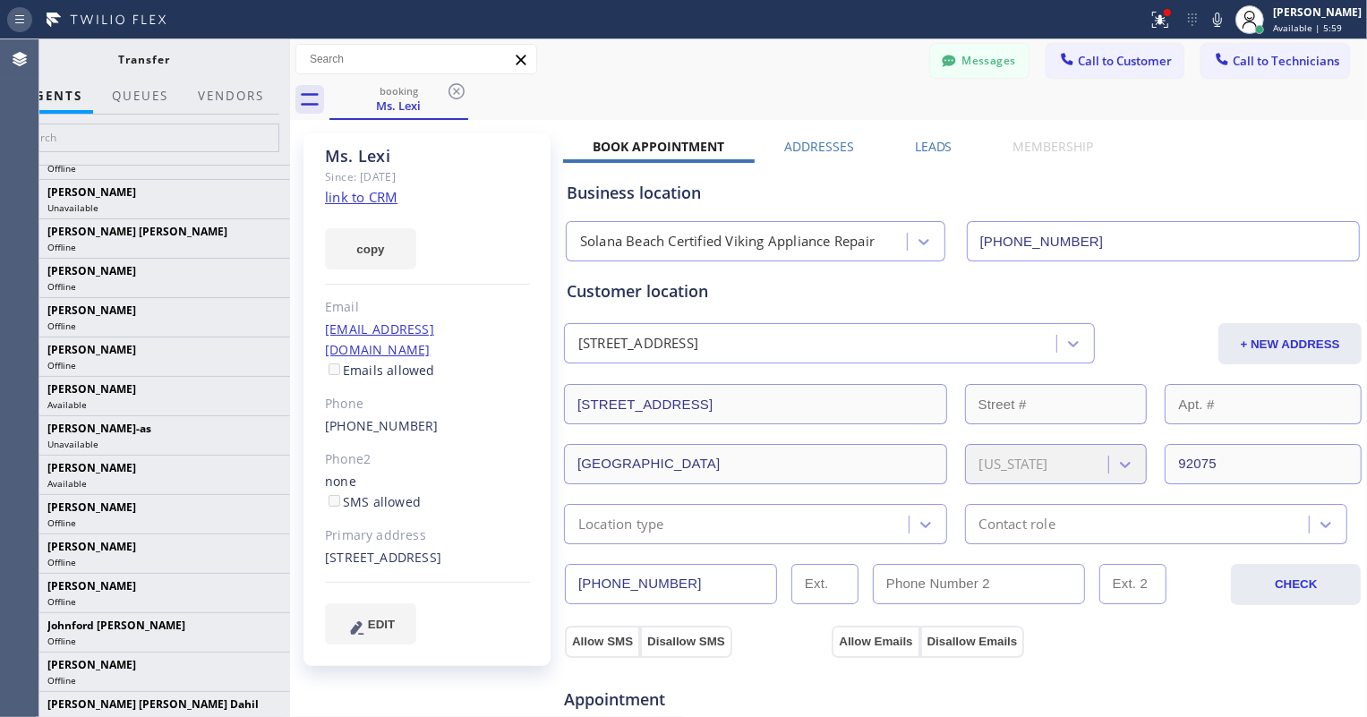
click at [12, 21] on div at bounding box center [19, 19] width 25 height 21
click at [13, 18] on icon at bounding box center [19, 19] width 21 height 21
click at [19, 53] on icon at bounding box center [20, 59] width 14 height 14
click at [18, 21] on icon at bounding box center [19, 19] width 21 height 21
click at [20, 49] on icon at bounding box center [19, 58] width 21 height 21
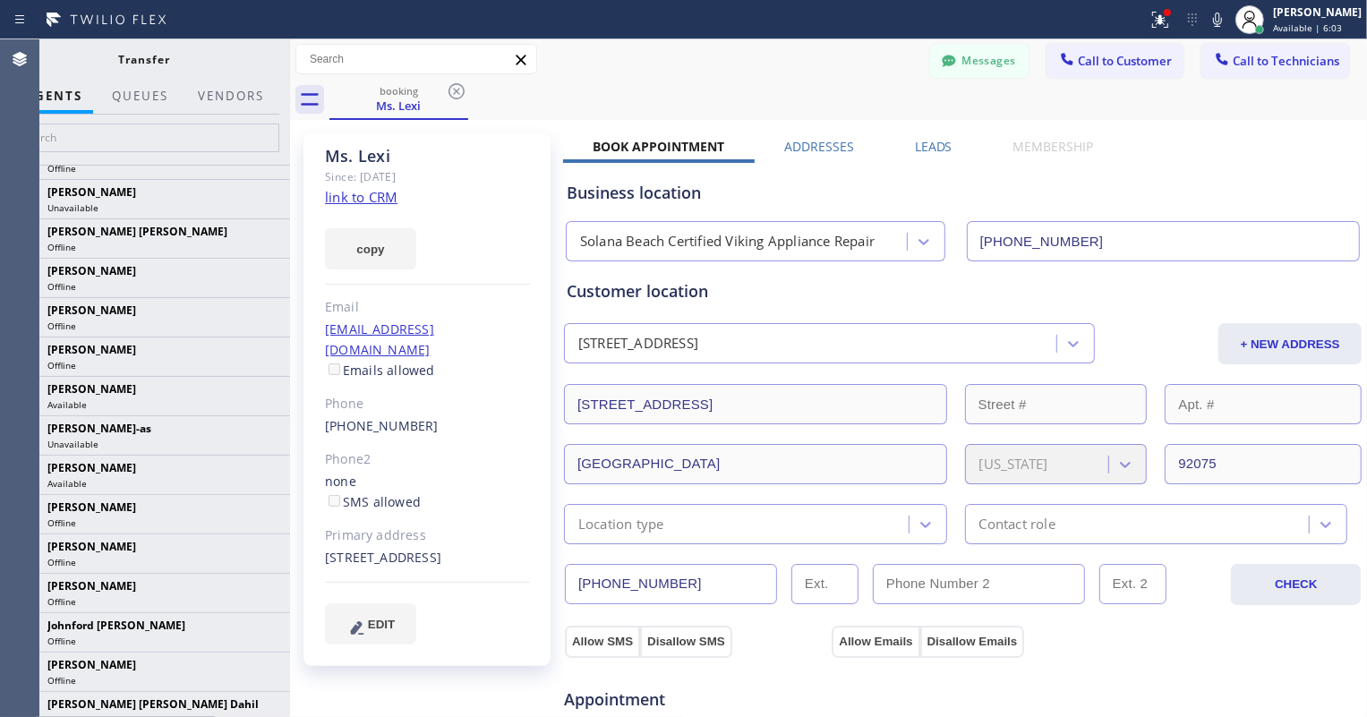
click at [158, 49] on div "Transfer" at bounding box center [144, 58] width 291 height 39
click at [516, 64] on icon at bounding box center [520, 59] width 21 height 21
click at [311, 100] on icon at bounding box center [309, 99] width 29 height 29
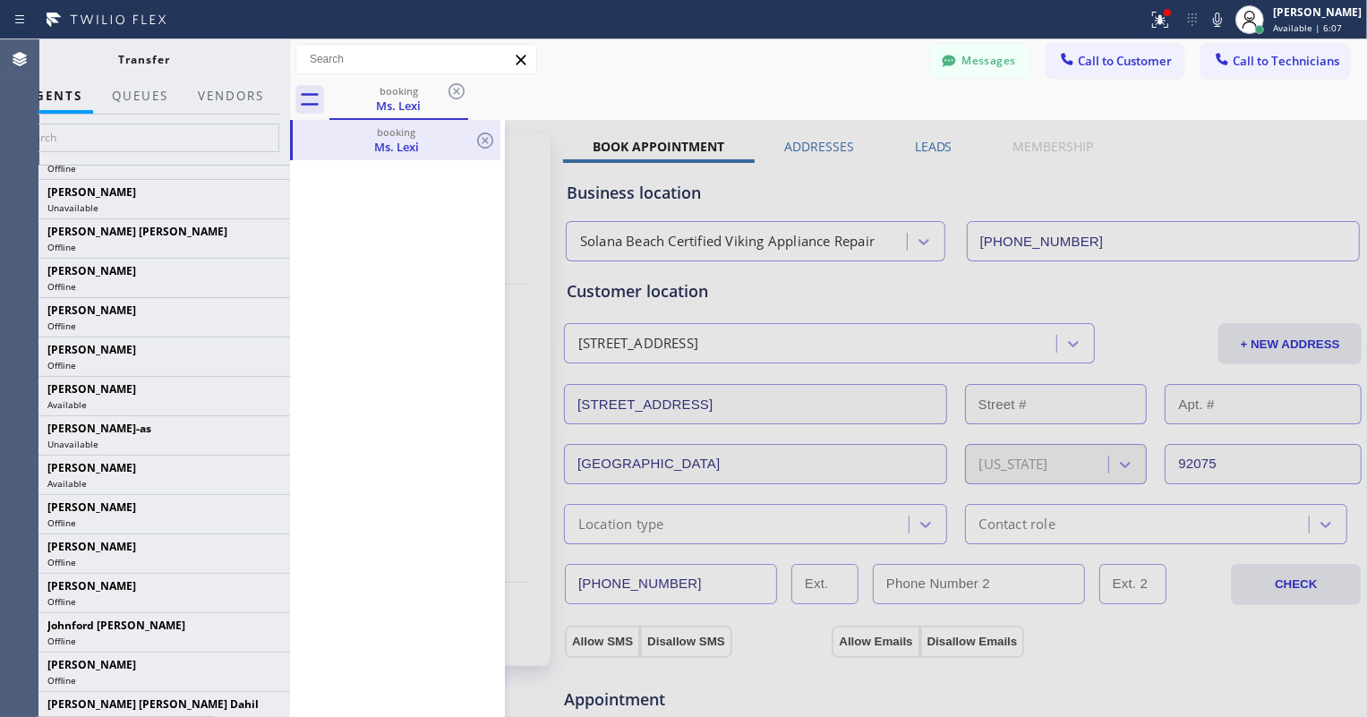
click at [374, 145] on div "Ms. Lexi" at bounding box center [396, 147] width 204 height 16
click at [225, 98] on button "Vendors" at bounding box center [231, 96] width 88 height 35
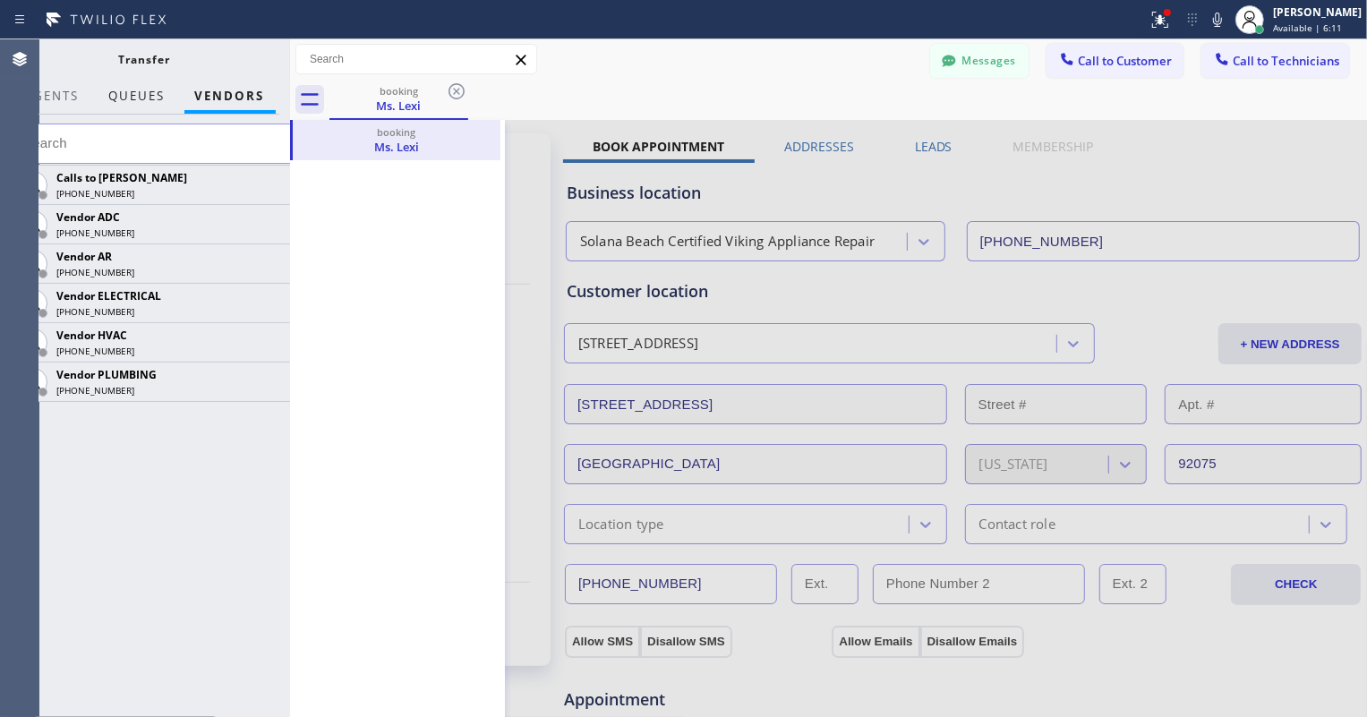
click at [141, 89] on span "QUEUES" at bounding box center [137, 96] width 56 height 16
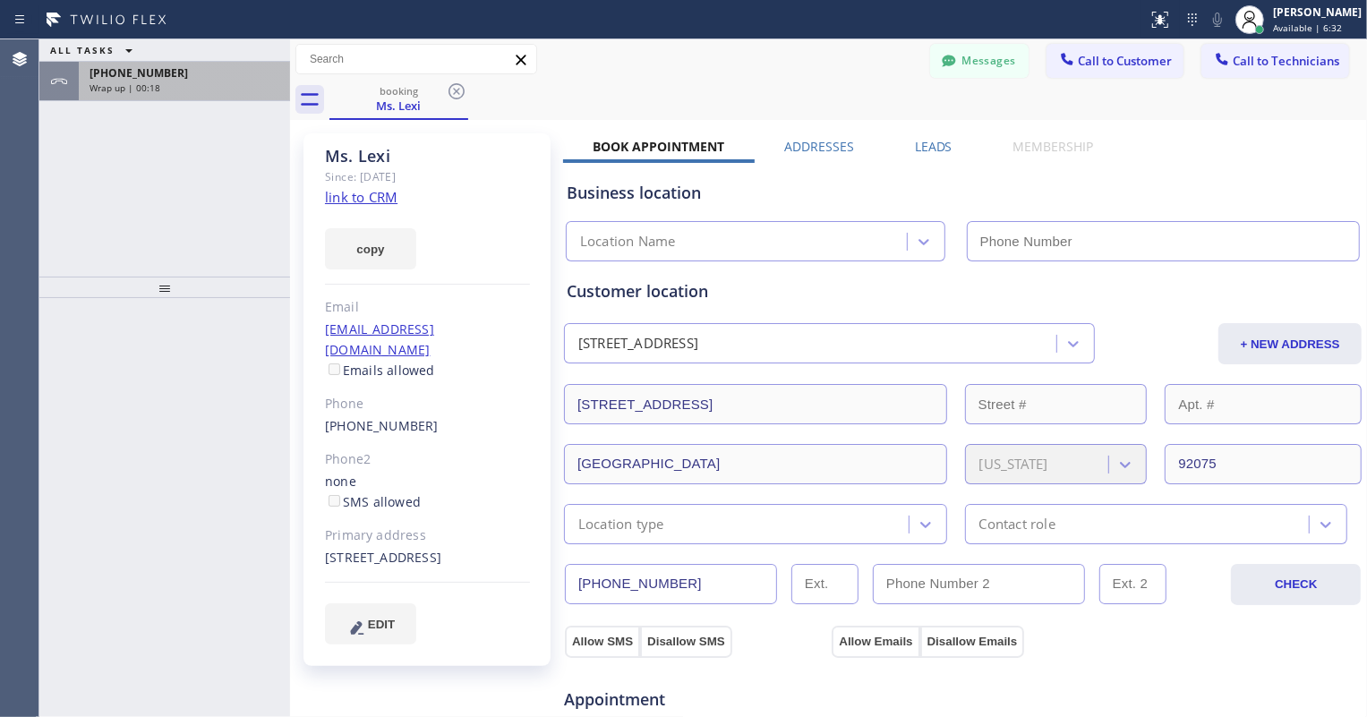
type input "[PHONE_NUMBER]"
click at [193, 77] on div "[PHONE_NUMBER]" at bounding box center [185, 72] width 190 height 15
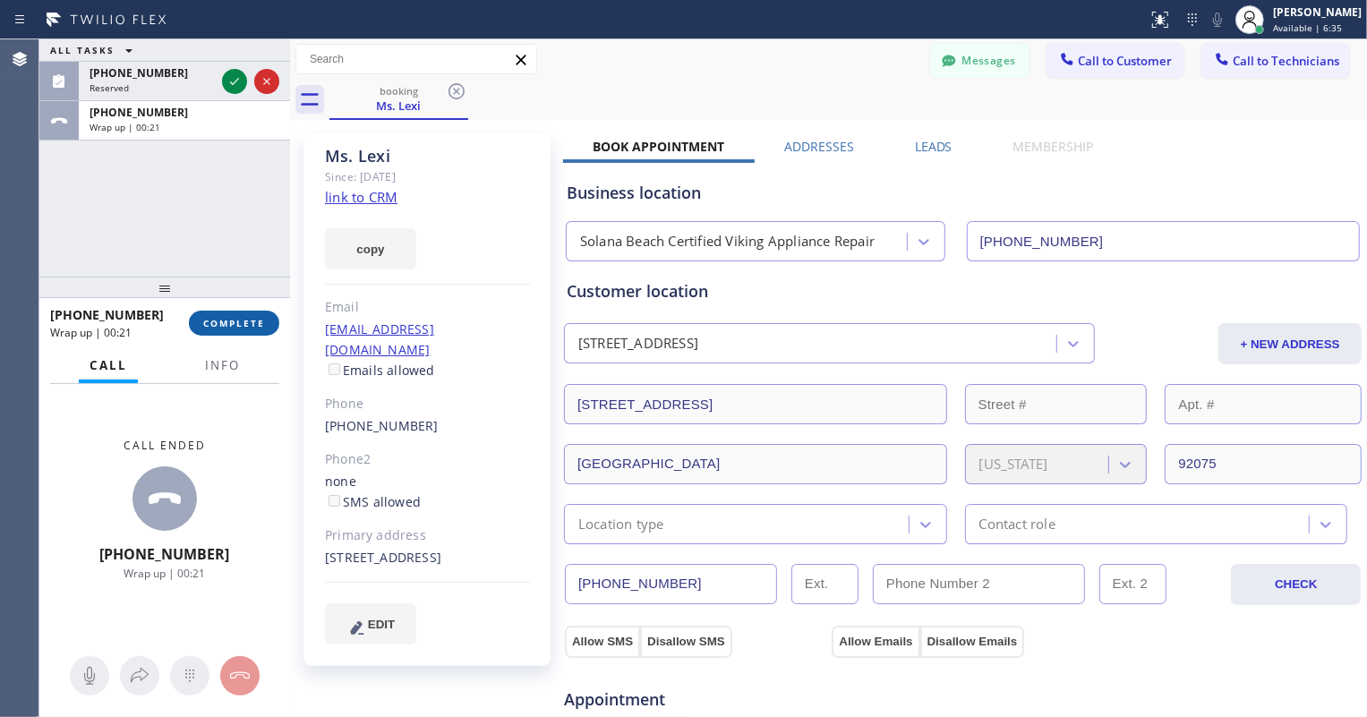
click at [246, 331] on button "COMPLETE" at bounding box center [234, 323] width 90 height 25
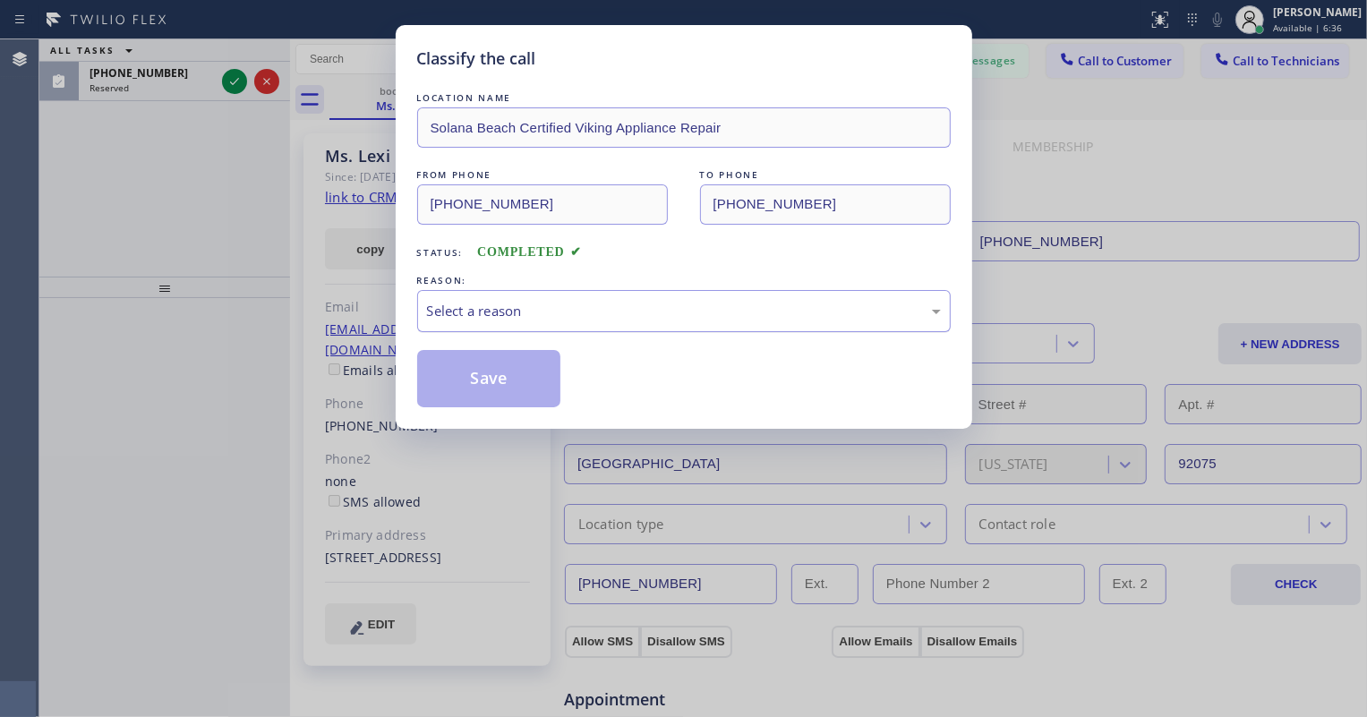
click at [553, 294] on div "Select a reason" at bounding box center [683, 311] width 533 height 42
click at [492, 385] on button "Save" at bounding box center [489, 378] width 144 height 57
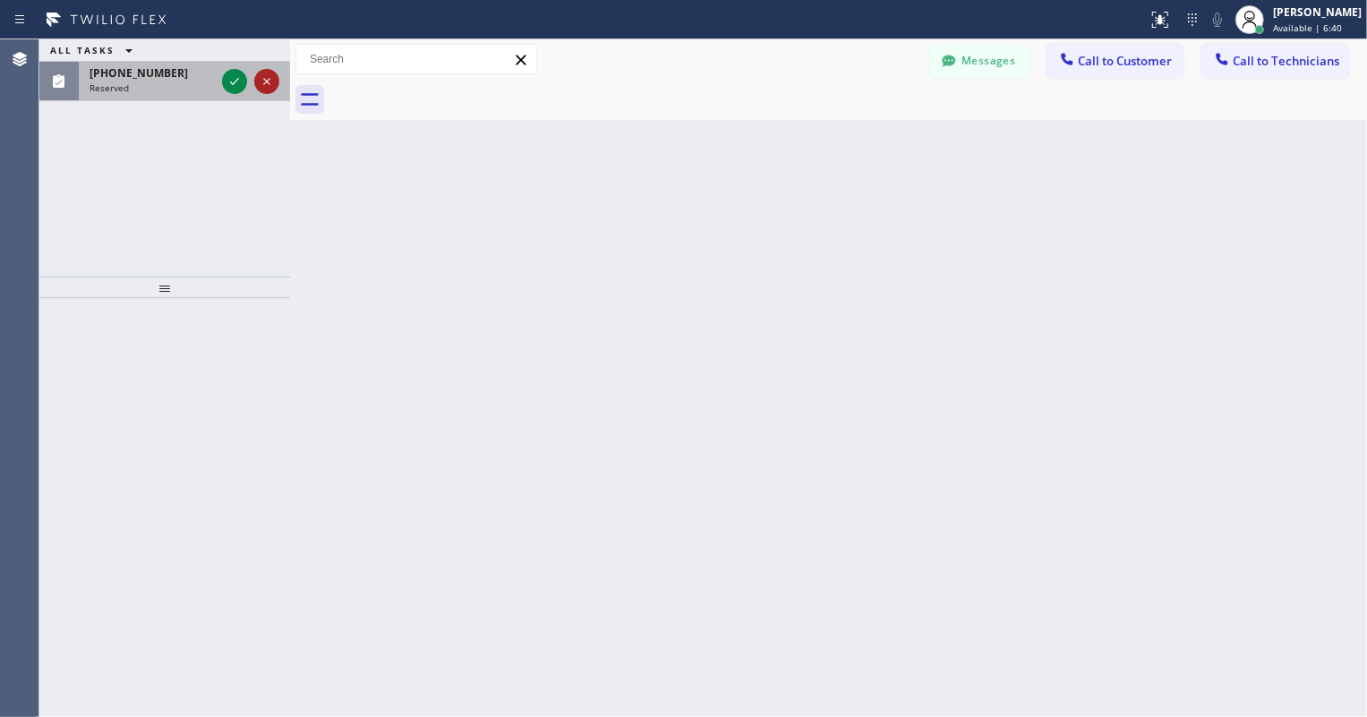
click at [256, 78] on icon at bounding box center [266, 81] width 21 height 21
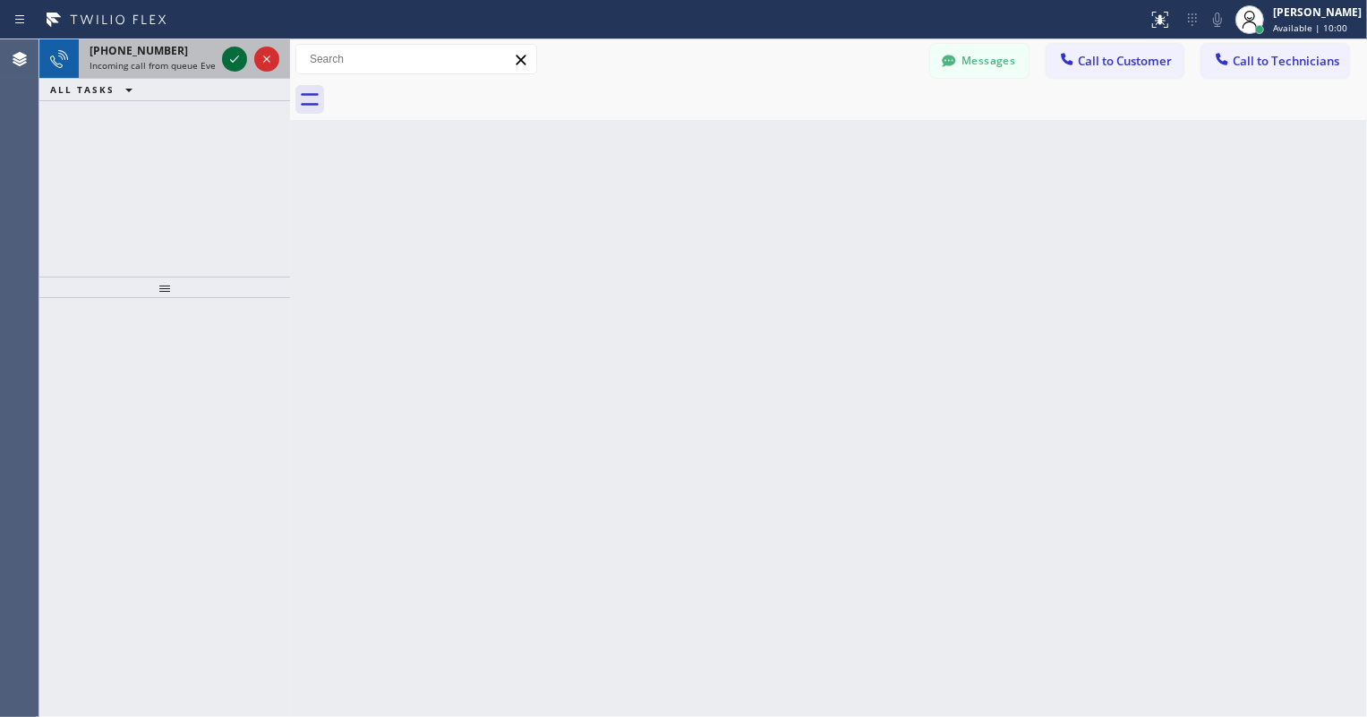
click at [232, 64] on icon at bounding box center [234, 58] width 21 height 21
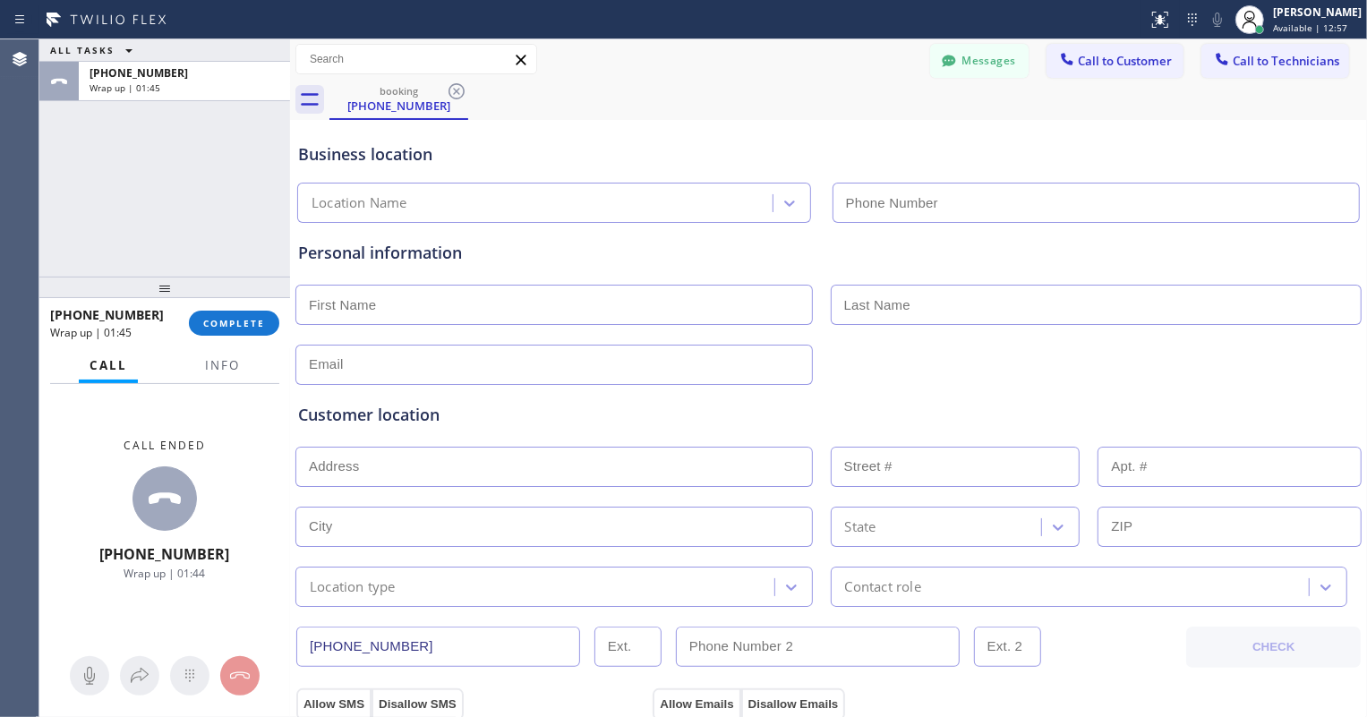
click at [242, 336] on div "+19093413438 Wrap up | 01:45 COMPLETE" at bounding box center [164, 323] width 229 height 47
click at [238, 336] on div "+19093413438 Wrap up | 01:46 COMPLETE" at bounding box center [164, 323] width 229 height 47
click at [238, 325] on span "COMPLETE" at bounding box center [234, 323] width 62 height 13
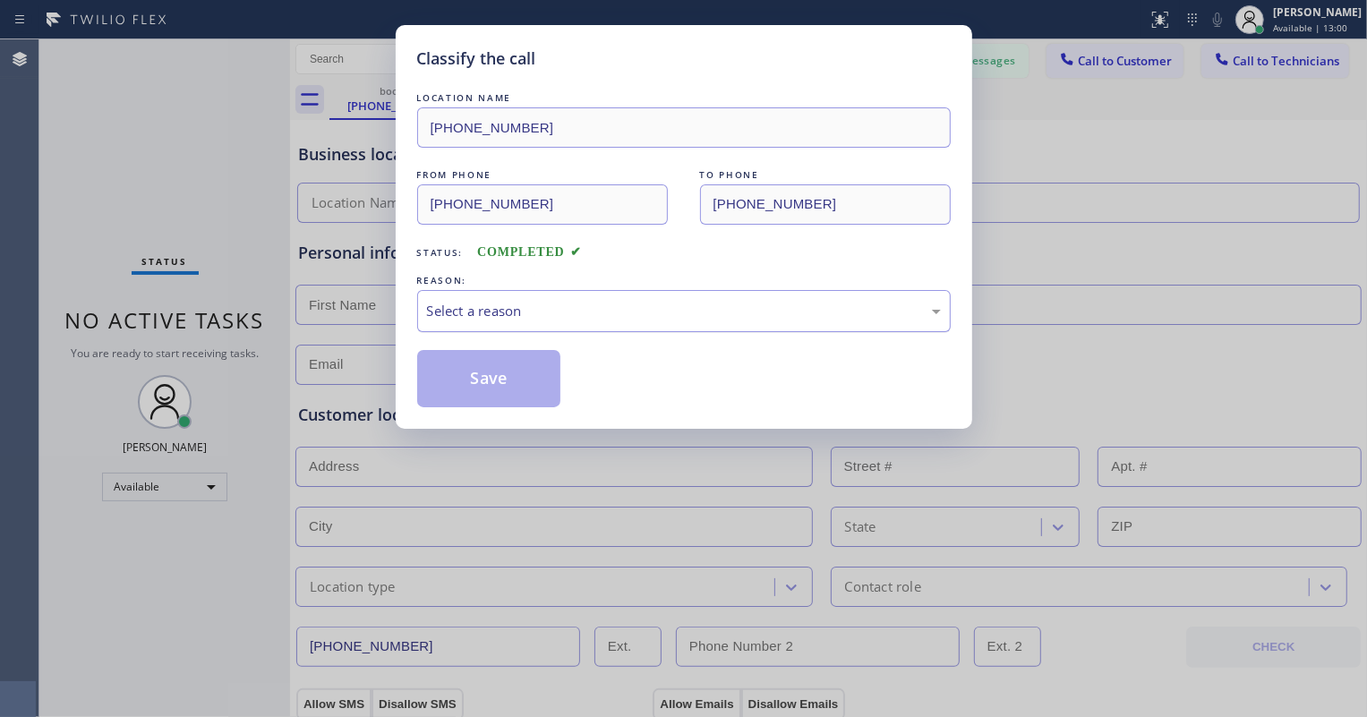
click at [600, 303] on div "Select a reason" at bounding box center [684, 311] width 514 height 21
click at [532, 376] on button "Save" at bounding box center [489, 378] width 144 height 57
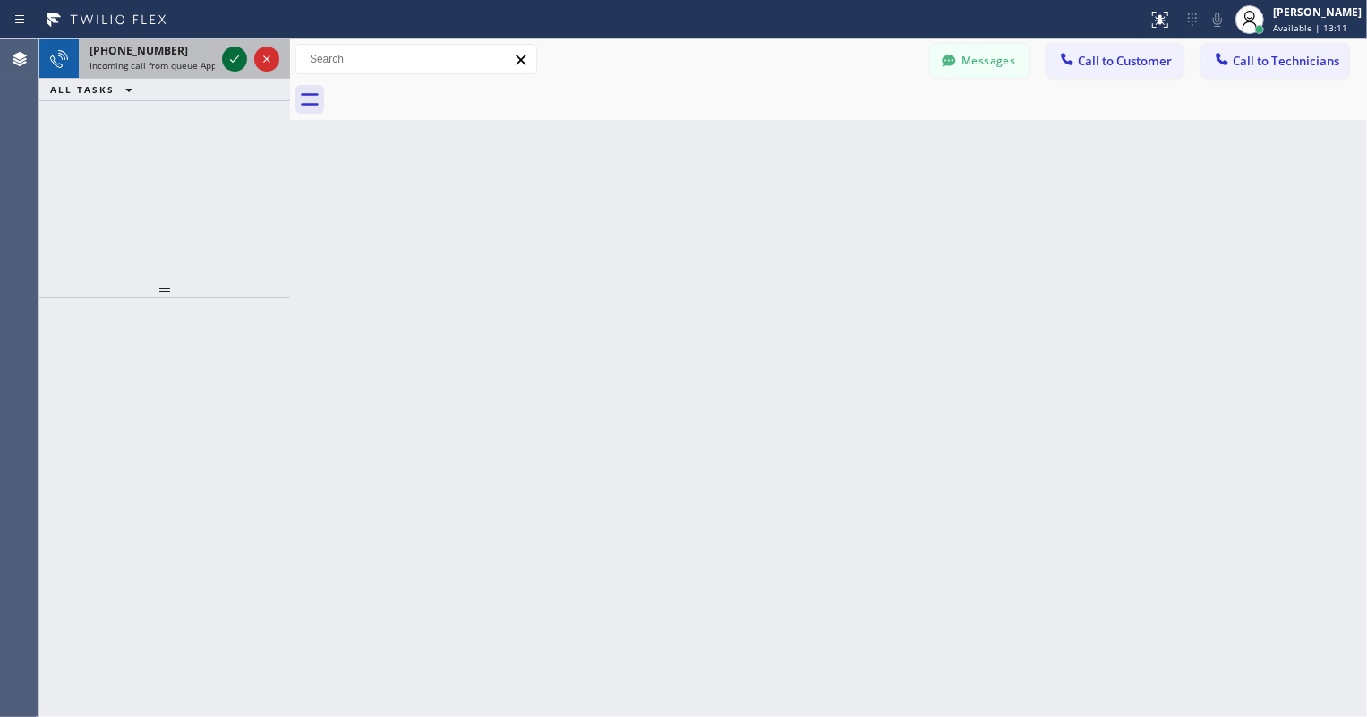
click at [234, 61] on icon at bounding box center [234, 58] width 9 height 7
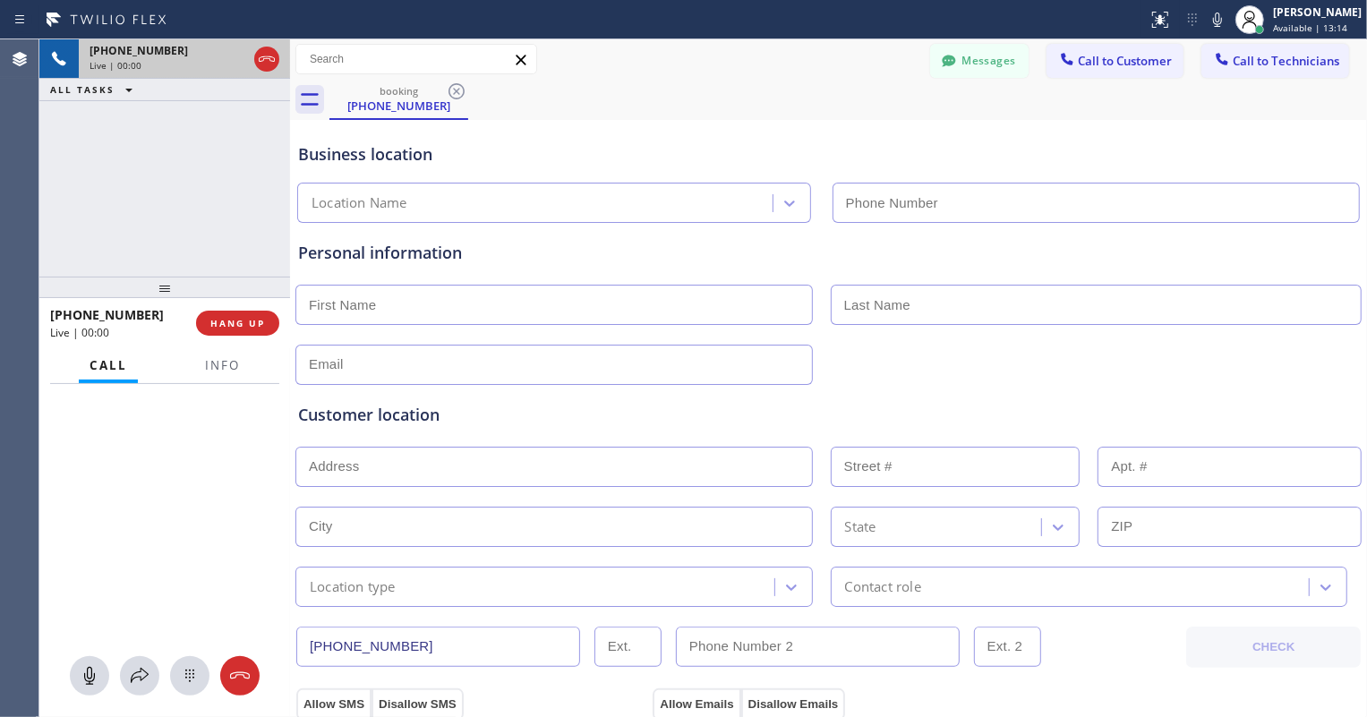
type input "(602) 313-1762"
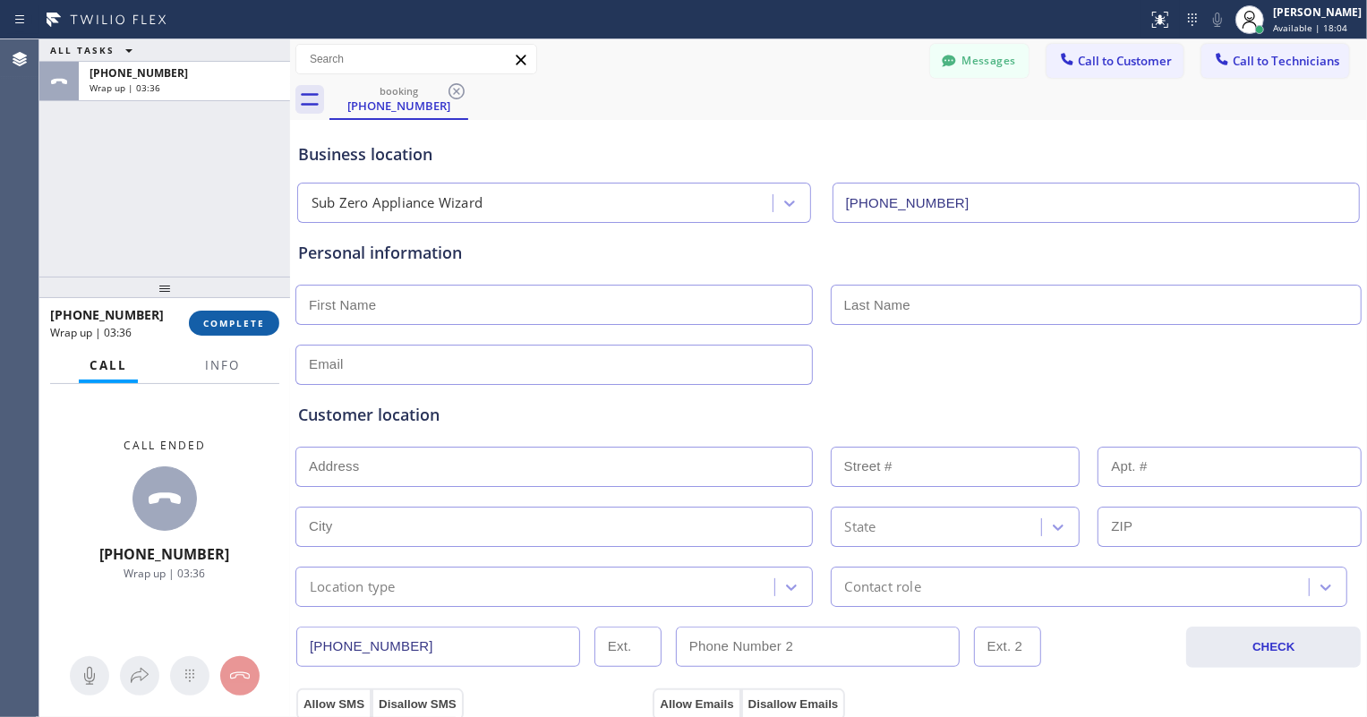
click at [224, 328] on span "COMPLETE" at bounding box center [234, 323] width 62 height 13
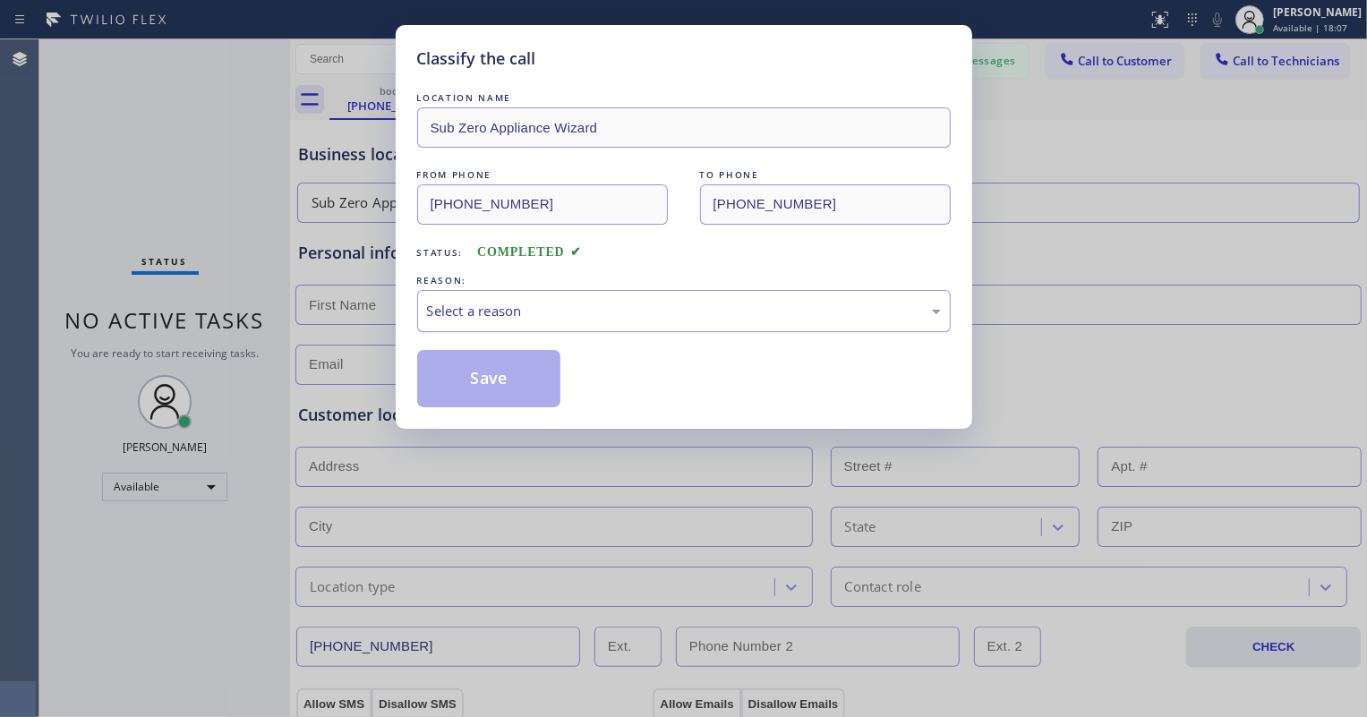
click at [510, 313] on div "Select a reason" at bounding box center [684, 311] width 514 height 21
click at [503, 372] on button "Save" at bounding box center [489, 378] width 144 height 57
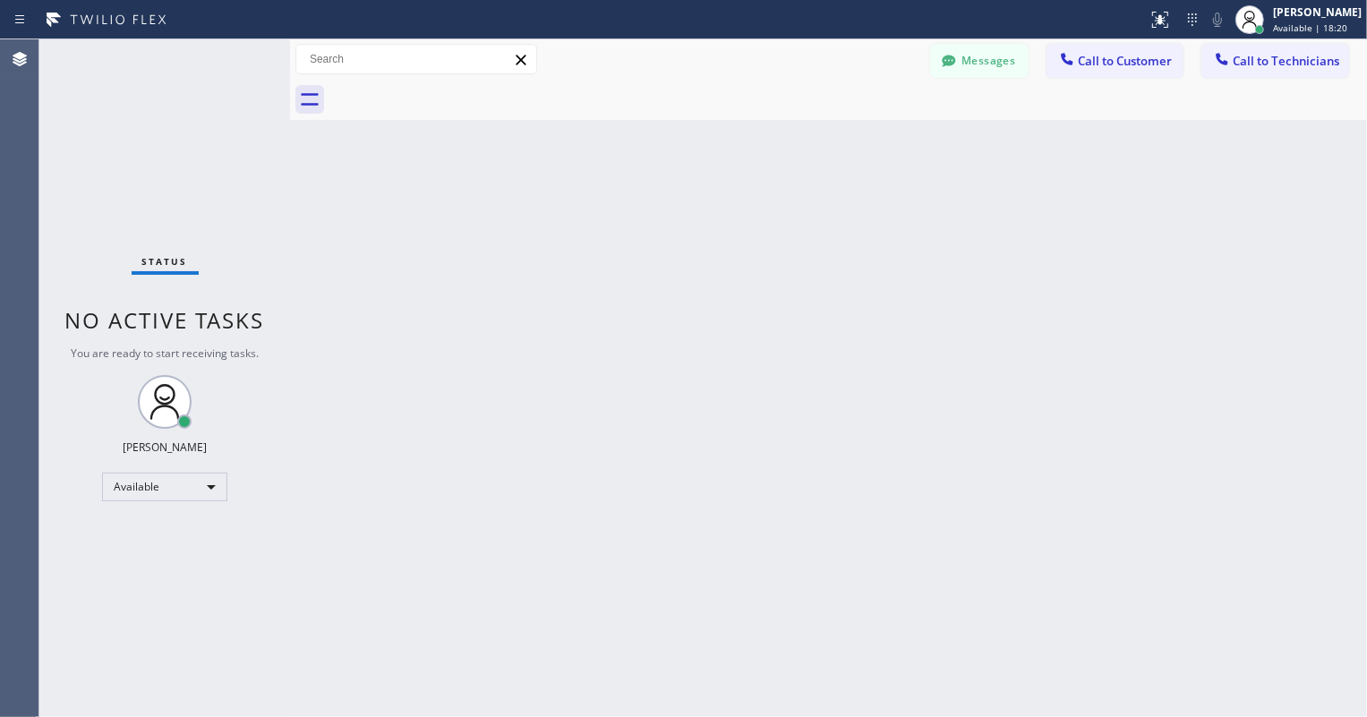
click at [221, 59] on div "Status No active tasks You are ready to start receiving tasks. Aldrin A. Alzona…" at bounding box center [164, 378] width 251 height 678
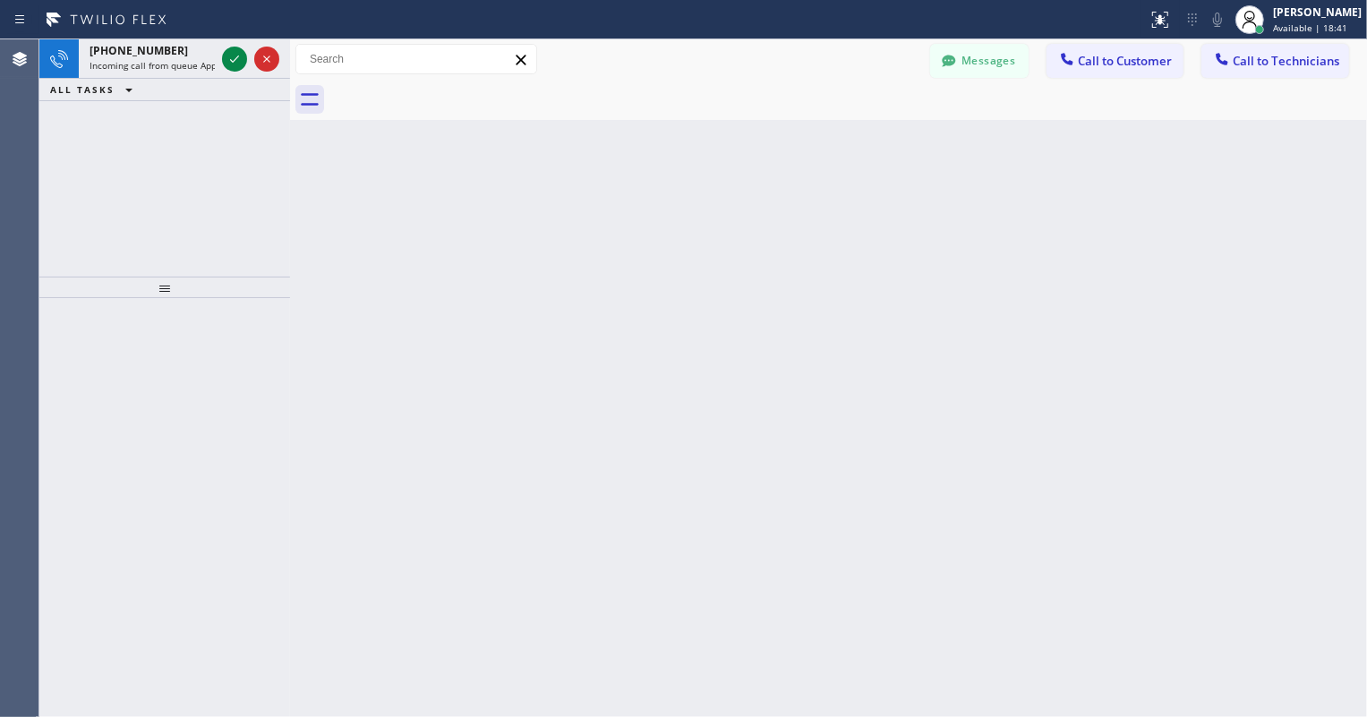
drag, startPoint x: 234, startPoint y: 55, endPoint x: 524, endPoint y: 457, distance: 496.3
click at [233, 55] on icon at bounding box center [234, 58] width 21 height 21
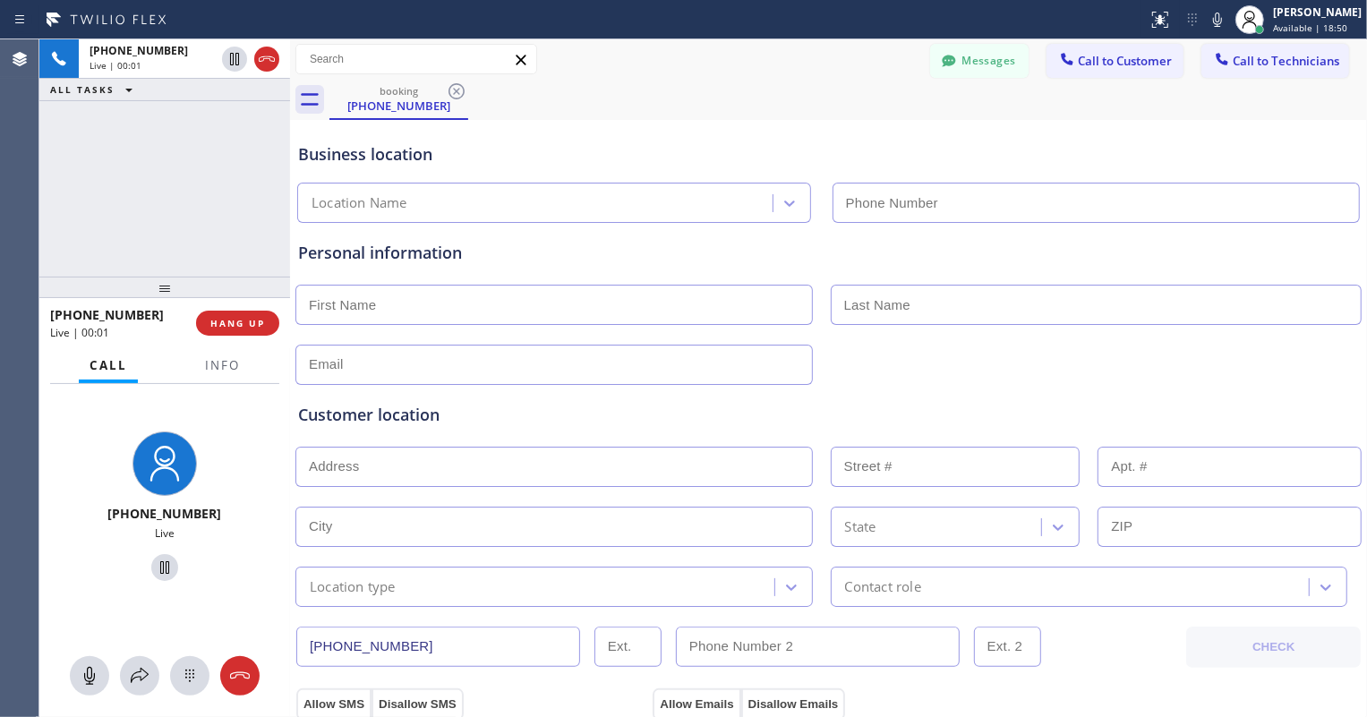
type input "(408) 547-9141"
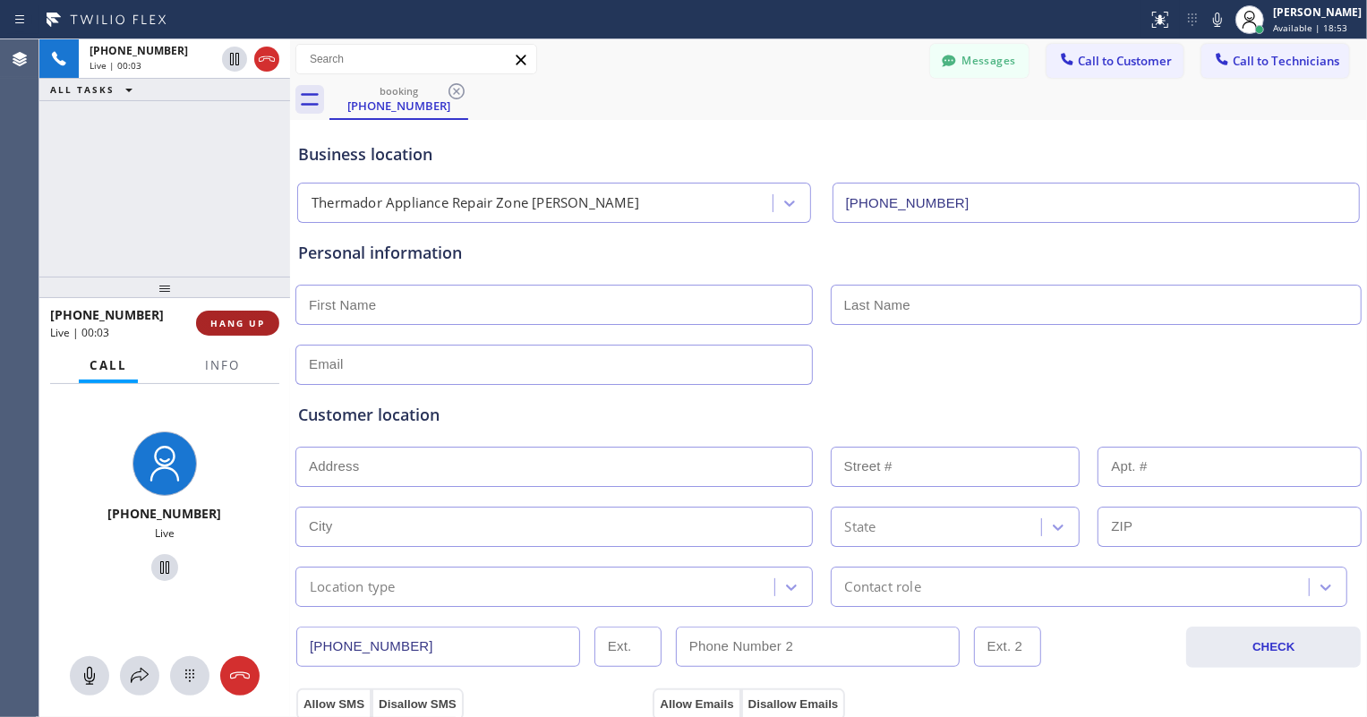
click at [261, 326] on span "HANG UP" at bounding box center [237, 323] width 55 height 13
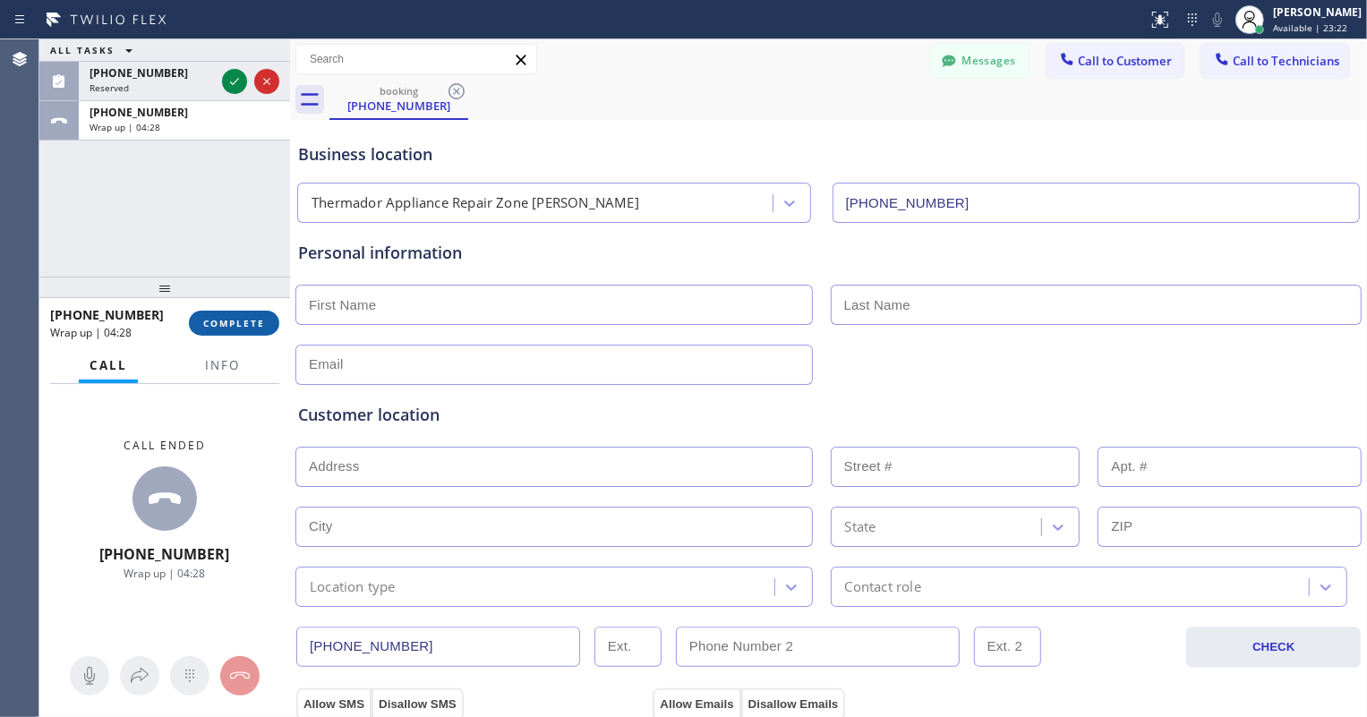
click at [228, 322] on span "COMPLETE" at bounding box center [234, 323] width 62 height 13
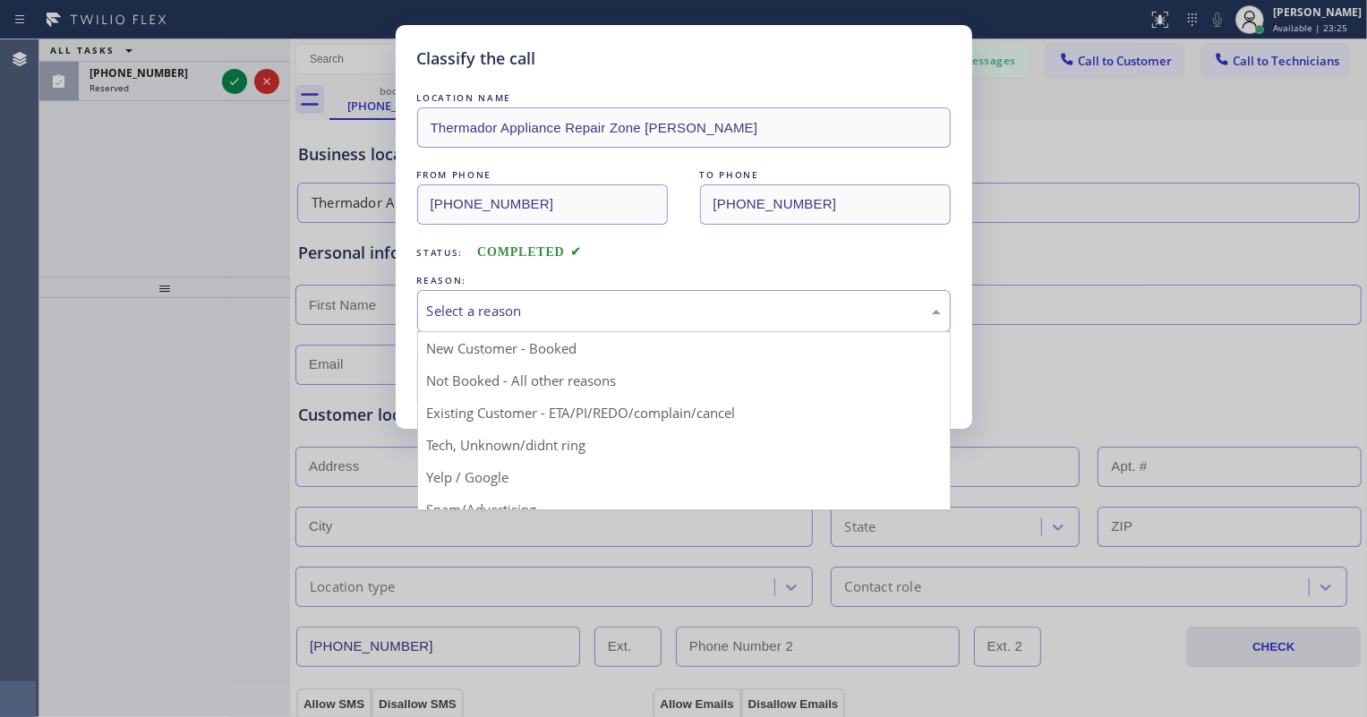
click at [480, 314] on div "Select a reason" at bounding box center [684, 311] width 514 height 21
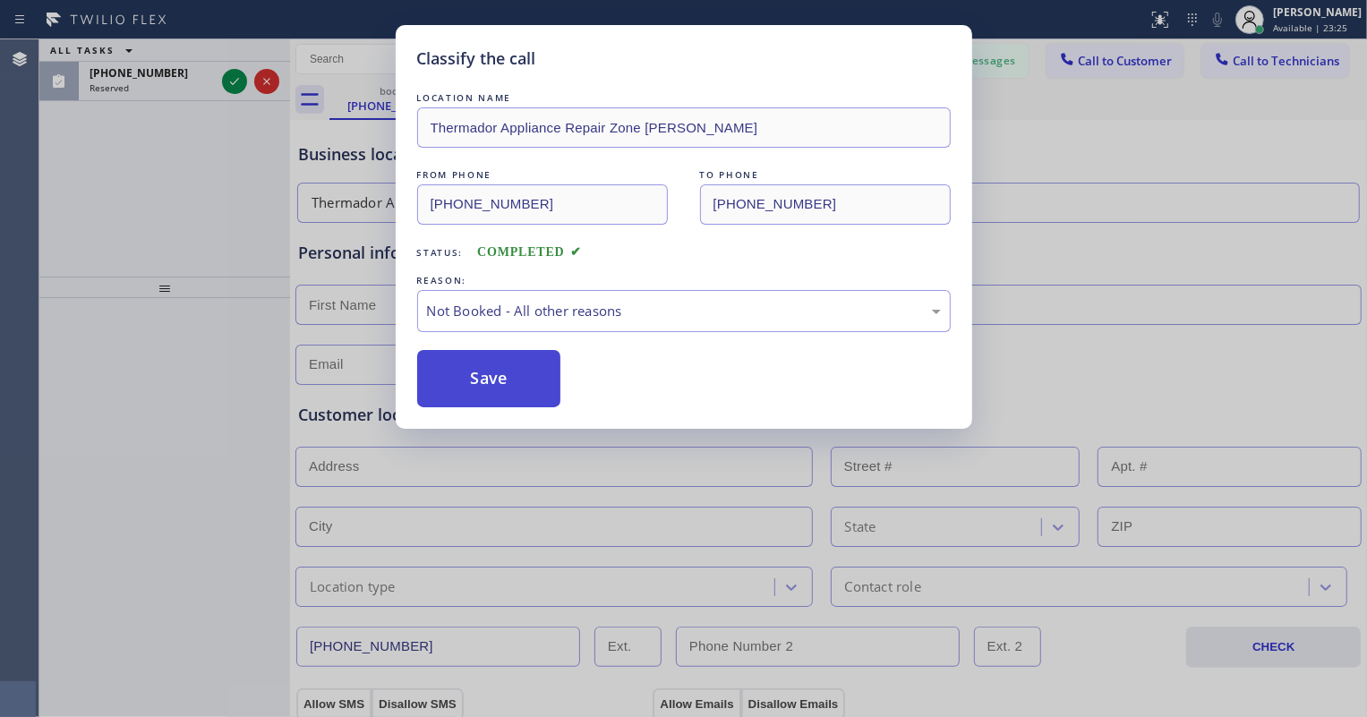
click at [471, 350] on button "Save" at bounding box center [489, 378] width 144 height 57
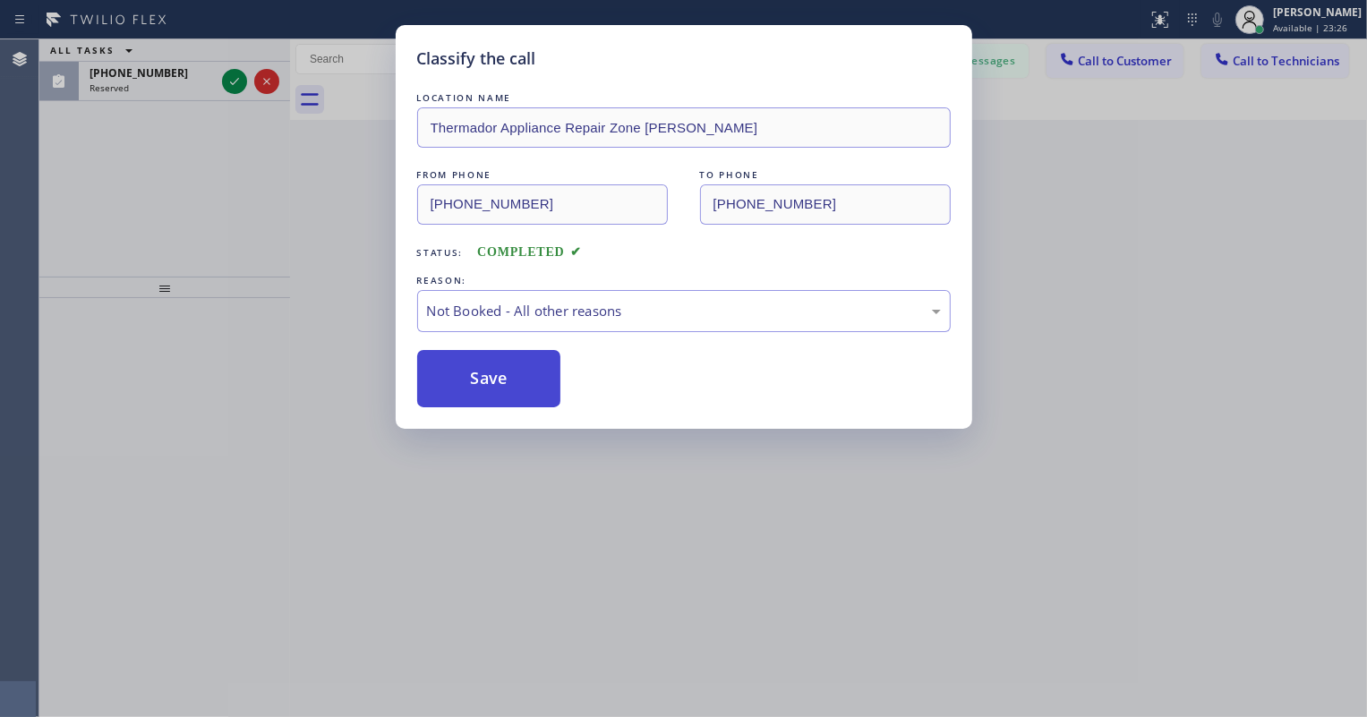
click at [475, 372] on button "Save" at bounding box center [489, 378] width 144 height 57
click at [233, 82] on div "Classify the call LOCATION NAME Thermador Appliance Repair Zone Campbell FROM P…" at bounding box center [683, 358] width 1367 height 717
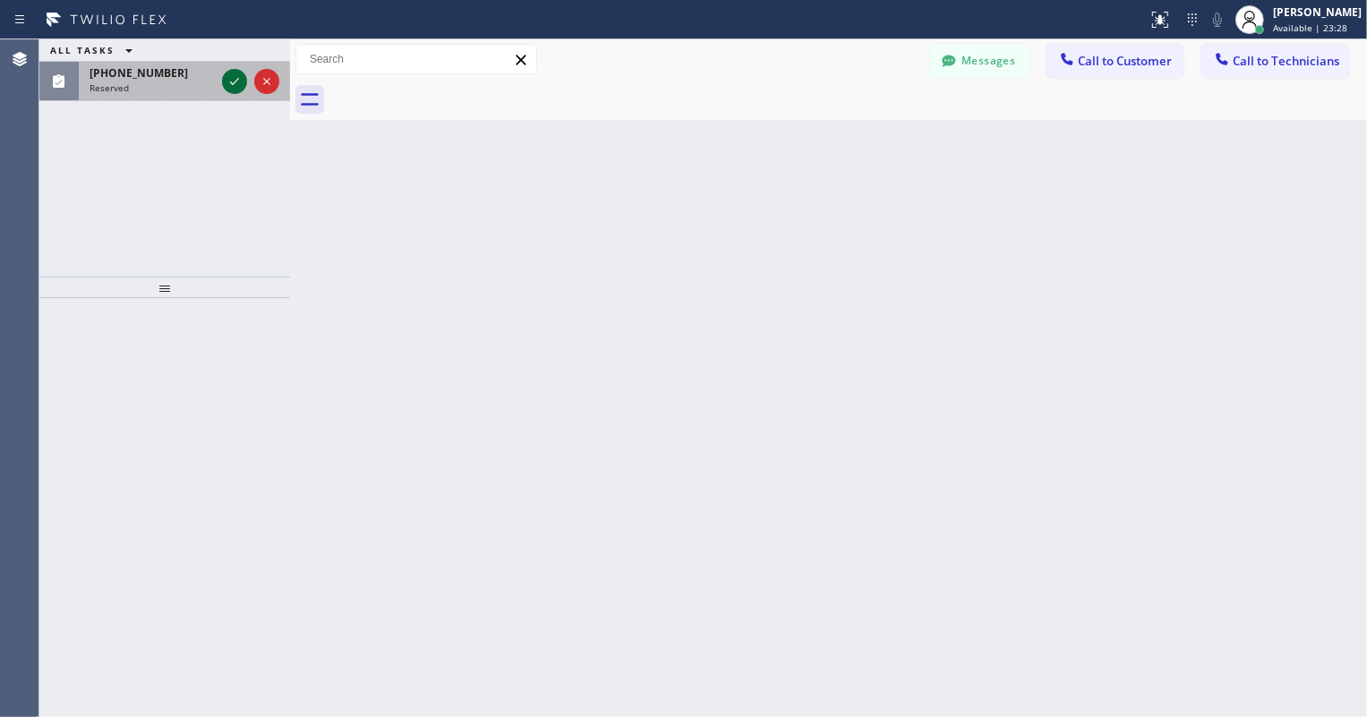
click at [227, 90] on icon at bounding box center [234, 81] width 21 height 21
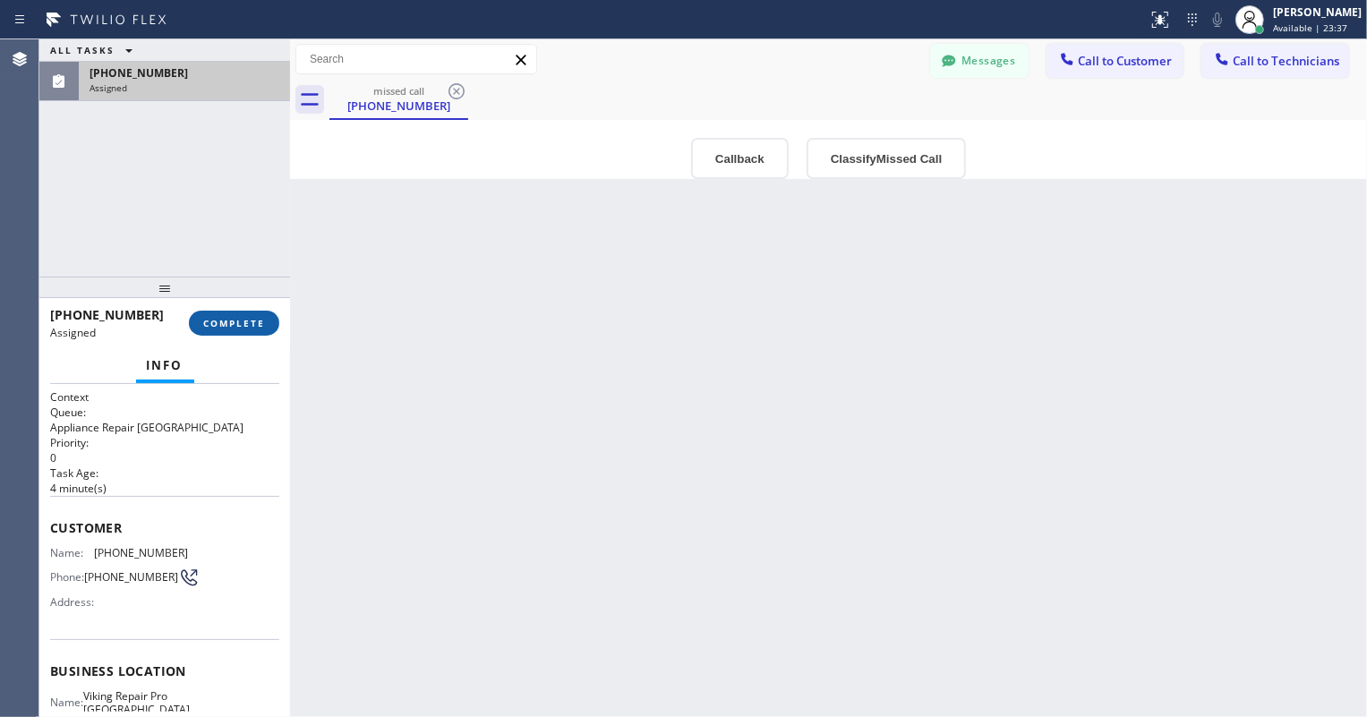
click at [255, 331] on button "COMPLETE" at bounding box center [234, 323] width 90 height 25
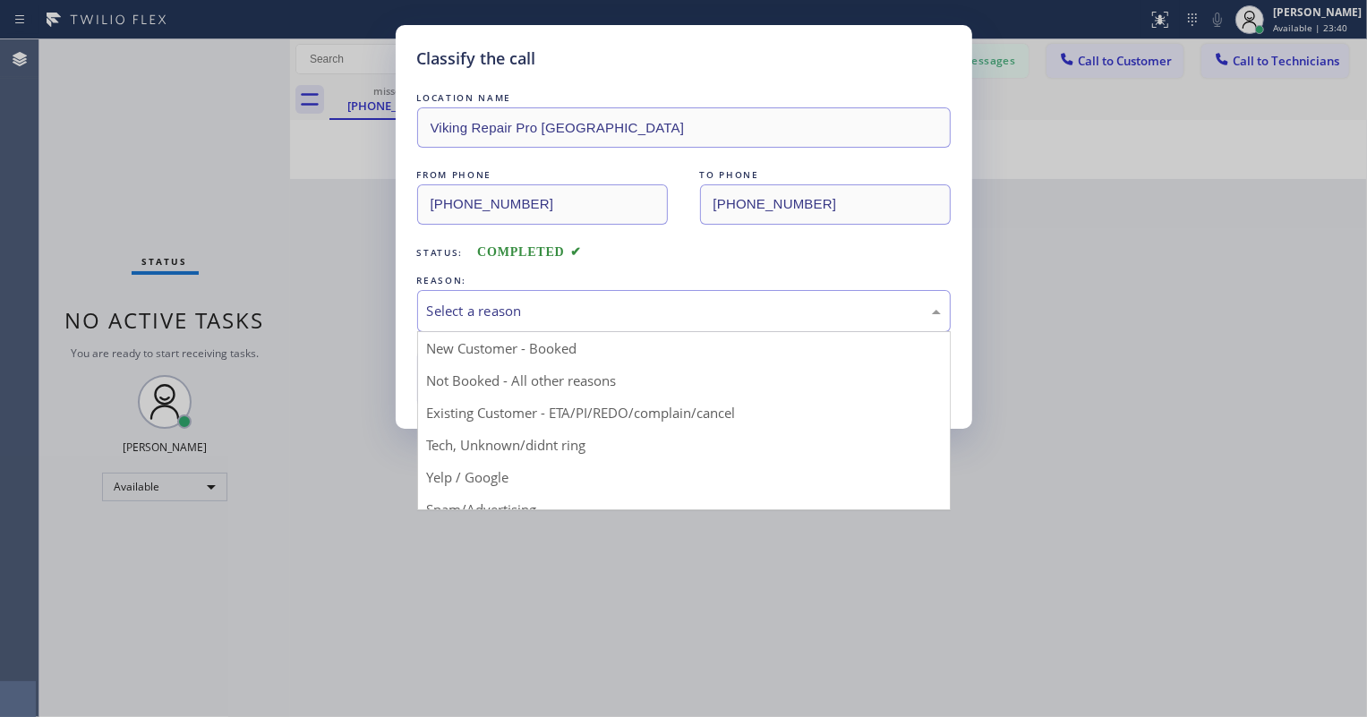
click at [550, 317] on div "Select a reason" at bounding box center [684, 311] width 514 height 21
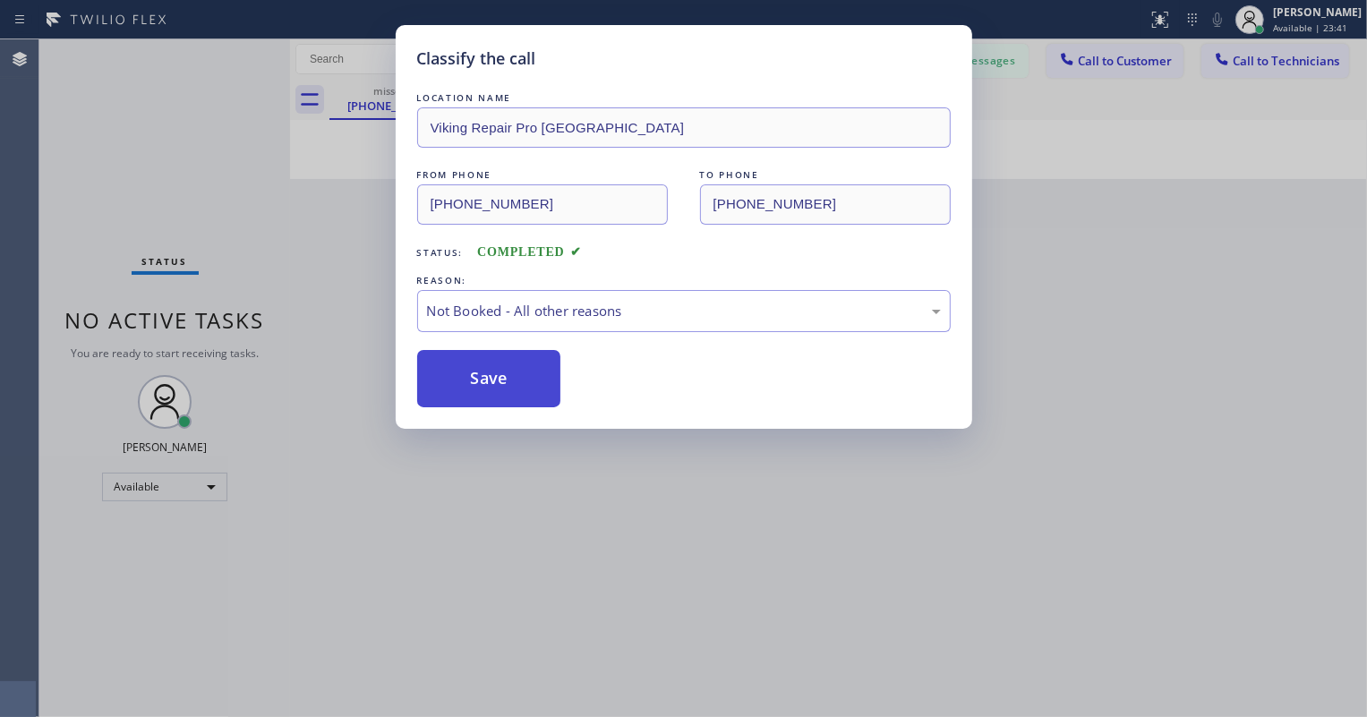
click at [492, 371] on button "Save" at bounding box center [489, 378] width 144 height 57
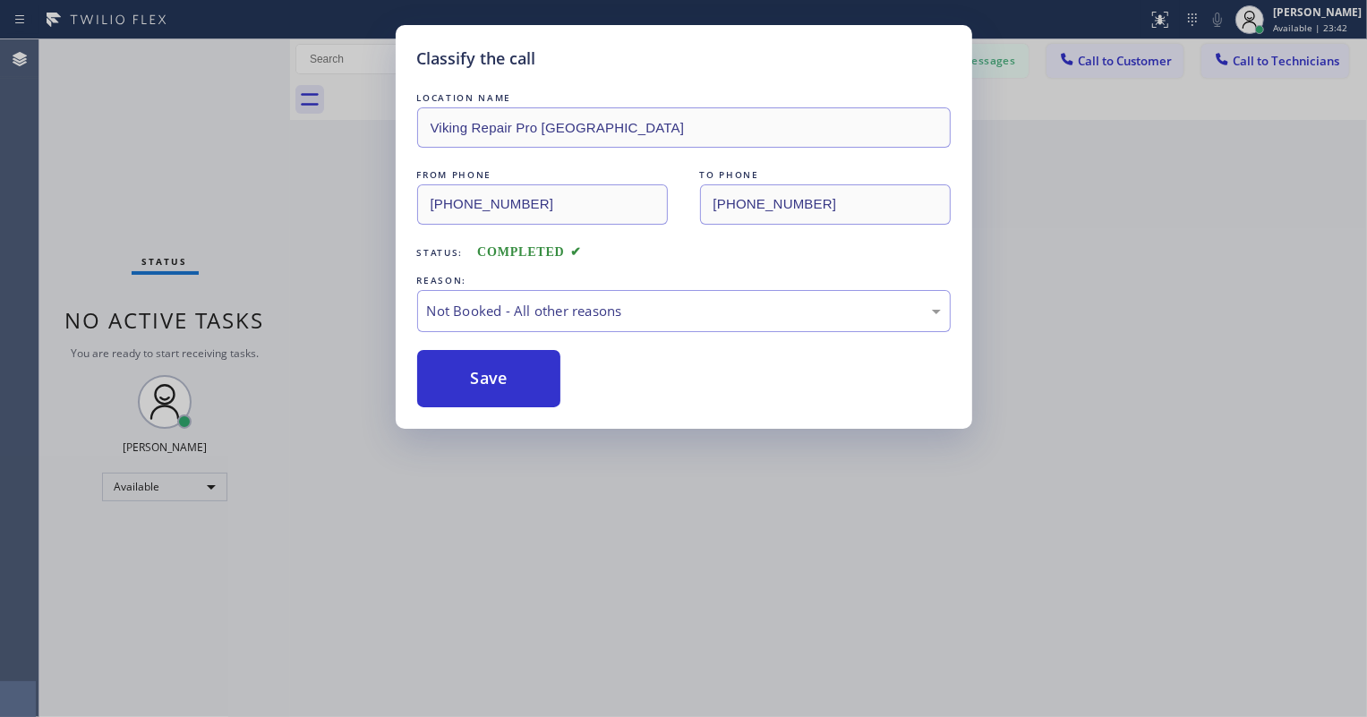
click at [1288, 4] on div "Classify the call LOCATION NAME Viking Repair Pro Evanston FROM PHONE (847) 213…" at bounding box center [683, 358] width 1367 height 717
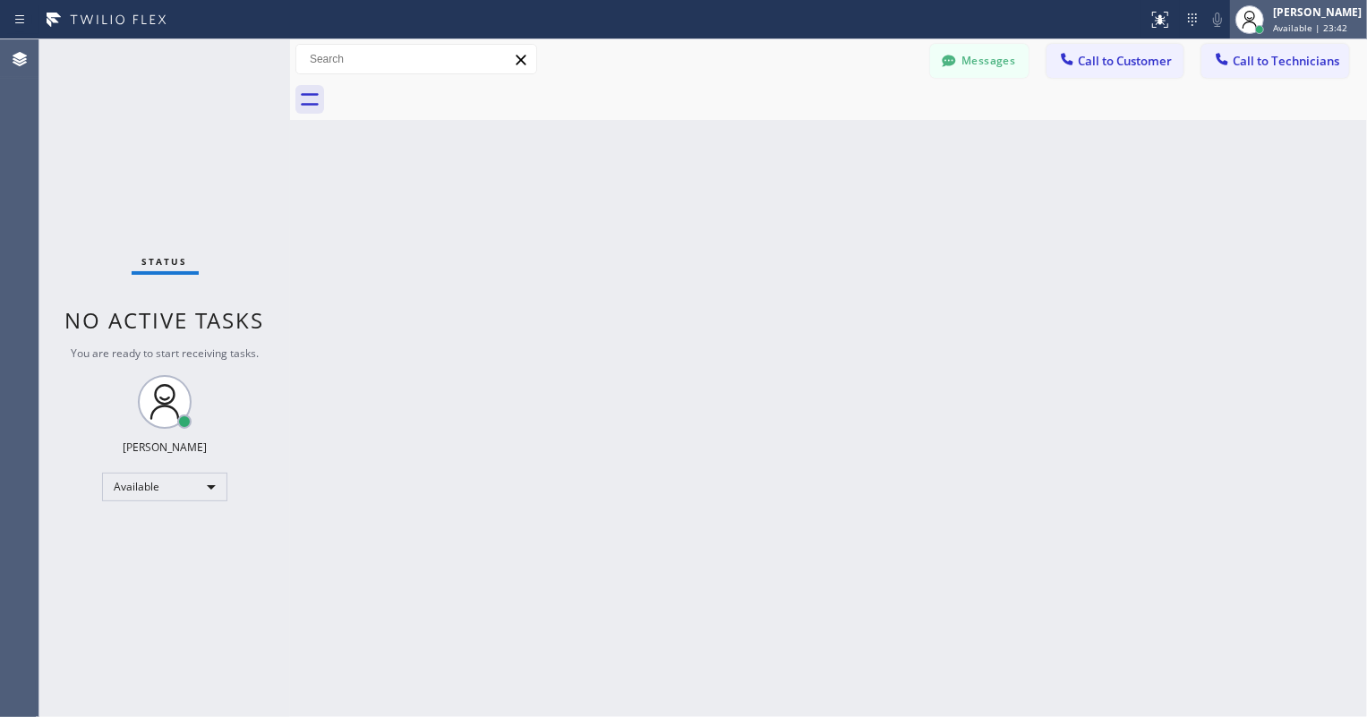
click at [1263, 23] on div at bounding box center [1259, 29] width 13 height 13
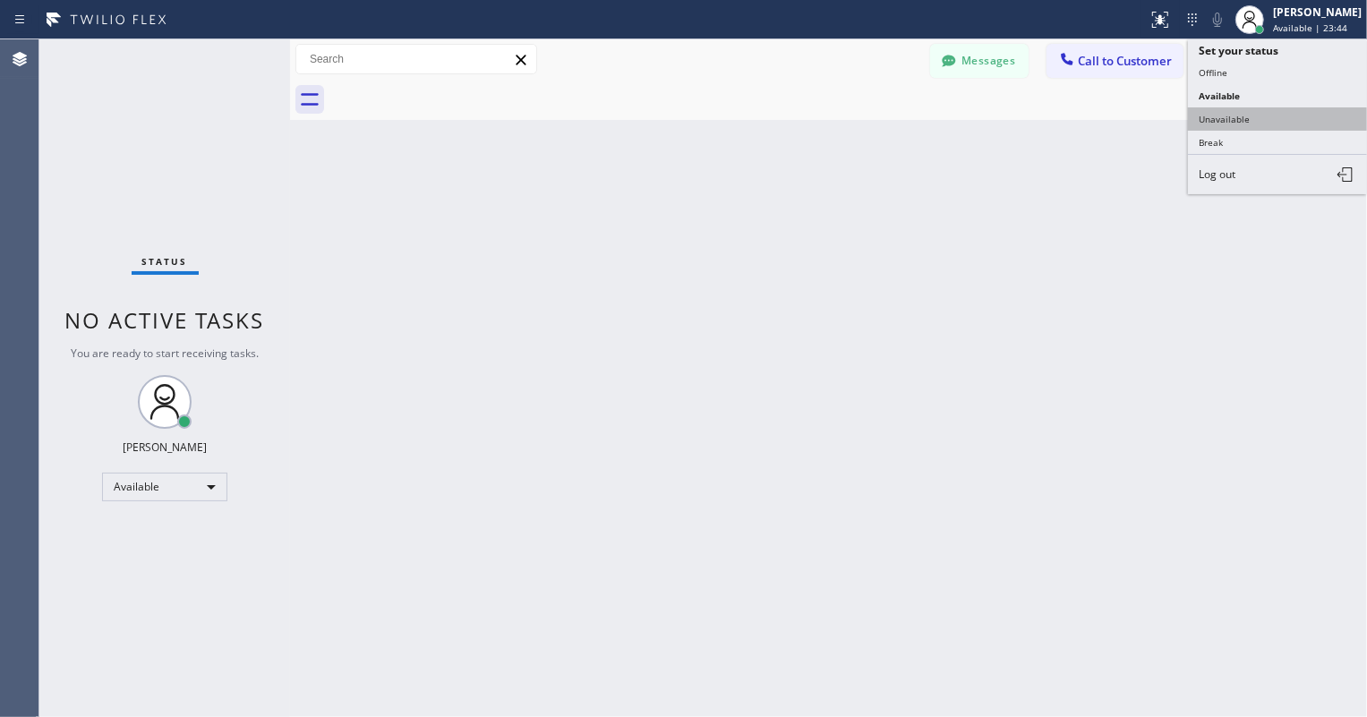
click at [1249, 110] on button "Unavailable" at bounding box center [1277, 118] width 179 height 23
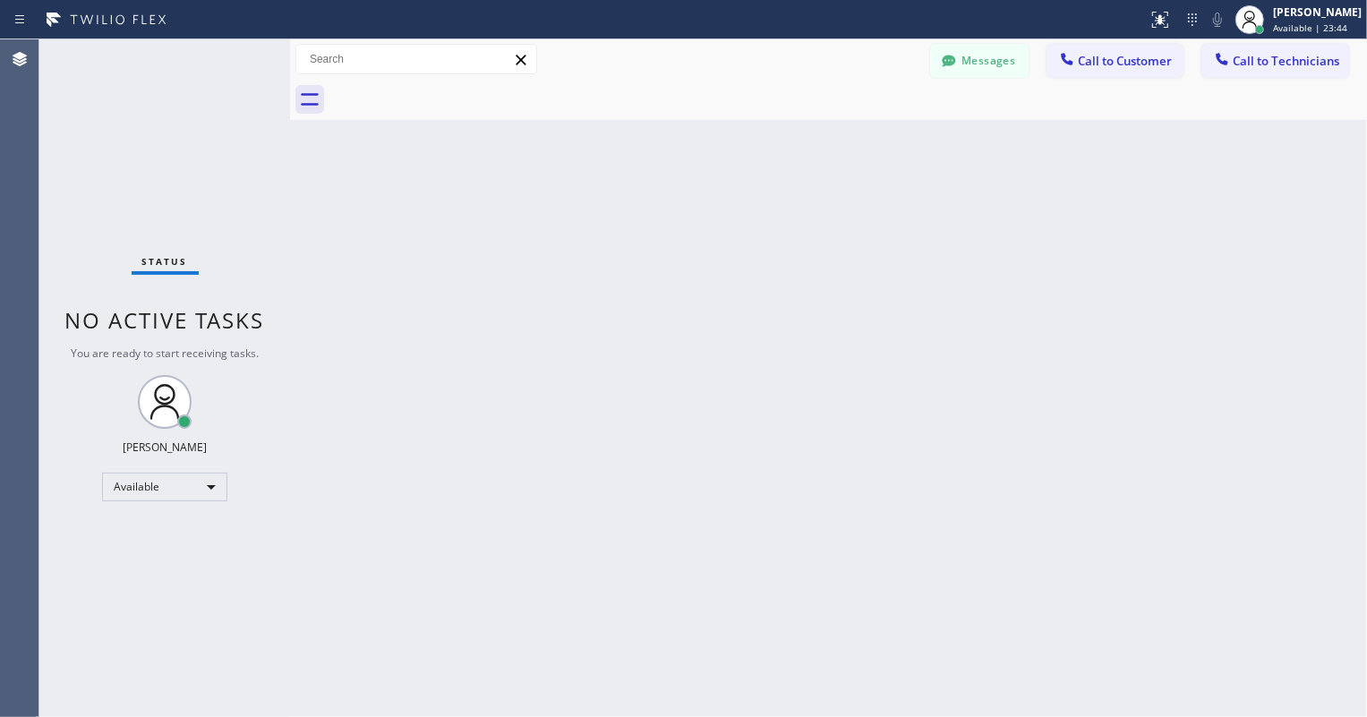
click at [1011, 274] on div "Back to Dashboard Change Sender ID Customers Technicians PP [PERSON_NAME] [DATE…" at bounding box center [828, 378] width 1077 height 678
